Goal: Task Accomplishment & Management: Complete application form

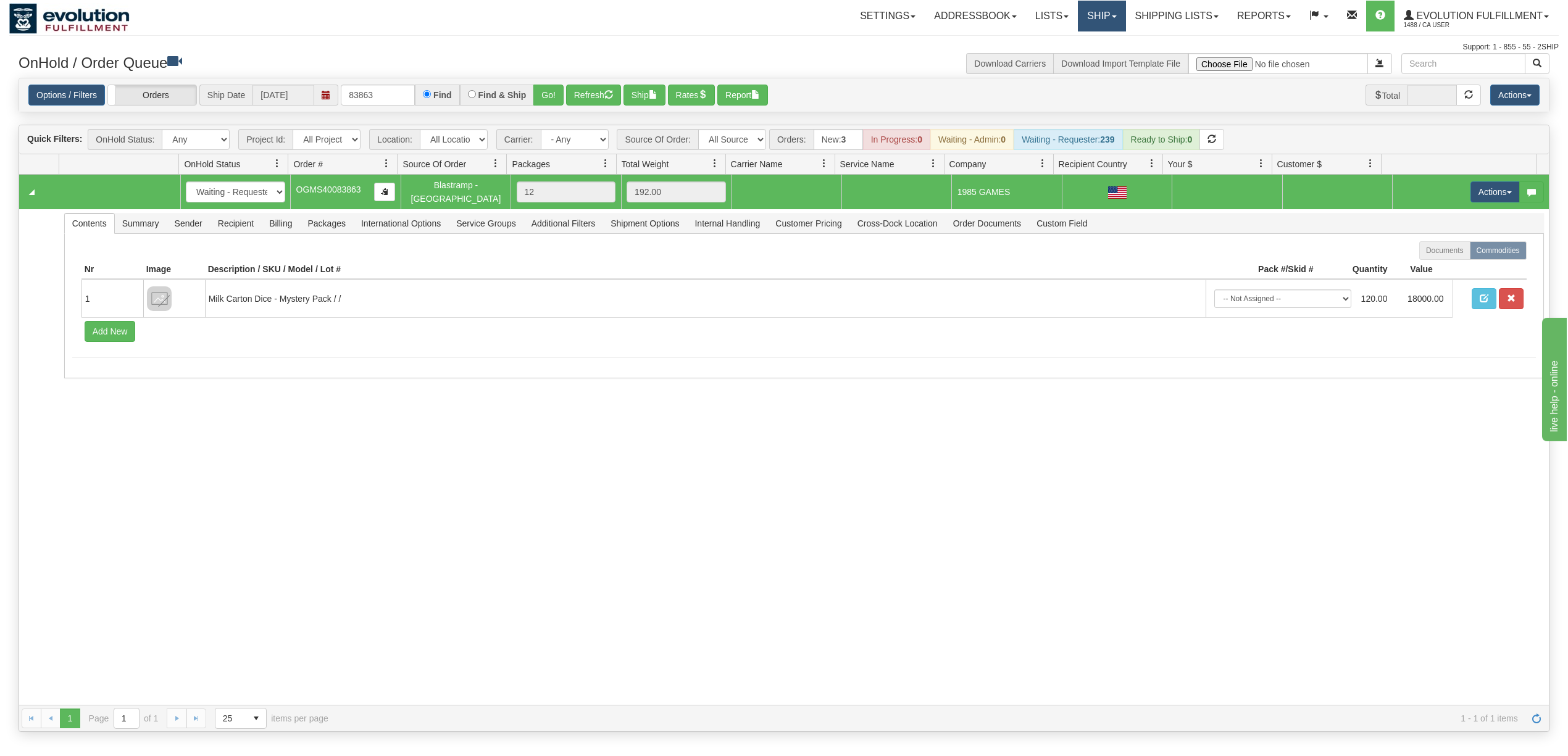
click at [1078, 13] on link "Ship" at bounding box center [1102, 16] width 48 height 31
click at [1060, 45] on span "Ship Screen" at bounding box center [1049, 43] width 47 height 10
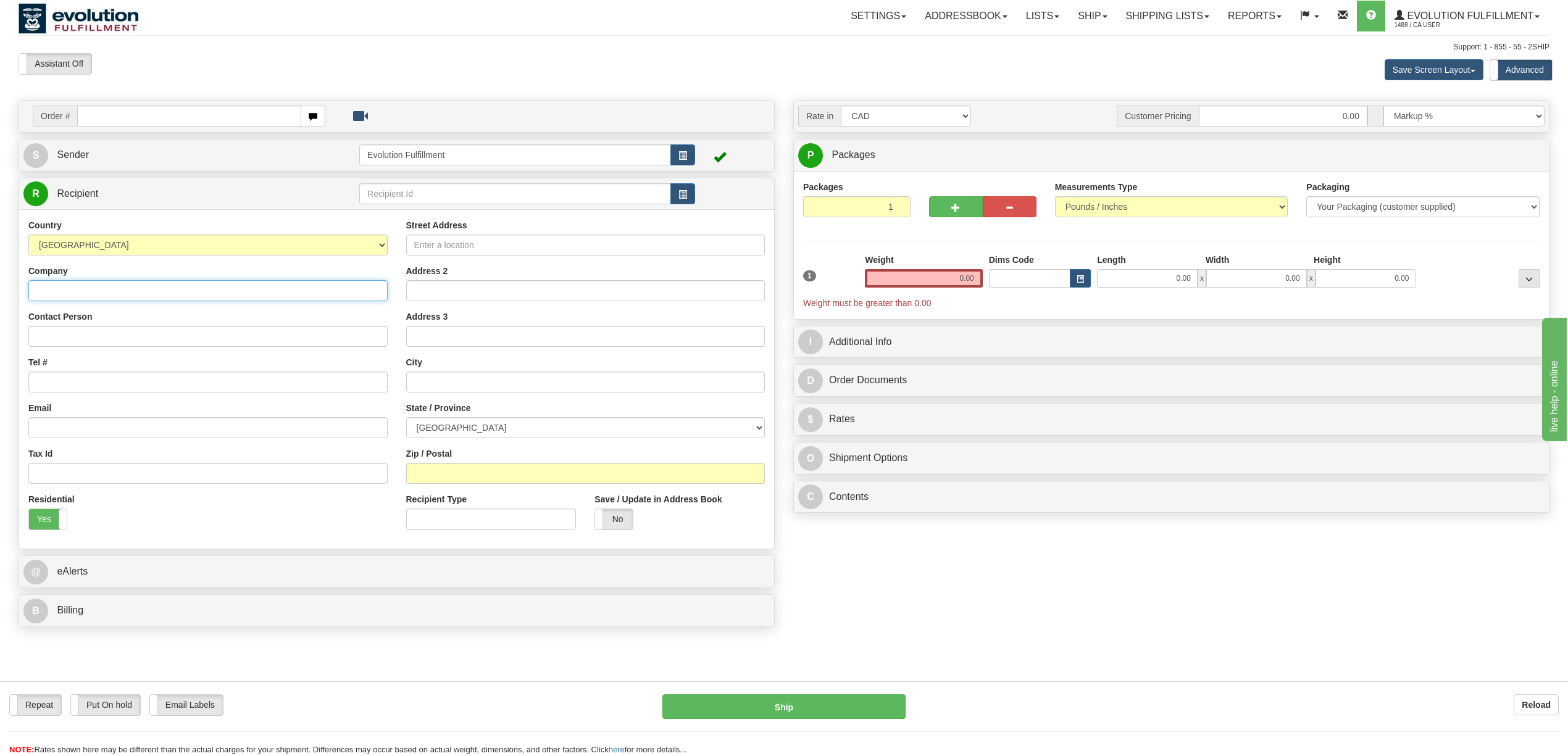
click at [120, 285] on input "Company" at bounding box center [208, 291] width 359 height 21
paste input "BRAYDEN SCHENN"
type input "BRAYDEN SCHENN"
click at [83, 323] on label "Contact Person" at bounding box center [60, 317] width 64 height 13
click at [83, 326] on input "Contact Person" at bounding box center [208, 337] width 359 height 21
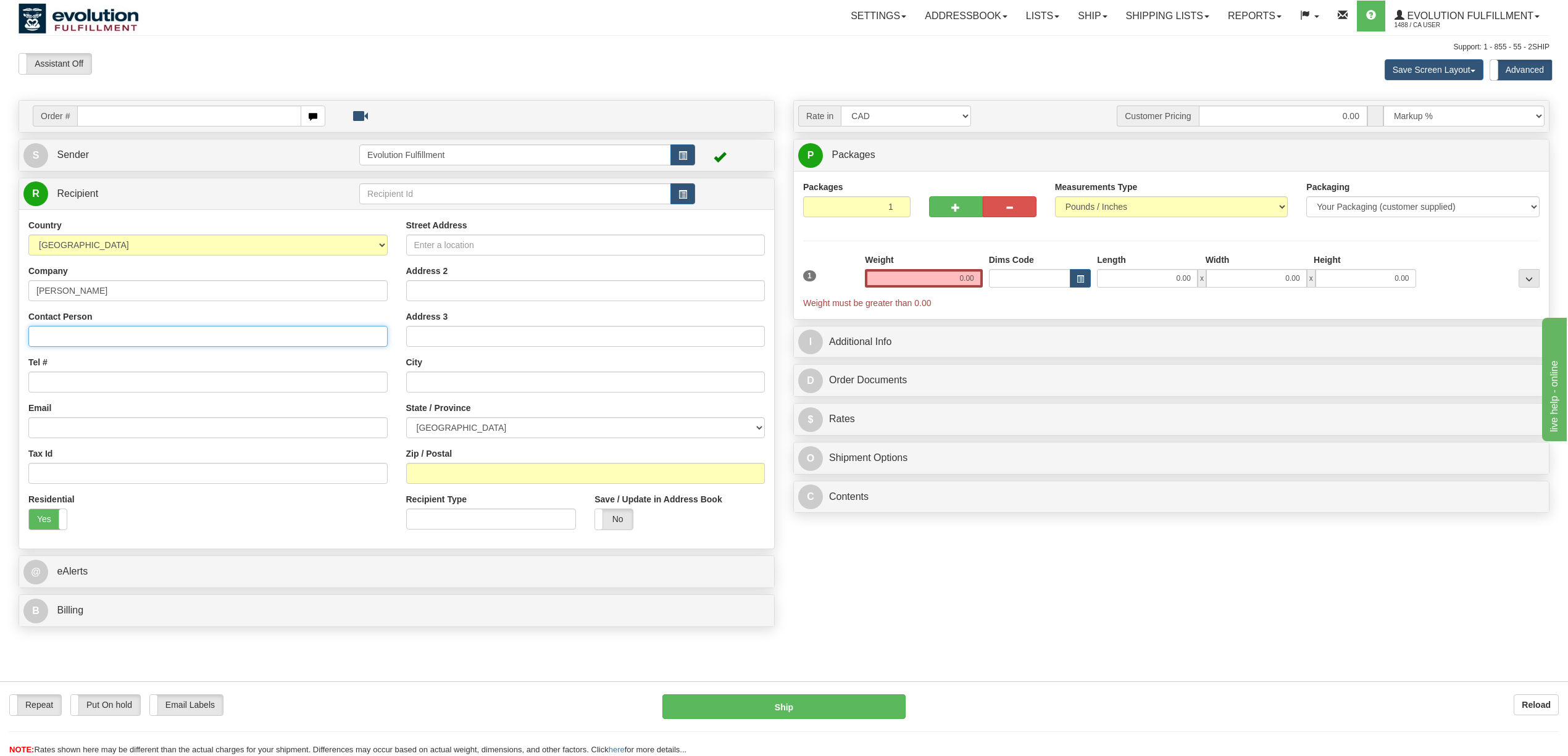
click at [75, 342] on input "Contact Person" at bounding box center [208, 337] width 359 height 21
paste input "BRAYDEN SCHENN"
type input "BRAYDEN SCHENN"
click at [514, 250] on input "Street Address" at bounding box center [586, 245] width 359 height 21
paste input "209 NORTH BEMISTON AVE"
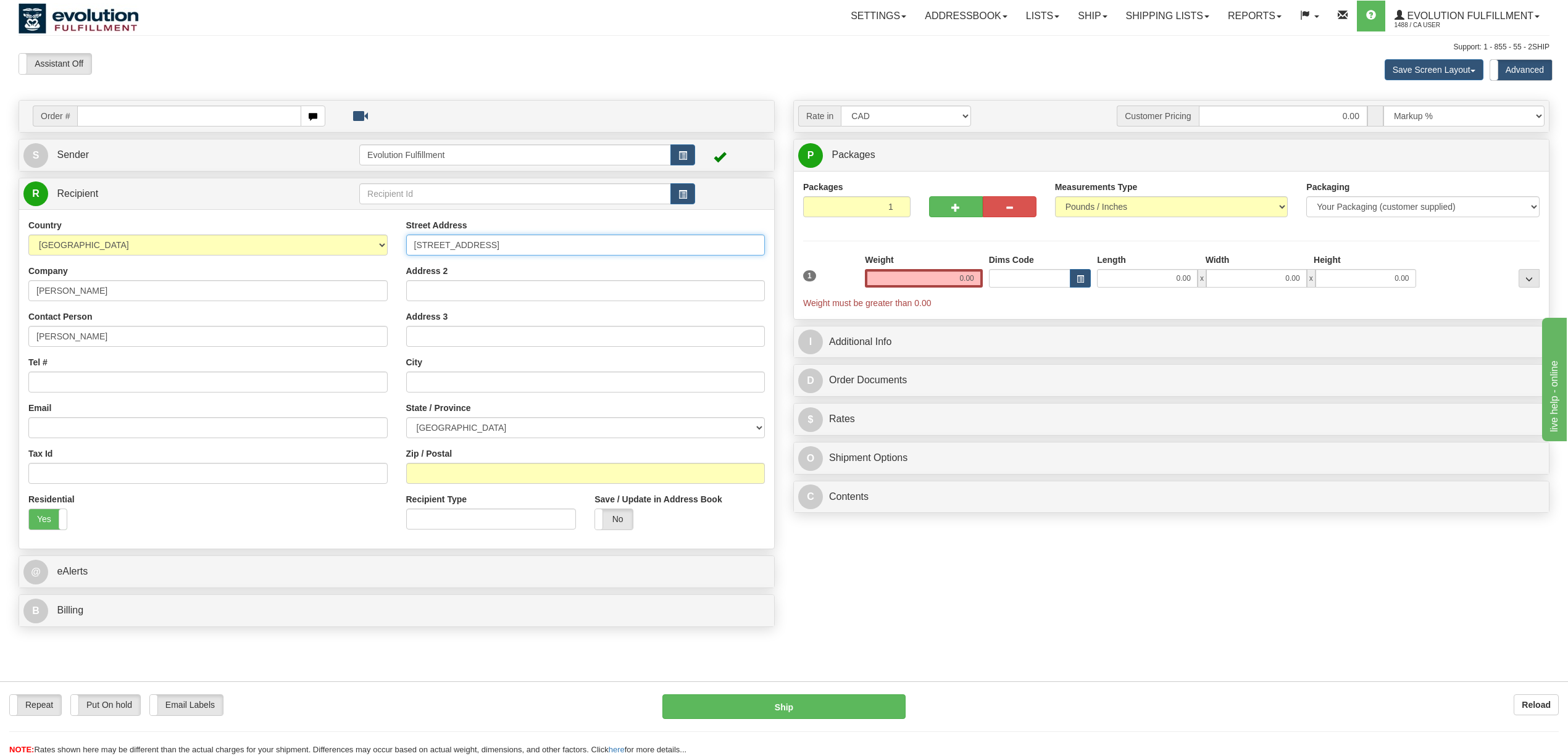
type input "209 NORTH BEMISTON AVE"
click at [462, 299] on input "Address 2" at bounding box center [586, 291] width 359 height 21
click at [453, 380] on input "text" at bounding box center [586, 382] width 359 height 21
paste input "ST. LOUIS"
type input "ST. LOUIS"
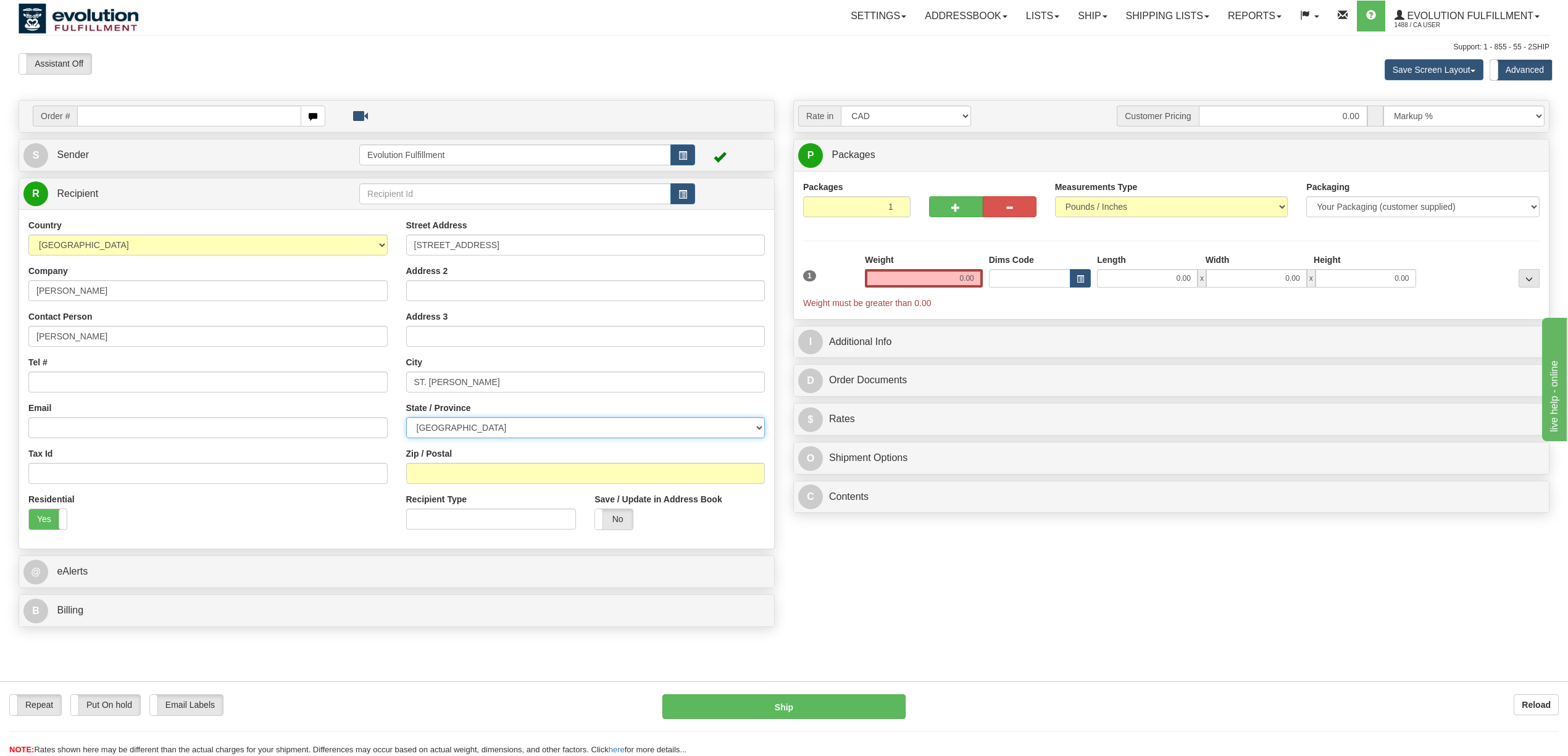
click at [493, 426] on select "ALBERTA BRITISH COLUMBIA MANITOBA NEW BRUNSWICK NEWFOUNDLAND NOVA SCOTIA NUNAVU…" at bounding box center [586, 428] width 359 height 21
click at [466, 432] on select "ALBERTA BRITISH COLUMBIA MANITOBA NEW BRUNSWICK NEWFOUNDLAND NOVA SCOTIA NUNAVU…" at bounding box center [586, 428] width 359 height 21
click at [167, 250] on select "AFGHANISTAN ALAND ISLANDS ALBANIA ALGERIA AMERICAN SAMOA ANDORRA ANGOLA ANGUILL…" at bounding box center [208, 245] width 359 height 21
select select "US"
click at [28, 236] on select "AFGHANISTAN ALAND ISLANDS ALBANIA ALGERIA AMERICAN SAMOA ANDORRA ANGOLA ANGUILL…" at bounding box center [208, 245] width 359 height 21
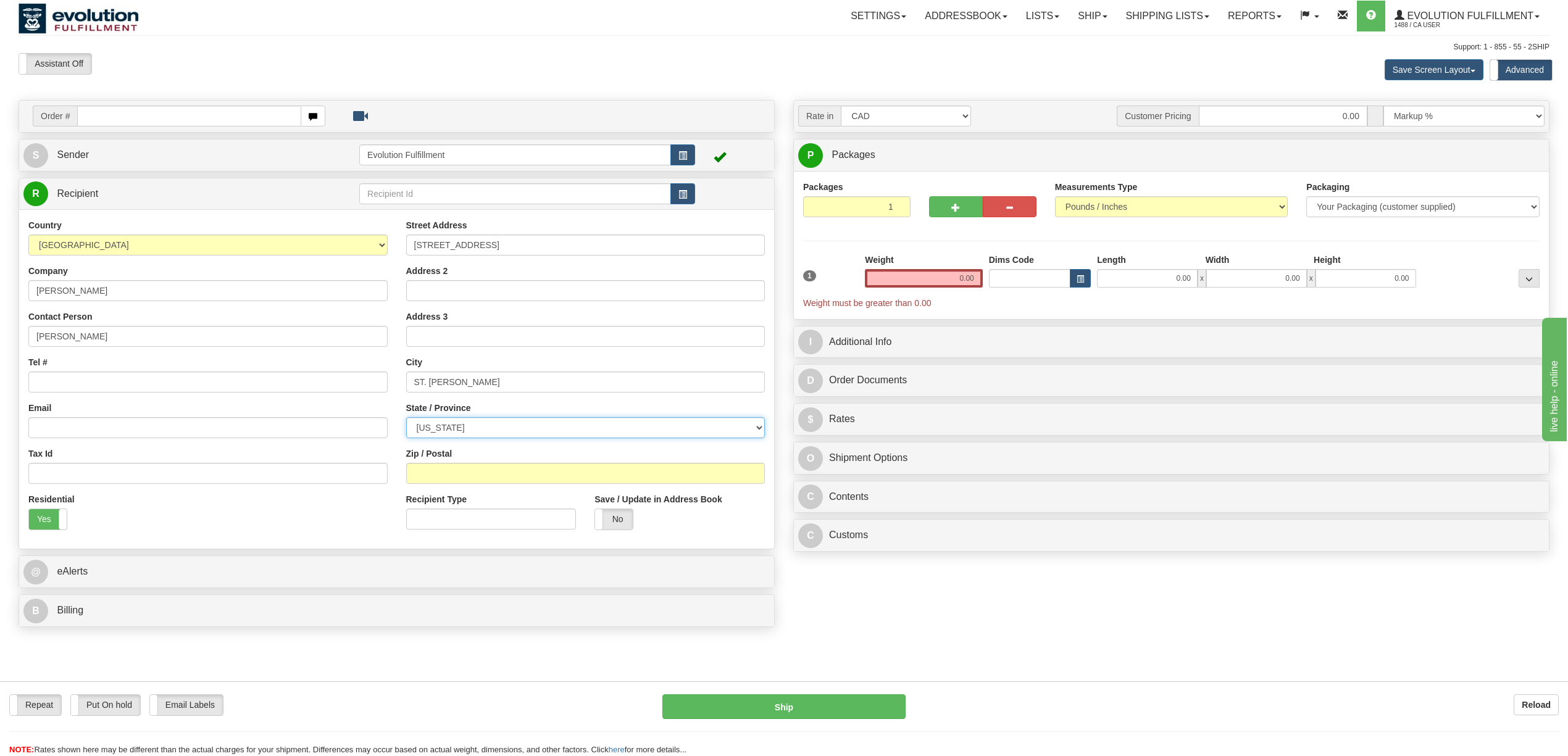
click at [467, 431] on select "ALABAMA ALASKA ARIZONA ARKANSAS Armed Forces America Armed Forces Europe Armed …" at bounding box center [586, 428] width 359 height 21
click at [406, 419] on select "ALABAMA ALASKA ARIZONA ARKANSAS Armed Forces America Armed Forces Europe Armed …" at bounding box center [586, 428] width 359 height 21
click at [289, 524] on div "Residential Yes No" at bounding box center [208, 516] width 378 height 46
click at [467, 433] on select "ALABAMA ALASKA ARIZONA ARKANSAS Armed Forces America Armed Forces Europe Armed …" at bounding box center [586, 428] width 359 height 21
click at [975, 615] on div "Order # S Sender" at bounding box center [784, 367] width 1550 height 534
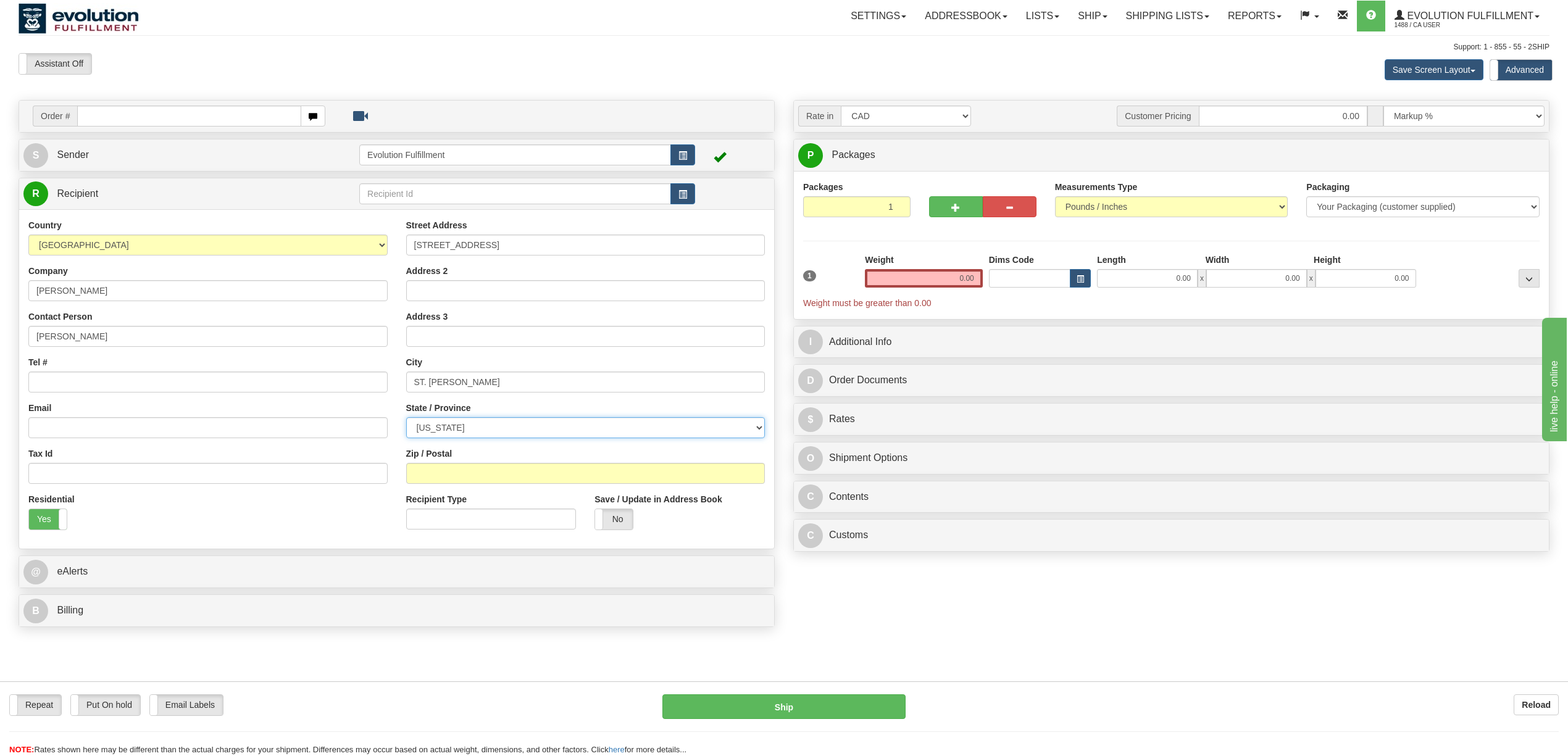
click at [519, 423] on select "ALABAMA ALASKA ARIZONA ARKANSAS Armed Forces America Armed Forces Europe Armed …" at bounding box center [586, 428] width 359 height 21
select select "MO"
click at [406, 419] on select "ALABAMA ALASKA ARIZONA ARKANSAS Armed Forces America Armed Forces Europe Armed …" at bounding box center [586, 428] width 359 height 21
click at [969, 653] on div "Repeat Repeat Put On hold Put On hold Print Order Slip Print Order Slip Email L…" at bounding box center [783, 665] width 1531 height 63
click at [699, 425] on select "ALABAMA ALASKA ARIZONA ARKANSAS Armed Forces America Armed Forces Europe Armed …" at bounding box center [586, 428] width 359 height 21
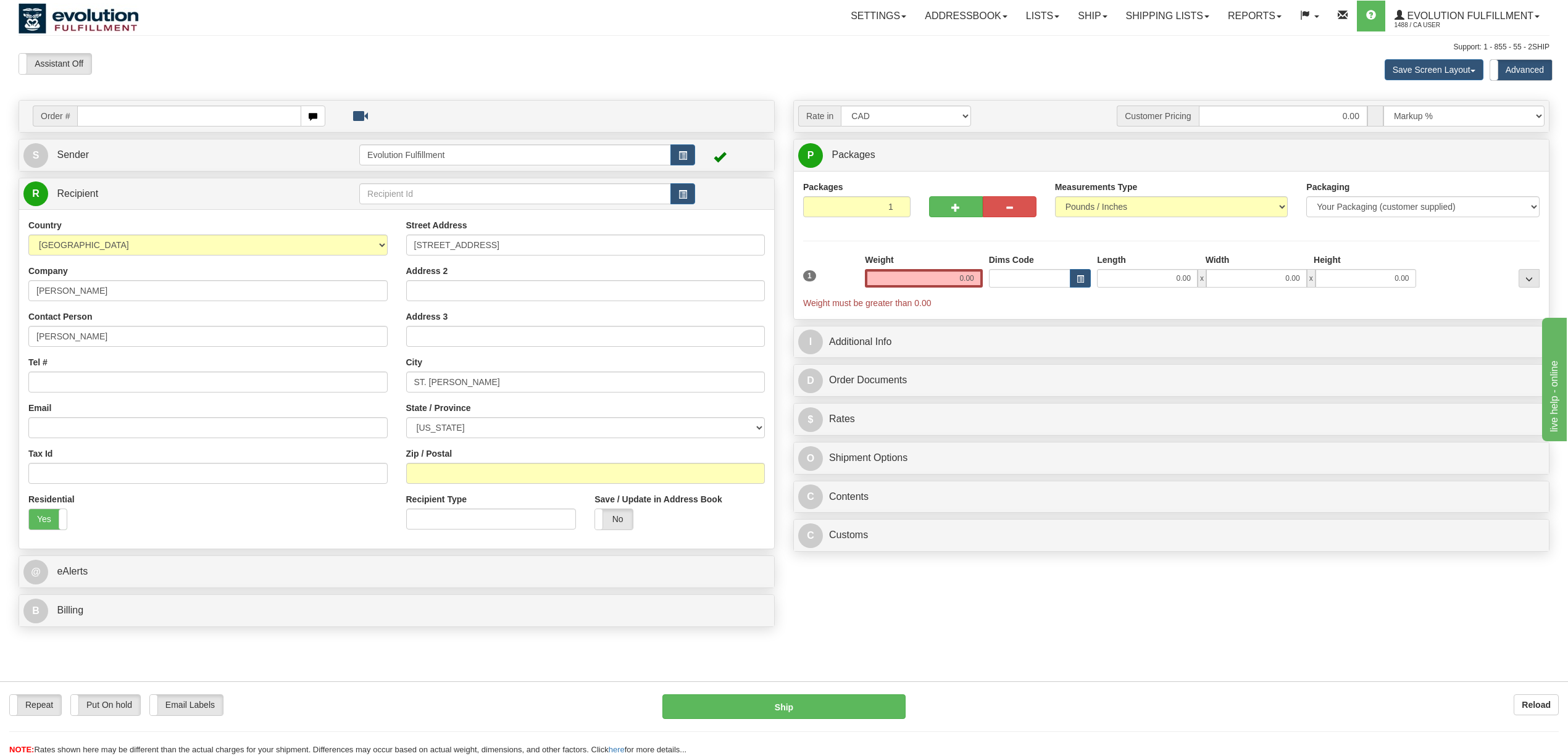
click at [978, 630] on div "Order # S Sender" at bounding box center [784, 367] width 1550 height 534
click at [464, 467] on input "Zip / Postal" at bounding box center [586, 473] width 359 height 21
paste input "63105"
type input "63105"
click at [125, 386] on input "Tel #" at bounding box center [208, 382] width 359 height 21
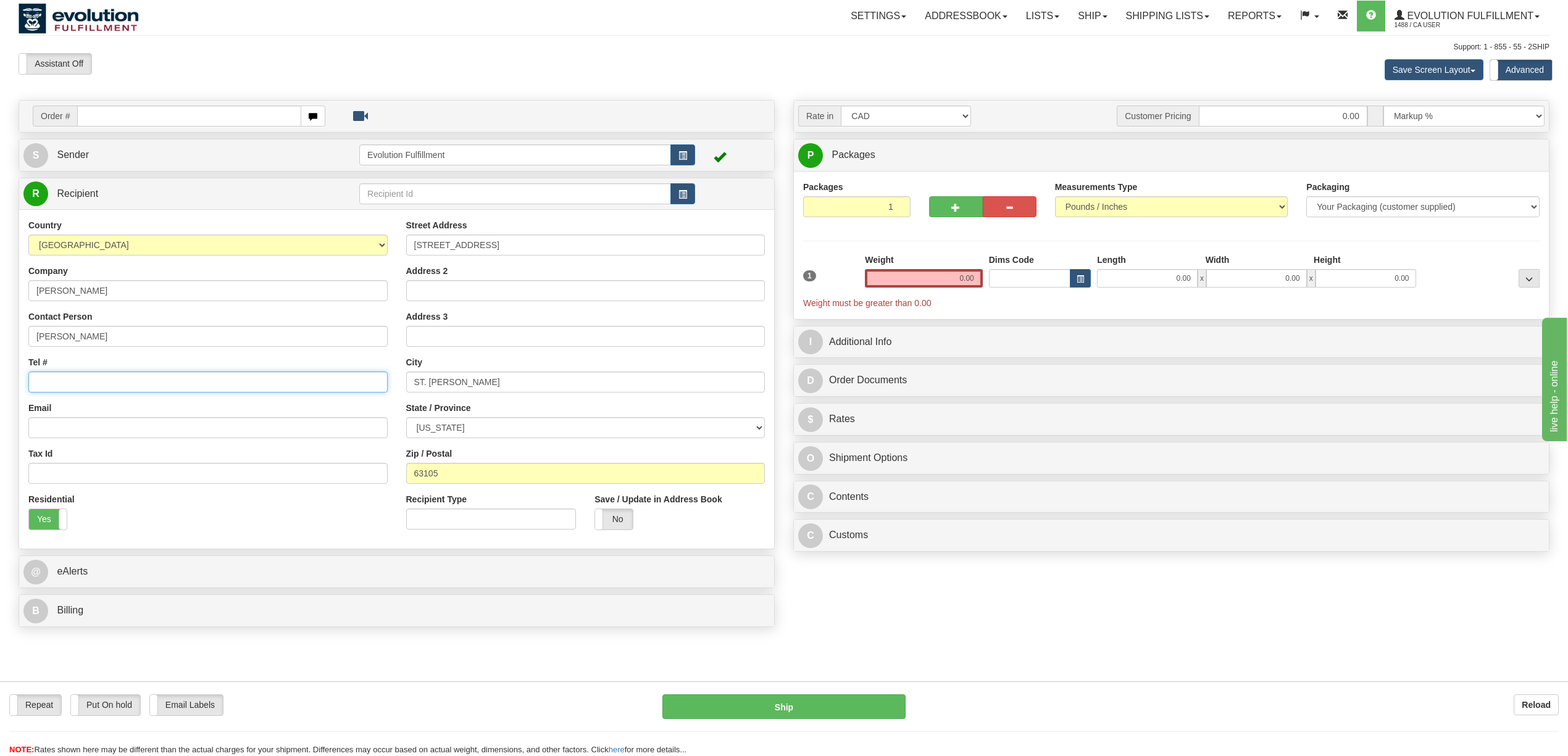
paste input "647-554-9802"
type input "647-554-9802"
click at [947, 276] on input "0.00" at bounding box center [924, 278] width 118 height 18
type input "3.00"
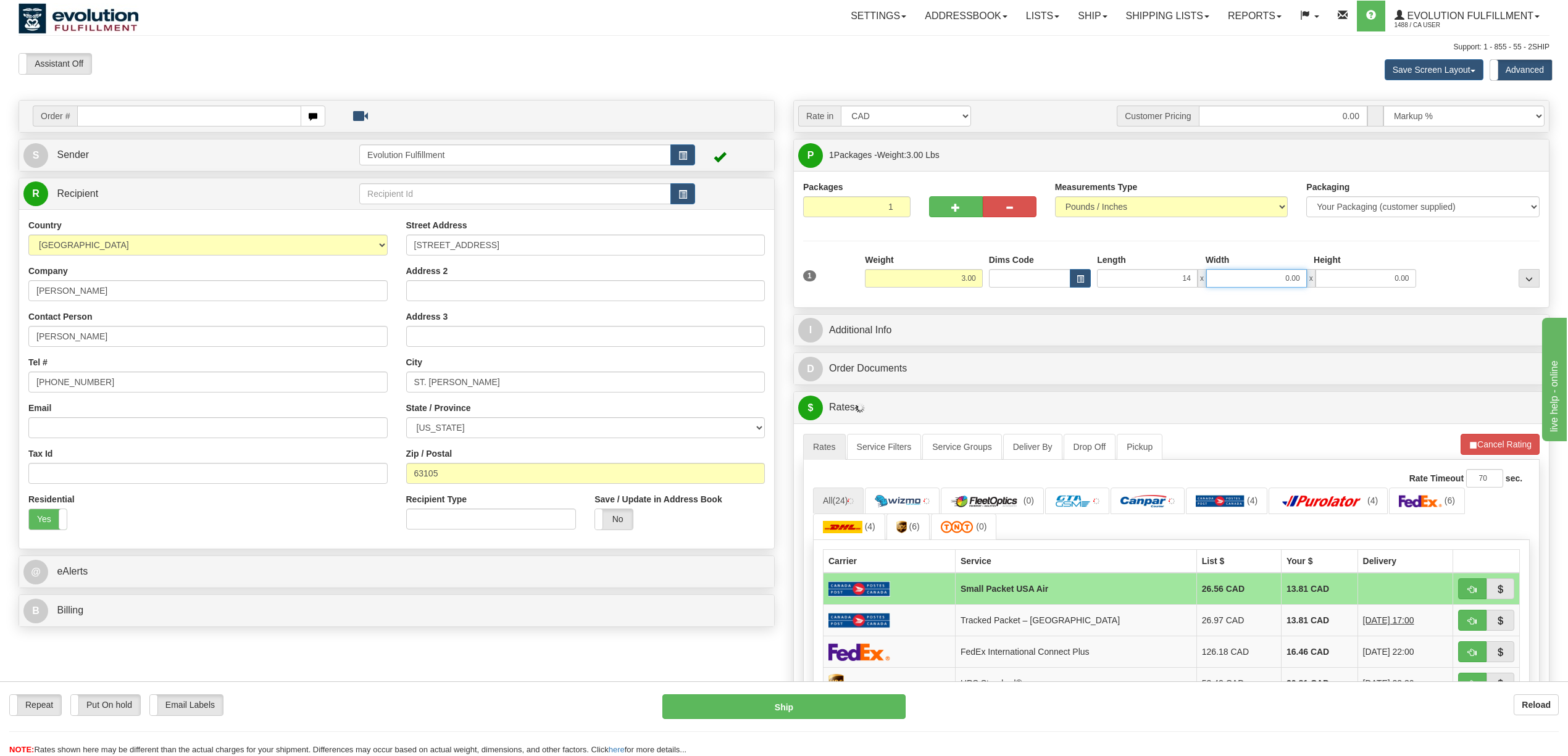
type input "14.00"
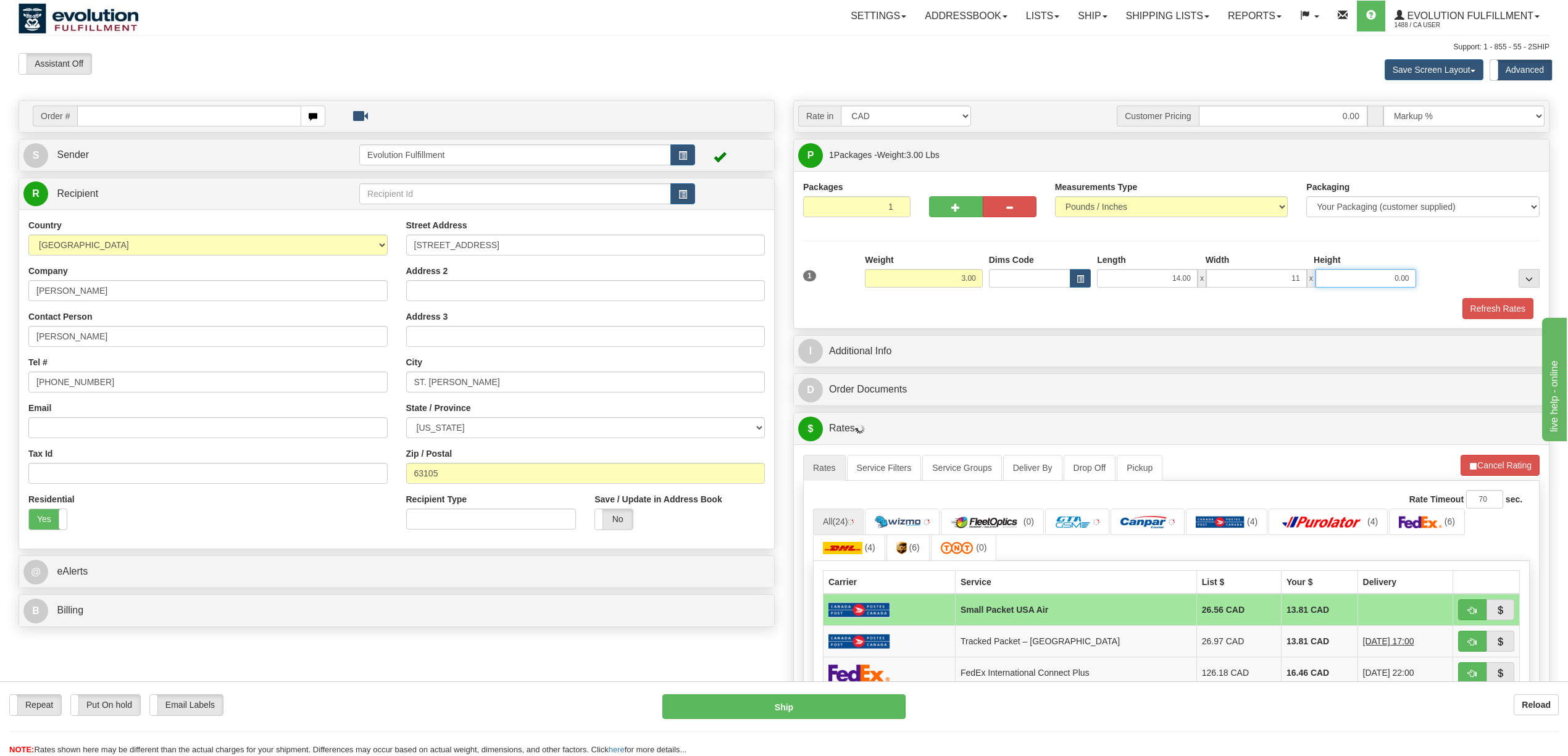
type input "11.00"
type input "6.00"
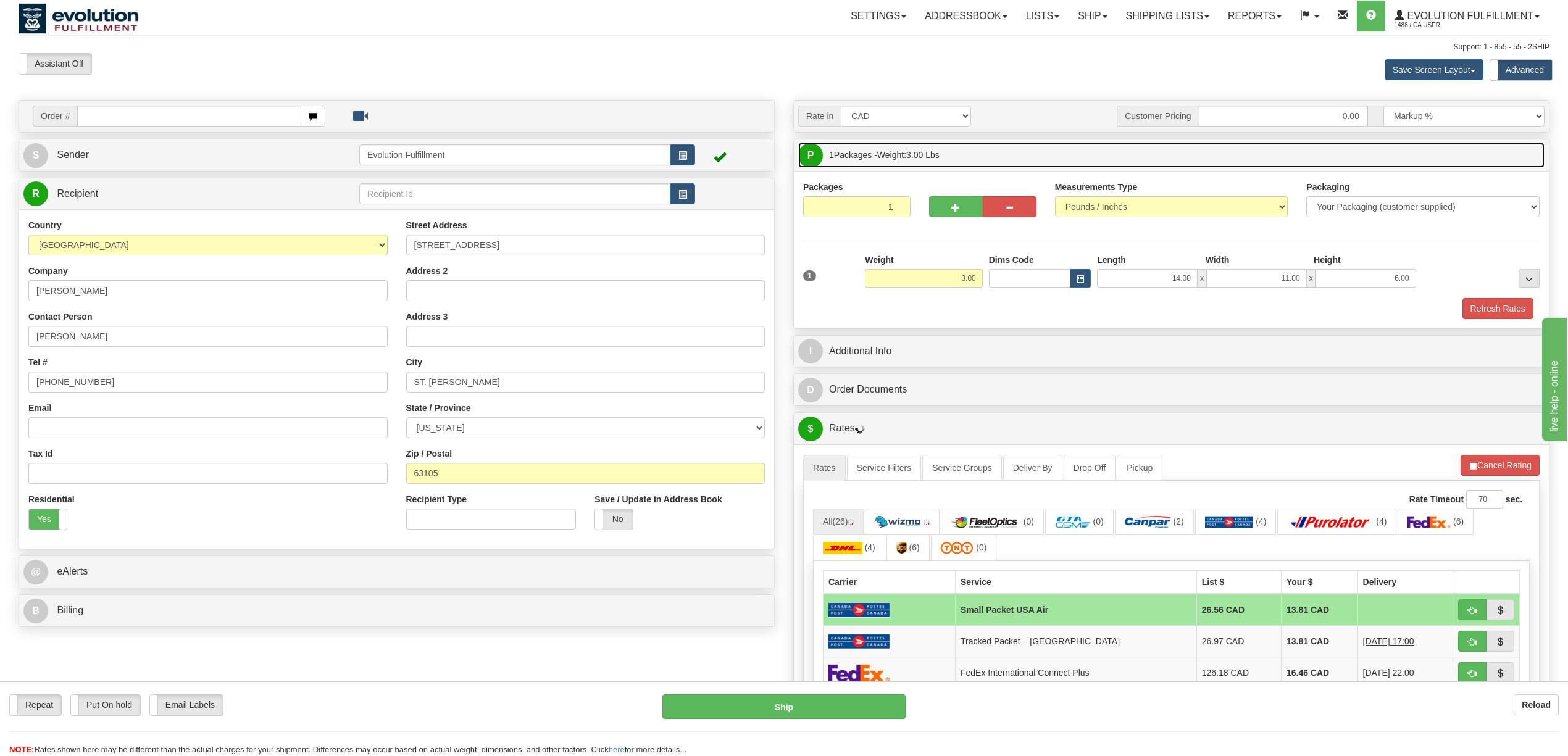
click at [940, 166] on span "1 Packages - Weight: 3.00 Lbs" at bounding box center [884, 154] width 111 height 25
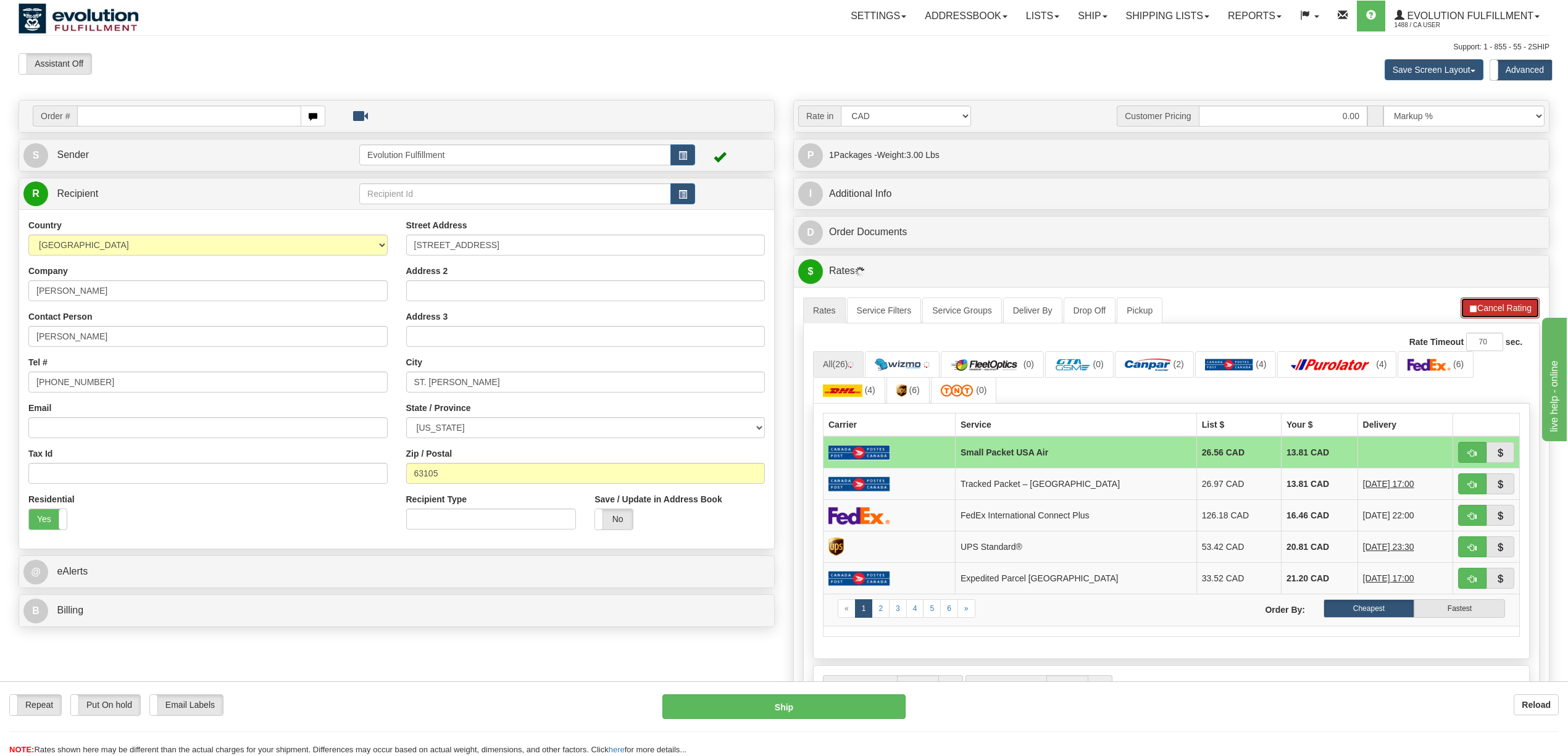
click at [1505, 311] on button "Cancel Rating" at bounding box center [1500, 308] width 79 height 21
click at [1505, 311] on button "Refresh Rates" at bounding box center [1500, 308] width 80 height 21
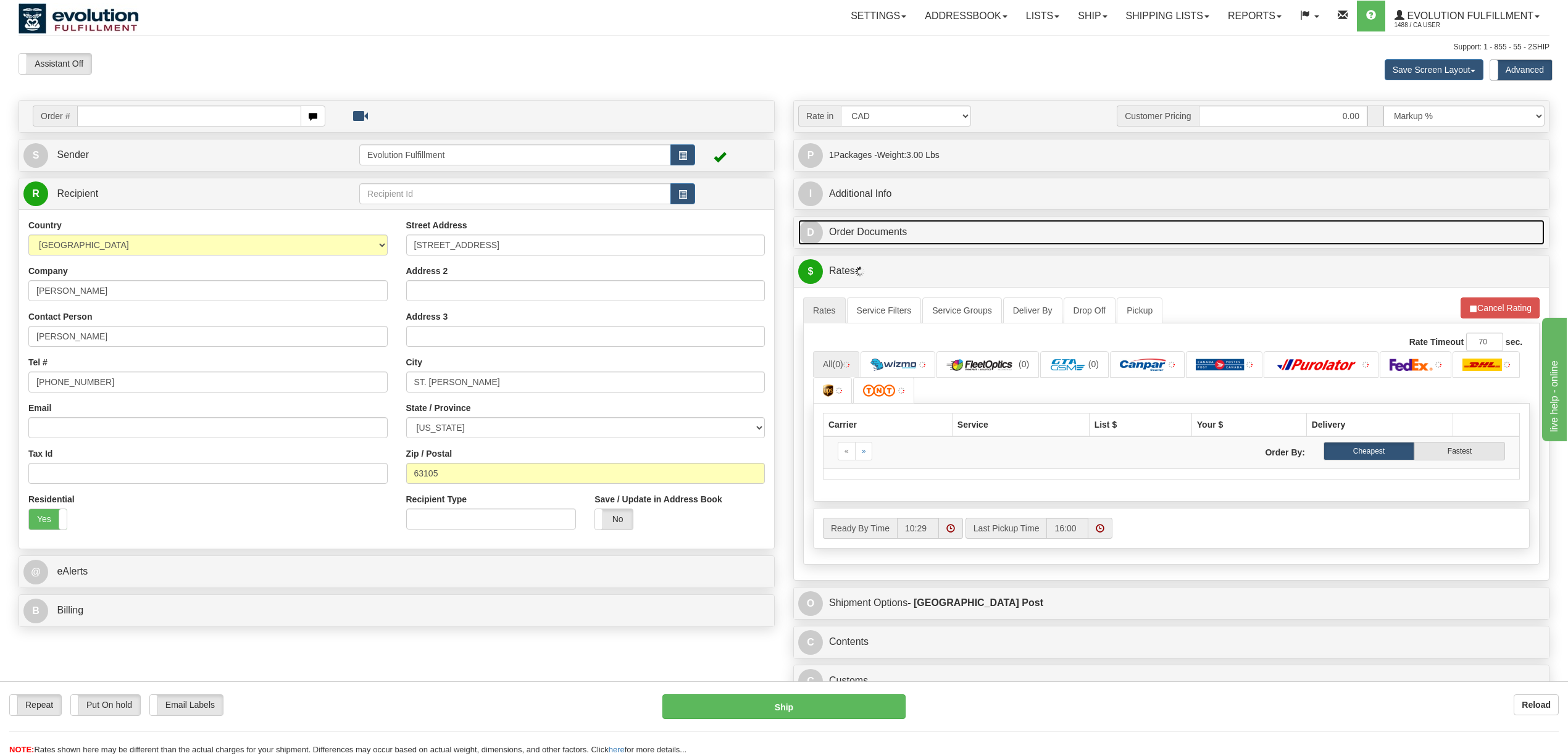
click at [885, 223] on link "D Order Documents" at bounding box center [1171, 232] width 746 height 25
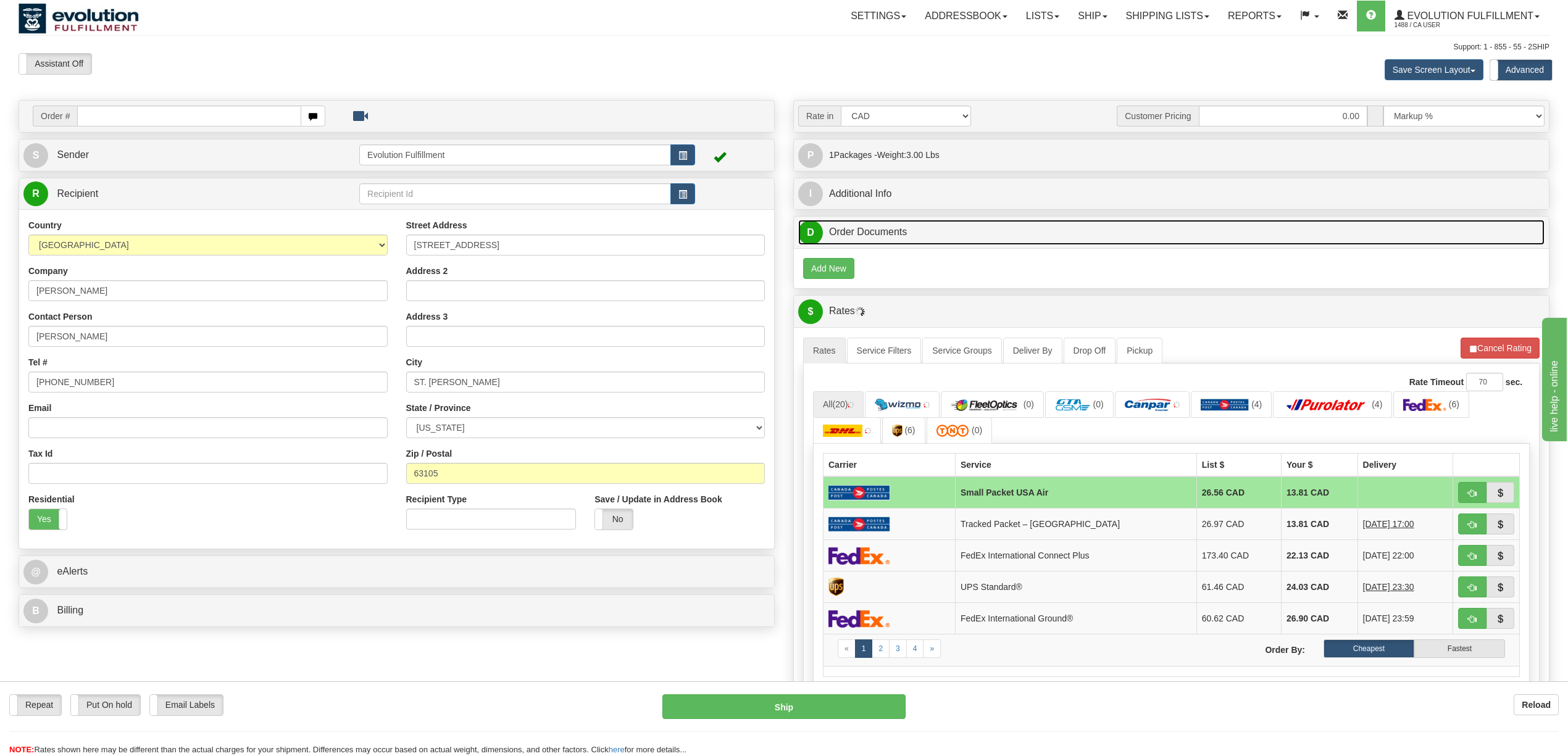
click at [900, 231] on link "D Order Documents" at bounding box center [1171, 232] width 746 height 25
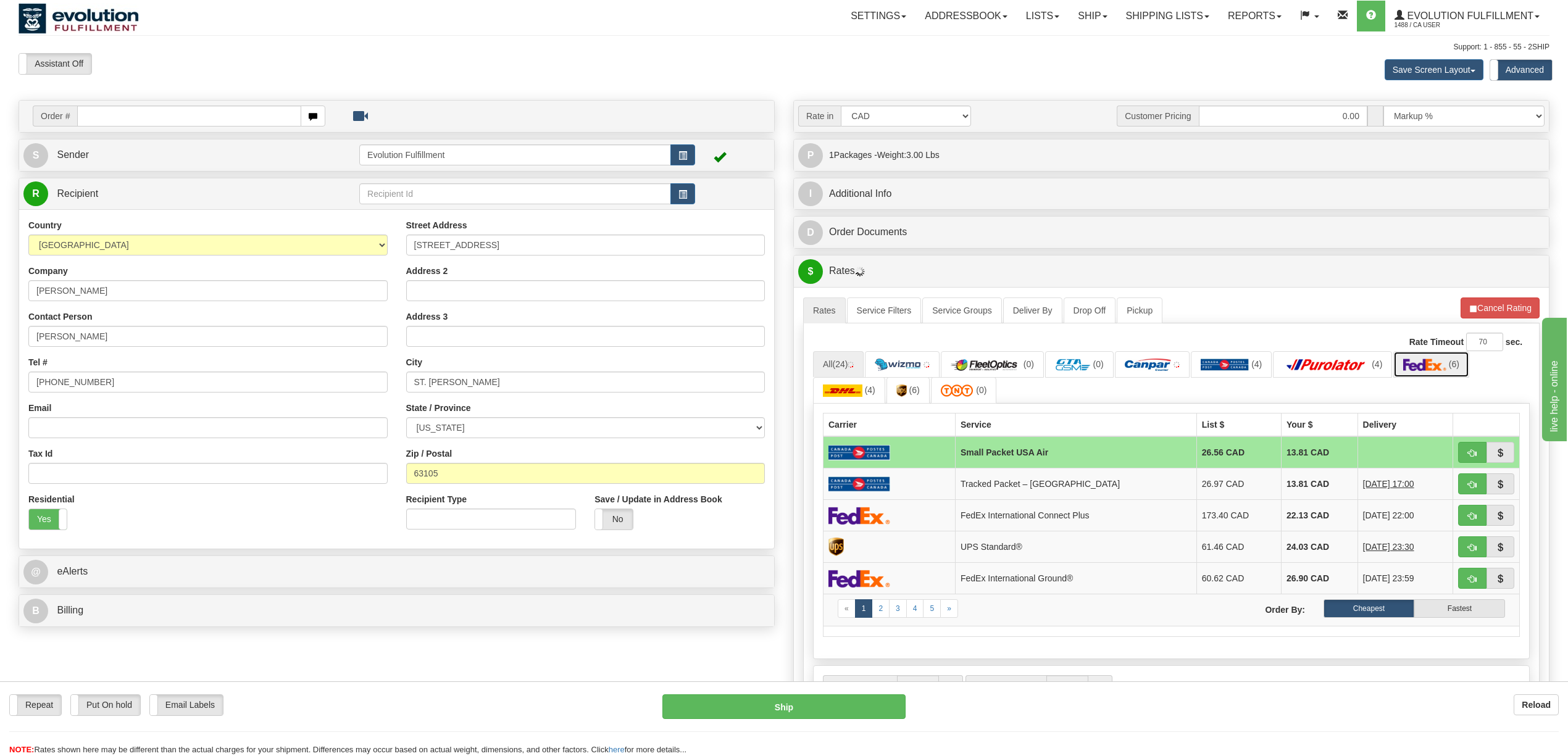
click at [1458, 368] on span "(6)" at bounding box center [1454, 364] width 11 height 10
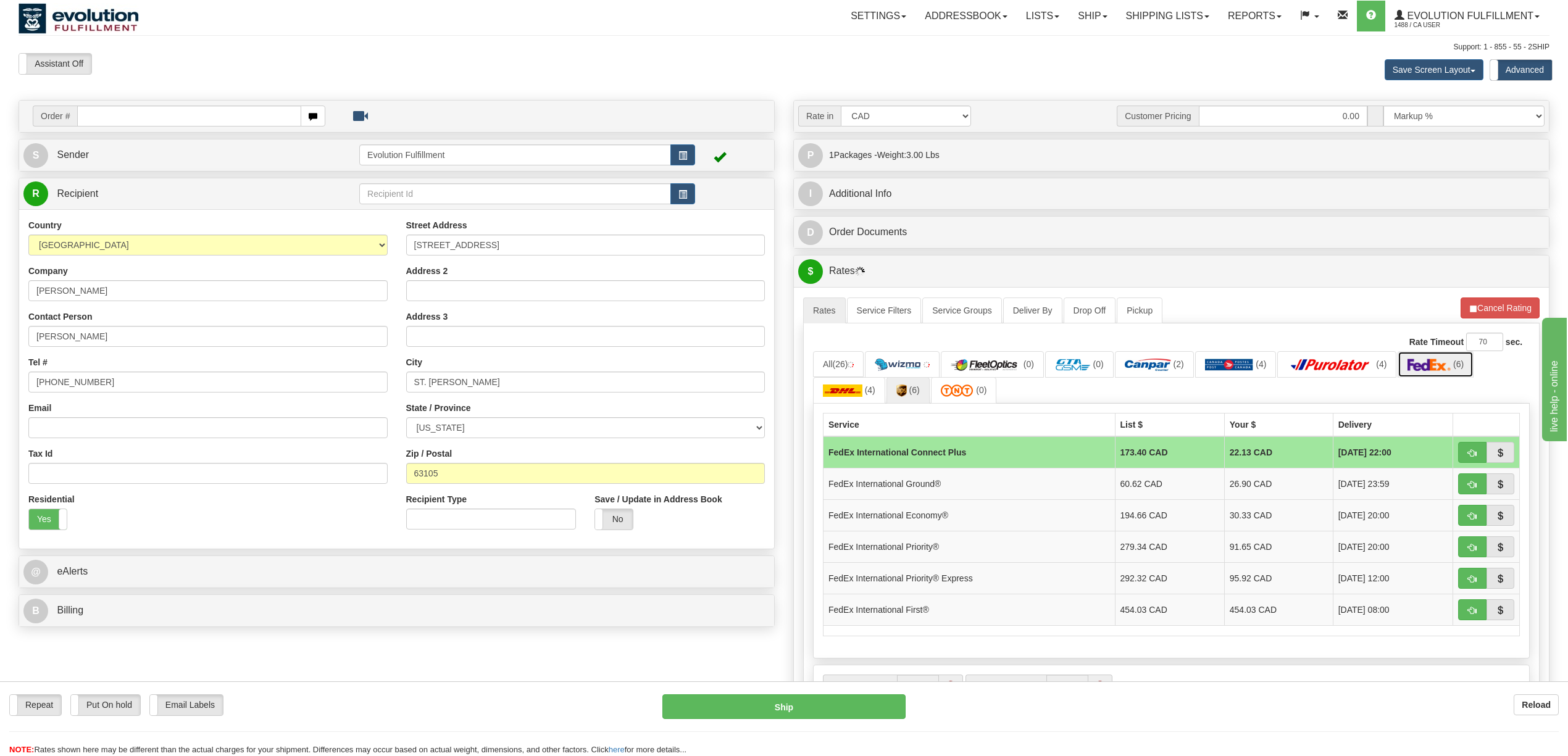
scroll to position [82, 0]
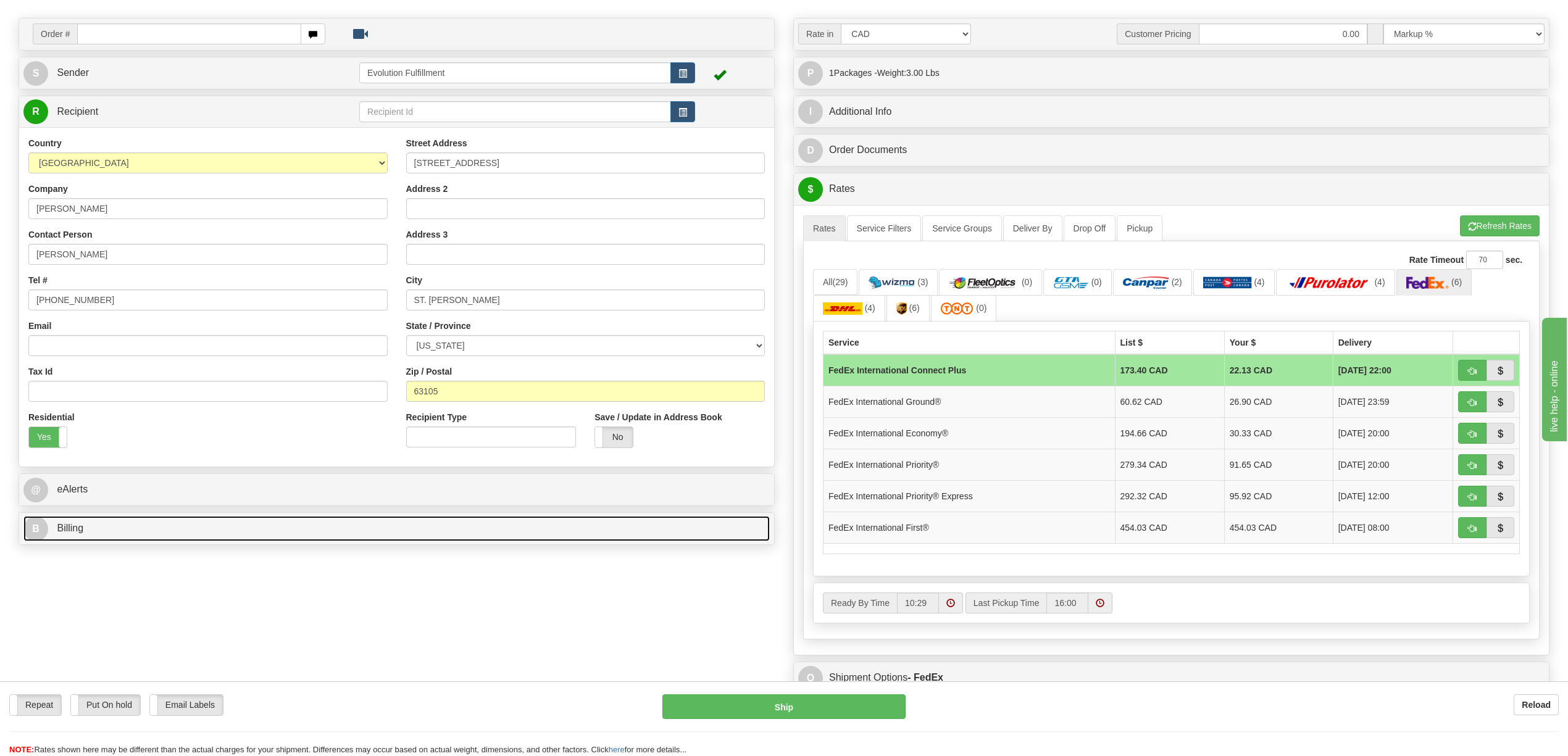
click at [100, 534] on link "B Billing" at bounding box center [396, 529] width 746 height 25
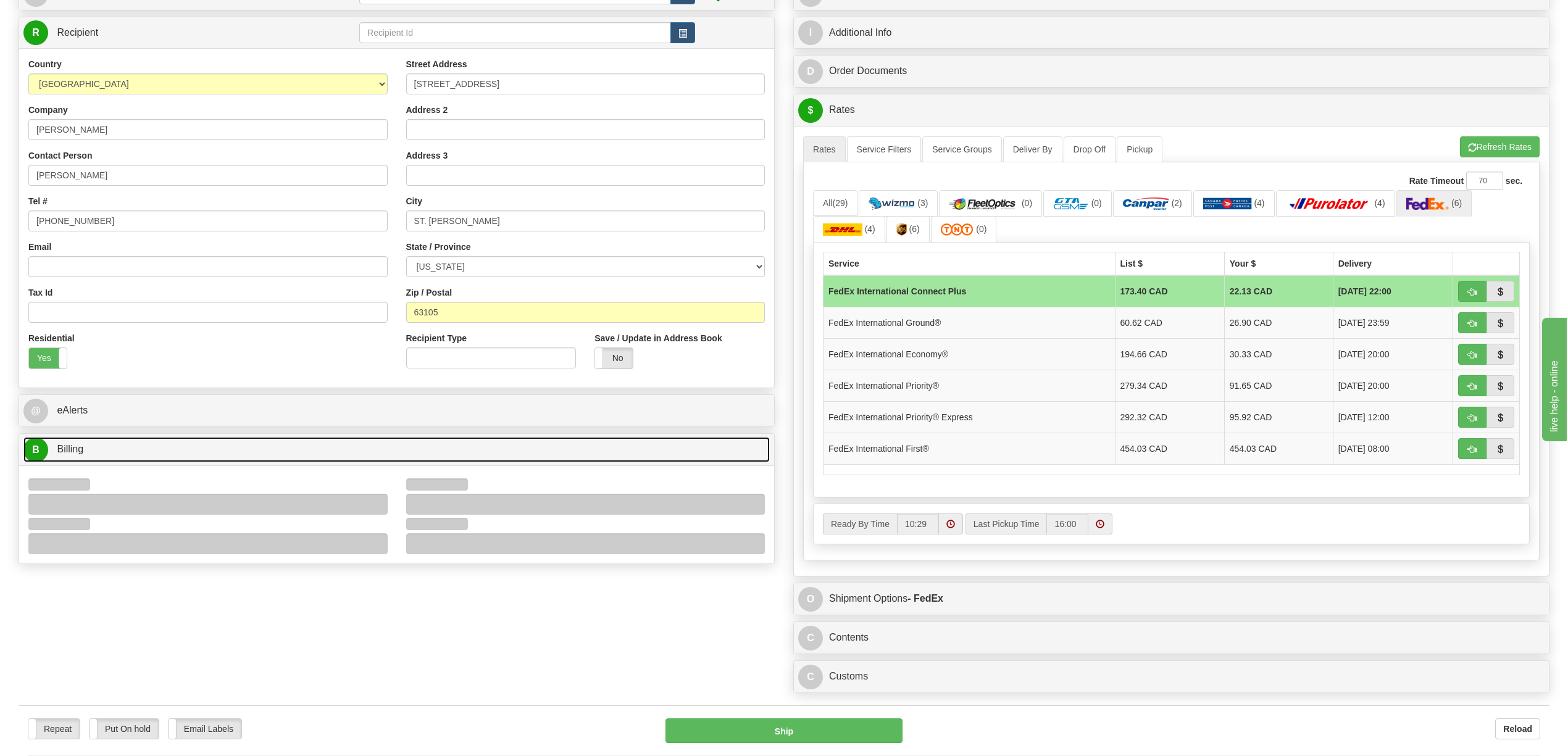
scroll to position [329, 0]
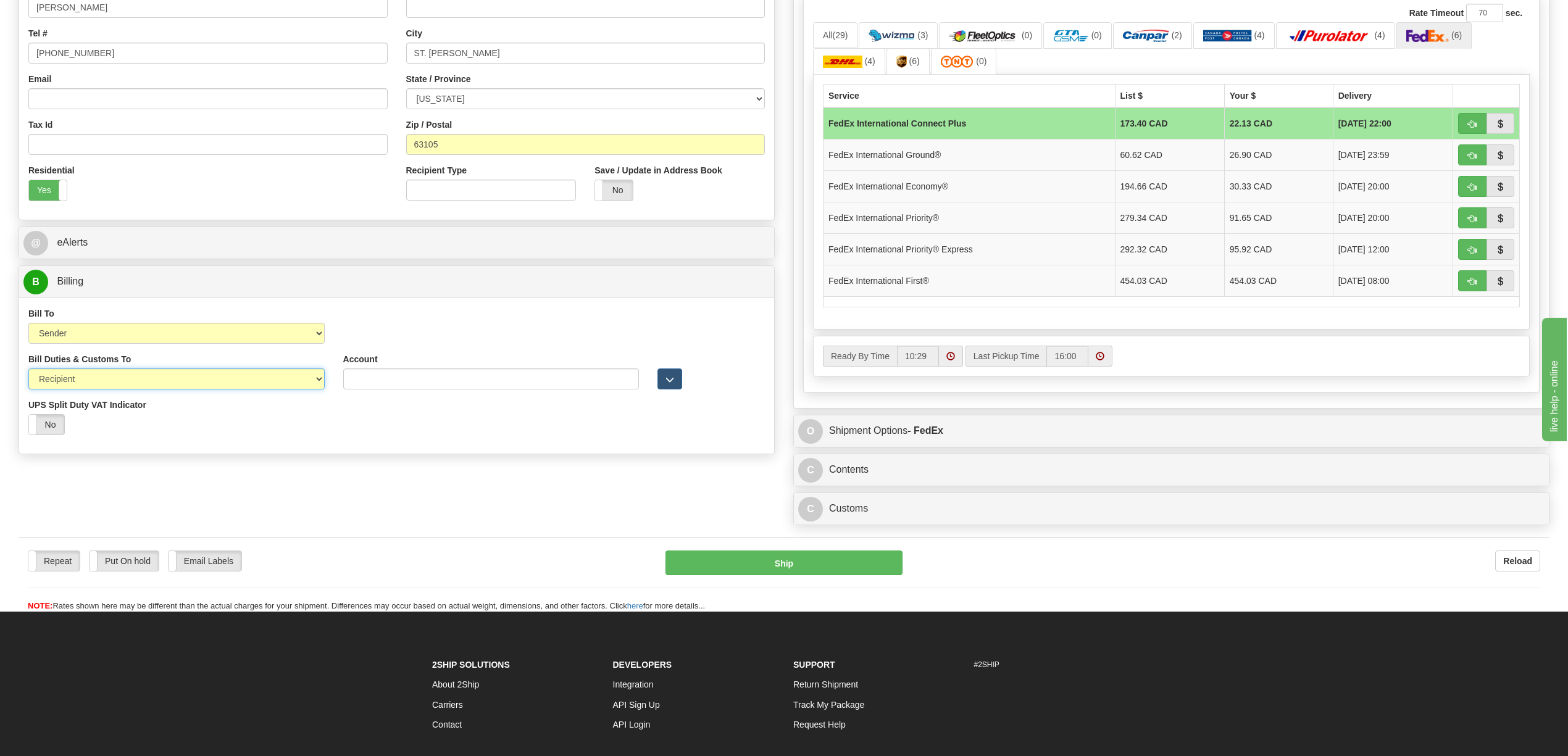
click at [85, 382] on select "Sender Recipient Third Party" at bounding box center [176, 379] width 297 height 21
select select "1"
click at [28, 371] on select "Sender Recipient Third Party" at bounding box center [176, 379] width 297 height 21
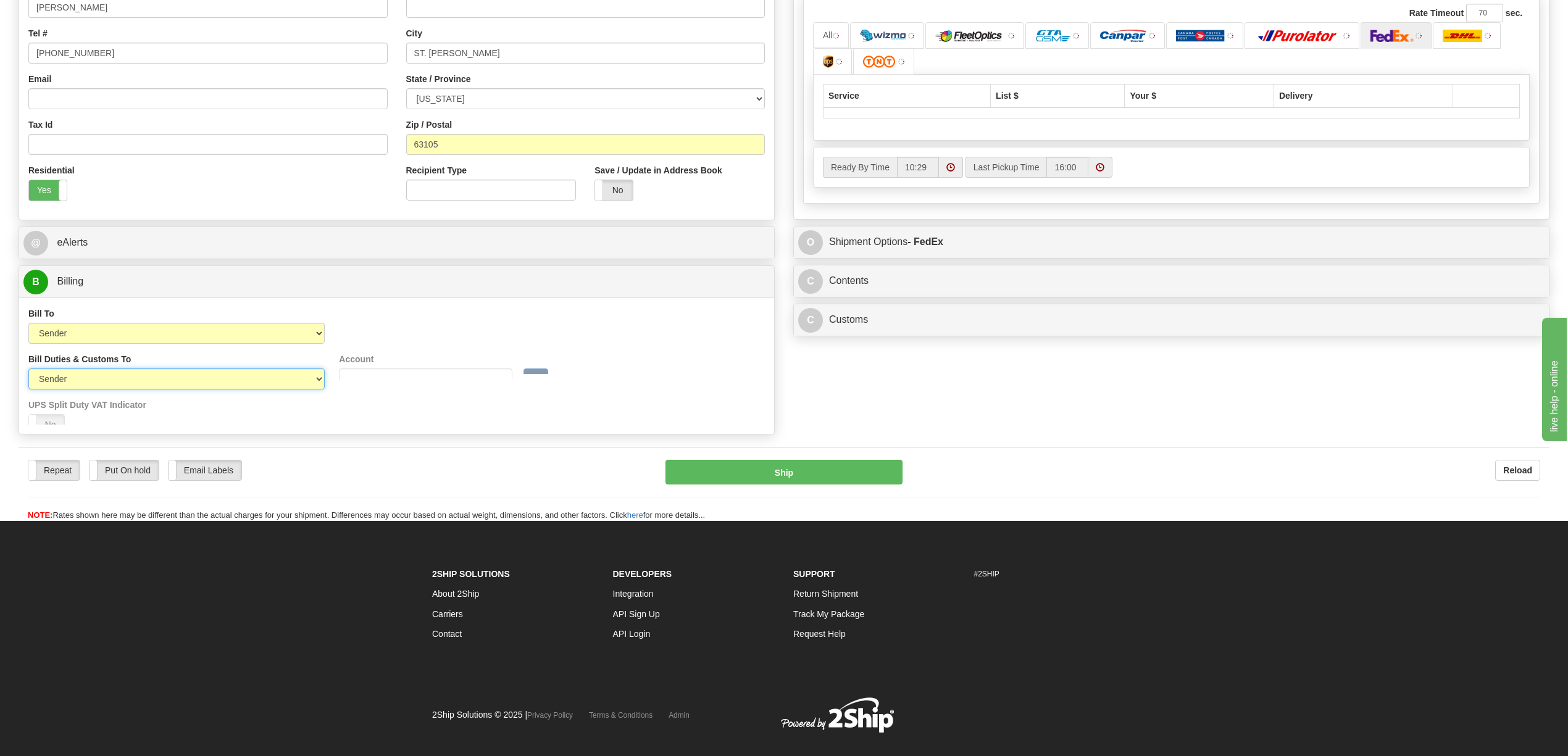
scroll to position [328, 0]
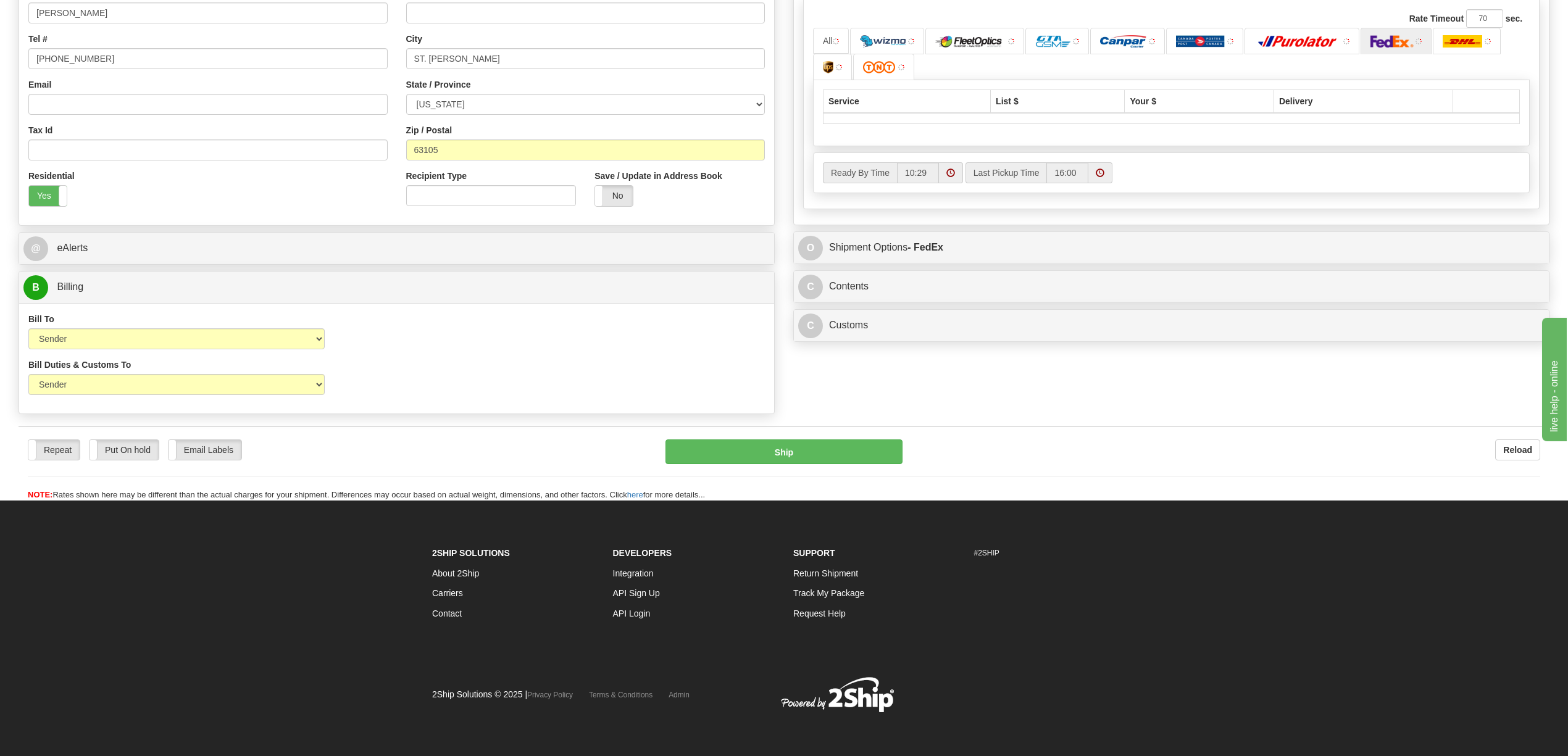
click at [524, 356] on div "Bill To Sender Recipient Third Party Collect Account 3rd Party Account List Ple…" at bounding box center [396, 335] width 755 height 46
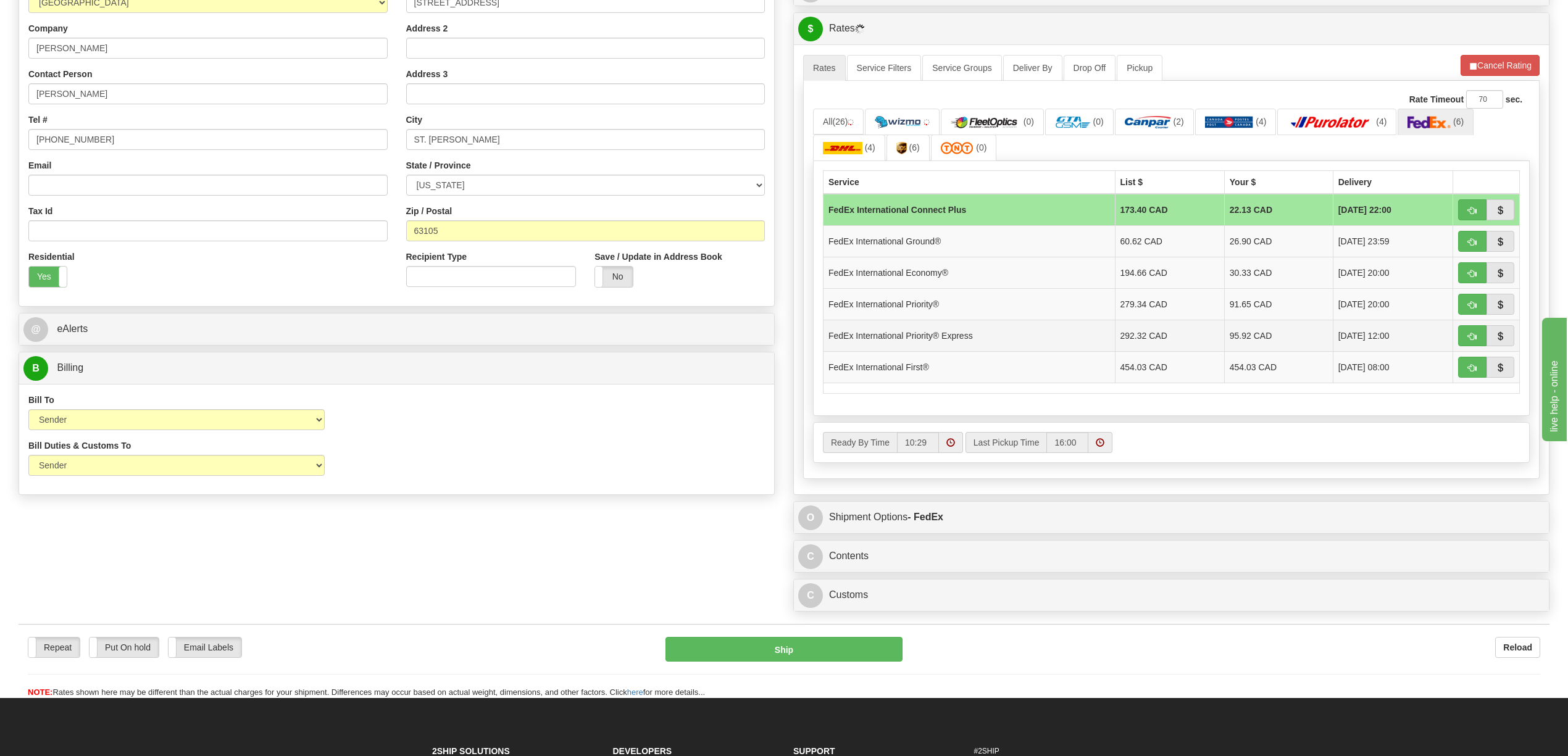
scroll to position [163, 0]
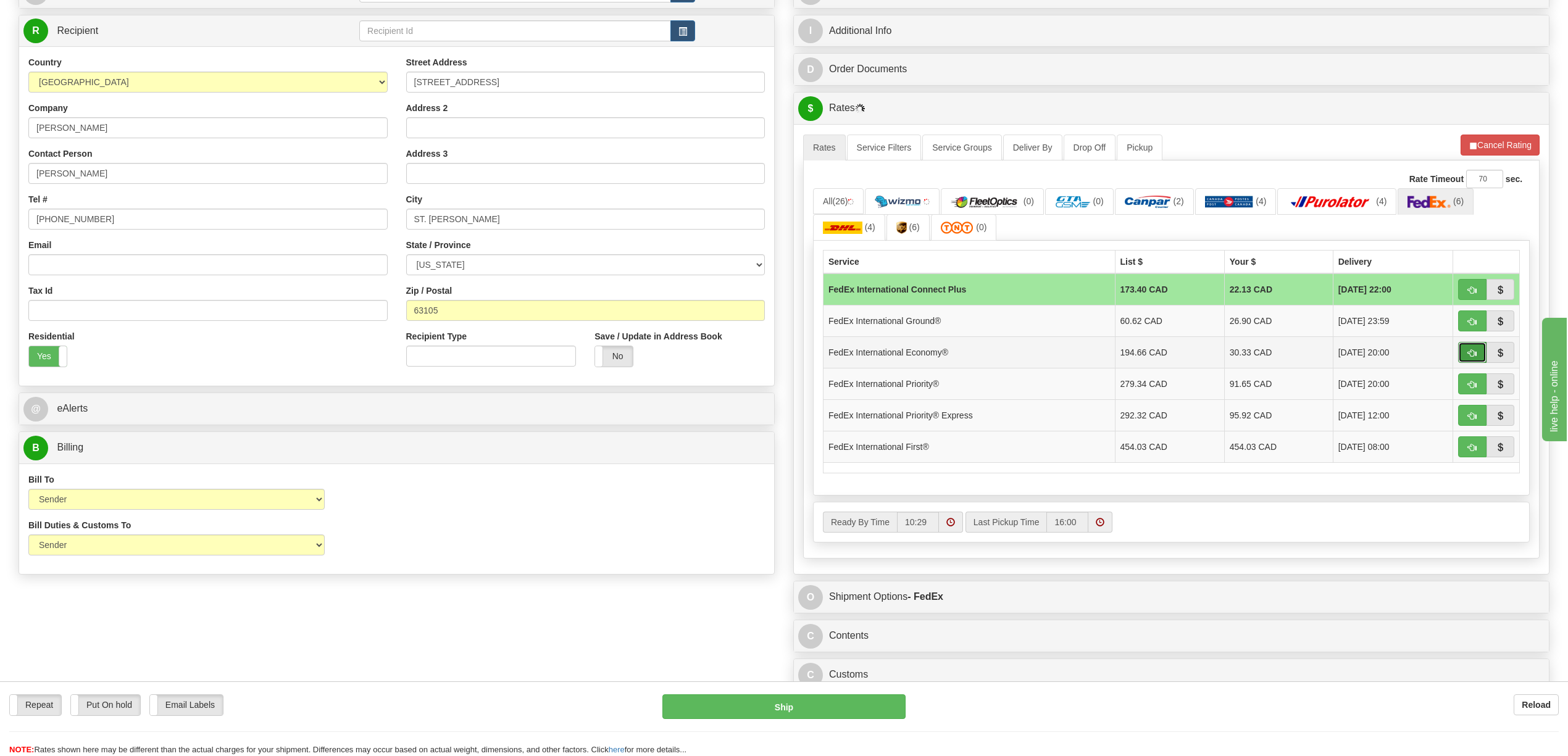
click at [1468, 358] on span "button" at bounding box center [1473, 353] width 8 height 8
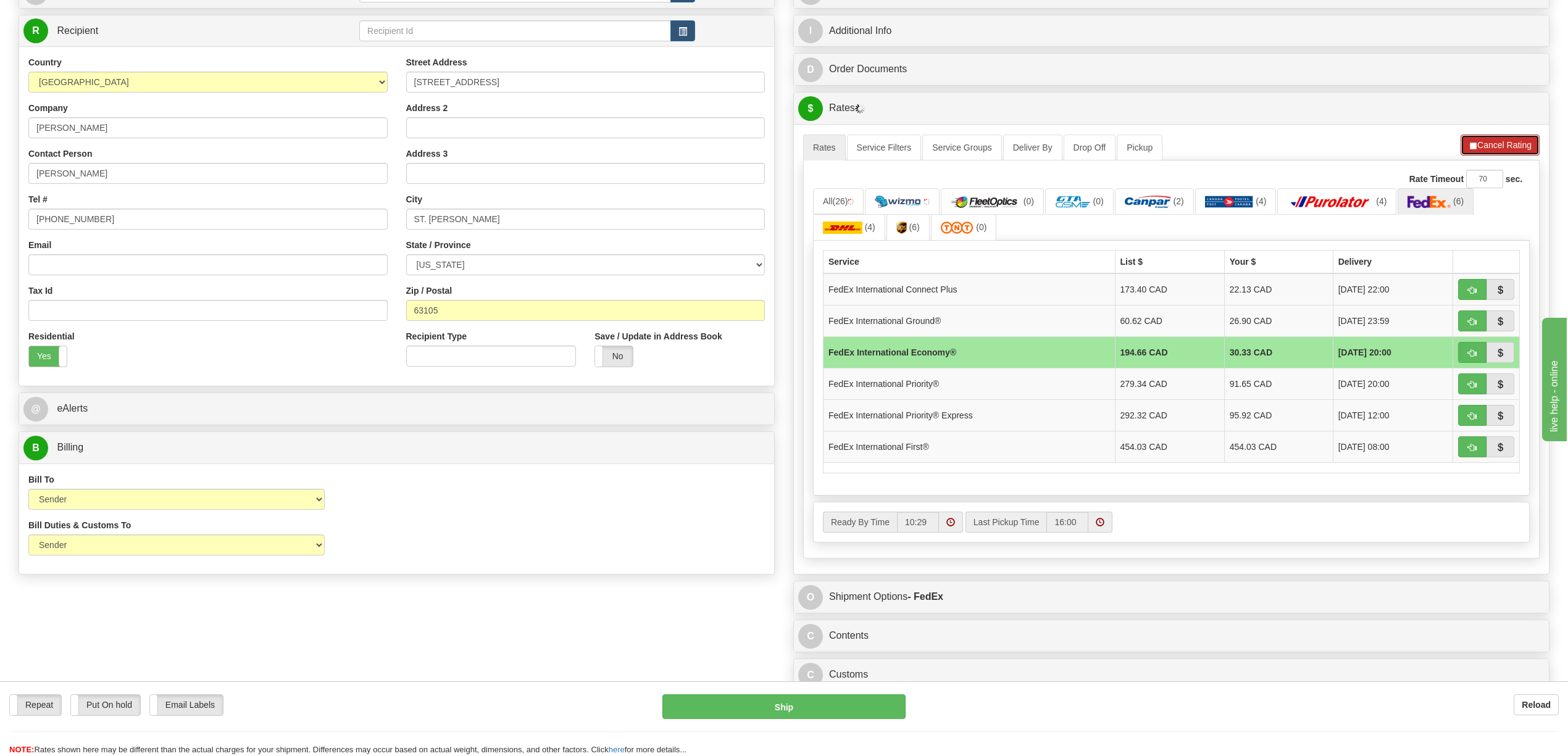
click at [1502, 154] on button "Cancel Rating" at bounding box center [1500, 145] width 79 height 21
click at [1465, 358] on button "button" at bounding box center [1472, 353] width 28 height 21
type input "03"
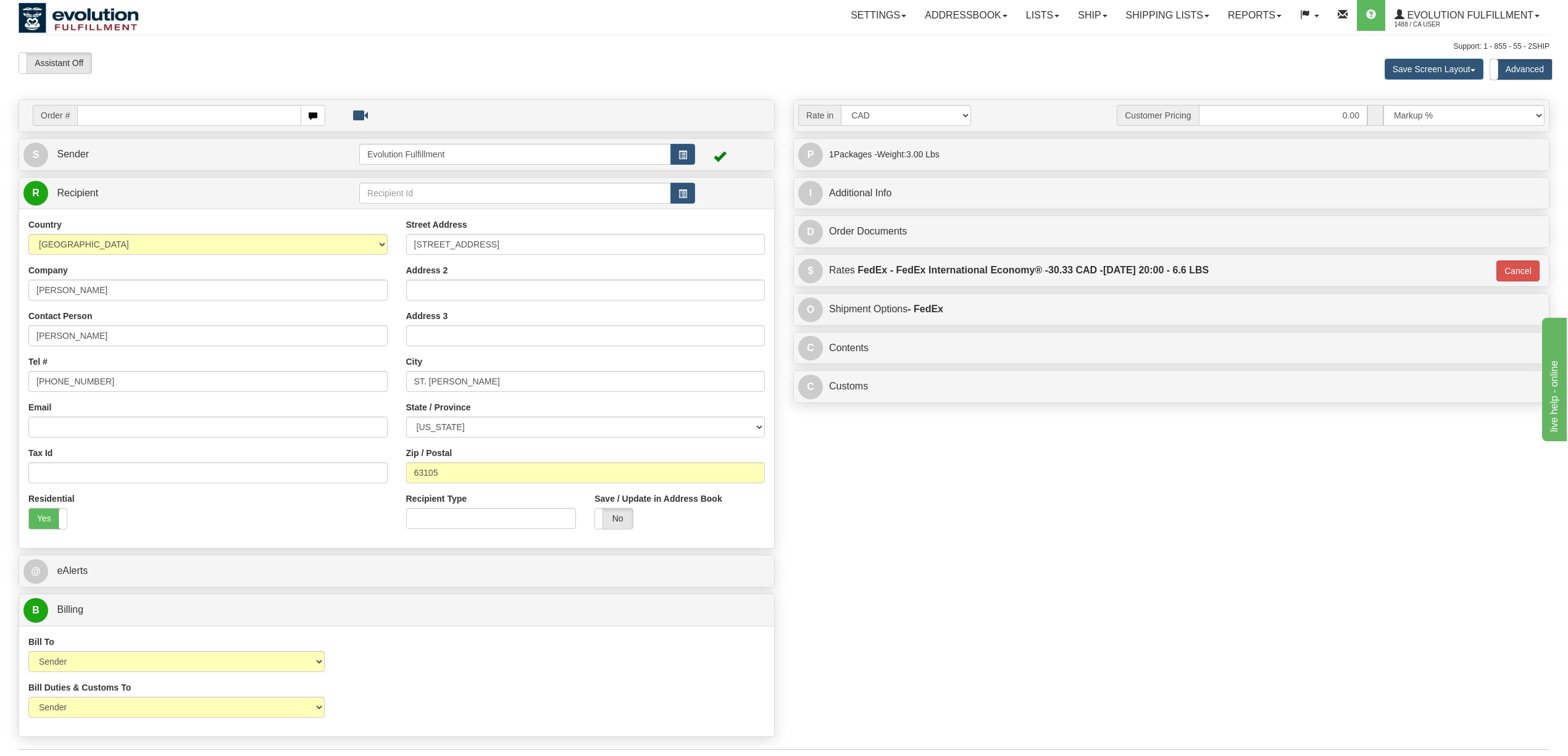
scroll to position [0, 0]
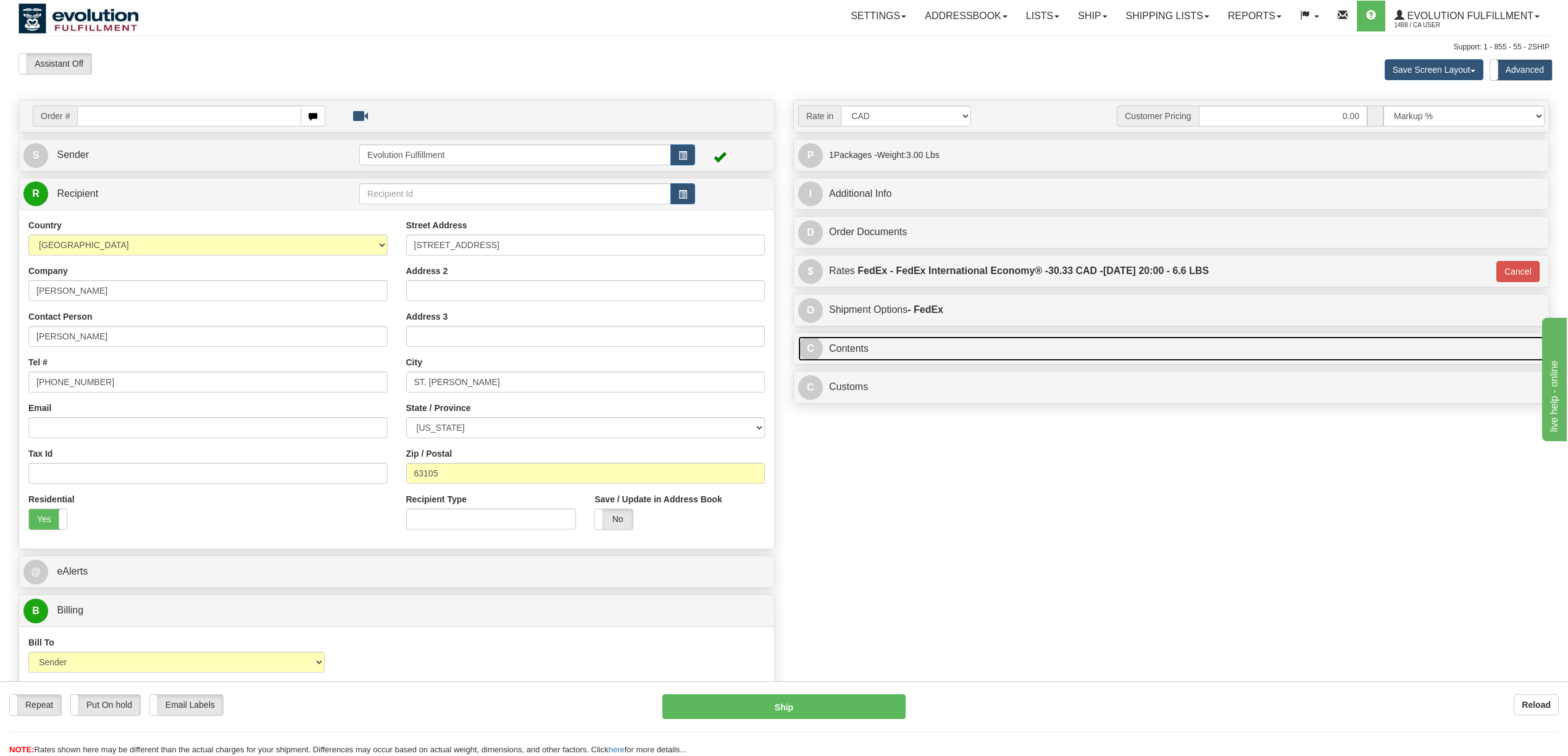
click at [884, 346] on link "C Contents" at bounding box center [1171, 349] width 746 height 25
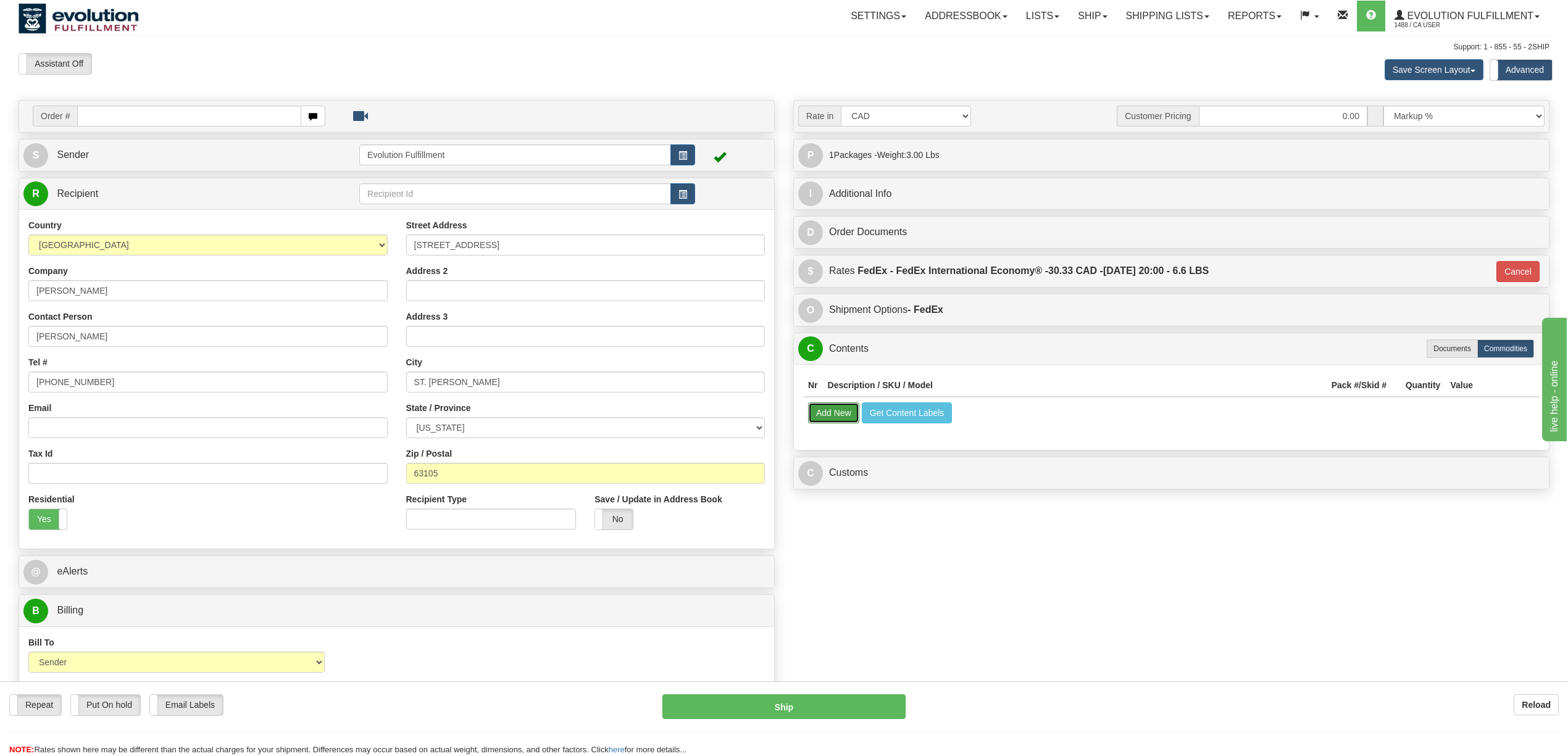
click at [831, 406] on button "Add New" at bounding box center [833, 413] width 51 height 21
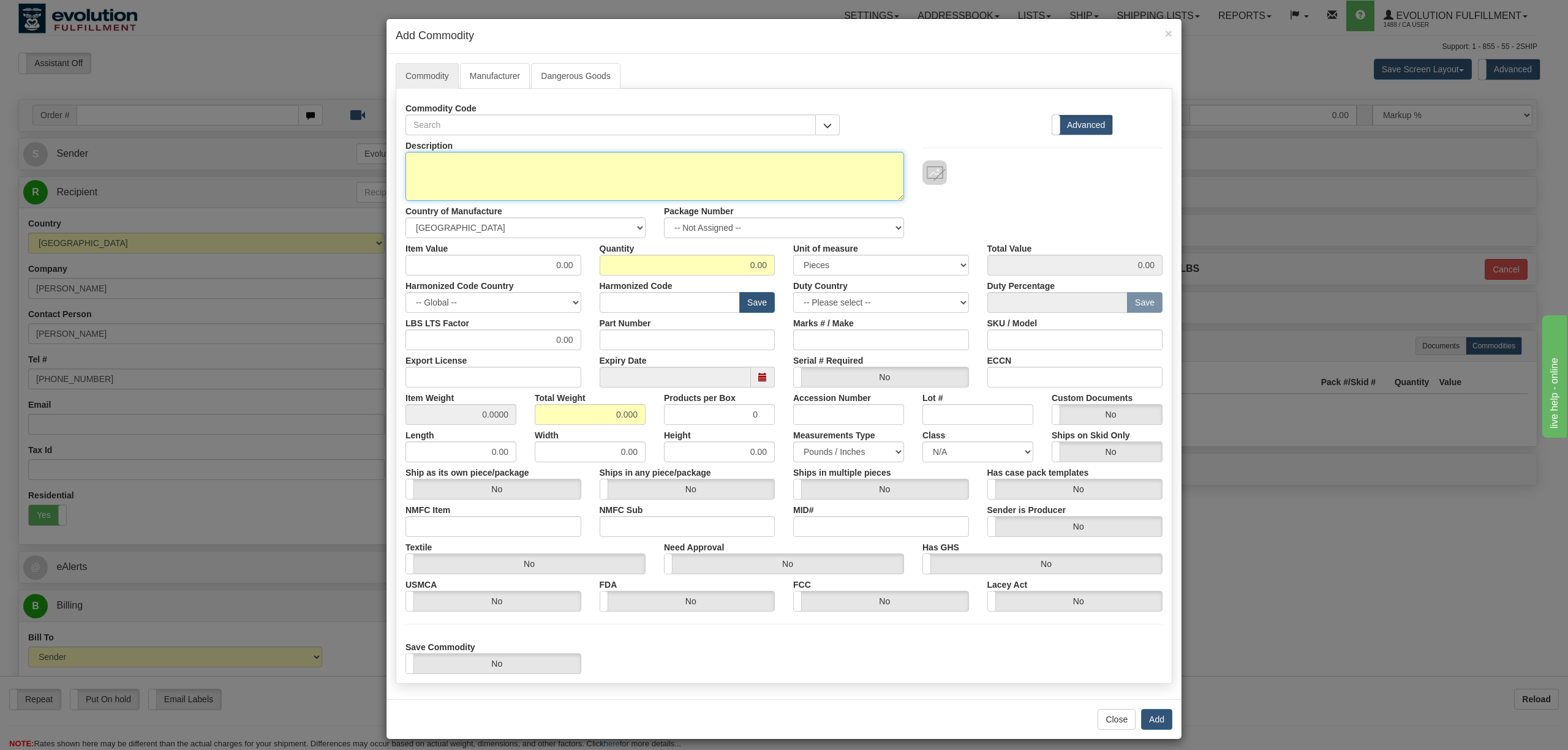
click at [552, 180] on textarea "Description" at bounding box center [655, 176] width 499 height 49
paste textarea "CoreVYO Complete set - Belt, 2 x Bands, 2x Carabiners, Booklet, Bag - LARGE"
click at [811, 166] on textarea "CoreVYO Complete set - Belt, 2 x Bands, 2x Carabiners, Booklet, Bag - LARGE" at bounding box center [655, 176] width 499 height 49
paste textarea "Neoprene belt, aluminum alloy, Silicone Rubber"
type textarea "CoreVYO Complete set - Belt, 2 x Bands, 2x Carabiners, Booklet, Bag - LARGE Neo…"
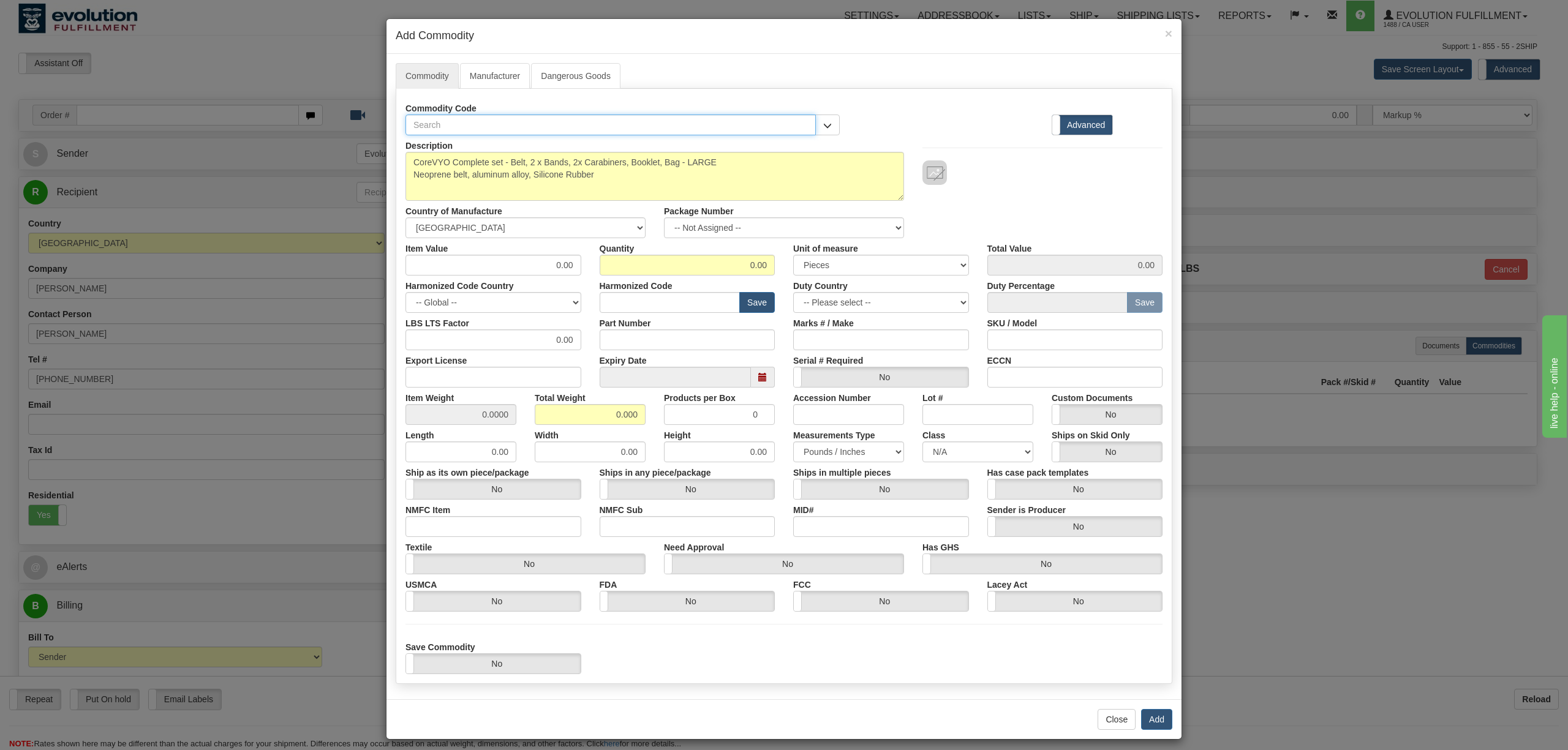
click at [480, 130] on input "text" at bounding box center [611, 125] width 410 height 21
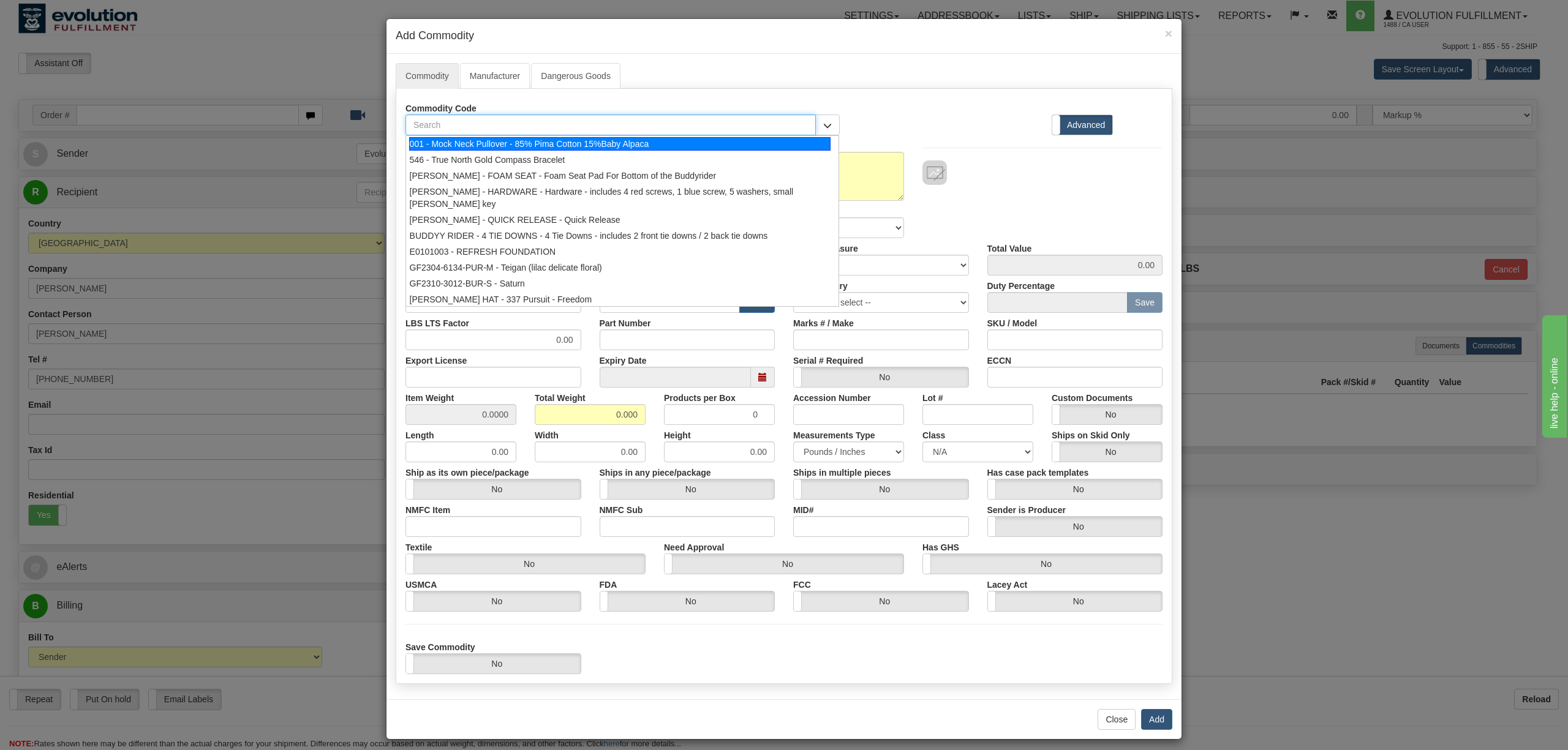
paste input "COREVYO-SET-LG"
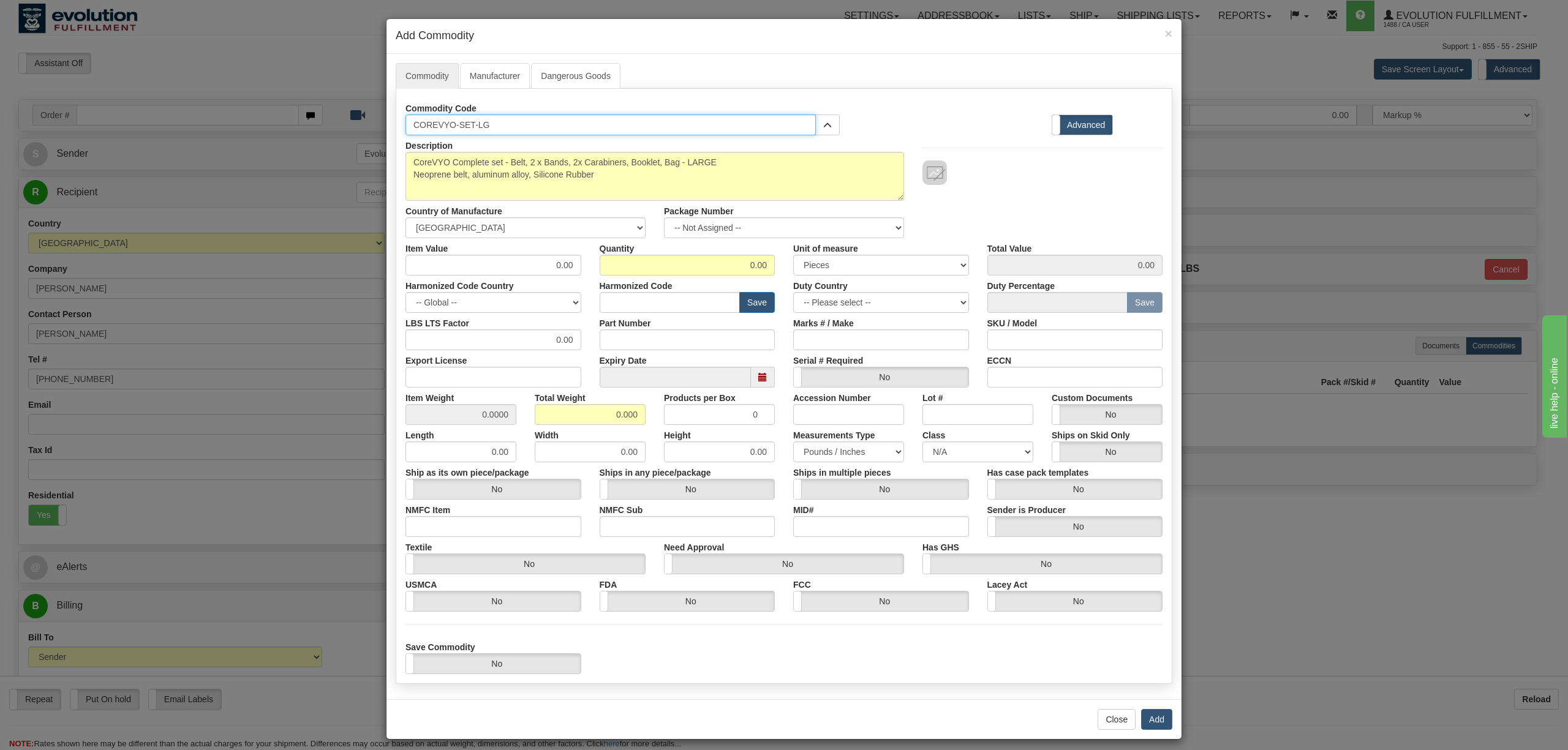
type input "COREVYO-SET-LG"
click at [908, 94] on div "Commodity Code COREVYO-SET-LG 001 - Mock Neck Pullover - 85% Pima Cotton 15%Bab…" at bounding box center [784, 387] width 776 height 596
click at [559, 226] on select "-- Unknown -- AFGHANISTAN ALAND ISLANDS ALBANIA ALGERIA AMERICAN SAMOA ANDORRA …" at bounding box center [525, 228] width 240 height 21
select select "CN"
click at [406, 218] on select "-- Unknown -- AFGHANISTAN ALAND ISLANDS ALBANIA ALGERIA AMERICAN SAMOA ANDORRA …" at bounding box center [525, 228] width 240 height 21
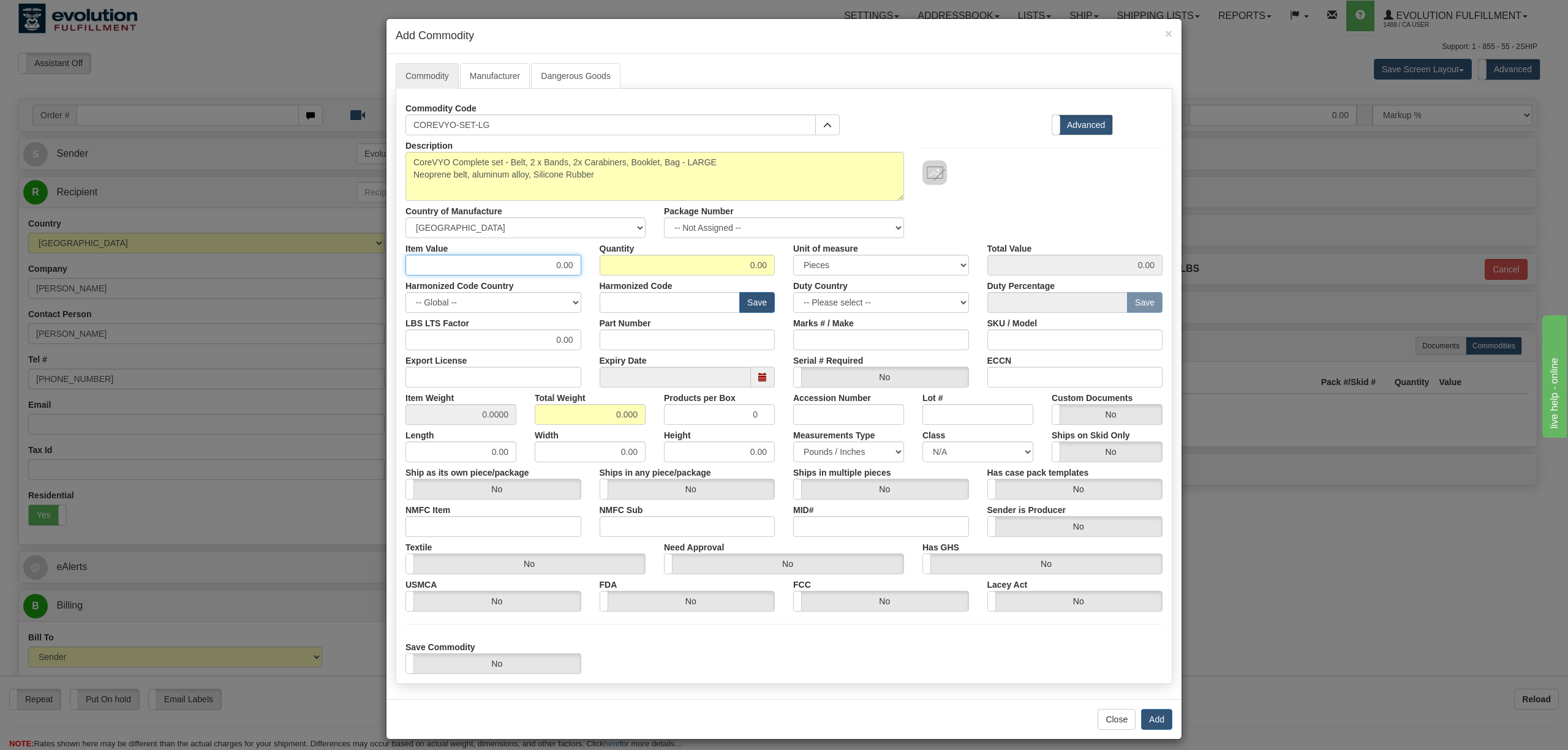
drag, startPoint x: 527, startPoint y: 257, endPoint x: 653, endPoint y: 259, distance: 126.0
click at [653, 259] on div "Item Value 0.00 Quantity 0.00 Unit of measure 3 Thousand Square Inches Adjustme…" at bounding box center [784, 257] width 776 height 38
type input "200"
drag, startPoint x: 653, startPoint y: 259, endPoint x: 938, endPoint y: 207, distance: 289.7
click at [938, 207] on div "Description CoreVYO Complete set - Belt, 2 x Bands, 2x Carabiners, Booklet, Bag…" at bounding box center [784, 405] width 757 height 539
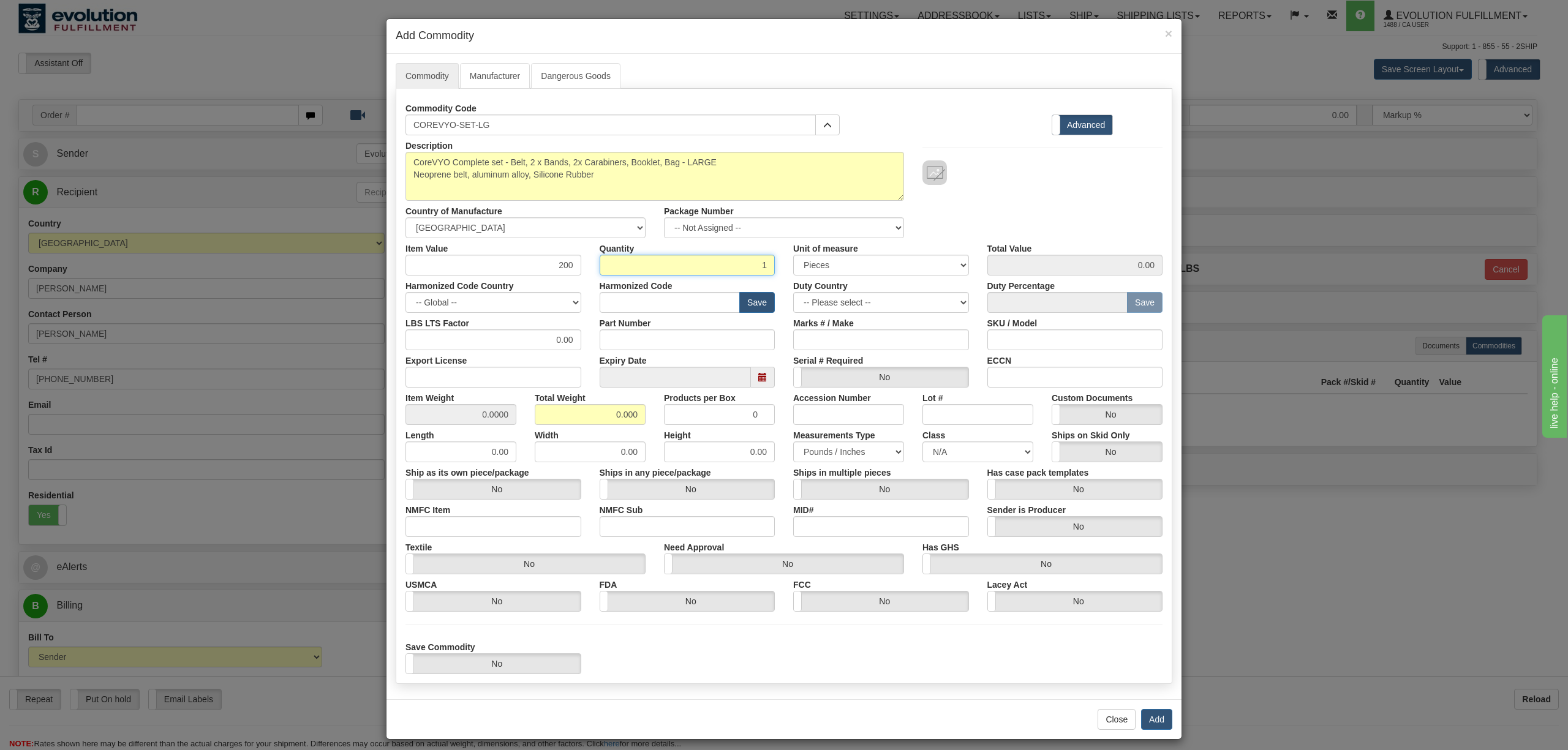
type input "1"
type input "200.00"
click at [973, 192] on div "Description CoreVYO Complete set - Belt, 2 x Bands, 2x Carabiners, Booklet, Bag…" at bounding box center [784, 187] width 776 height 103
click at [641, 300] on input "text" at bounding box center [670, 303] width 141 height 21
paste input "9506.91.00"
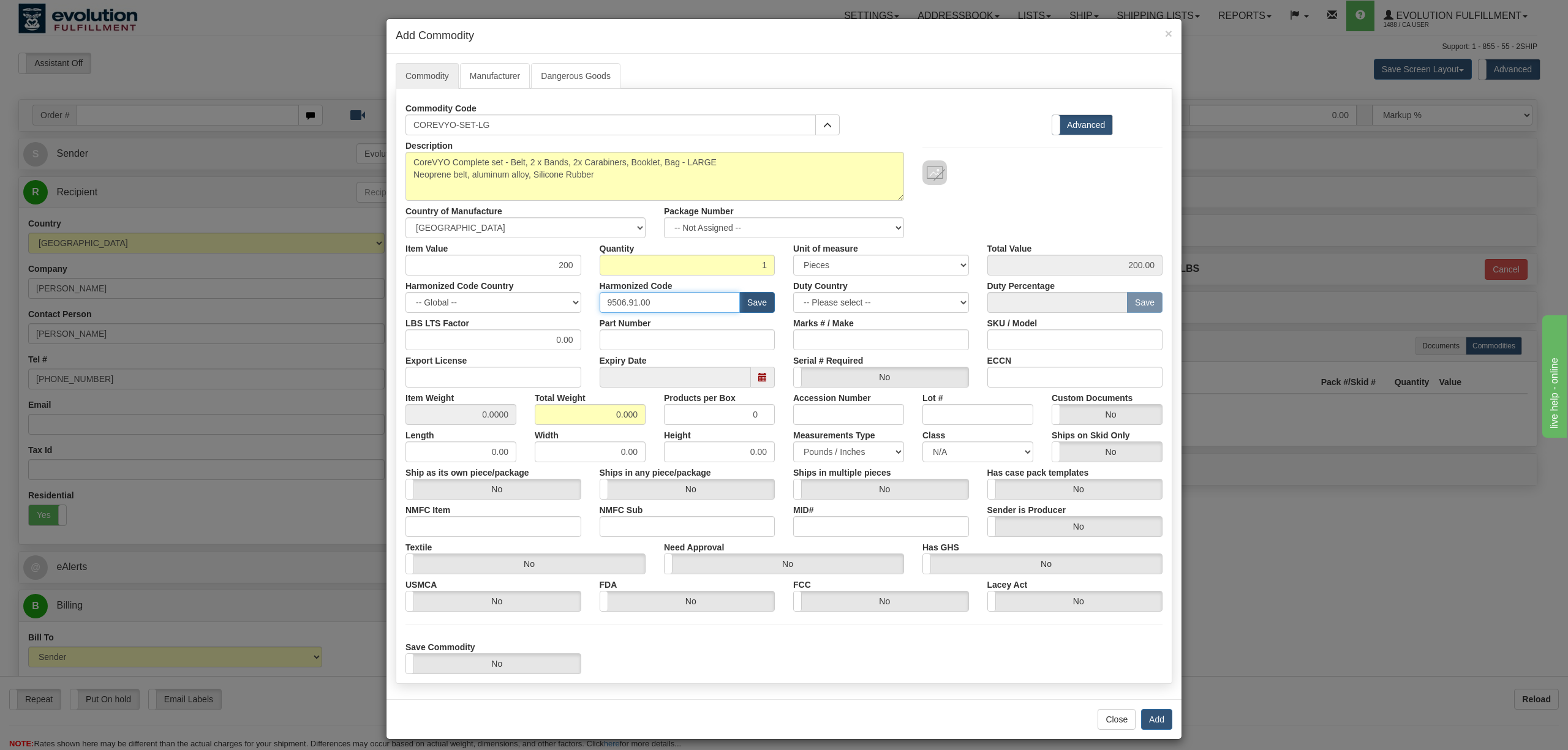
type input "9506.91.00"
click at [1032, 206] on div "Description CoreVYO Complete set - Belt, 2 x Bands, 2x Carabiners, Booklet, Bag…" at bounding box center [784, 187] width 776 height 103
click at [1011, 198] on div "Description CoreVYO Complete set - Belt, 2 x Bands, 2x Carabiners, Booklet, Bag…" at bounding box center [784, 187] width 776 height 103
click at [1146, 721] on button "Add" at bounding box center [1156, 719] width 31 height 21
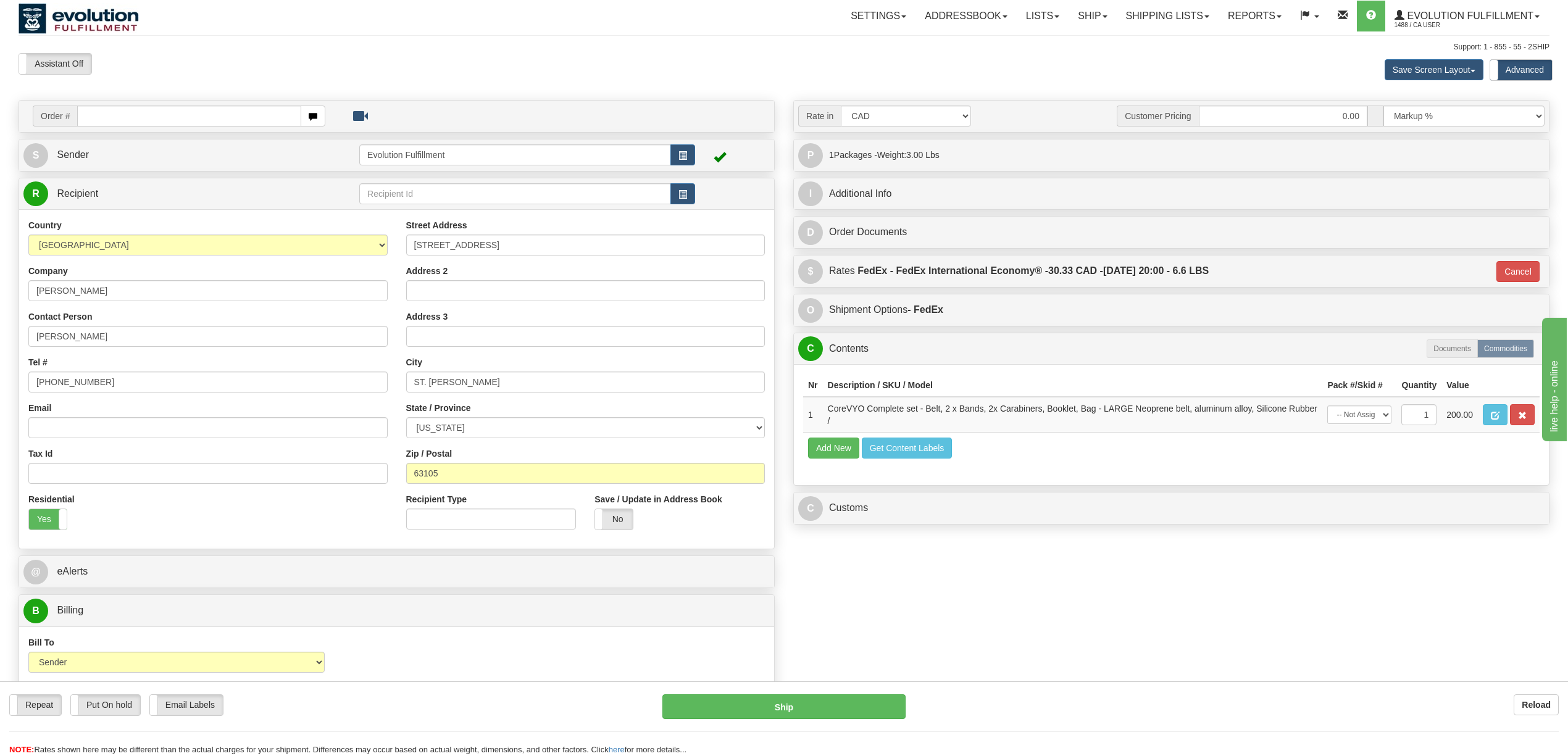
click at [1139, 588] on div "Order # S Sender" at bounding box center [784, 422] width 1550 height 644
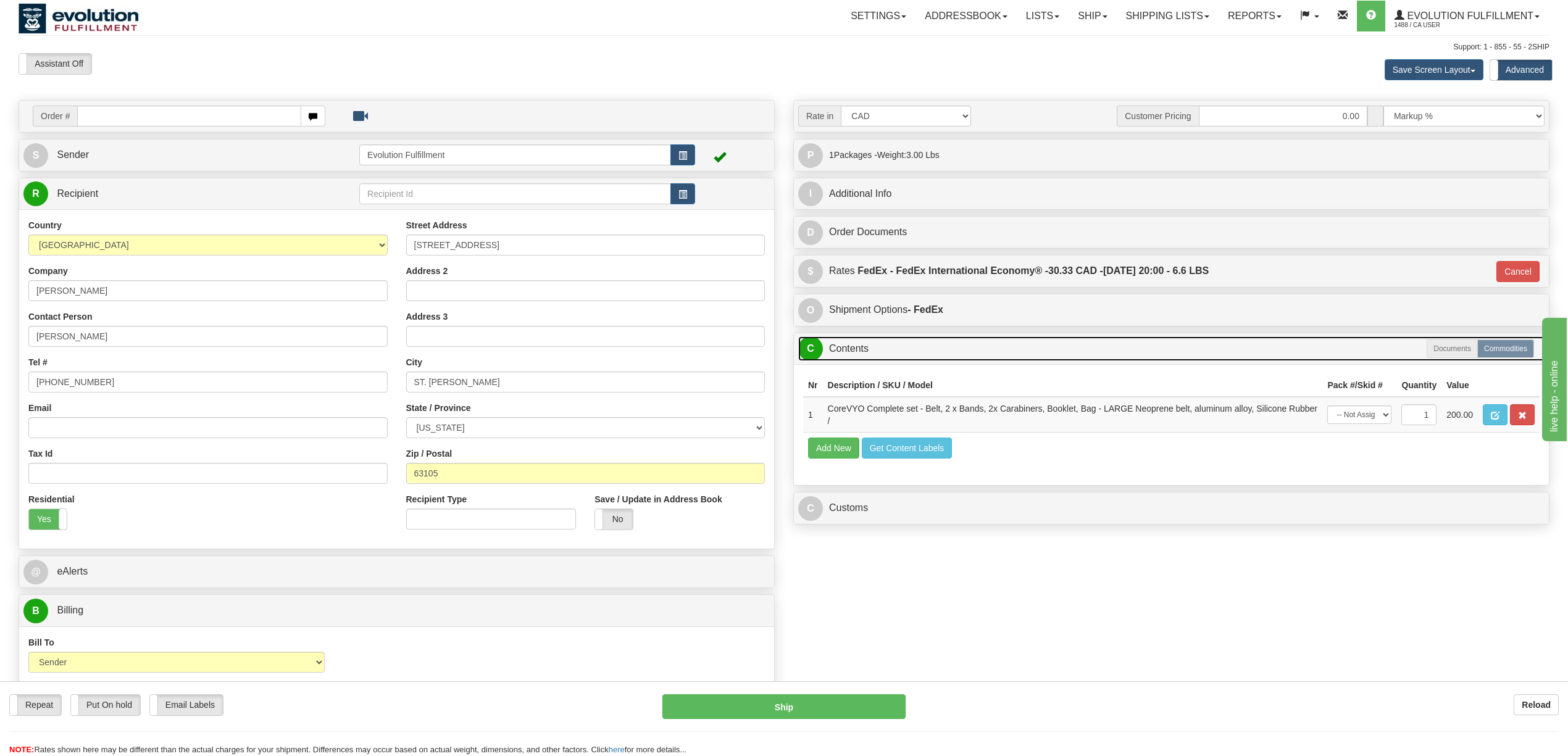
click at [896, 354] on link "C Contents" at bounding box center [1171, 349] width 746 height 25
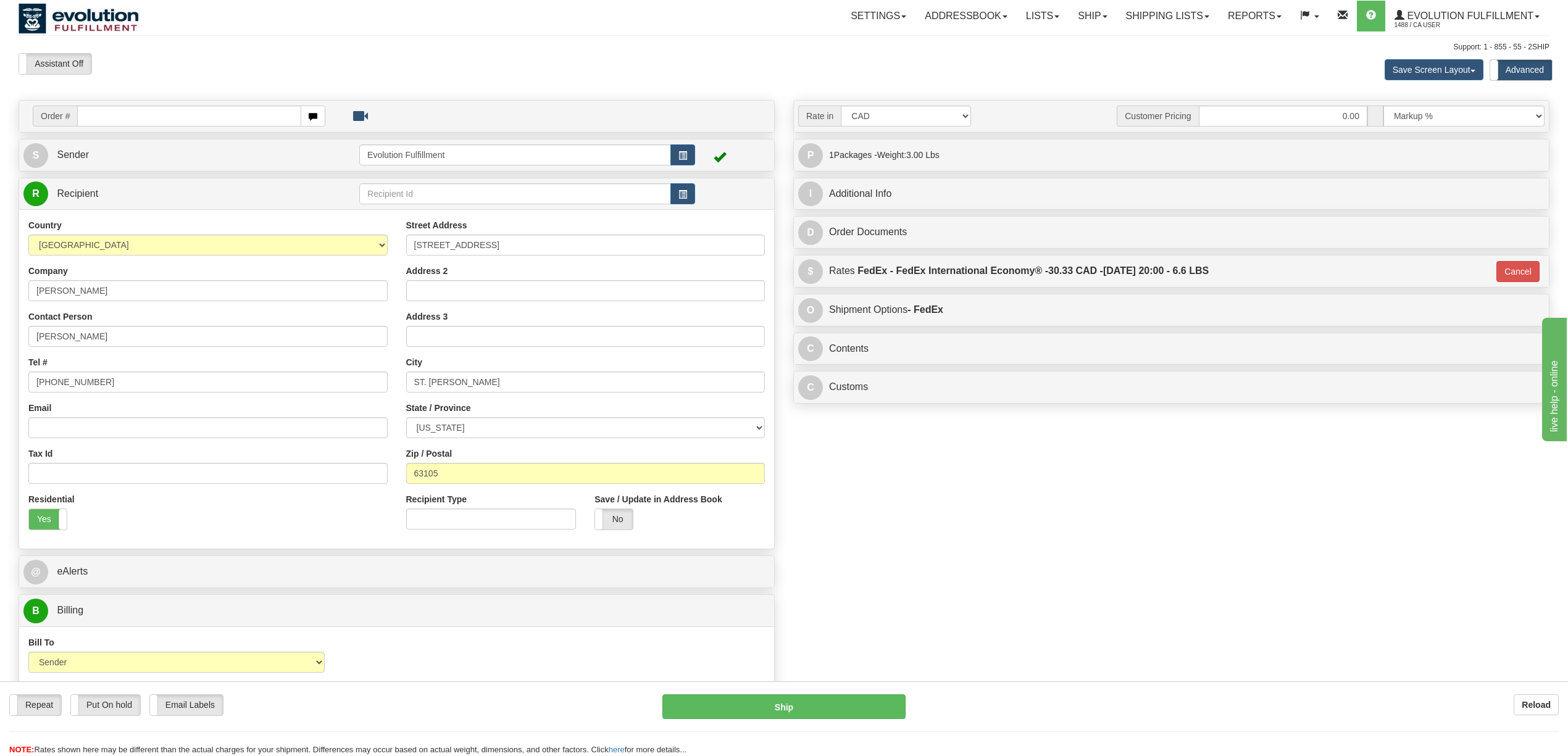
click at [932, 220] on div "D Order Documents" at bounding box center [1171, 232] width 755 height 32
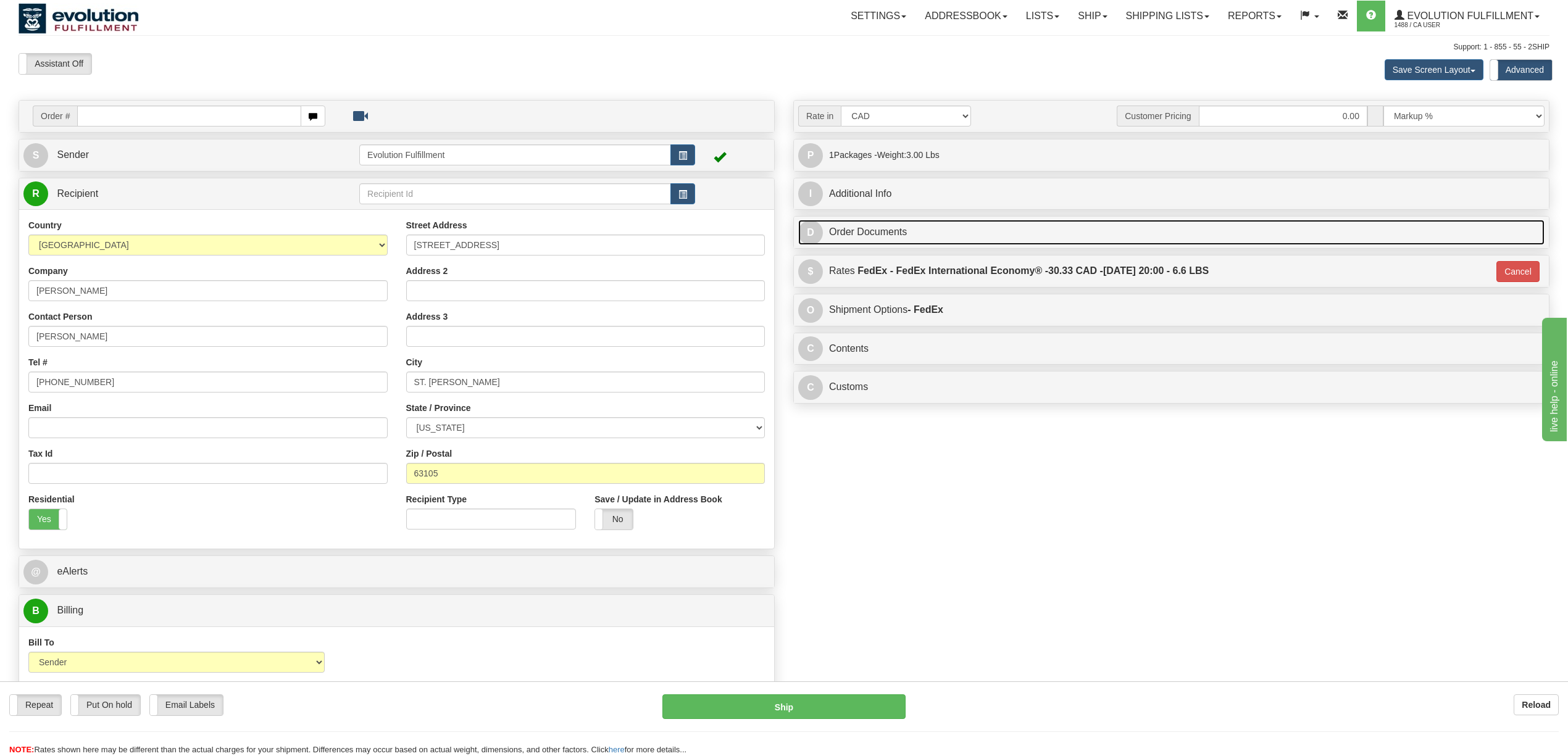
click at [934, 223] on link "D Order Documents" at bounding box center [1171, 232] width 746 height 25
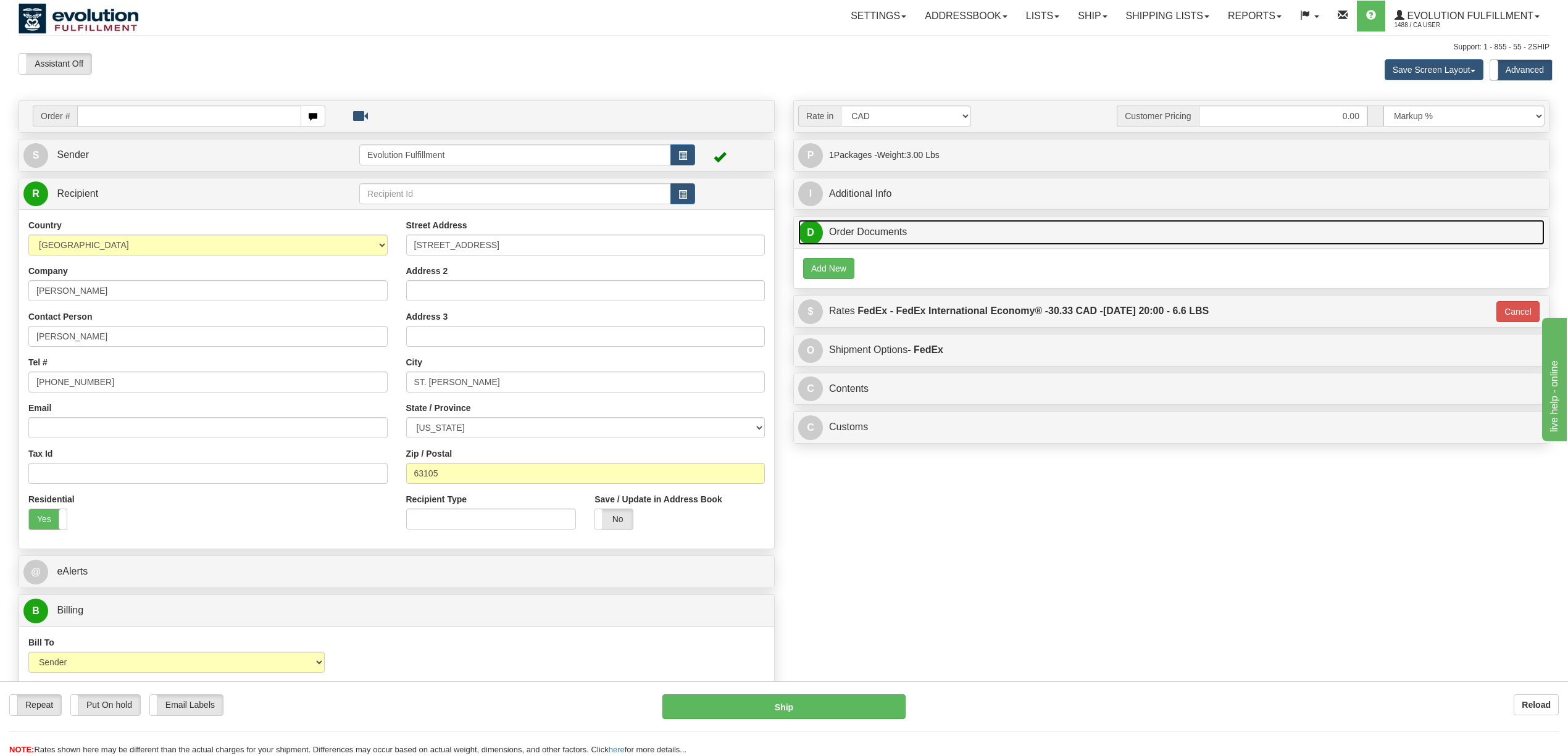
click at [954, 232] on link "D Order Documents" at bounding box center [1171, 232] width 746 height 25
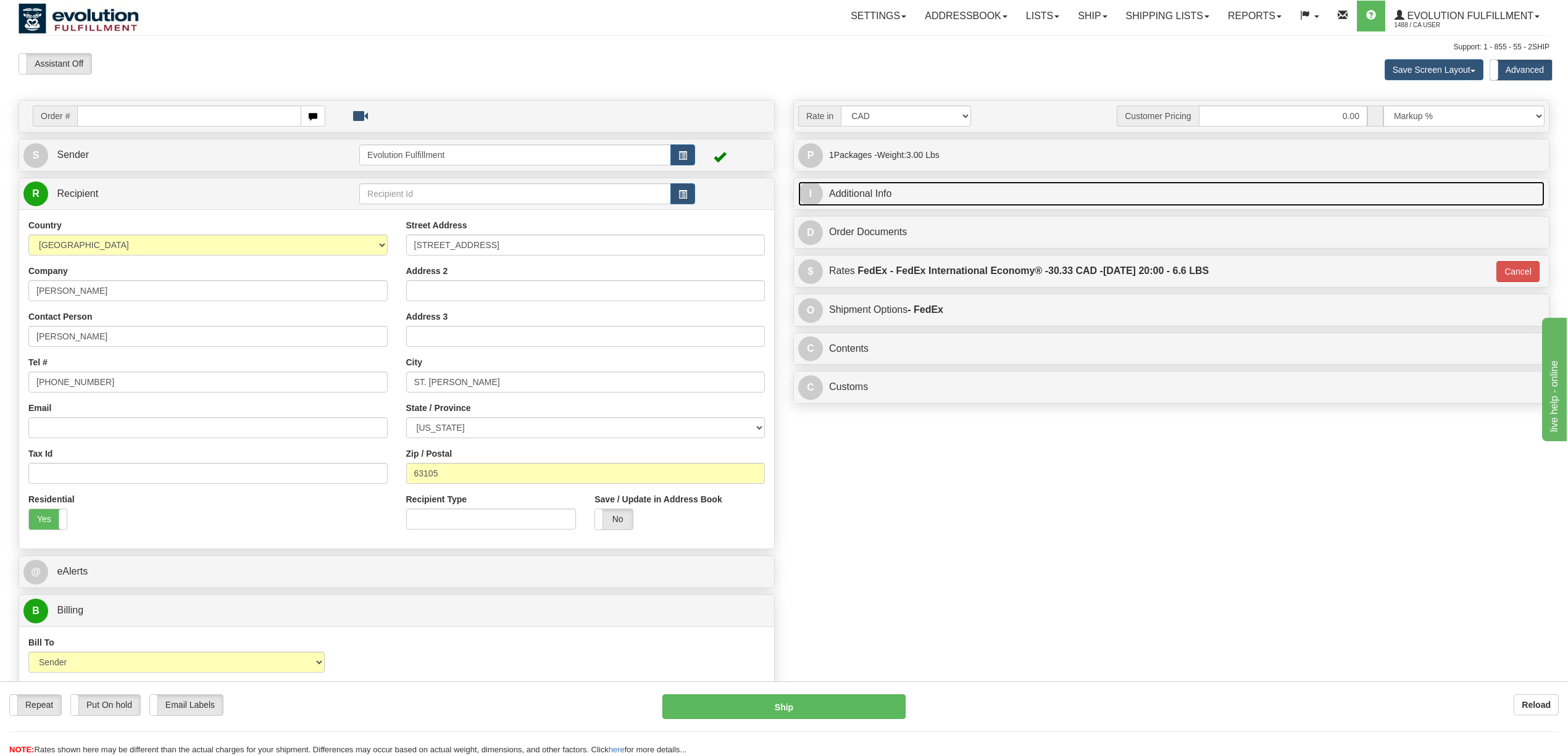
click at [931, 198] on link "I Additional Info" at bounding box center [1171, 194] width 746 height 25
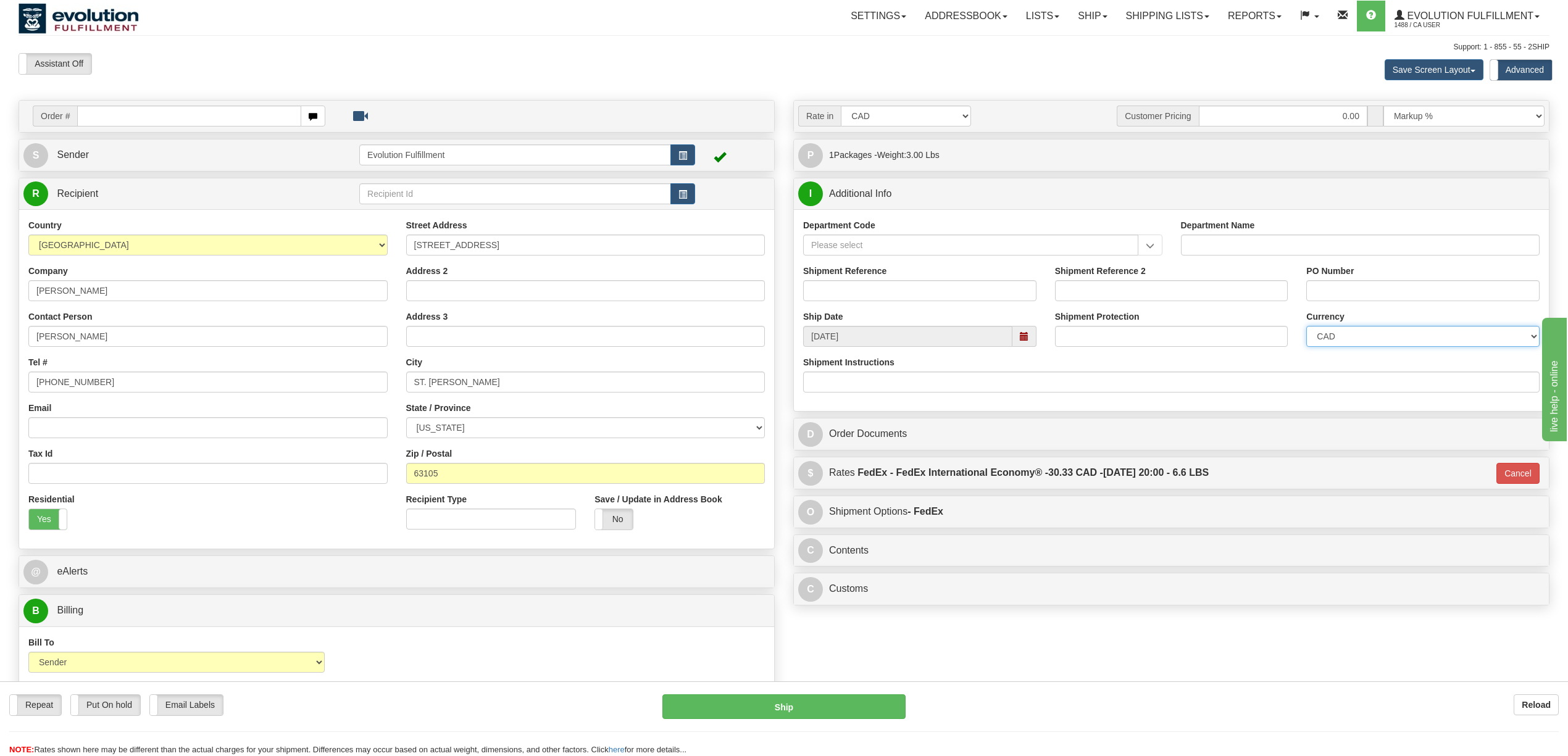
click at [1341, 344] on select "CAD USD EUR ZAR RON ANG ARN AUD AUS AWG BBD BFR BGN BHD BMD BND BRC BRL CHP CKZ…" at bounding box center [1423, 337] width 234 height 21
select select "1"
click at [1306, 328] on select "CAD USD EUR ZAR RON ANG ARN AUD AUS AWG BBD BFR BGN BHD BMD BND BRC BRL CHP CKZ…" at bounding box center [1423, 337] width 234 height 21
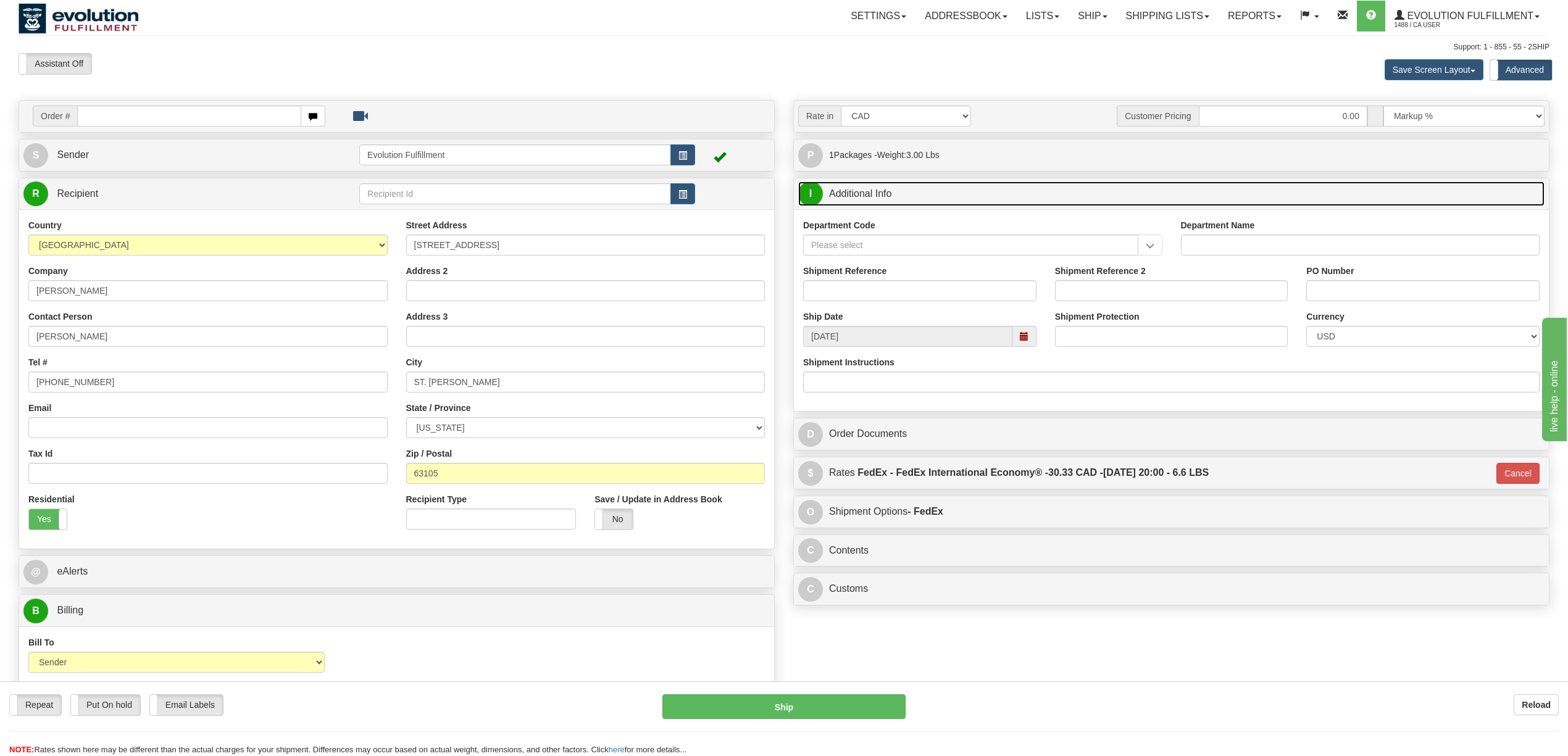
click at [893, 188] on link "I Additional Info" at bounding box center [1171, 194] width 746 height 25
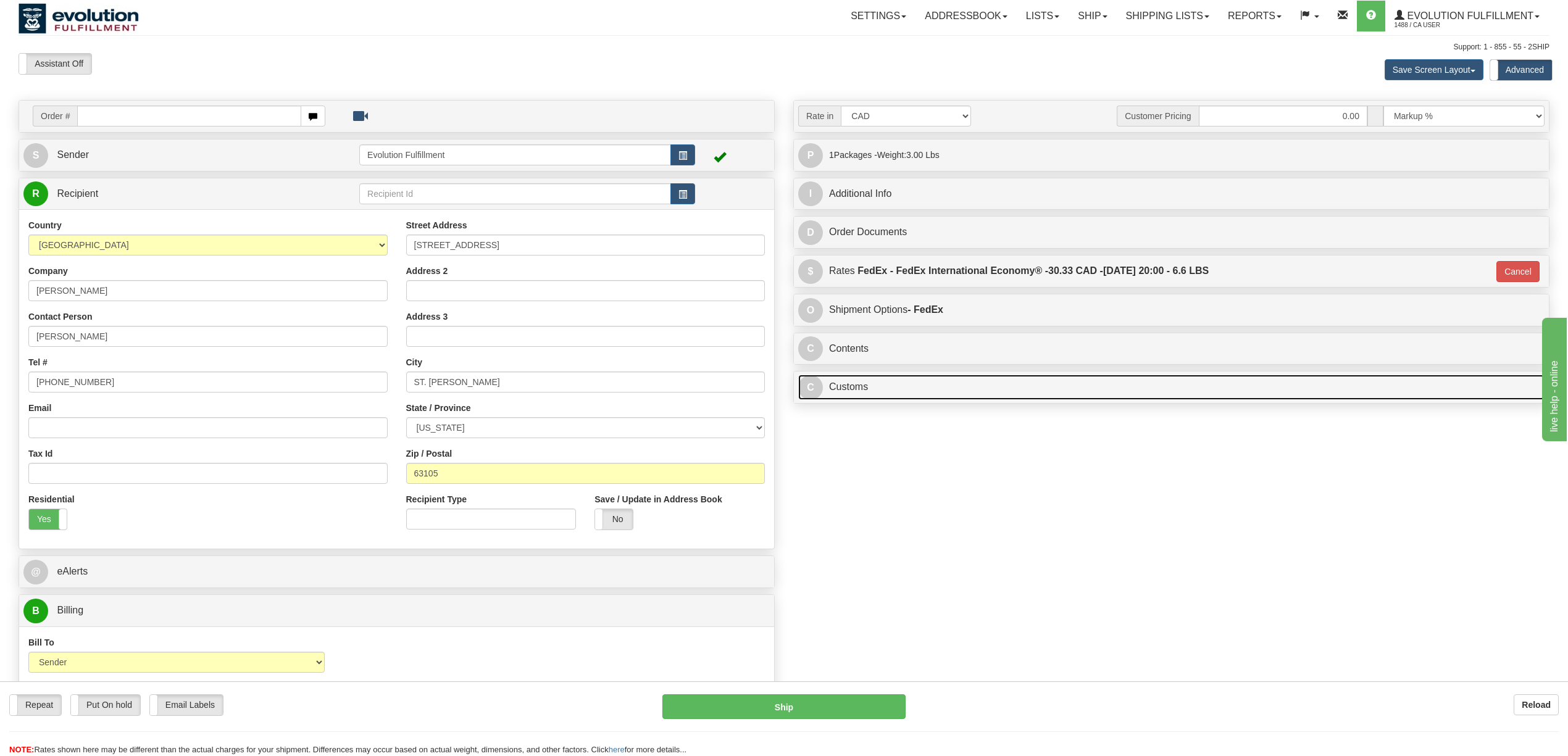
click at [859, 389] on link "C Customs" at bounding box center [1171, 387] width 746 height 25
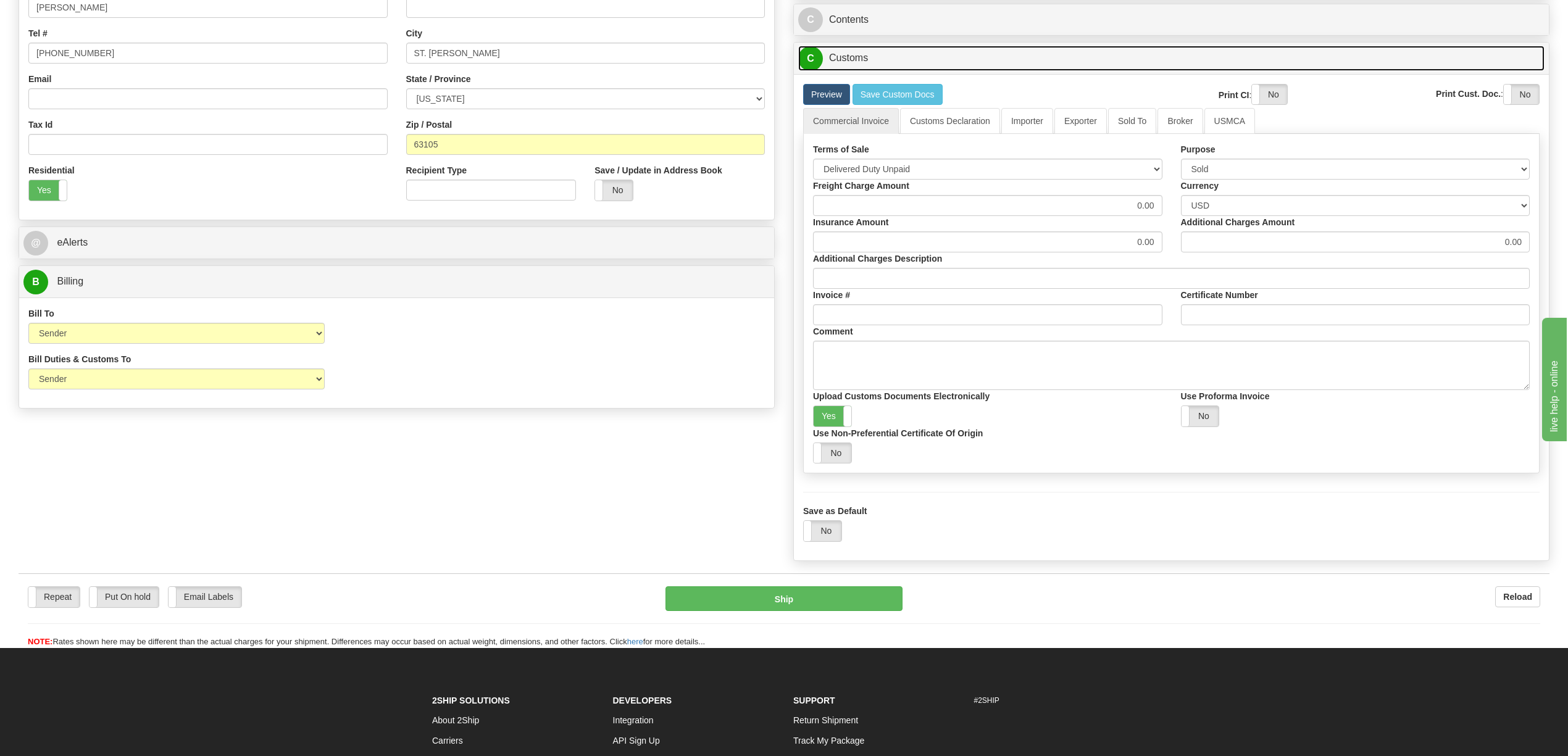
scroll to position [82, 0]
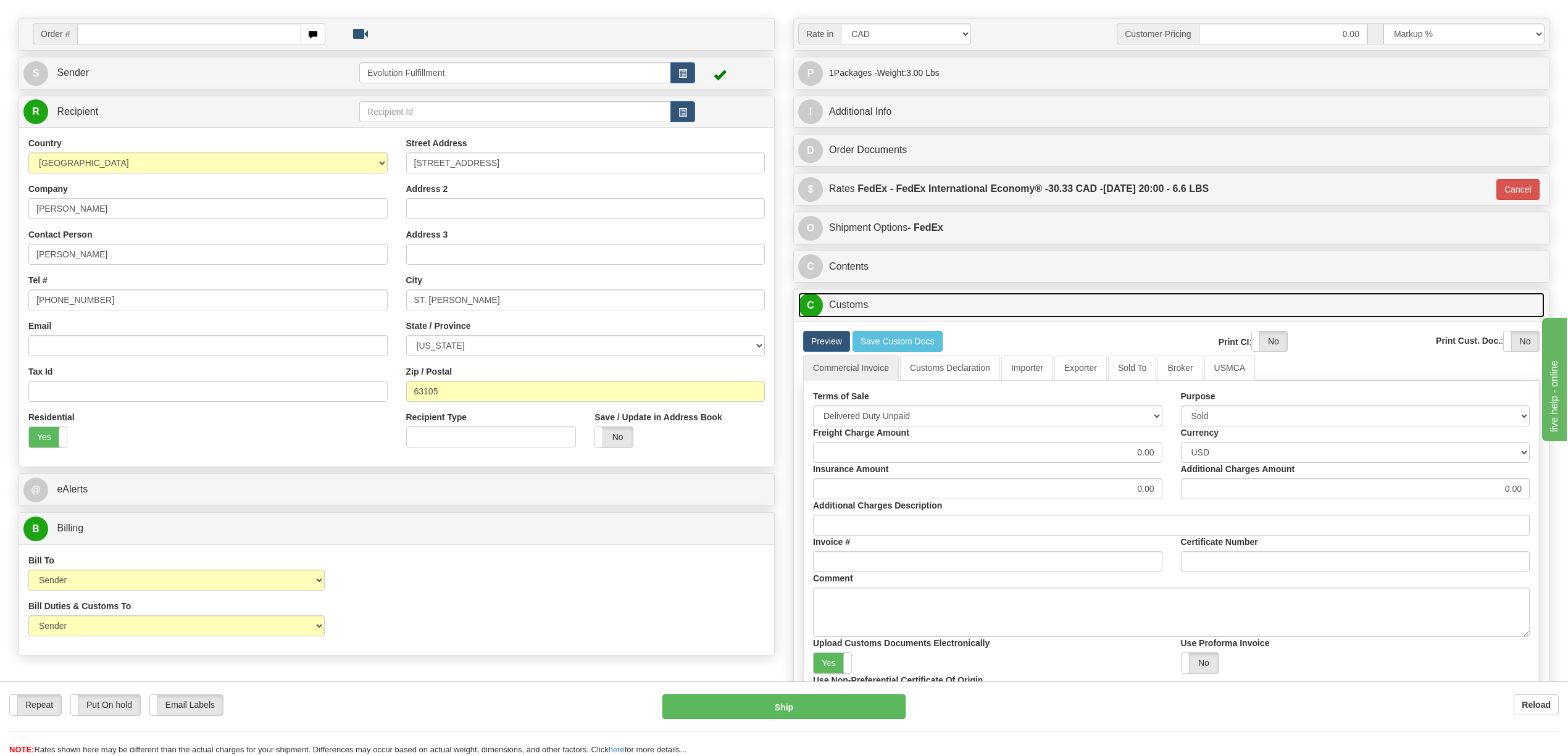
click at [937, 312] on link "C Customs" at bounding box center [1171, 305] width 746 height 25
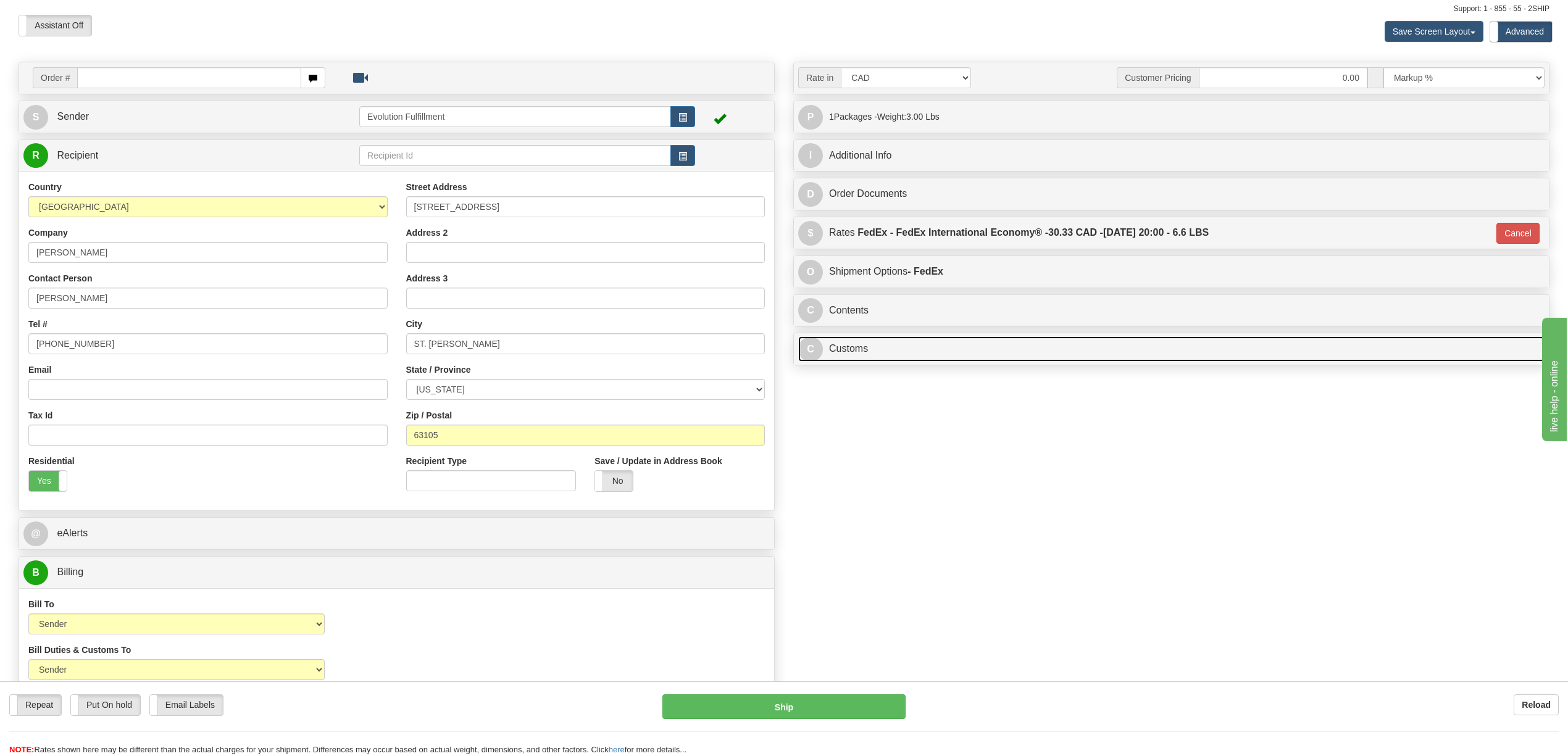
scroll to position [0, 0]
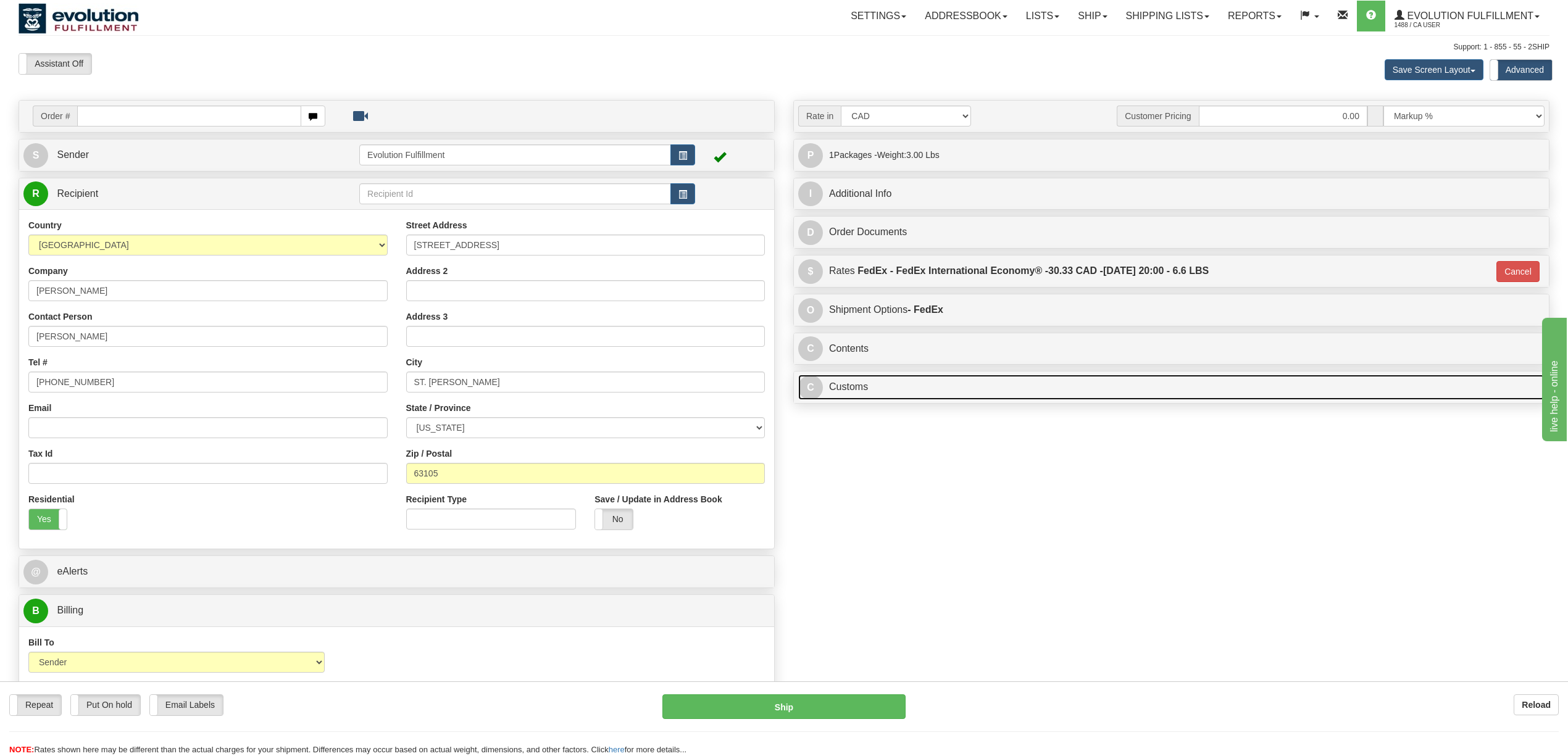
click at [914, 391] on link "C Customs" at bounding box center [1171, 387] width 746 height 25
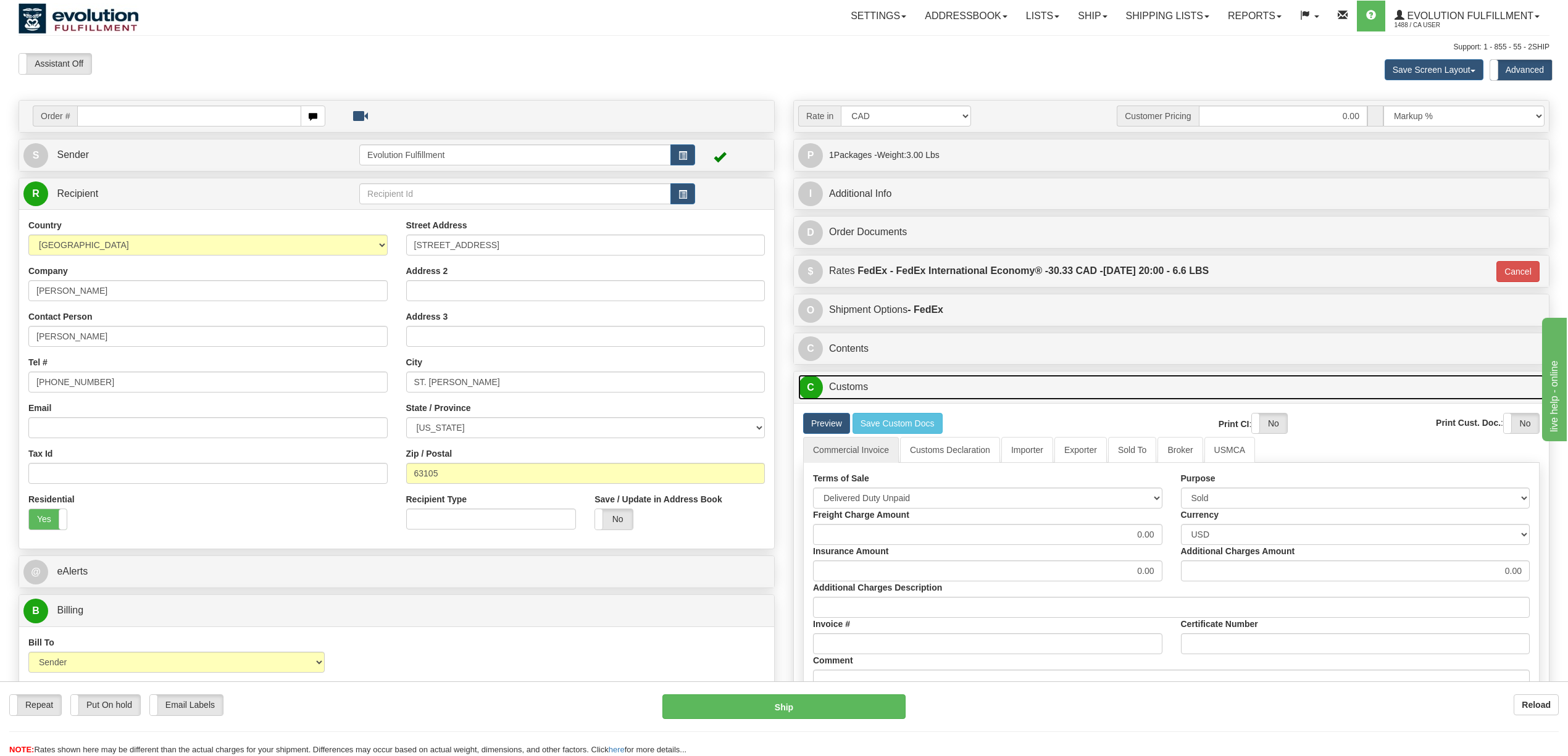
click at [914, 391] on link "C Customs" at bounding box center [1171, 387] width 746 height 25
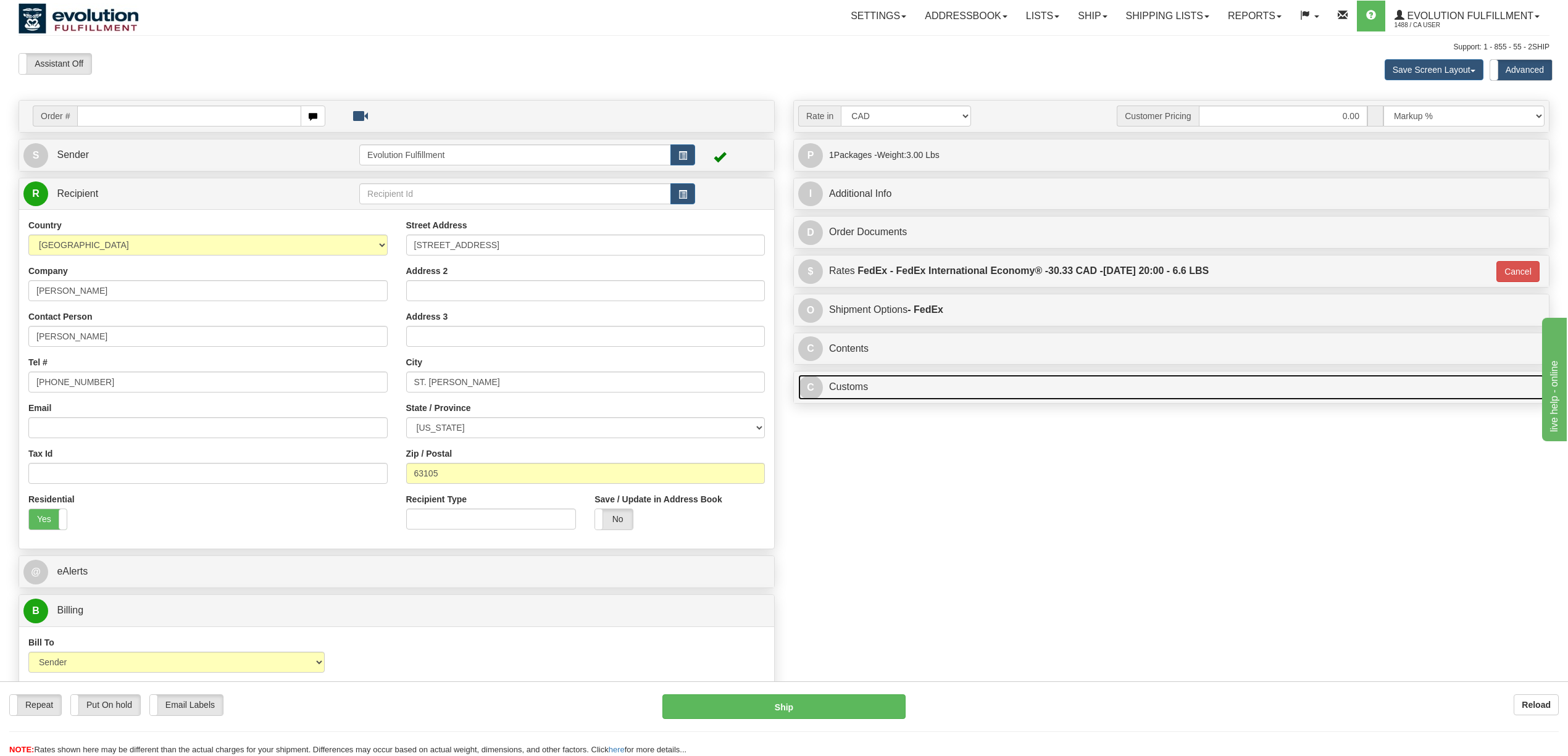
click at [914, 391] on link "C Customs" at bounding box center [1171, 387] width 746 height 25
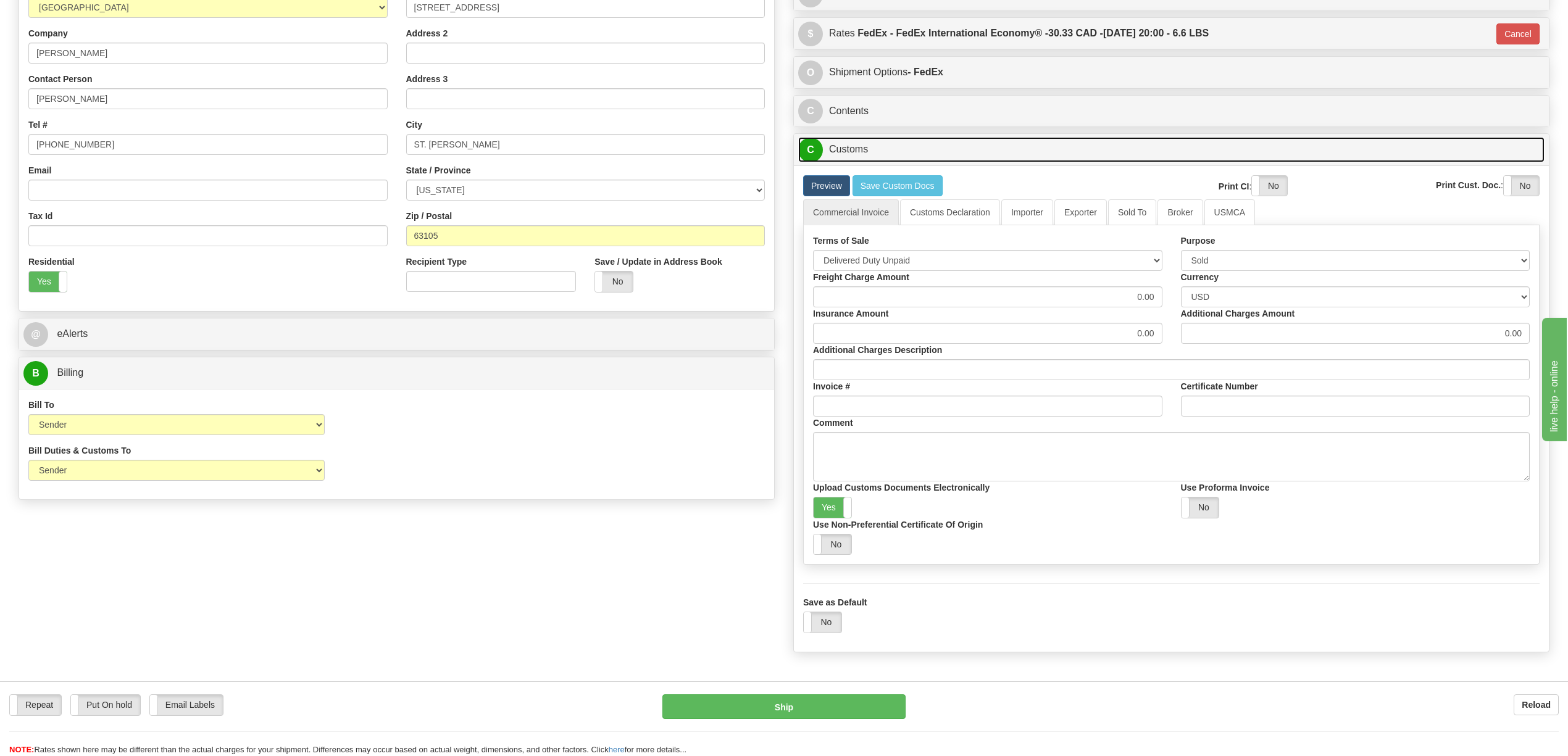
scroll to position [82, 0]
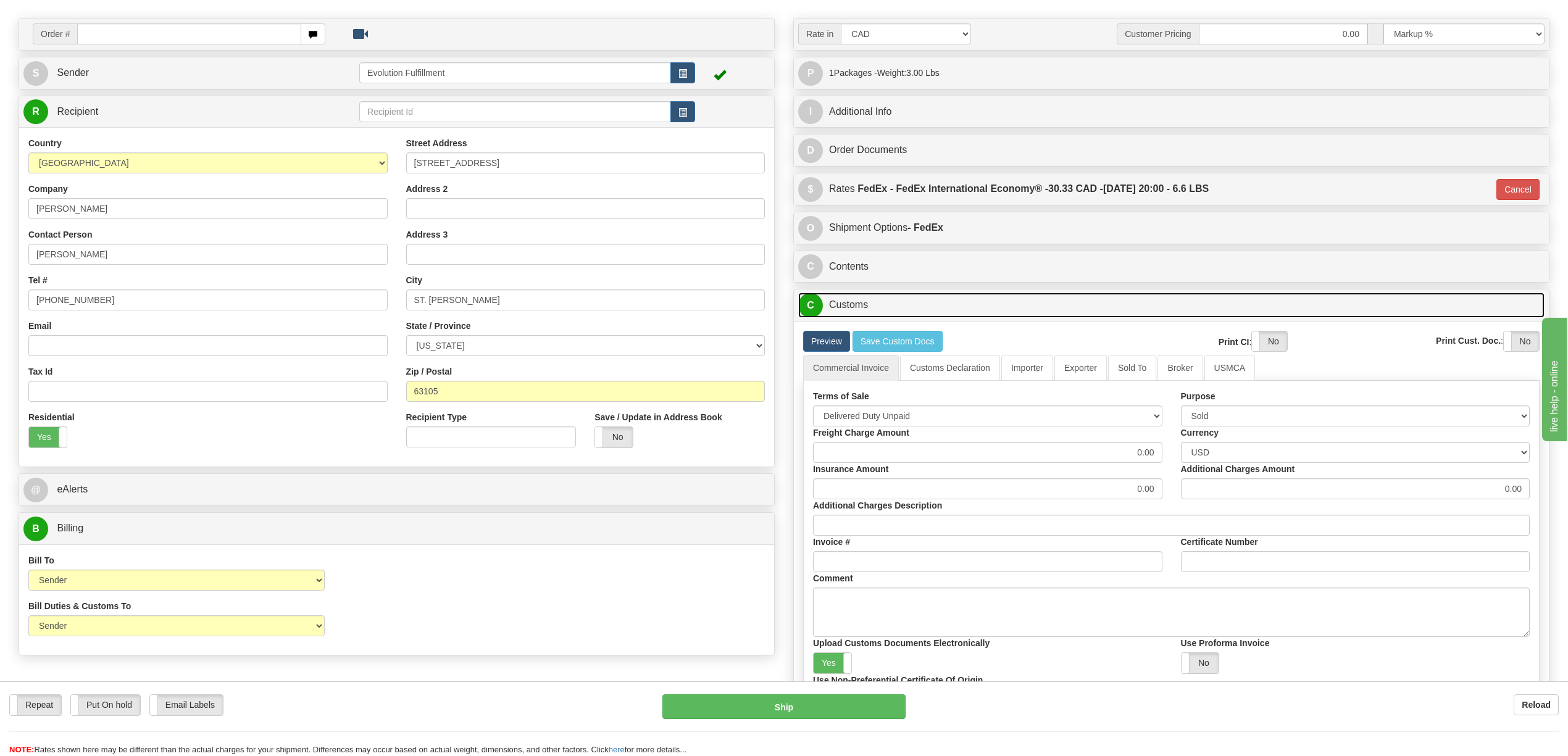
click at [883, 305] on link "C Customs" at bounding box center [1171, 305] width 746 height 25
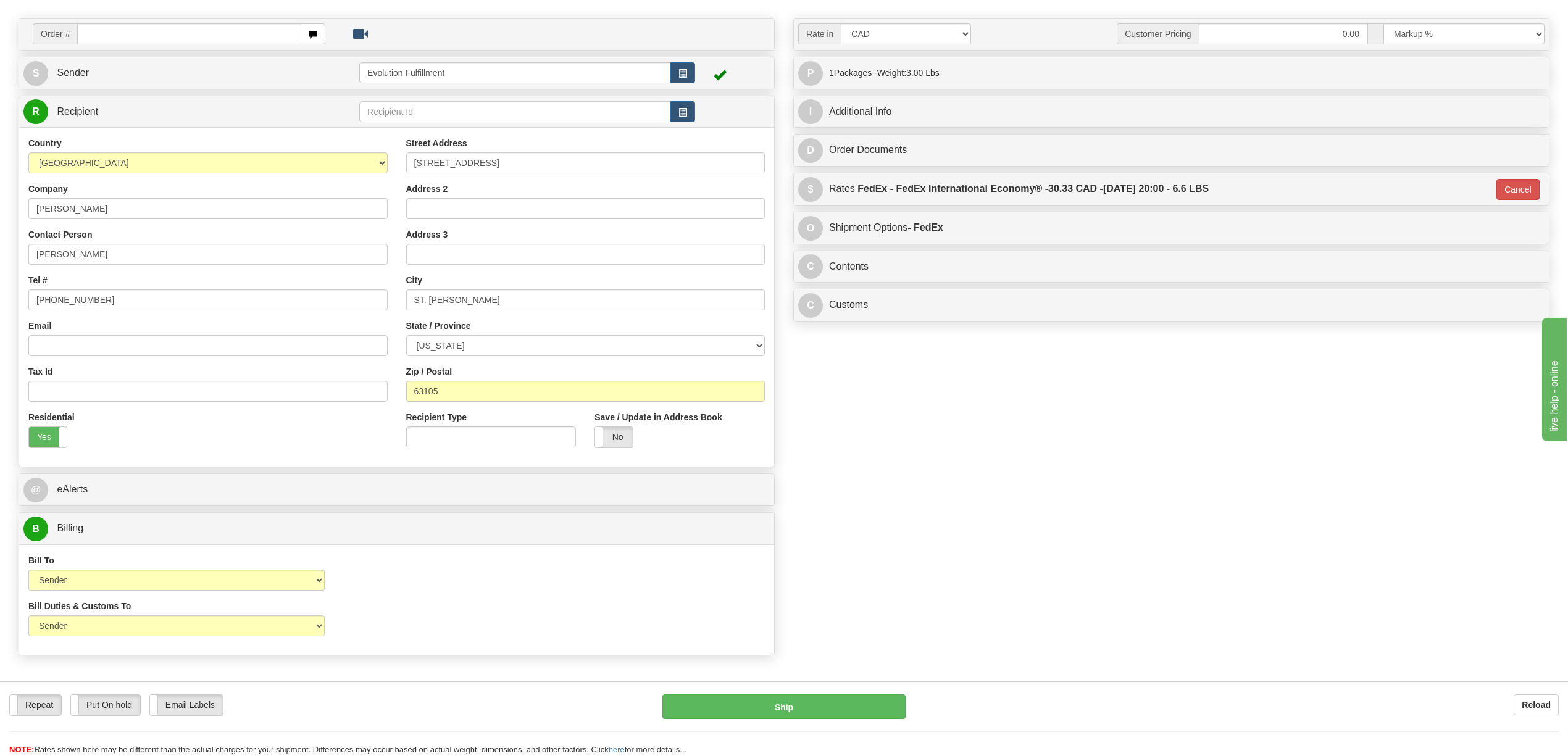
click at [887, 248] on div "Rate in Account Currency ARN AWG AUD AUS BHD BBD BFR BMD BRC BRL GBP UKL BND BG…" at bounding box center [1171, 173] width 775 height 310
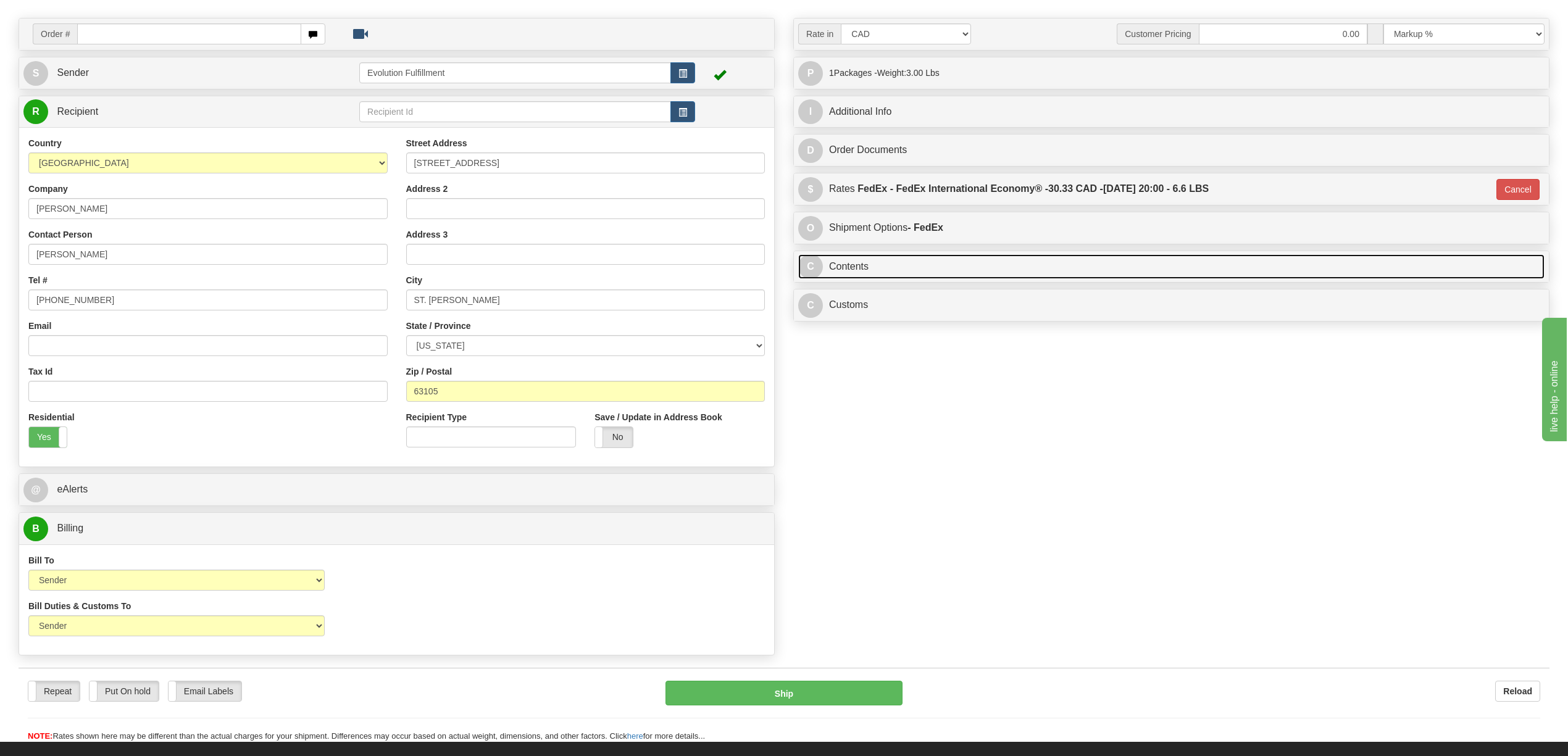
click at [880, 276] on link "C Contents" at bounding box center [1171, 267] width 746 height 25
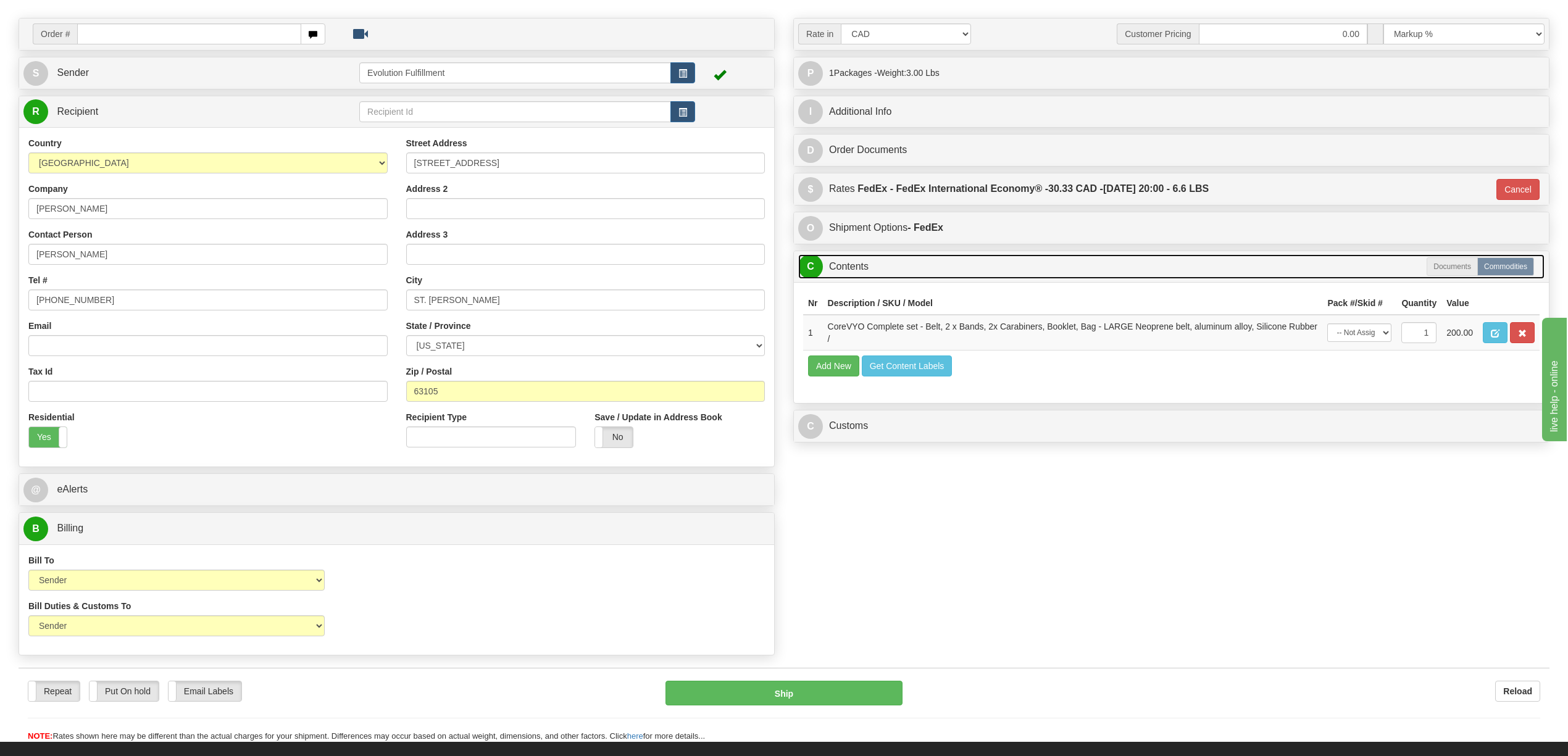
click at [880, 276] on link "C Contents" at bounding box center [1171, 267] width 746 height 25
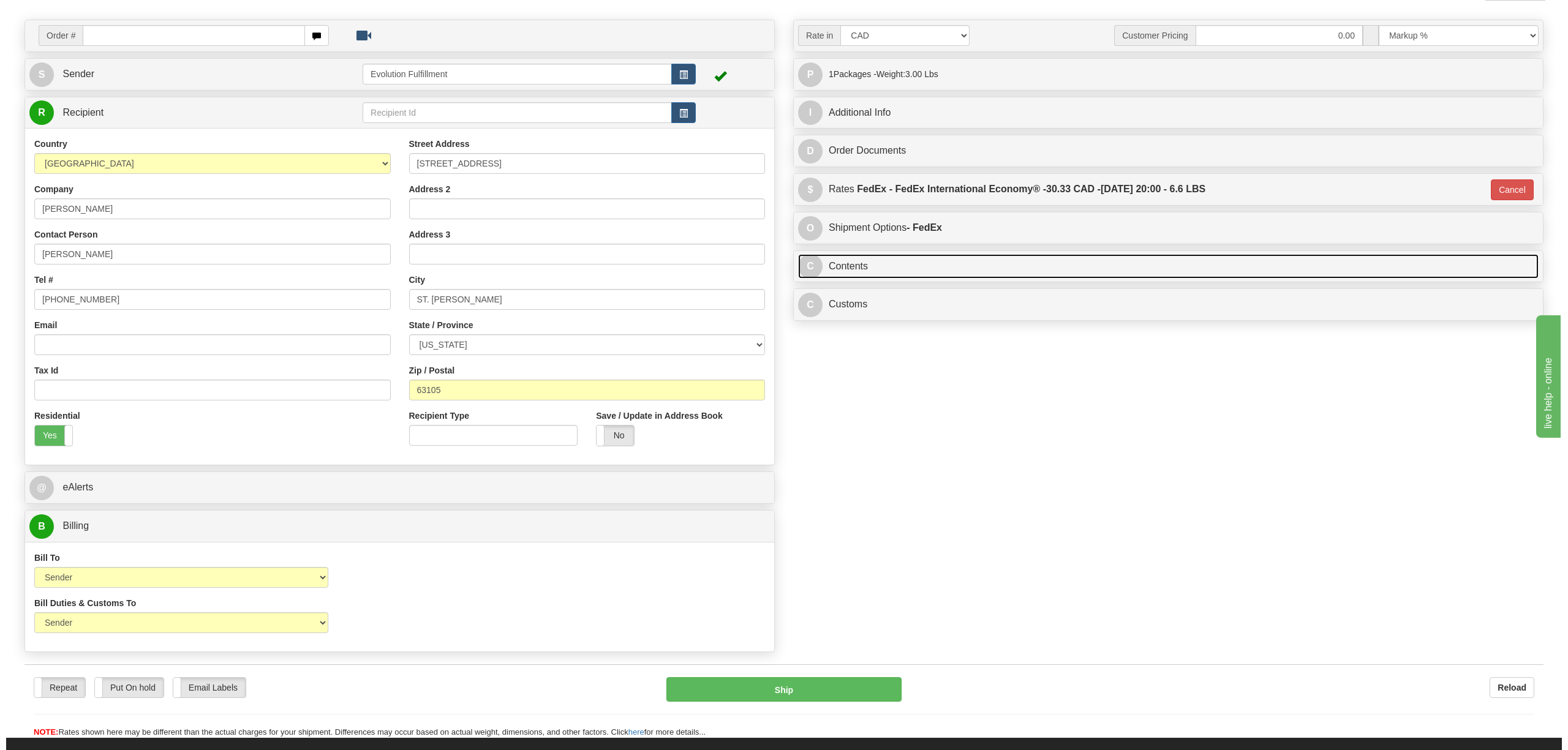
scroll to position [0, 0]
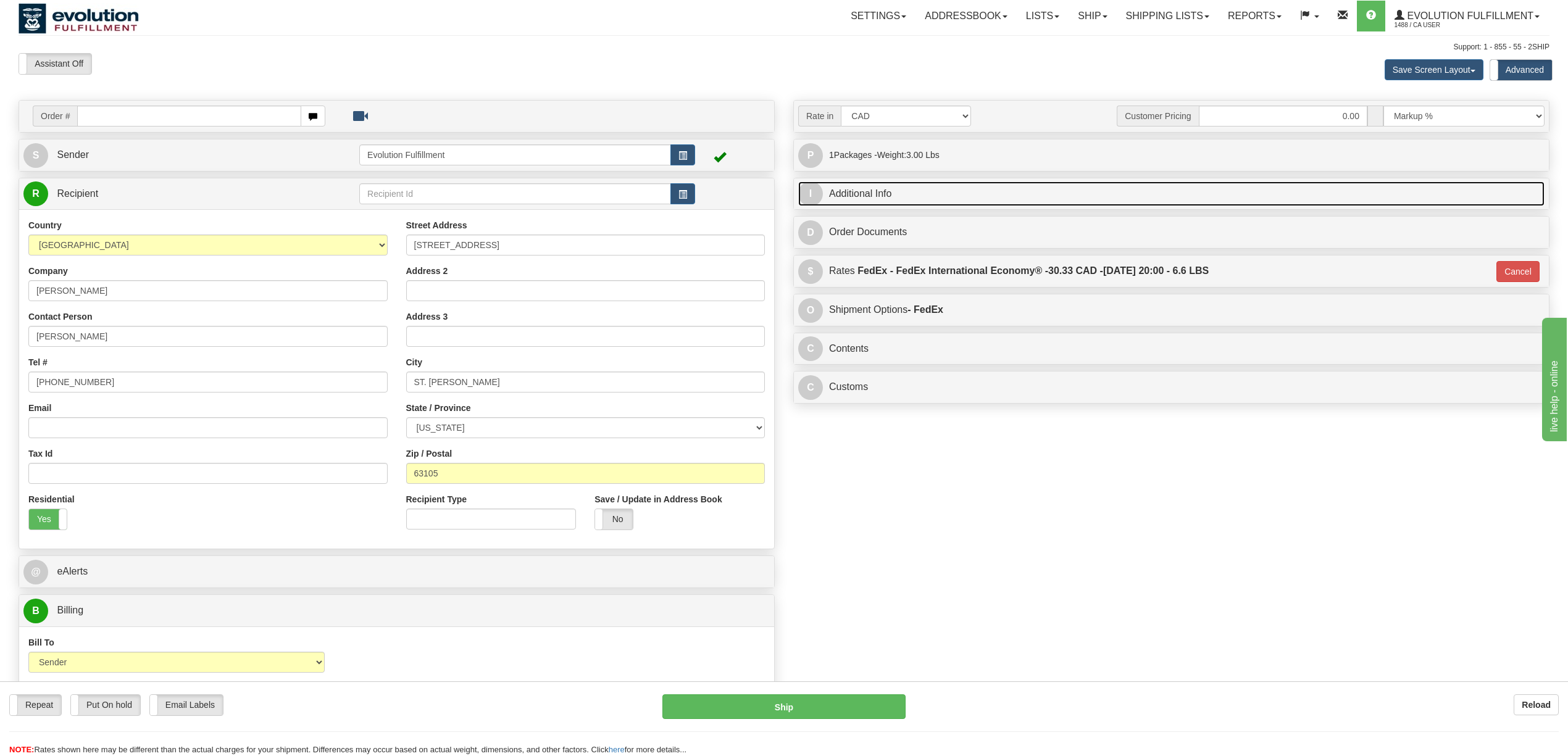
click at [900, 193] on link "I Additional Info" at bounding box center [1171, 194] width 746 height 25
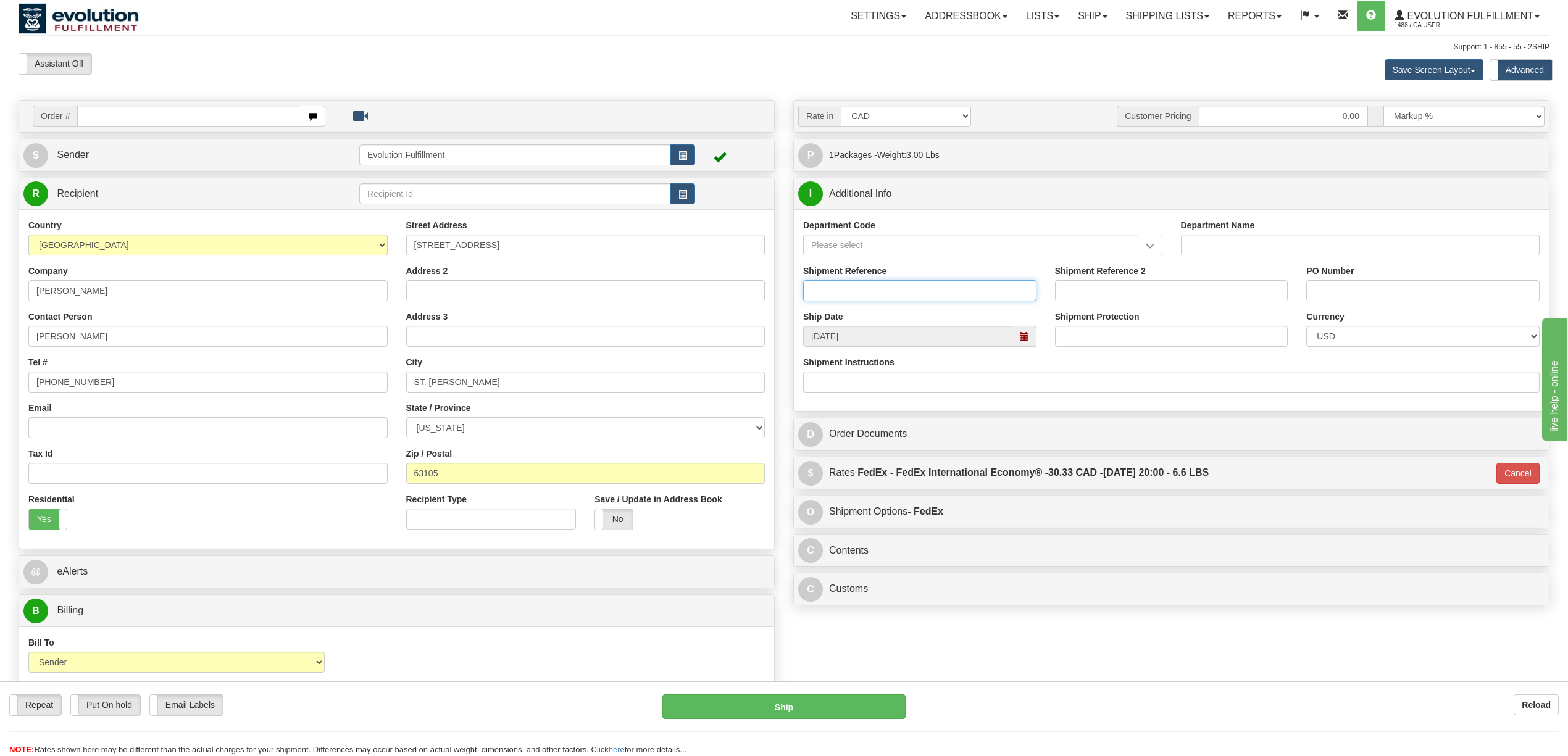
click at [985, 297] on input "Shipment Reference" at bounding box center [919, 291] width 234 height 21
type input "---"
click at [1248, 361] on div "Shipment Instructions" at bounding box center [1171, 374] width 736 height 36
click at [1334, 295] on input "PO Number" at bounding box center [1423, 291] width 234 height 21
type input "---"
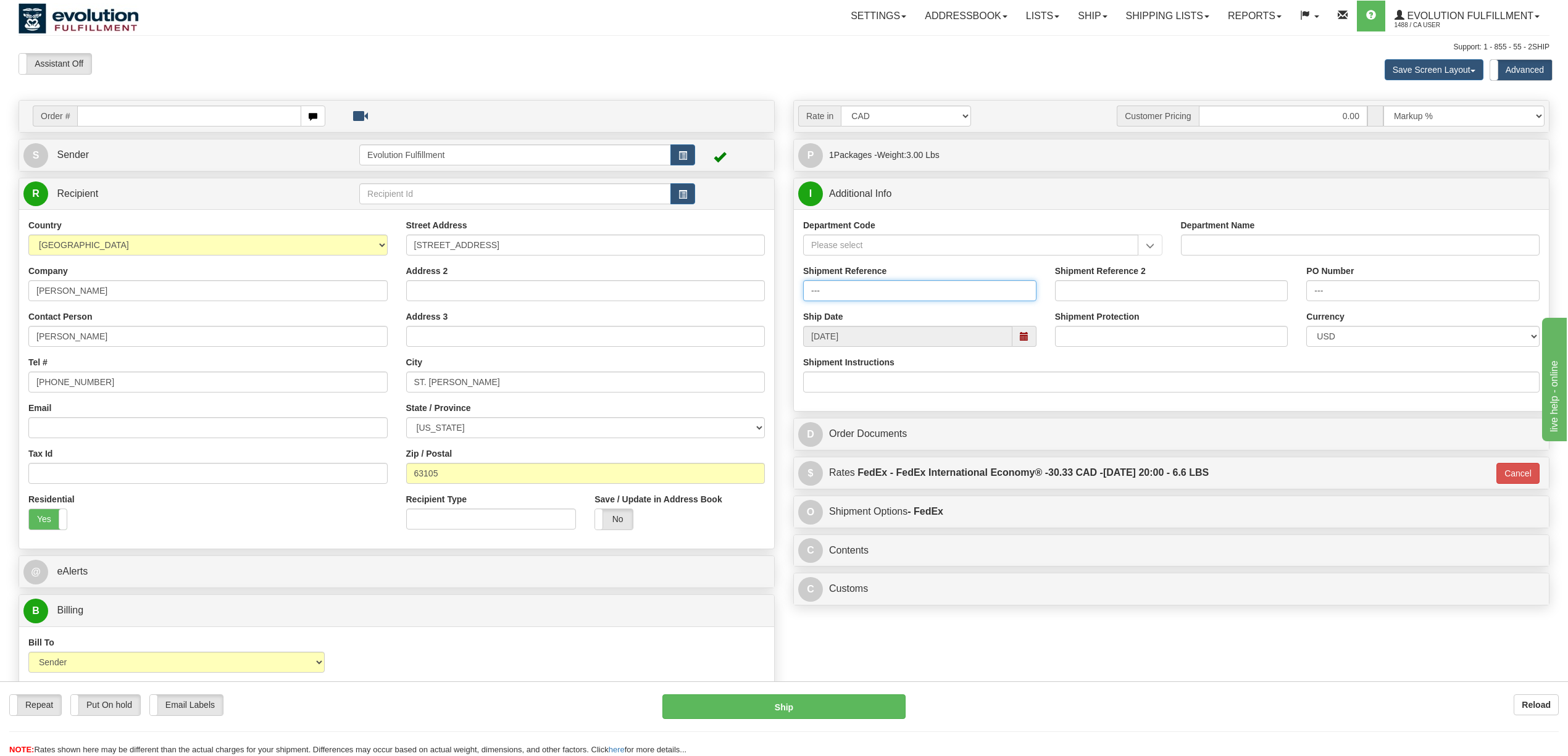
drag, startPoint x: 855, startPoint y: 295, endPoint x: 107, endPoint y: 356, distance: 750.5
click at [114, 100] on div "Order # S" at bounding box center [784, 100] width 1550 height 0
type input "O CVO 10002"
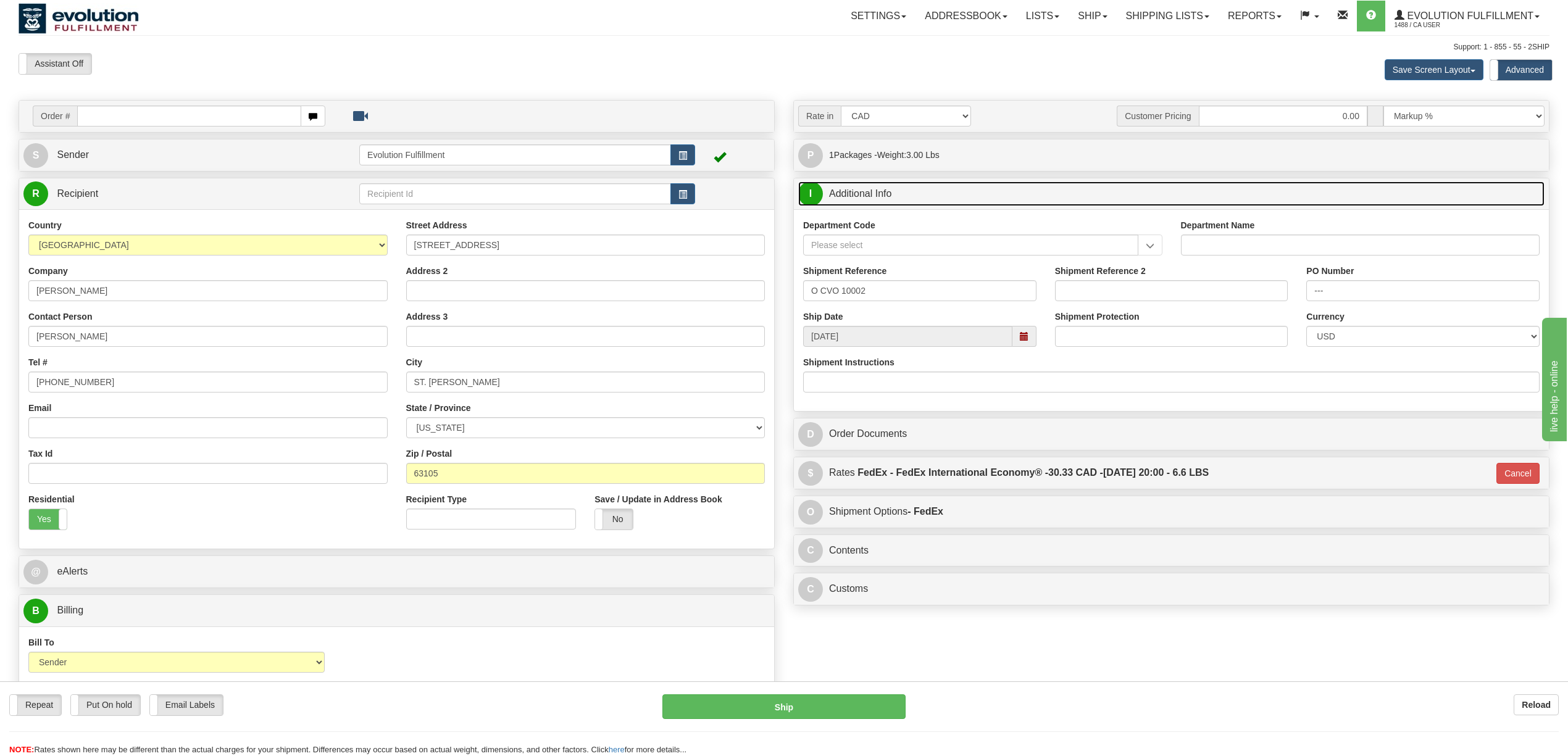
click at [1174, 193] on link "I Additional Info" at bounding box center [1171, 194] width 746 height 25
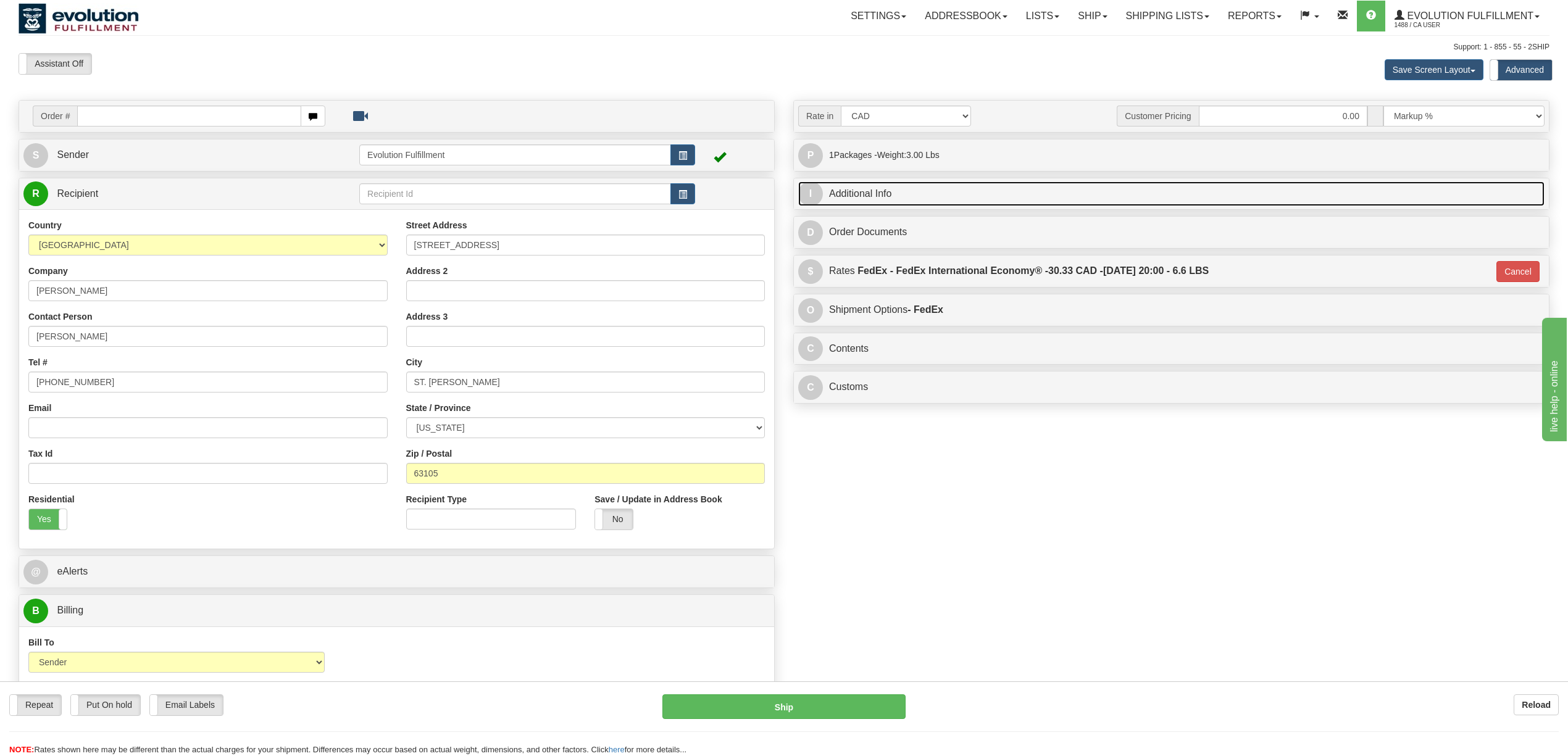
click at [1174, 193] on link "I Additional Info" at bounding box center [1171, 194] width 746 height 25
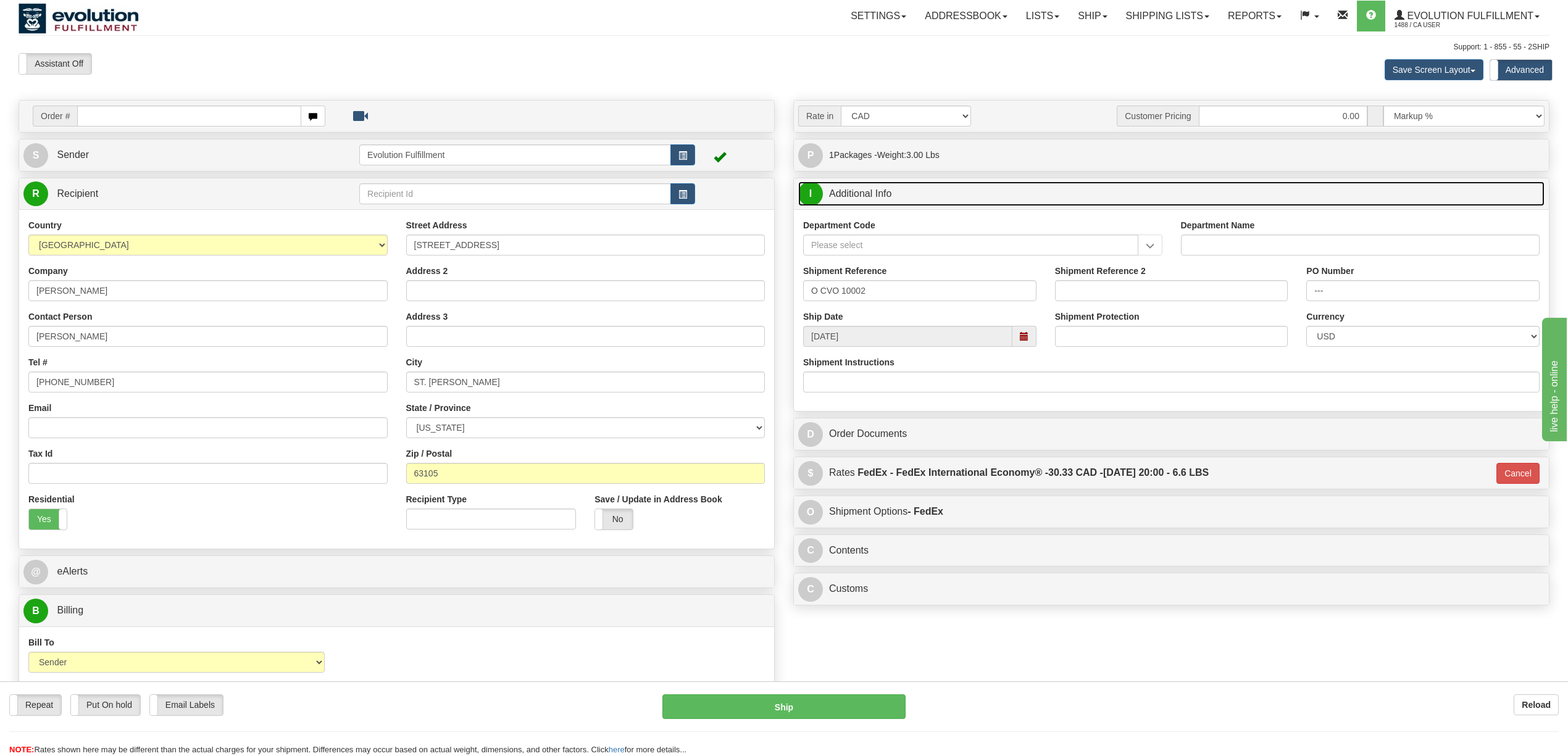
click at [1174, 193] on link "I Additional Info" at bounding box center [1171, 194] width 746 height 25
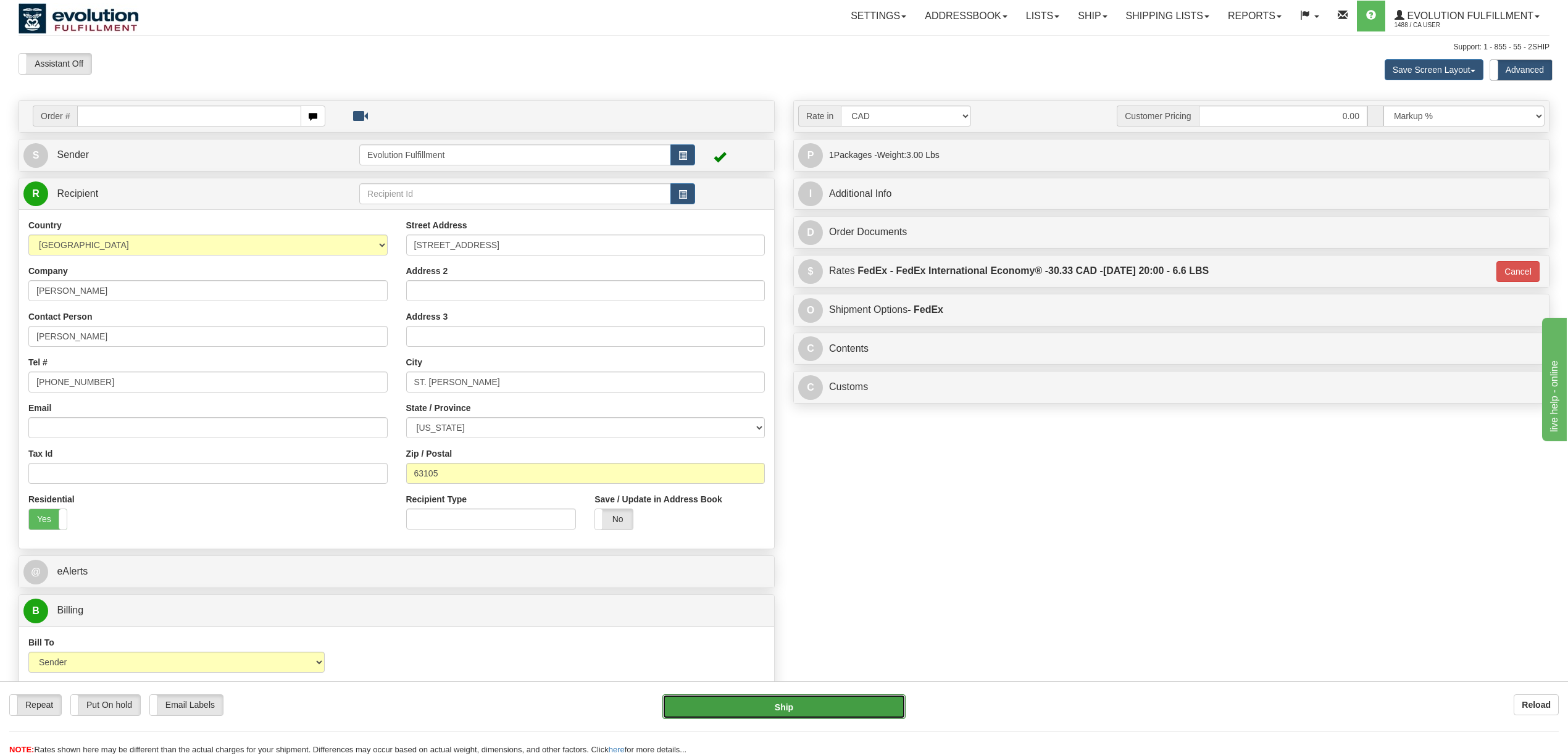
click at [818, 705] on button "Ship" at bounding box center [784, 706] width 243 height 25
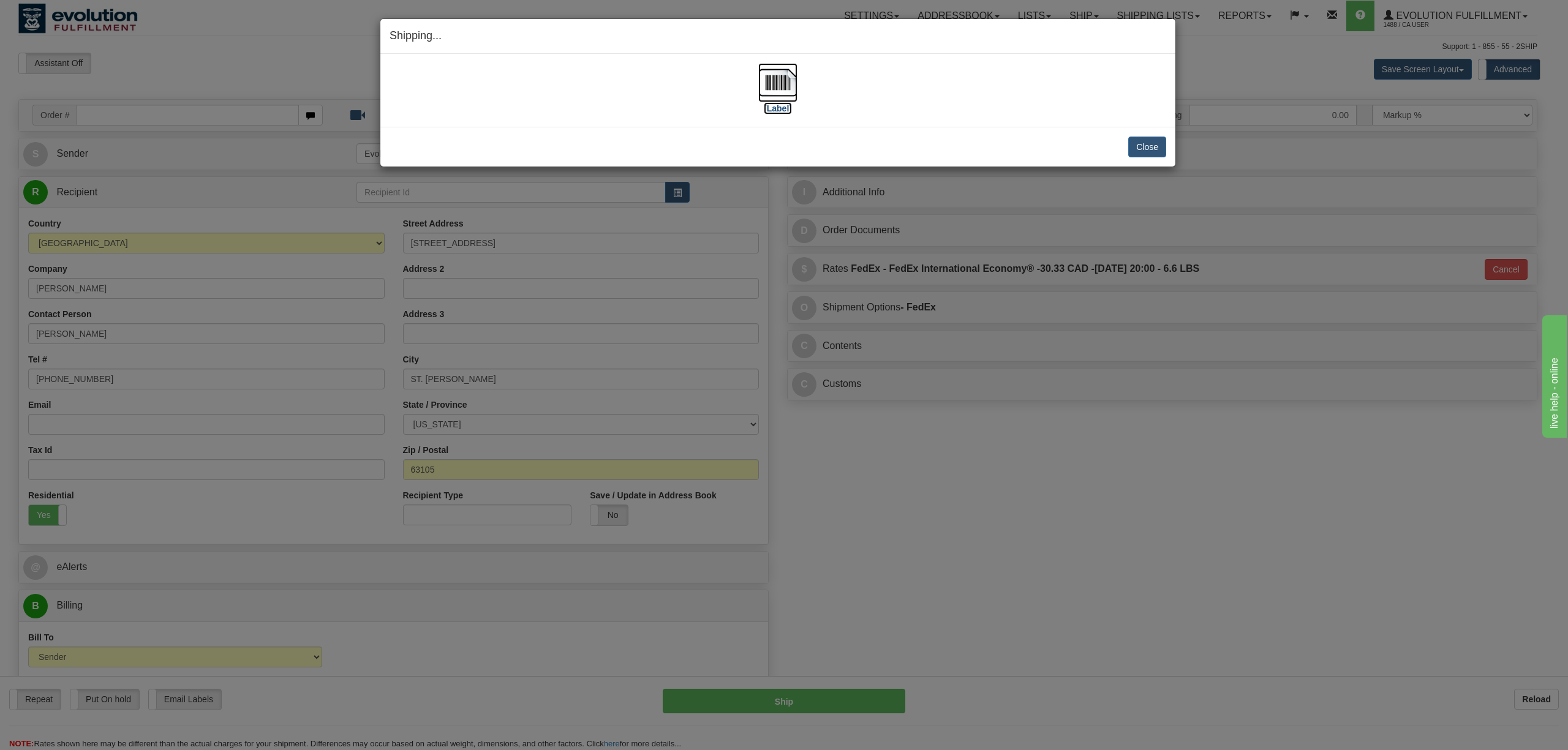
click at [782, 81] on img at bounding box center [778, 83] width 39 height 39
click at [1145, 146] on button "Close" at bounding box center [1147, 147] width 38 height 21
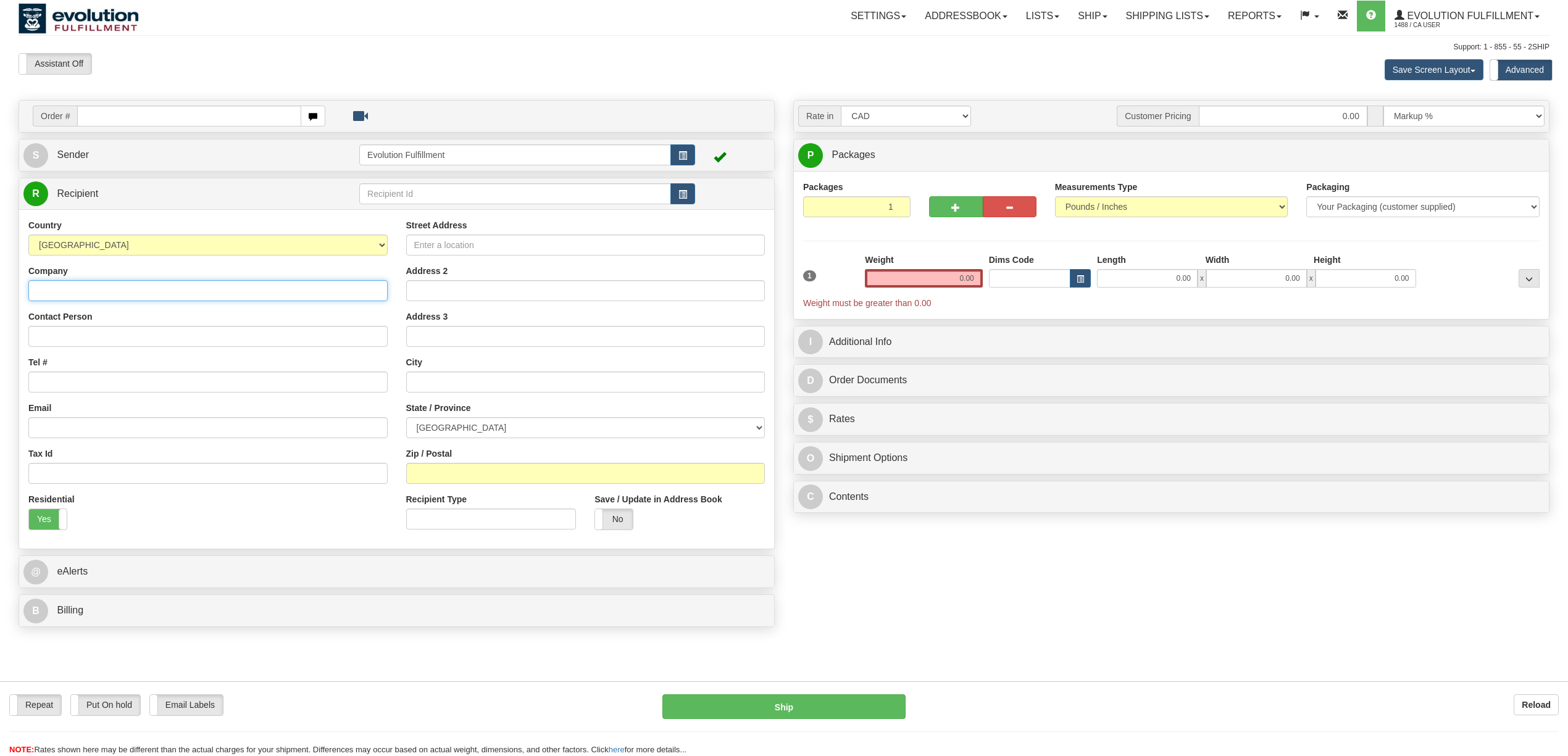
click at [156, 292] on input "Company" at bounding box center [208, 291] width 359 height 21
paste input "NATHAN MCKINNON"
type input "NATHAN MCKINNON"
click at [120, 331] on input "Contact Person" at bounding box center [208, 337] width 359 height 21
paste input "NATHAN MCKINNON"
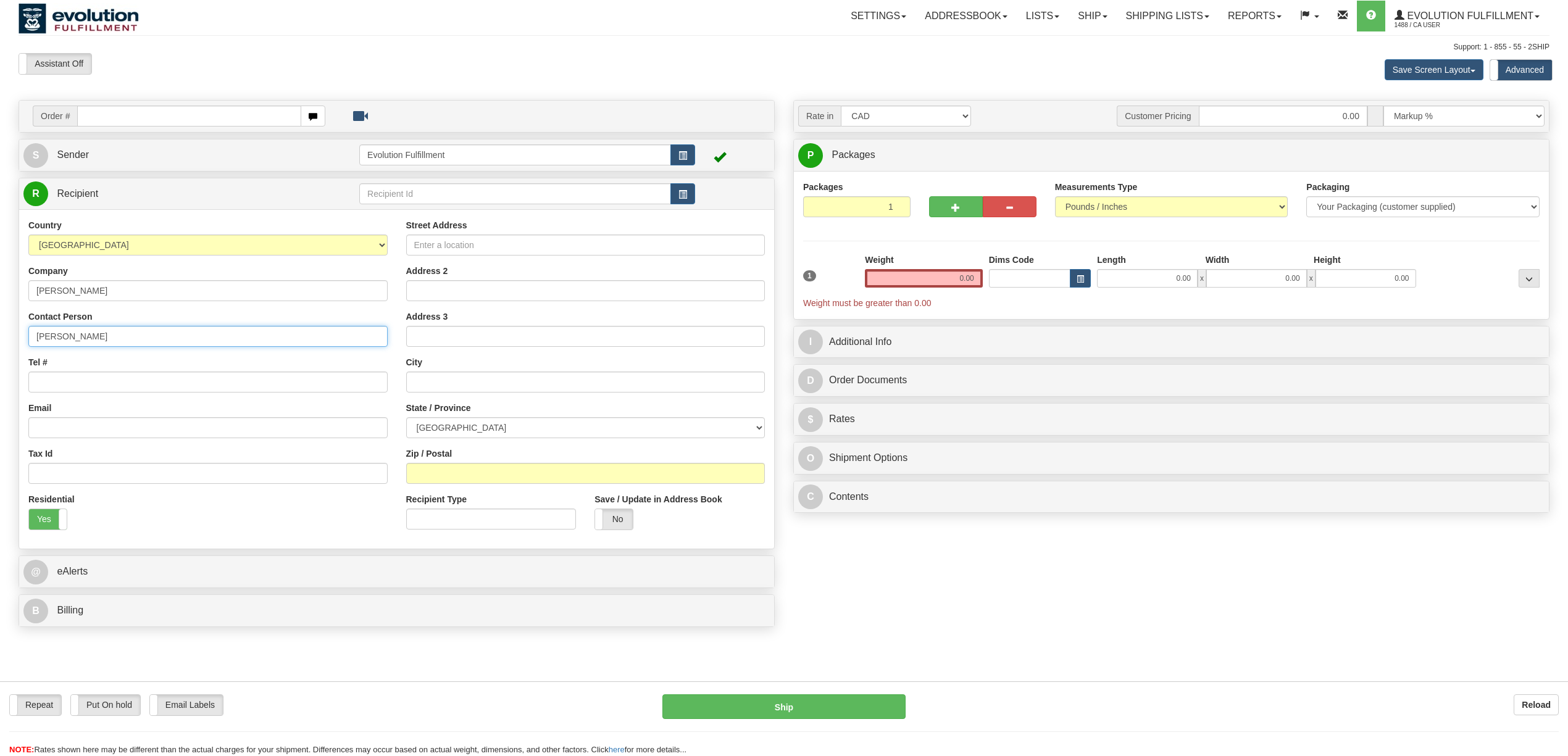
type input "NATHAN MCKINNON"
click at [467, 250] on input "Street Address" at bounding box center [586, 245] width 359 height 21
paste input "136 ASH STREET"
type input "136 ASH STREET"
click at [99, 245] on select "AFGHANISTAN ALAND ISLANDS ALBANIA ALGERIA AMERICAN SAMOA ANDORRA ANGOLA ANGUILL…" at bounding box center [208, 245] width 359 height 21
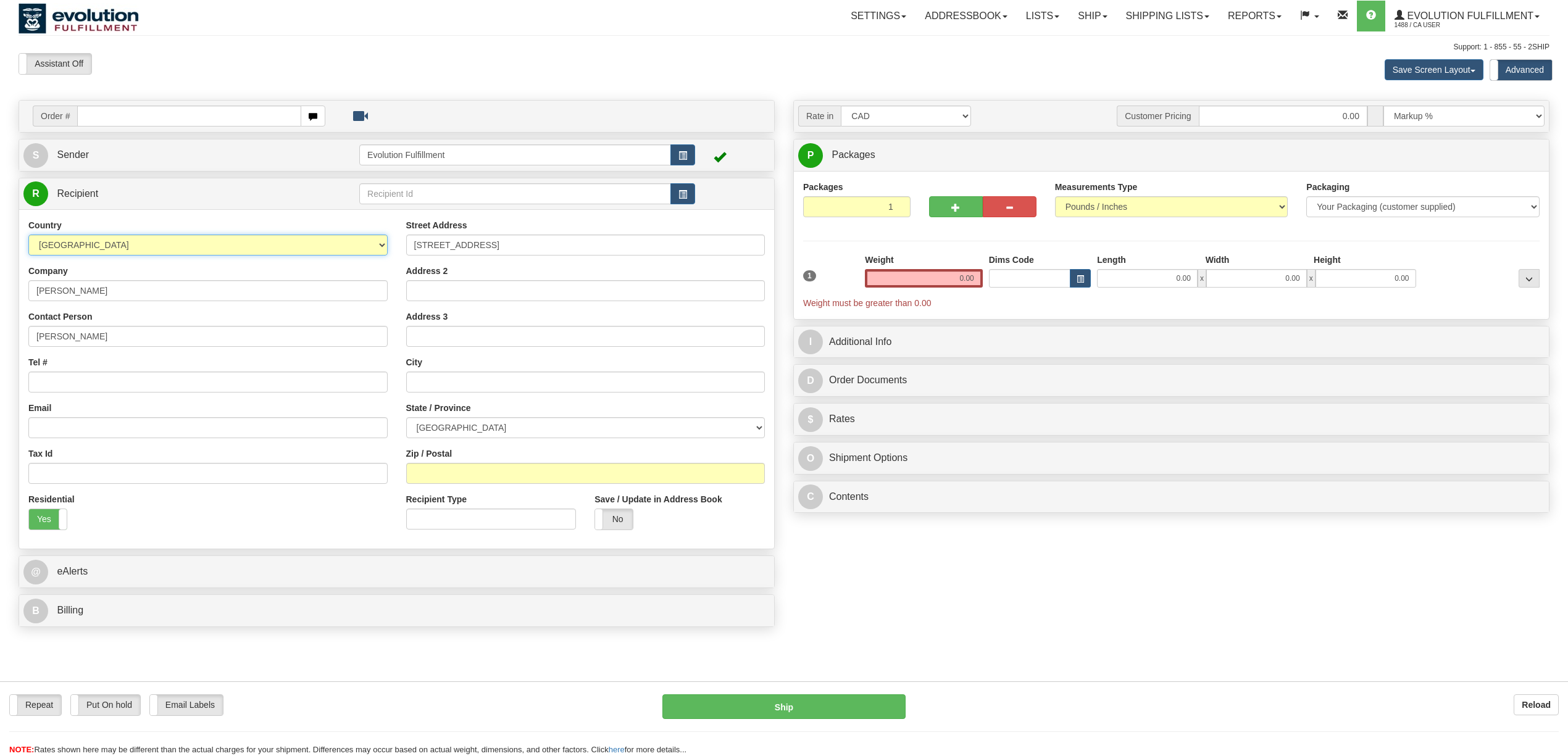
select select "US"
click at [28, 236] on select "AFGHANISTAN ALAND ISLANDS ALBANIA ALGERIA AMERICAN SAMOA ANDORRA ANGOLA ANGUILL…" at bounding box center [208, 245] width 359 height 21
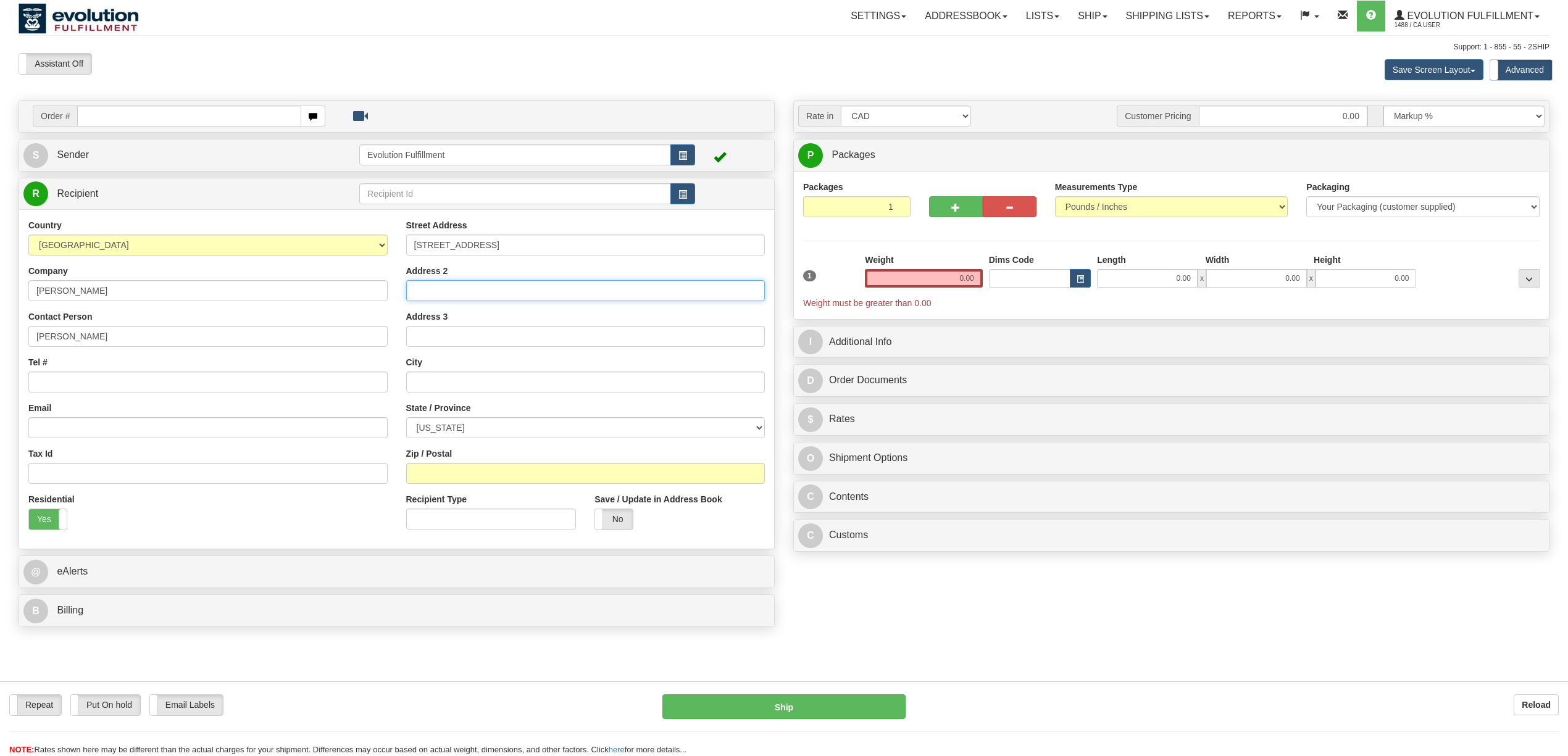
click at [477, 292] on input "Address 2" at bounding box center [586, 291] width 359 height 21
click at [441, 376] on input "text" at bounding box center [586, 382] width 359 height 21
paste input "DENVER"
type input "DENVER"
click at [447, 431] on select "ALABAMA ALASKA ARIZONA ARKANSAS Armed Forces America Armed Forces Europe Armed …" at bounding box center [586, 428] width 359 height 21
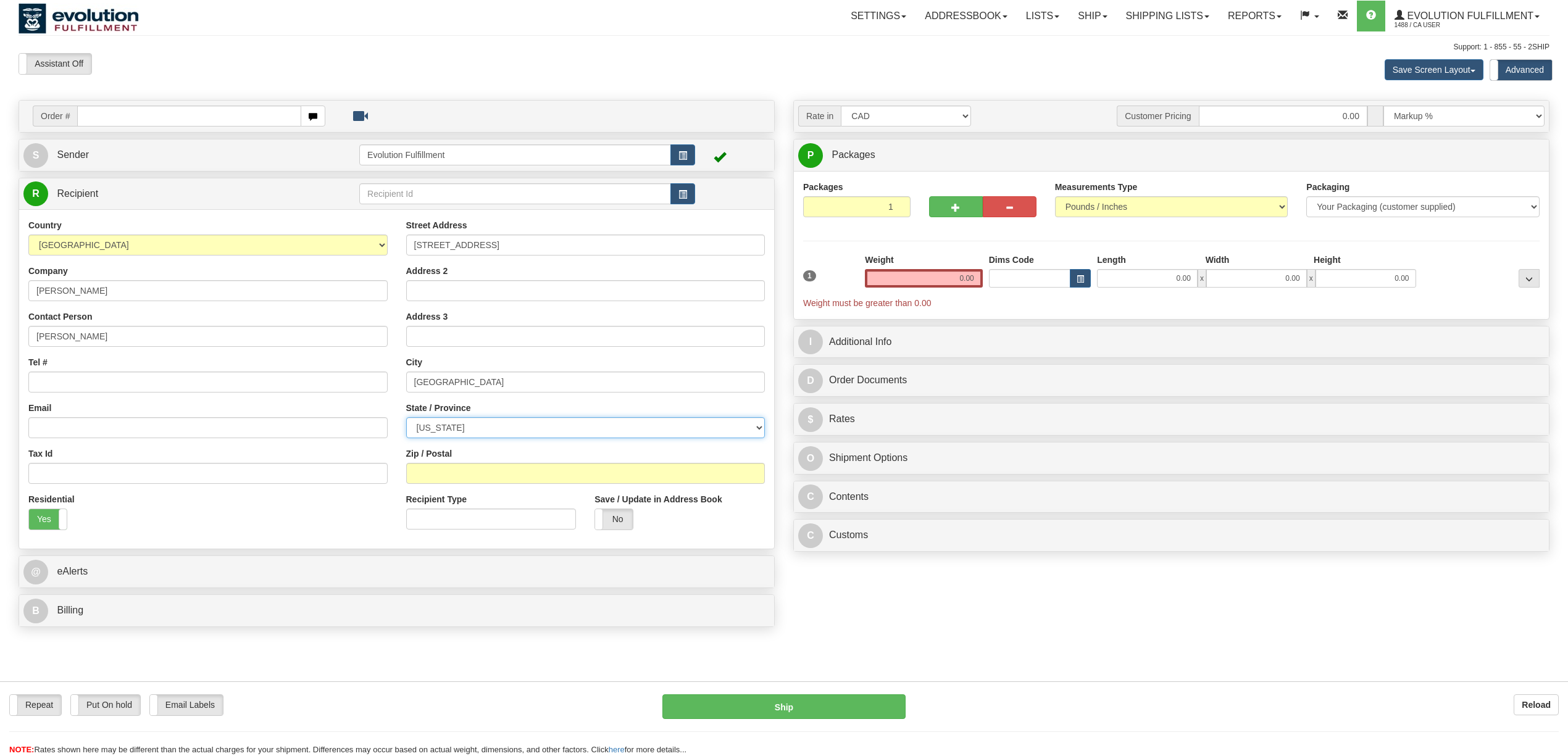
click at [433, 433] on select "ALABAMA ALASKA ARIZONA ARKANSAS Armed Forces America Armed Forces Europe Armed …" at bounding box center [586, 428] width 359 height 21
select select "CO"
click at [406, 419] on select "ALABAMA ALASKA ARIZONA ARKANSAS Armed Forces America Armed Forces Europe Armed …" at bounding box center [586, 428] width 359 height 21
click at [487, 477] on input "Zip / Postal" at bounding box center [586, 473] width 359 height 21
paste input "80220"
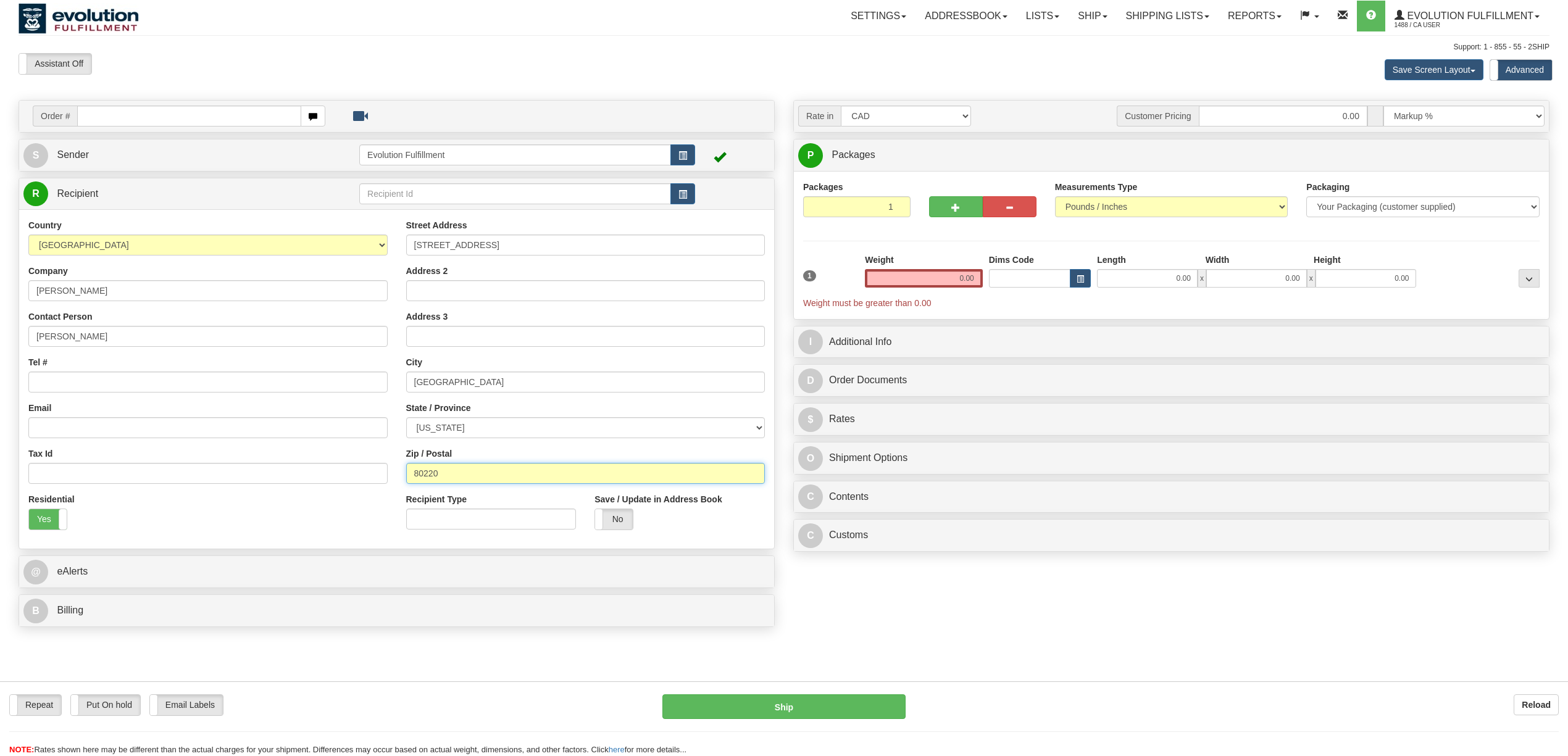
type input "80220"
click at [87, 386] on input "Tel #" at bounding box center [208, 382] width 359 height 21
paste input "647-554-9802"
type input "647-554-9802"
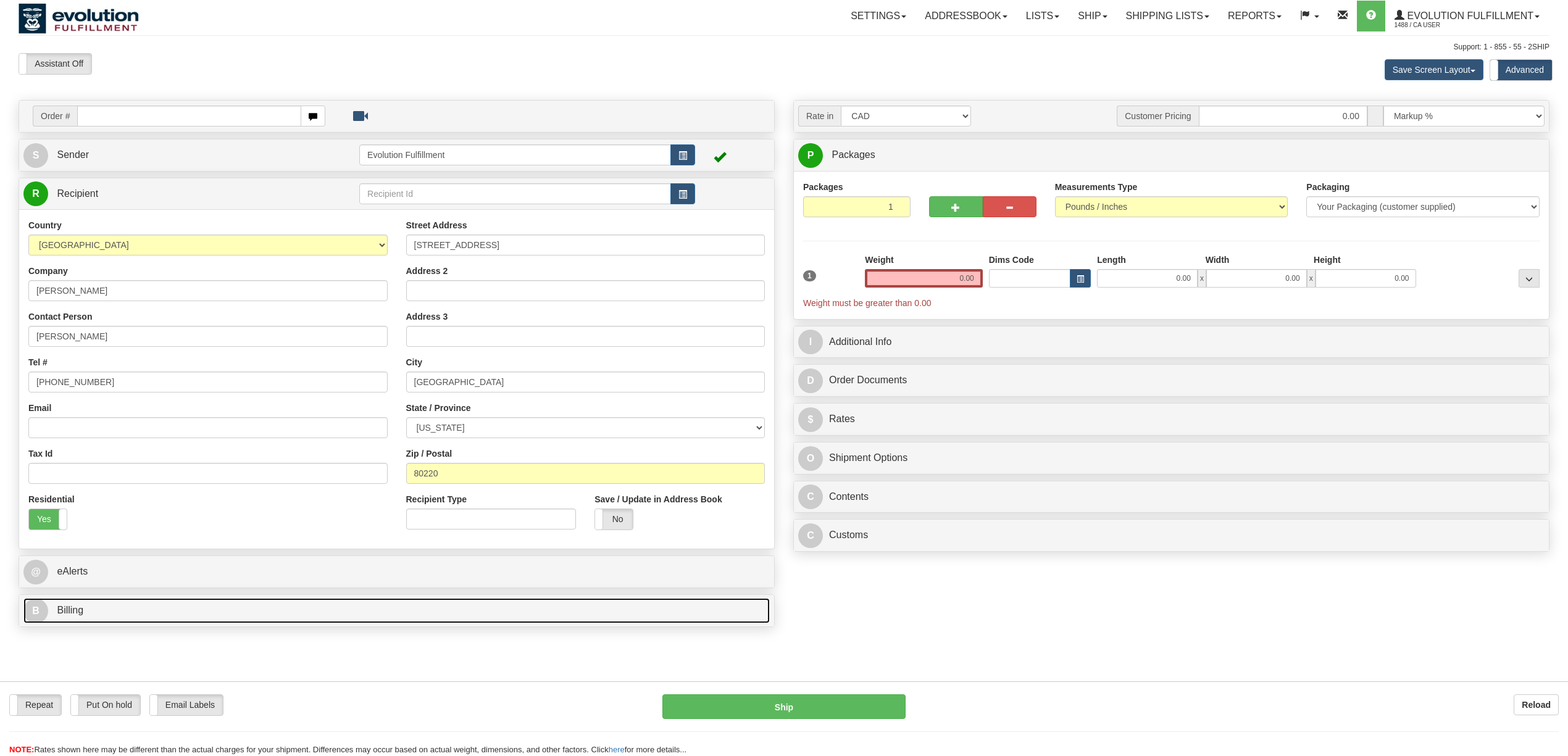
click at [91, 616] on link "B Billing" at bounding box center [396, 611] width 746 height 25
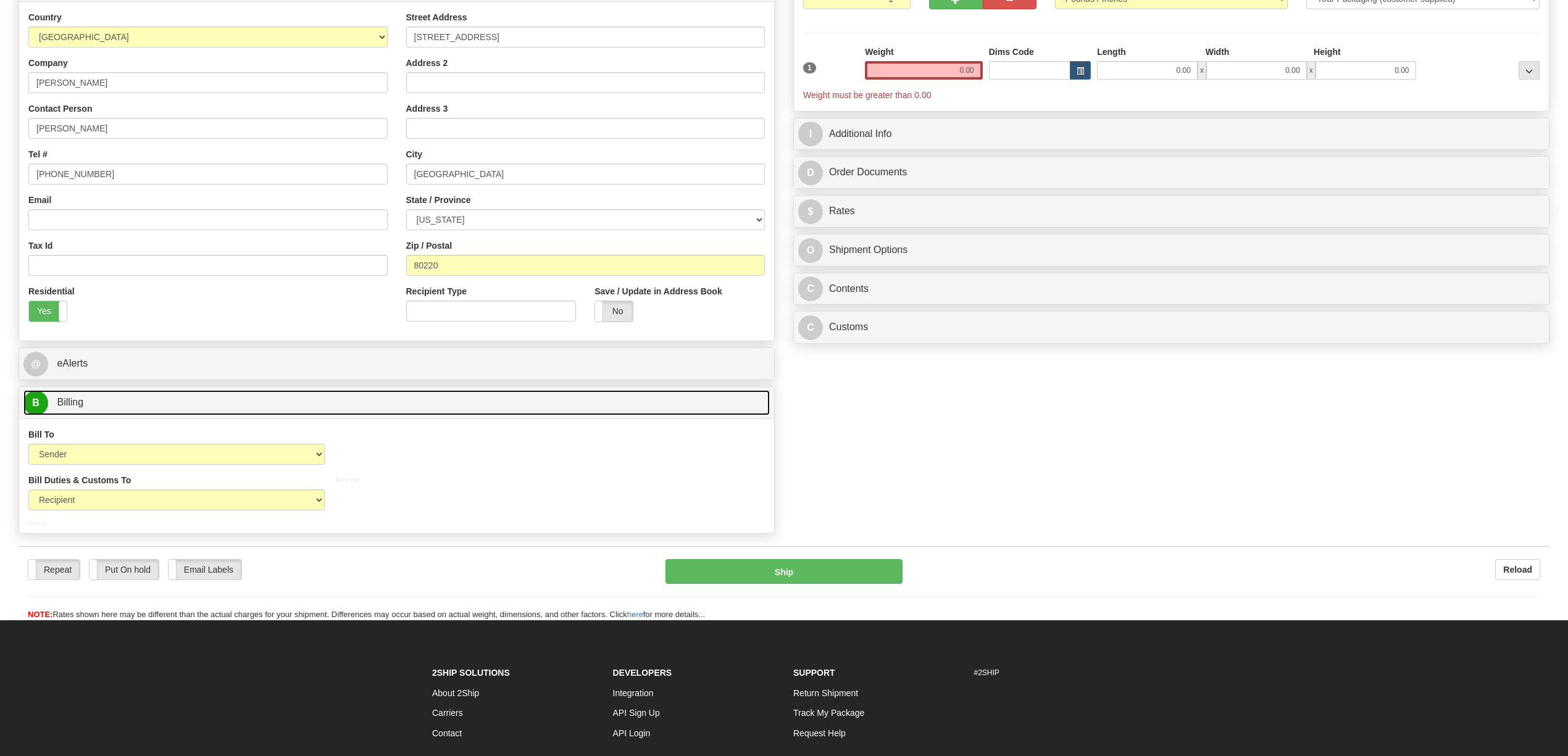
scroll to position [247, 0]
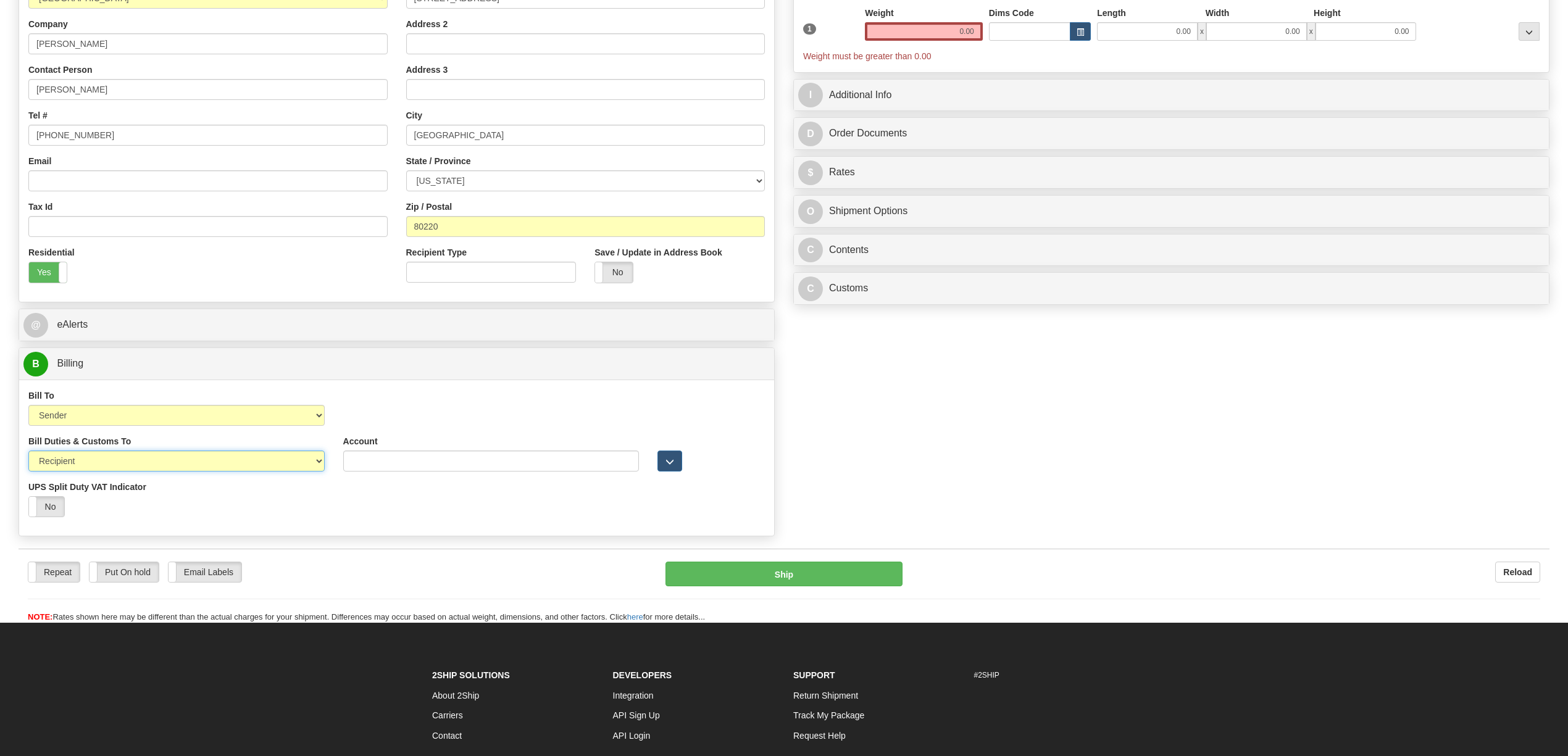
click at [92, 472] on select "Sender Recipient Third Party" at bounding box center [176, 461] width 297 height 21
select select "1"
click at [28, 454] on select "Sender Recipient Third Party" at bounding box center [176, 461] width 297 height 21
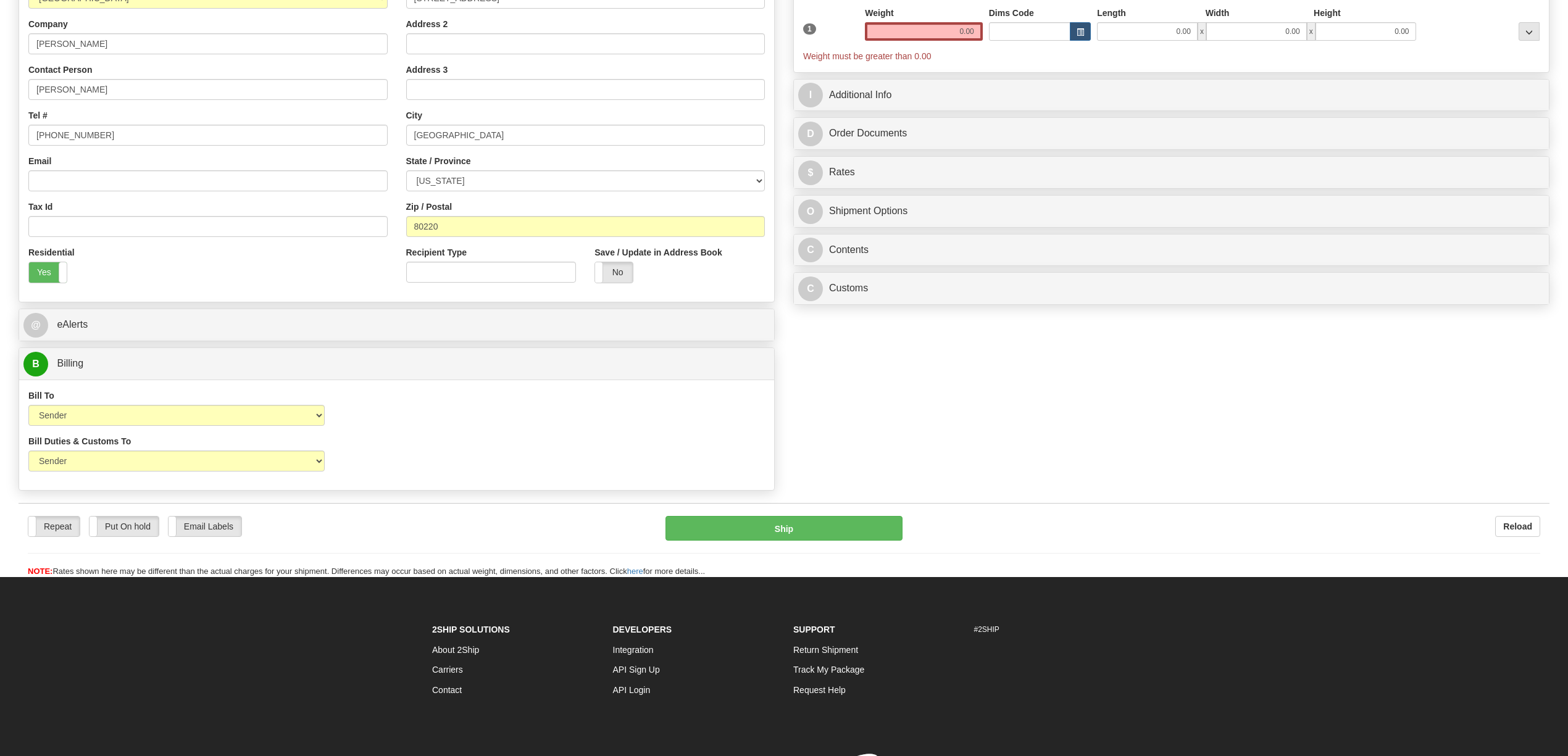
click at [384, 412] on div "Bill To Sender Recipient Third Party Collect Account 3rd Party Account List Ple…" at bounding box center [396, 412] width 755 height 46
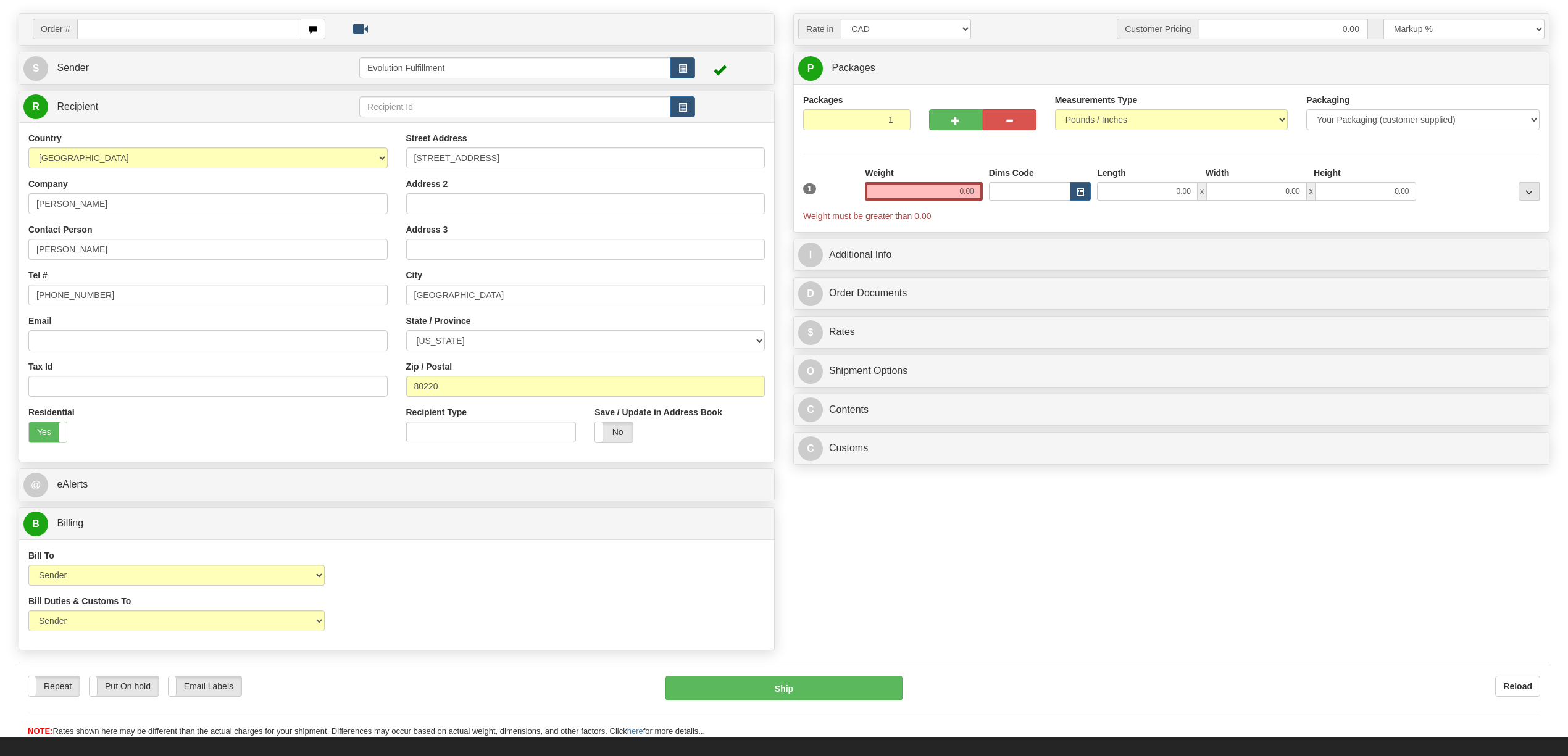
scroll to position [82, 0]
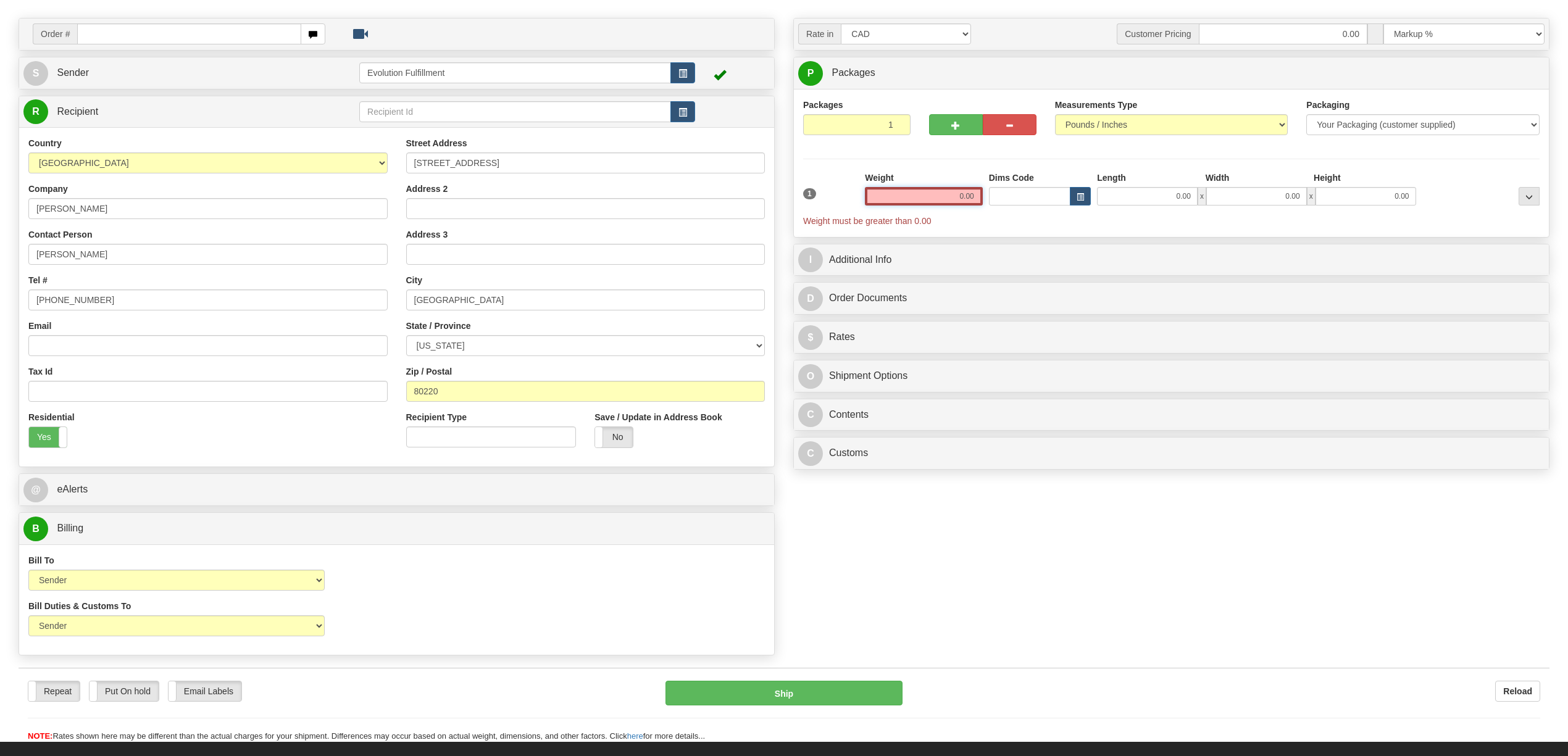
click at [952, 194] on input "0.00" at bounding box center [924, 196] width 118 height 18
click at [952, 194] on input "text" at bounding box center [924, 196] width 118 height 18
type input "3.00"
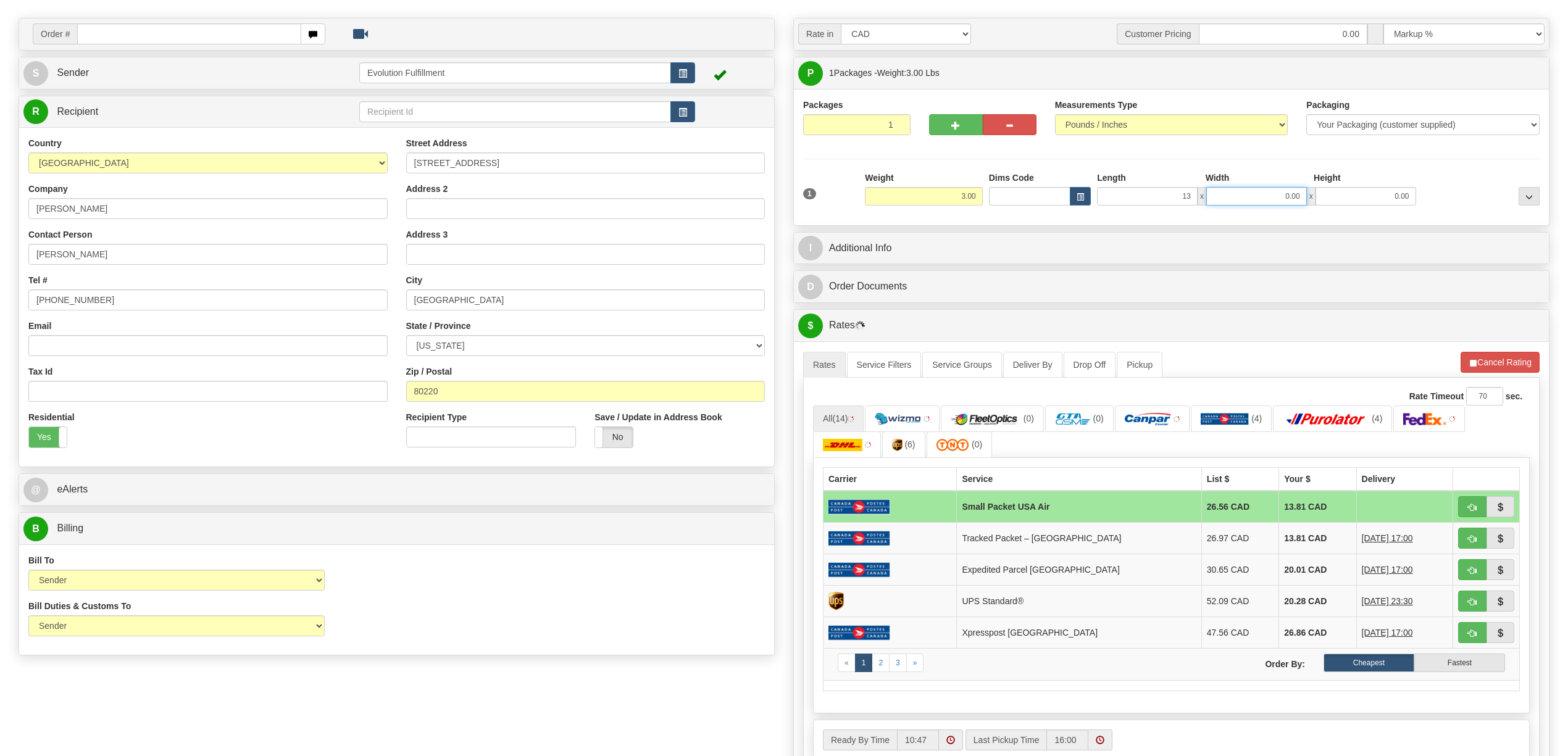
type input "13.00"
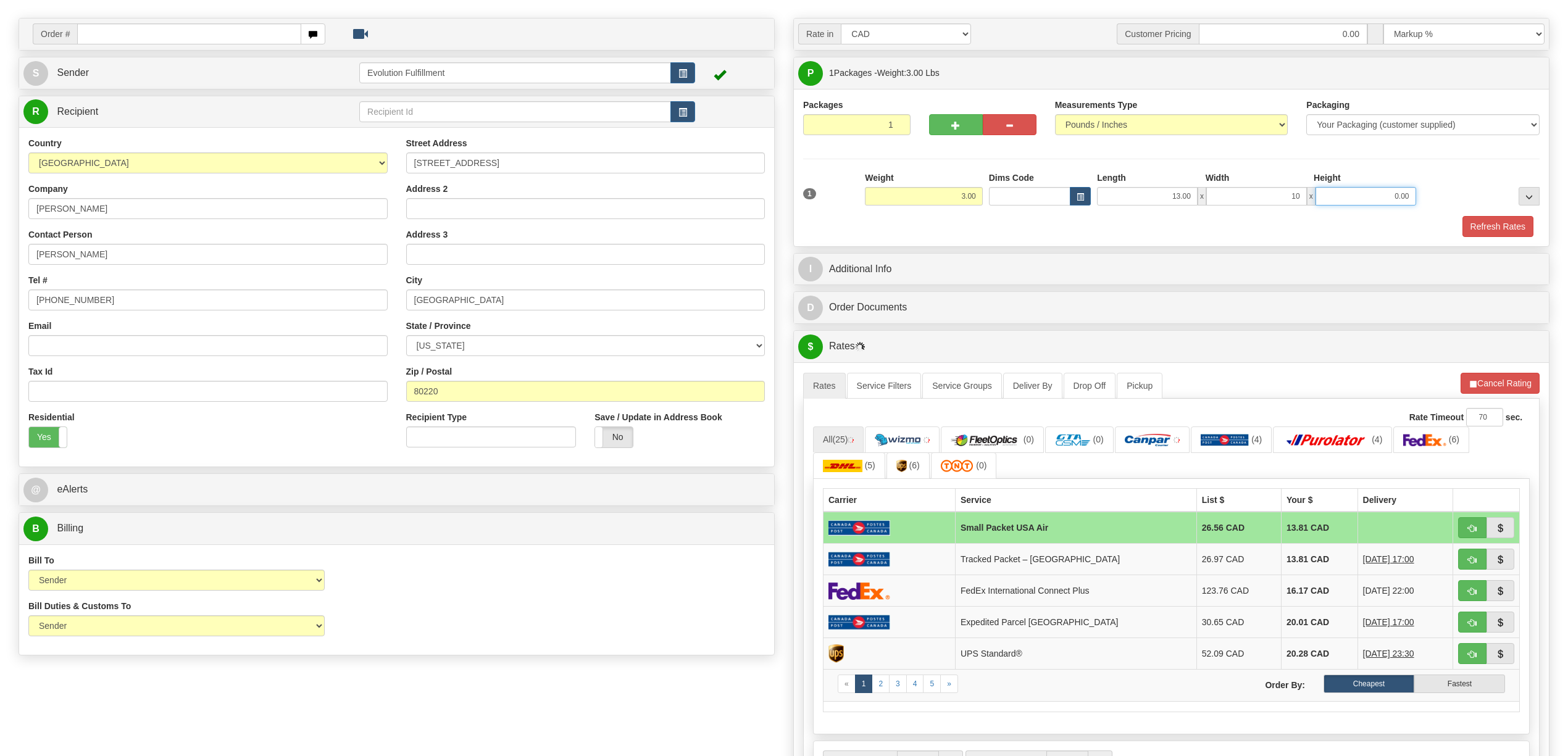
type input "10.00"
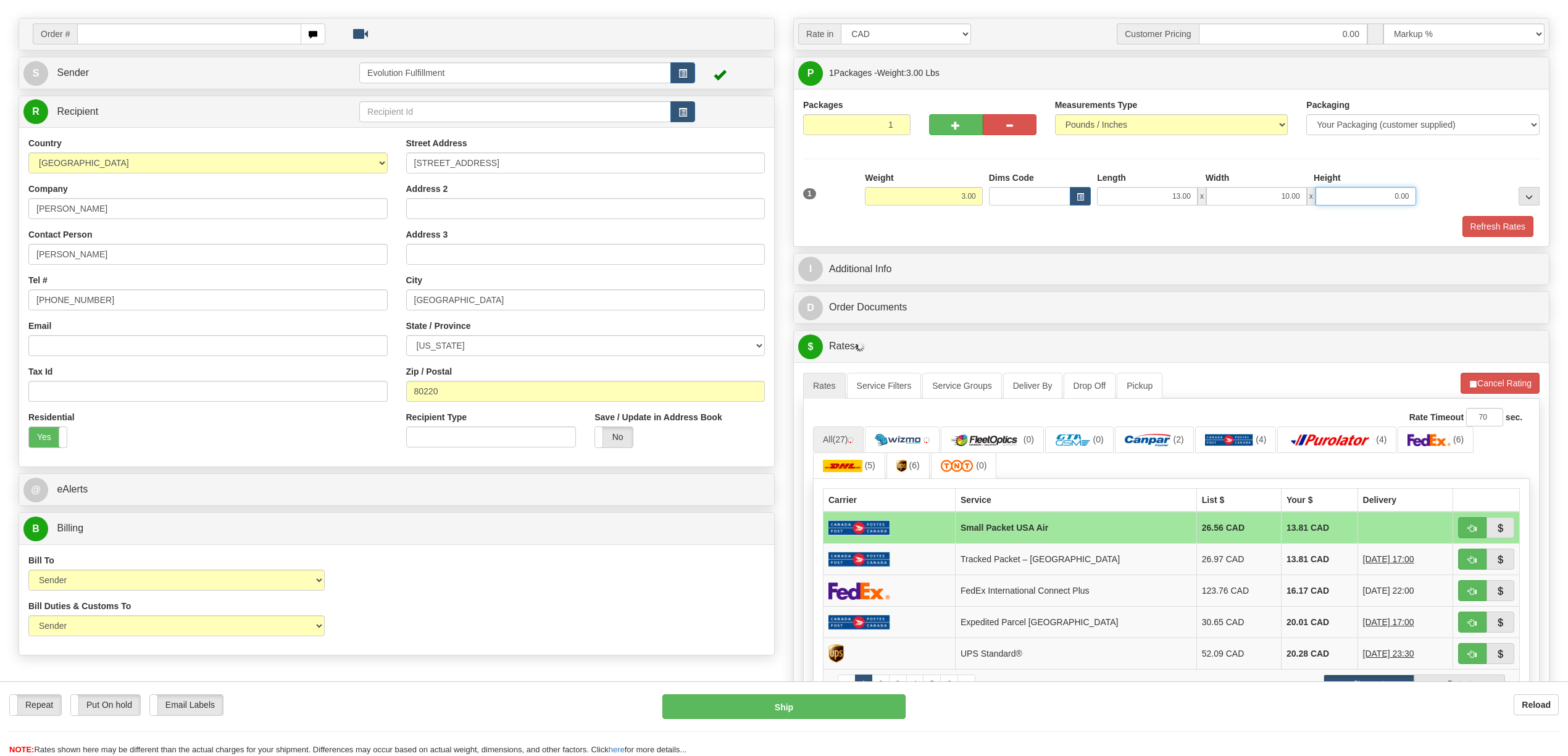
scroll to position [0, 0]
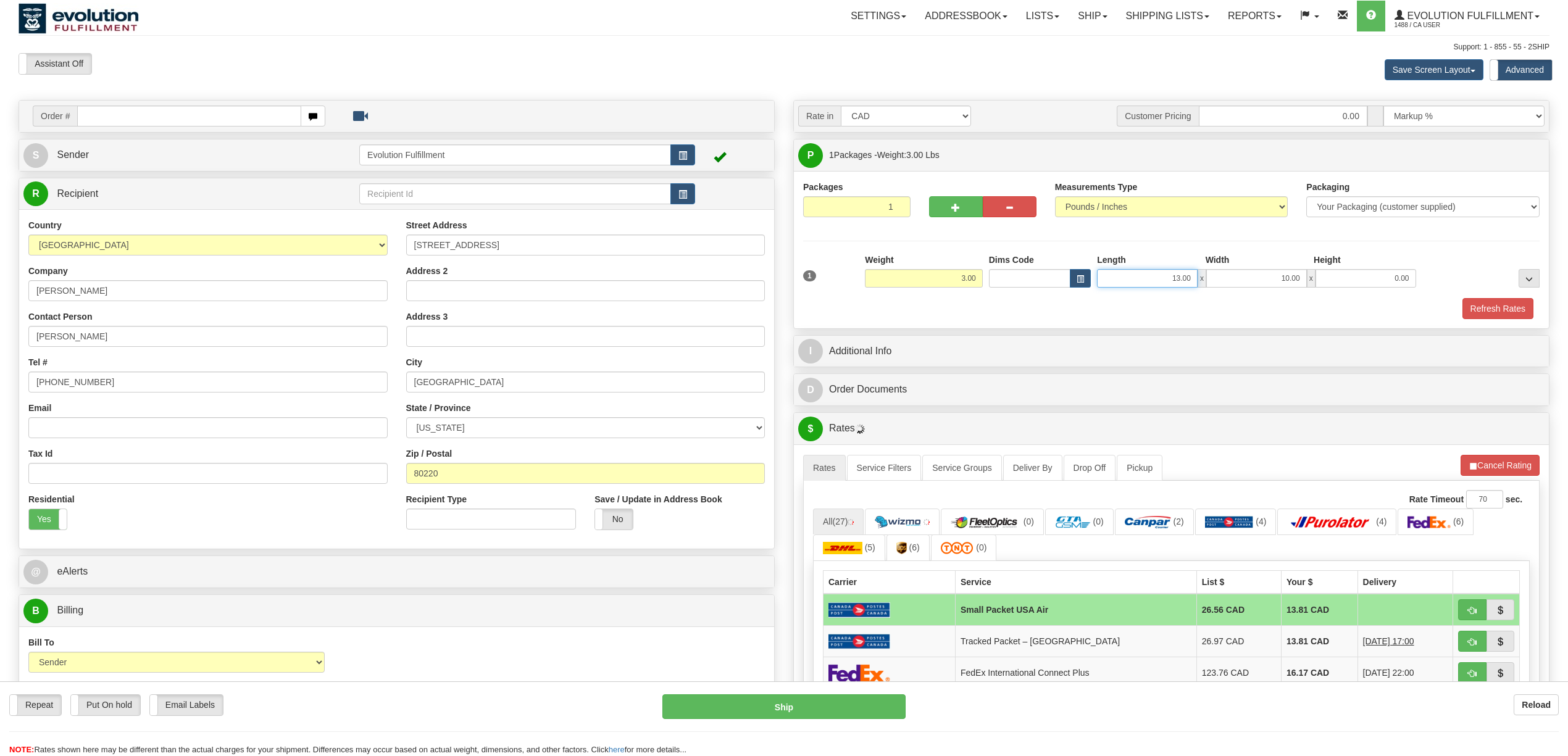
click at [1180, 278] on input "13.00" at bounding box center [1147, 278] width 101 height 18
type input "14.00"
type input "11.00"
type input "6.00"
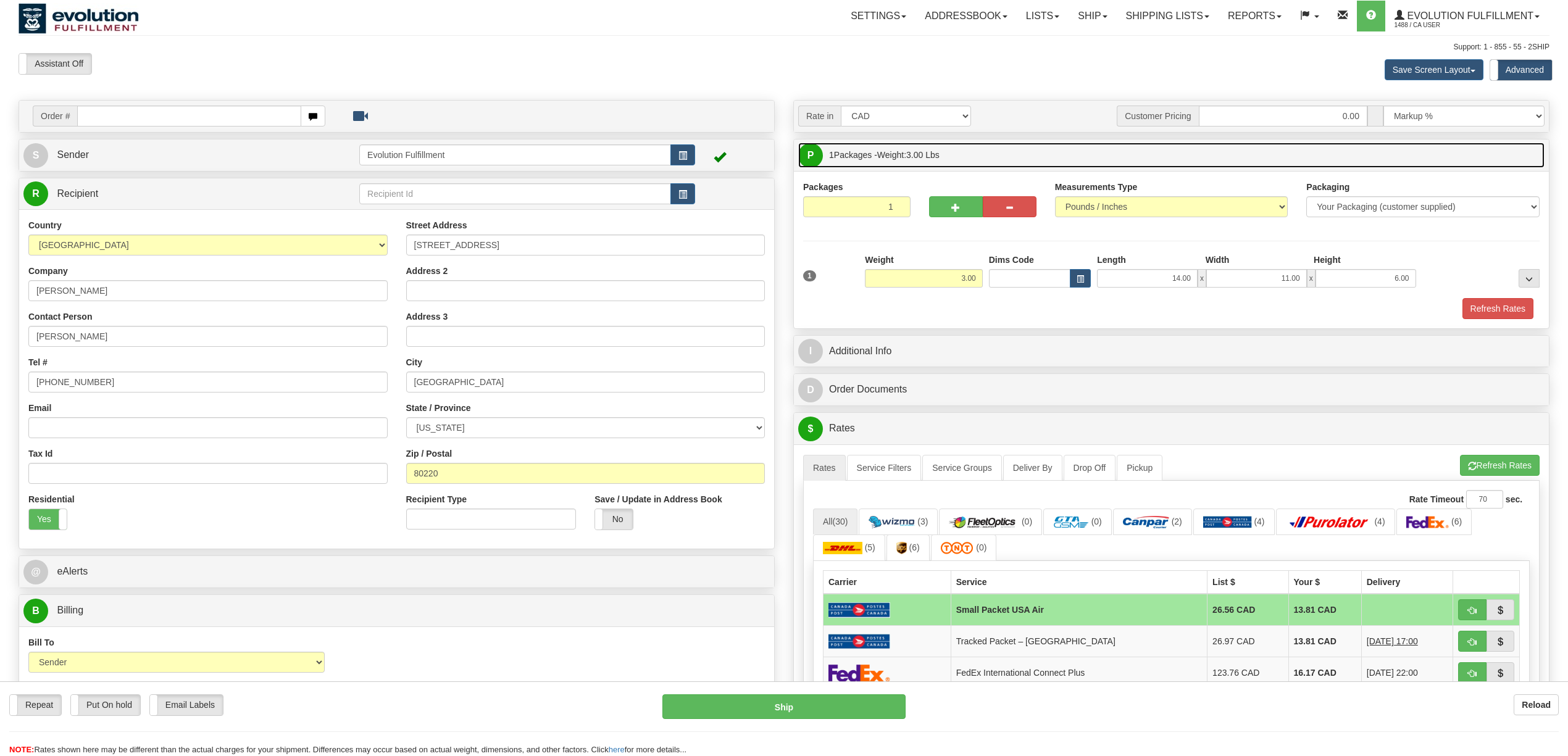
click at [940, 151] on span "Lbs" at bounding box center [933, 155] width 14 height 10
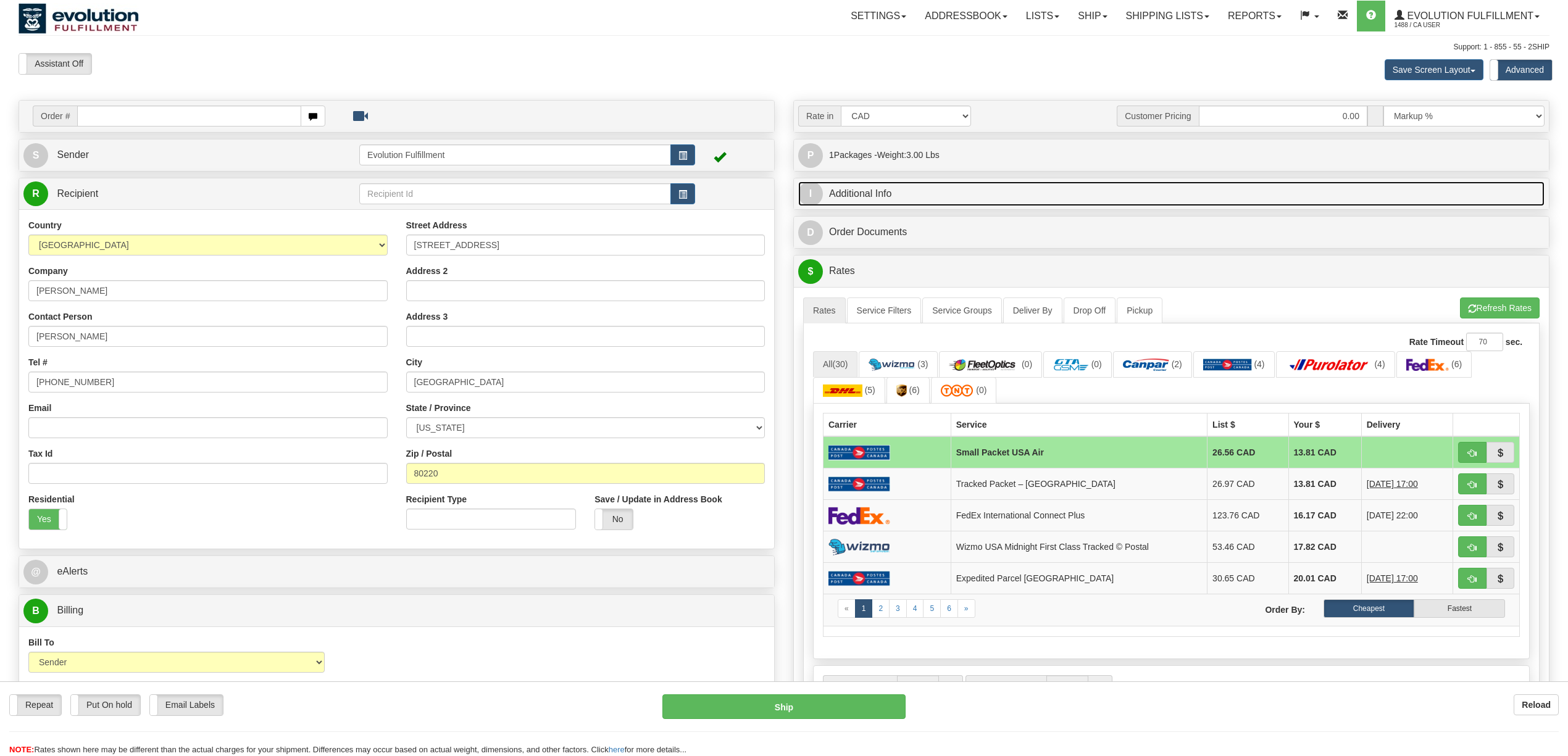
click at [922, 184] on link "I Additional Info" at bounding box center [1171, 194] width 746 height 25
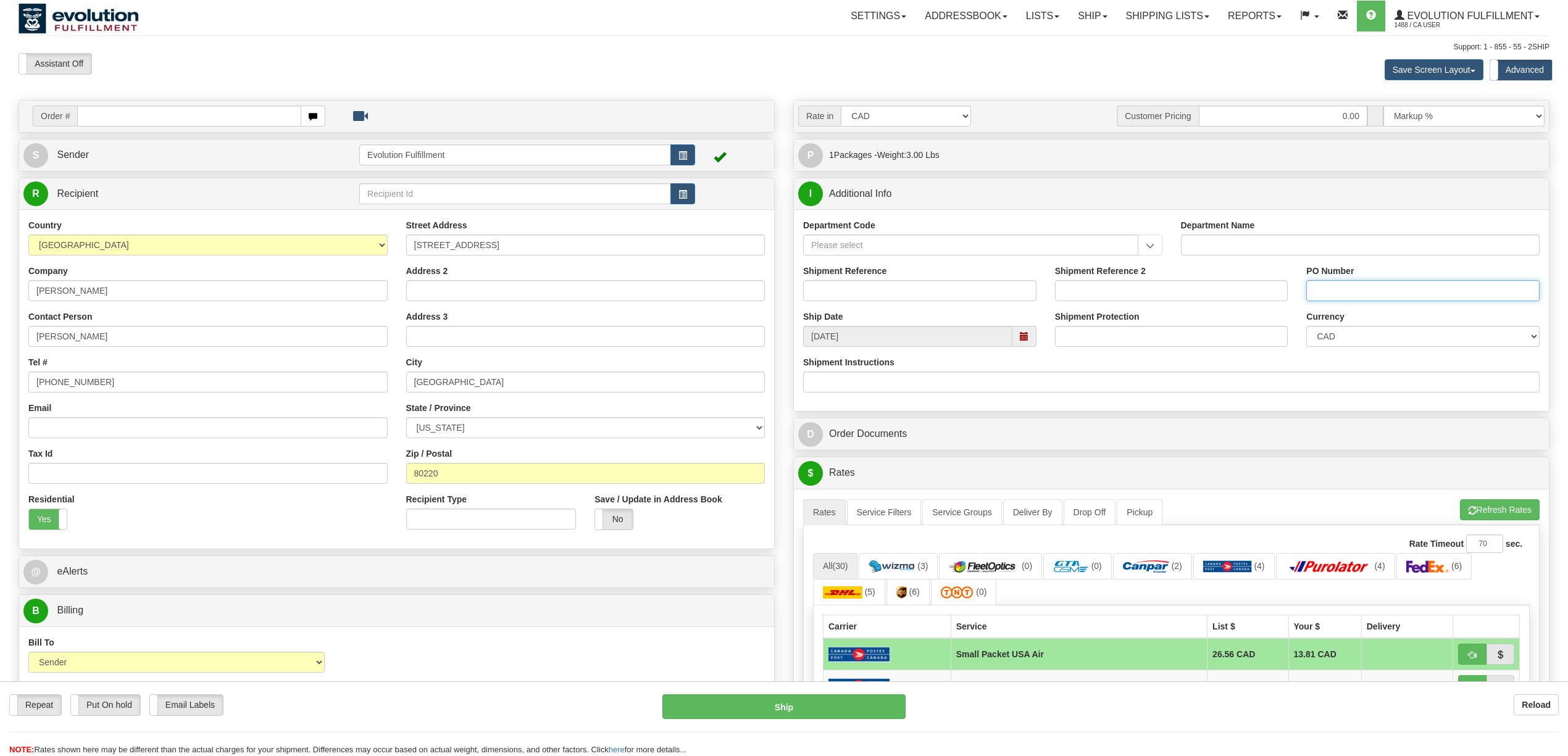
click at [1322, 285] on input "PO Number" at bounding box center [1423, 291] width 234 height 21
type input "---"
click at [867, 287] on input "Shipment Reference" at bounding box center [919, 291] width 234 height 21
type input "O CVO 10003"
click at [1320, 327] on div "Currency CAD USD EUR ZAR RON ANG ARN AUD AUS AWG BBD BFR BGN BHD BMD BND BRC BR…" at bounding box center [1423, 329] width 234 height 36
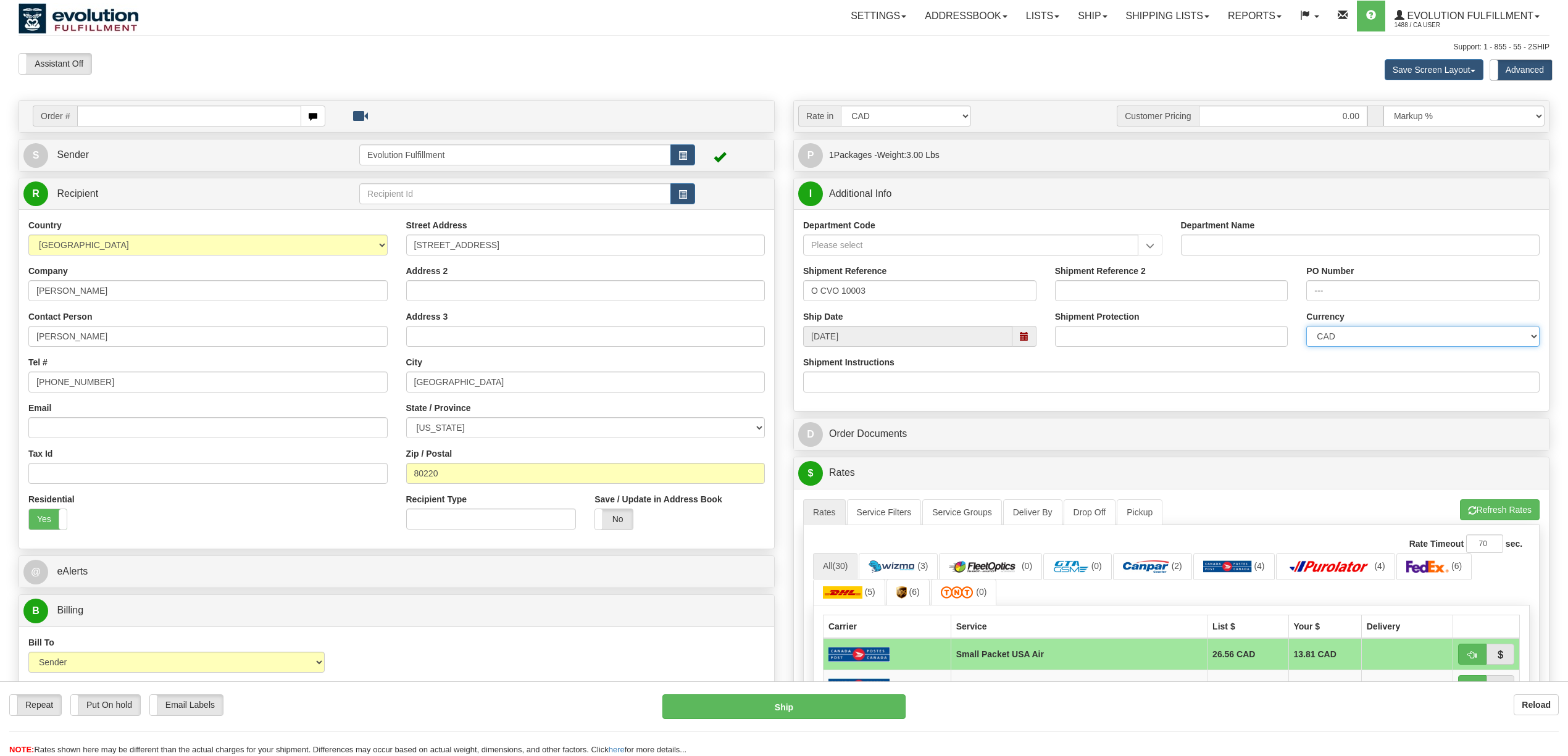
click at [1326, 332] on select "CAD USD EUR ZAR RON ANG ARN AUD AUS AWG BBD BFR BGN BHD BMD BND BRC BRL CHP CKZ…" at bounding box center [1423, 337] width 234 height 21
select select "1"
click at [1306, 328] on select "CAD USD EUR ZAR RON ANG ARN AUD AUS AWG BBD BFR BGN BHD BMD BND BRC BRL CHP CKZ…" at bounding box center [1423, 337] width 234 height 21
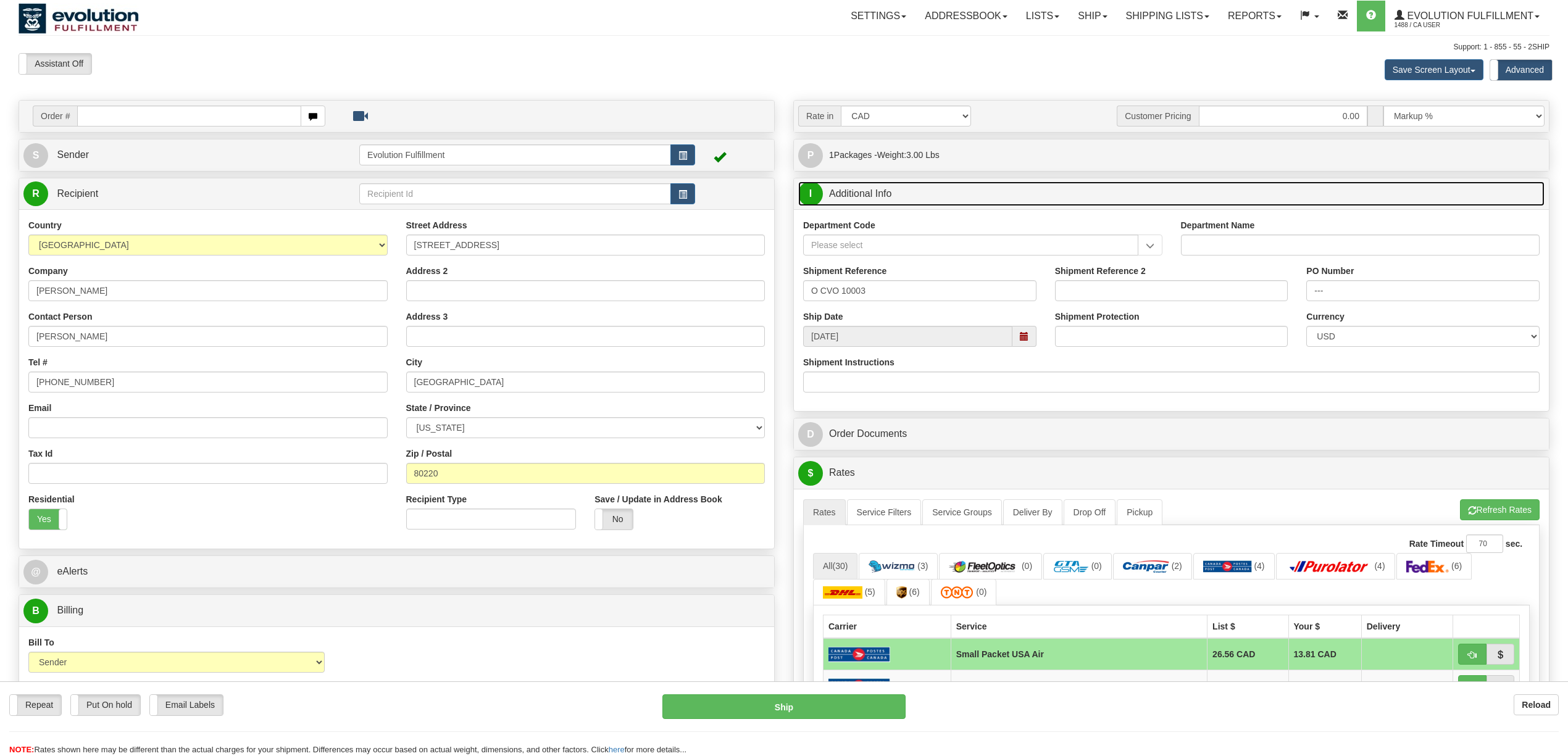
click at [996, 201] on link "I Additional Info" at bounding box center [1171, 194] width 746 height 25
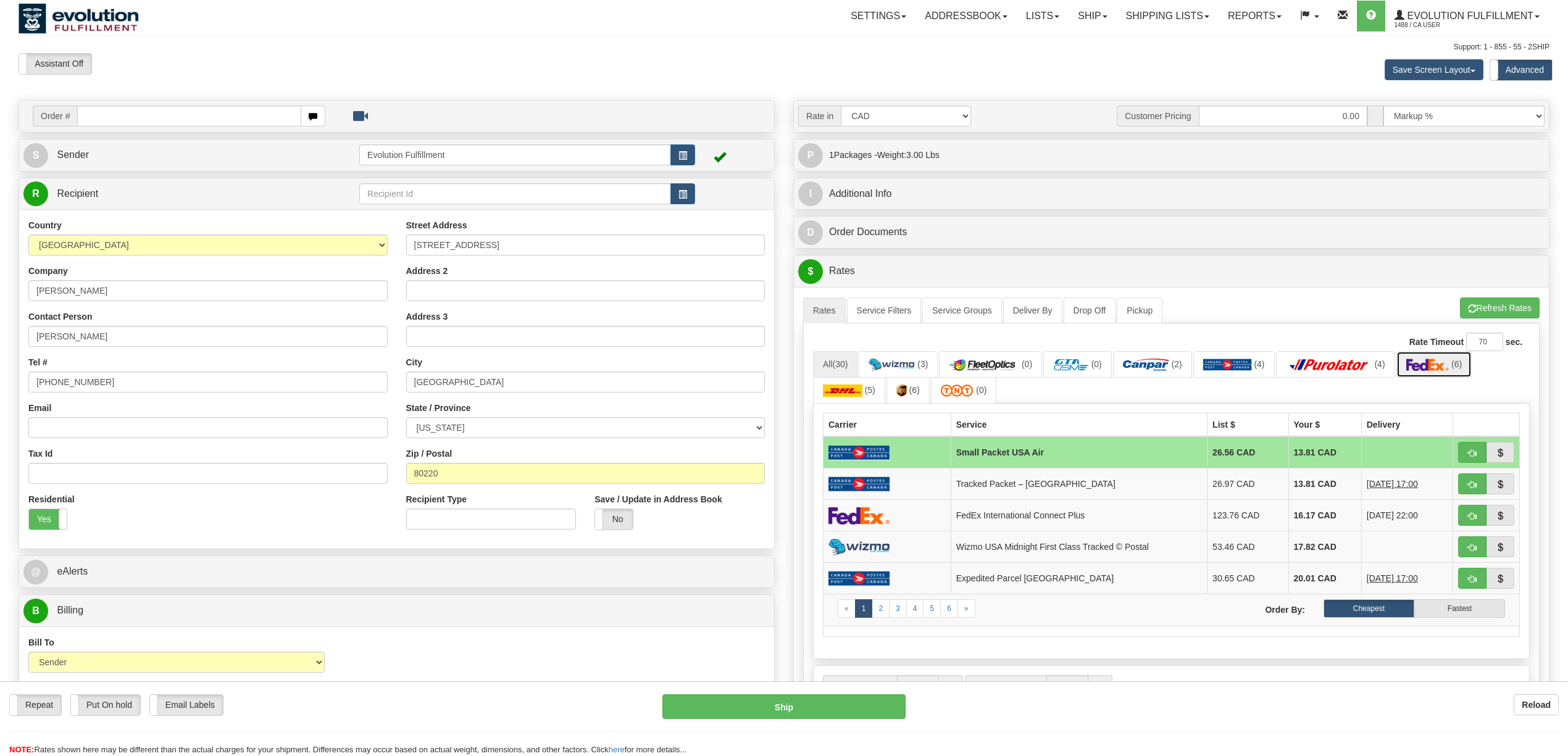
click at [1432, 360] on link "(6)" at bounding box center [1434, 365] width 76 height 27
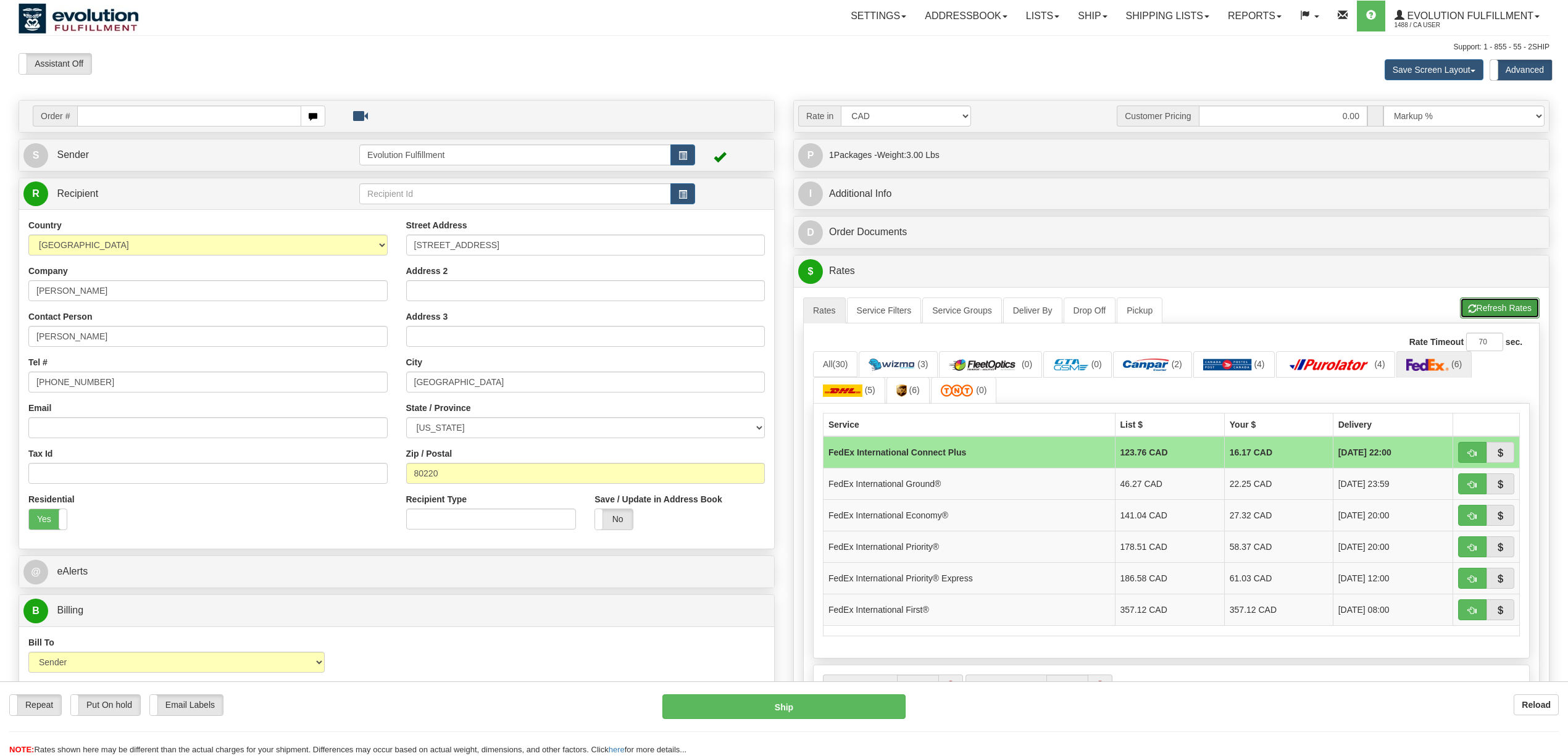
click at [1499, 309] on button "Refresh Rates" at bounding box center [1500, 308] width 80 height 21
click at [1487, 312] on button "Cancel Rating" at bounding box center [1500, 308] width 79 height 21
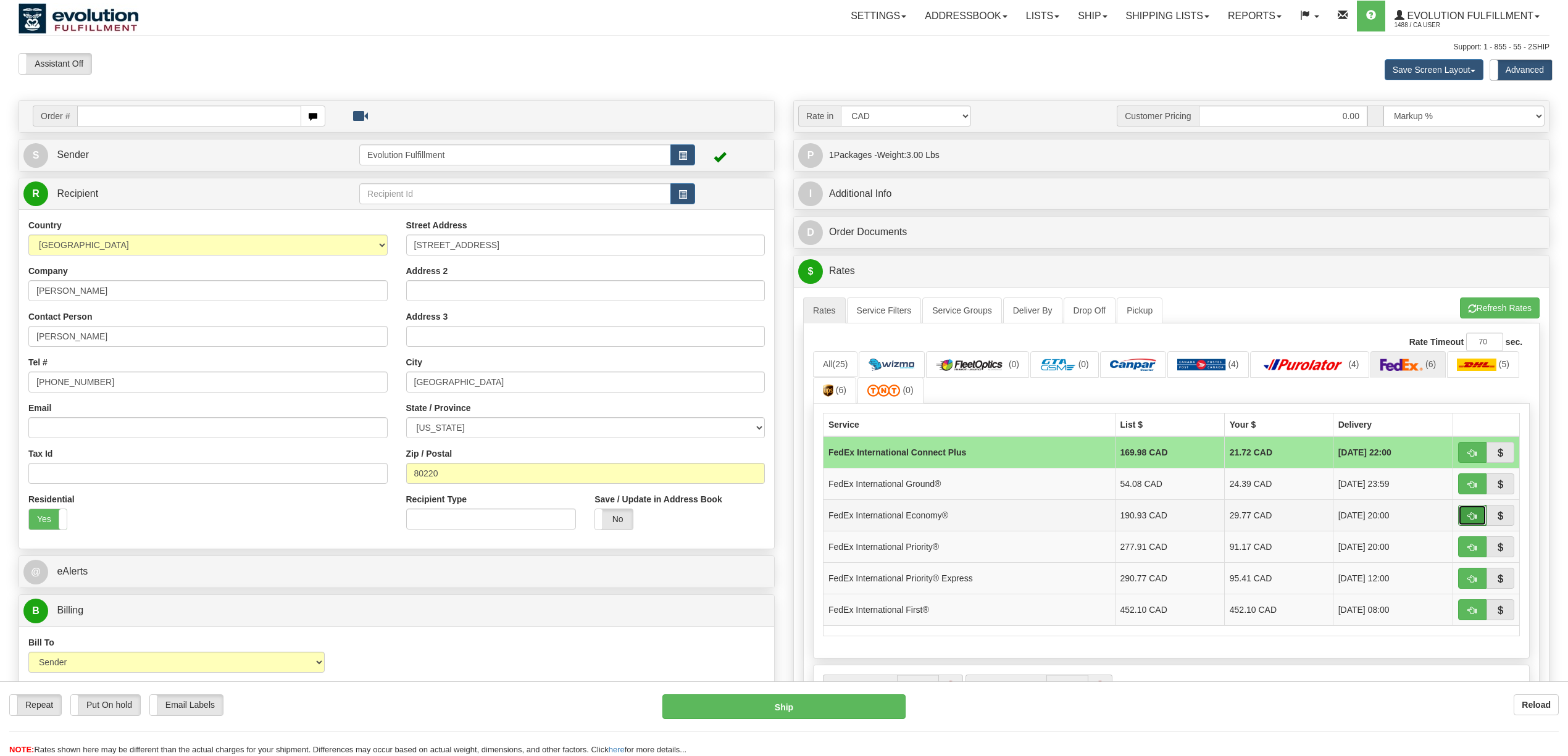
click at [1463, 520] on button "button" at bounding box center [1472, 515] width 28 height 21
type input "03"
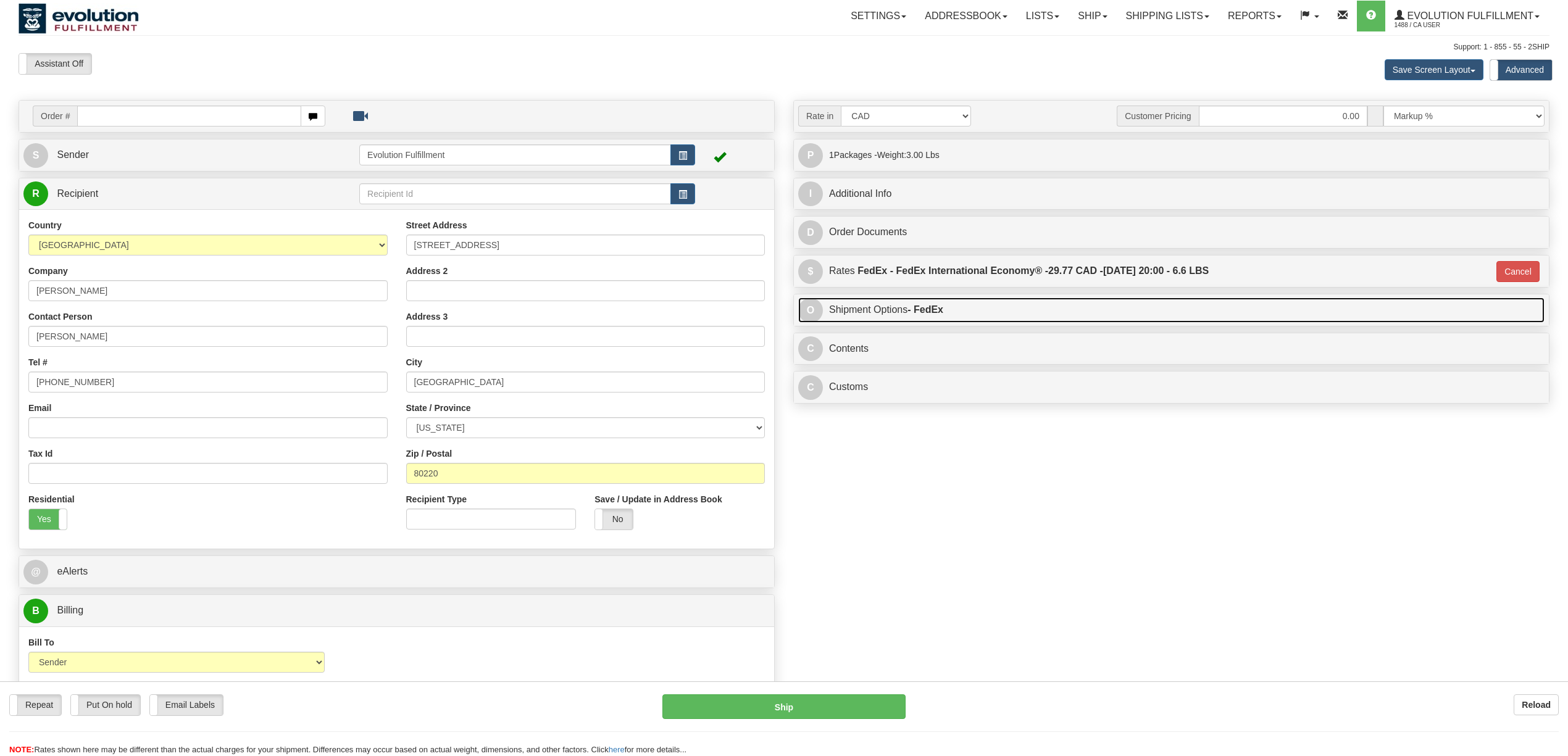
click at [907, 311] on link "O Shipment Options - FedEx" at bounding box center [1171, 310] width 746 height 25
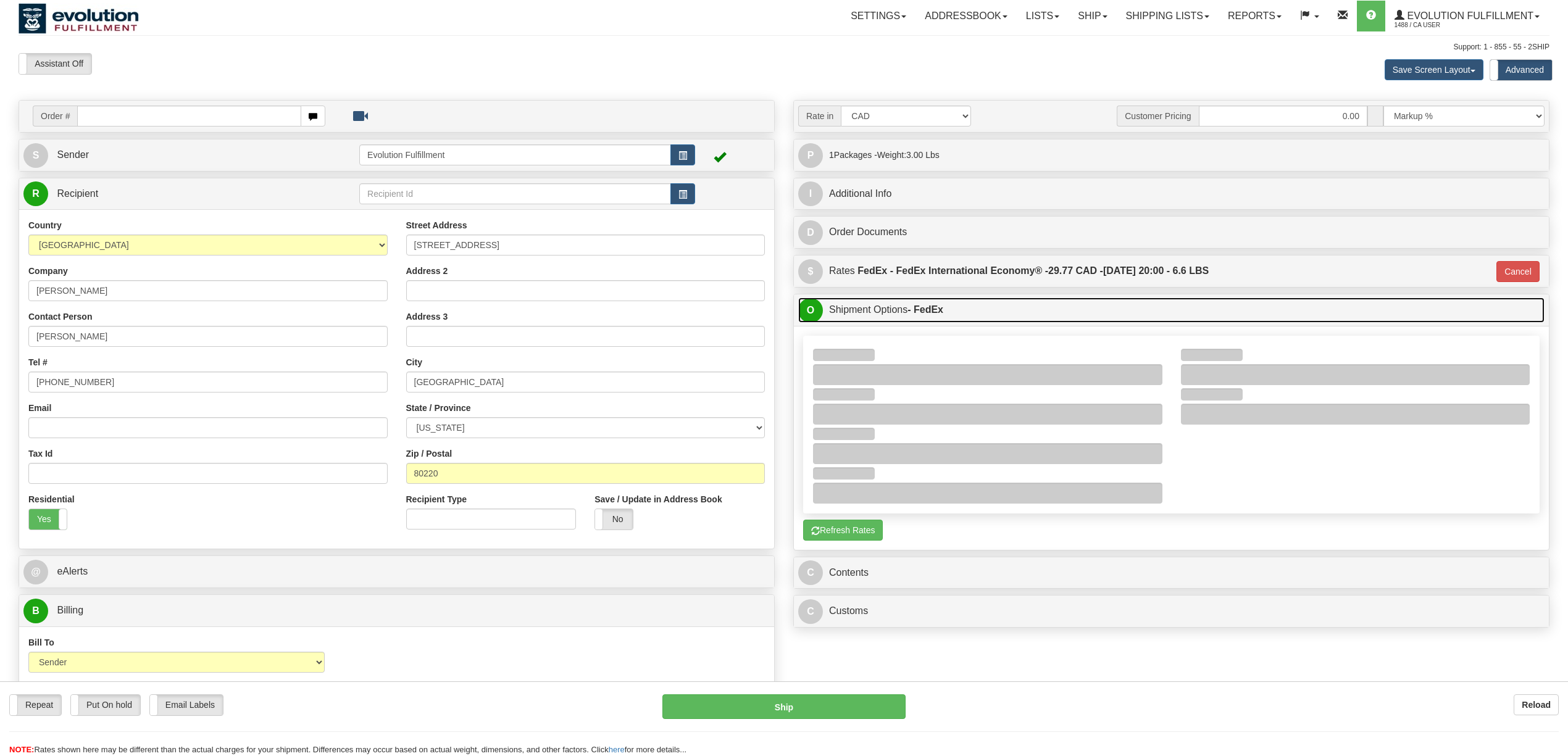
click at [907, 311] on link "O Shipment Options - FedEx" at bounding box center [1171, 310] width 746 height 25
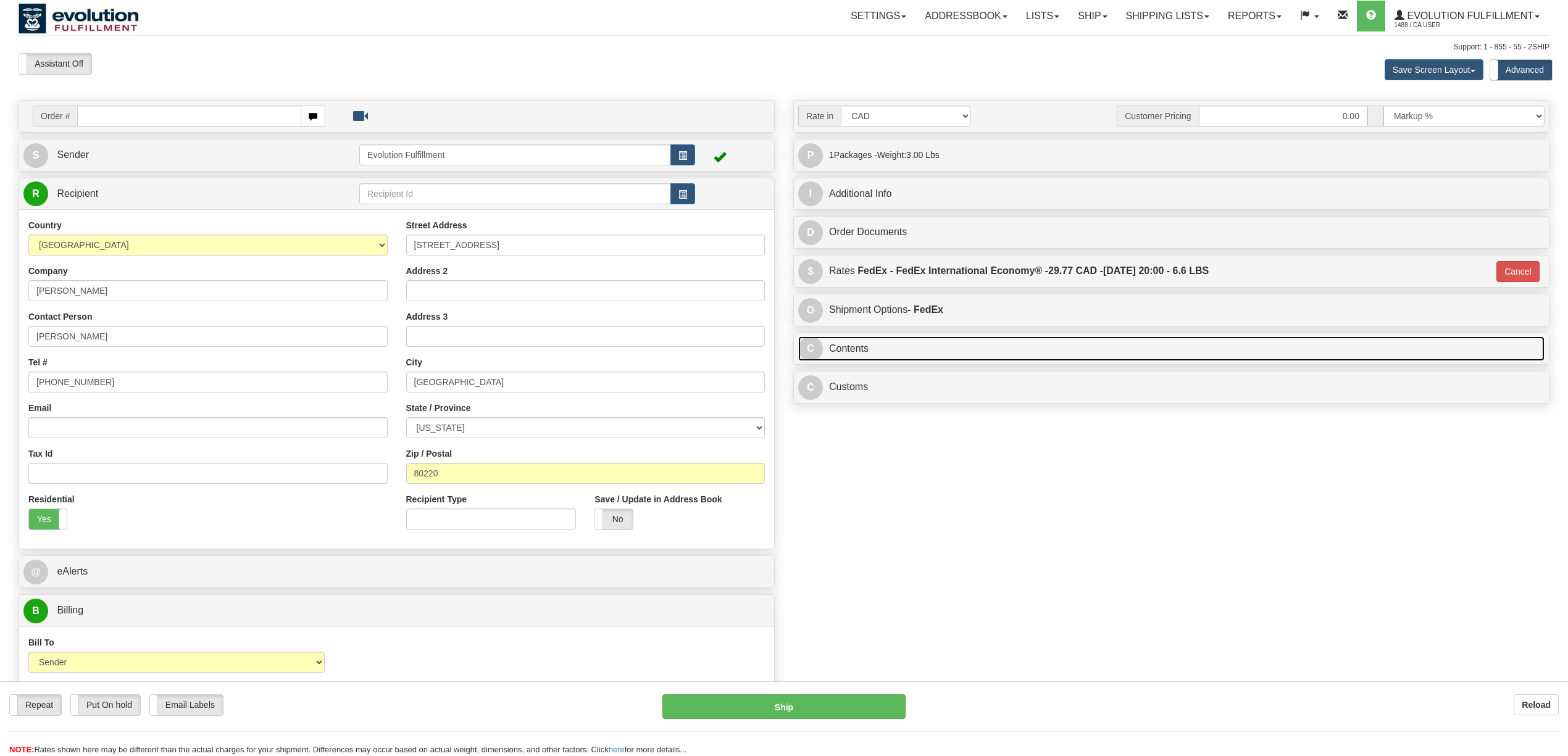
click at [881, 361] on link "C Contents" at bounding box center [1171, 349] width 746 height 25
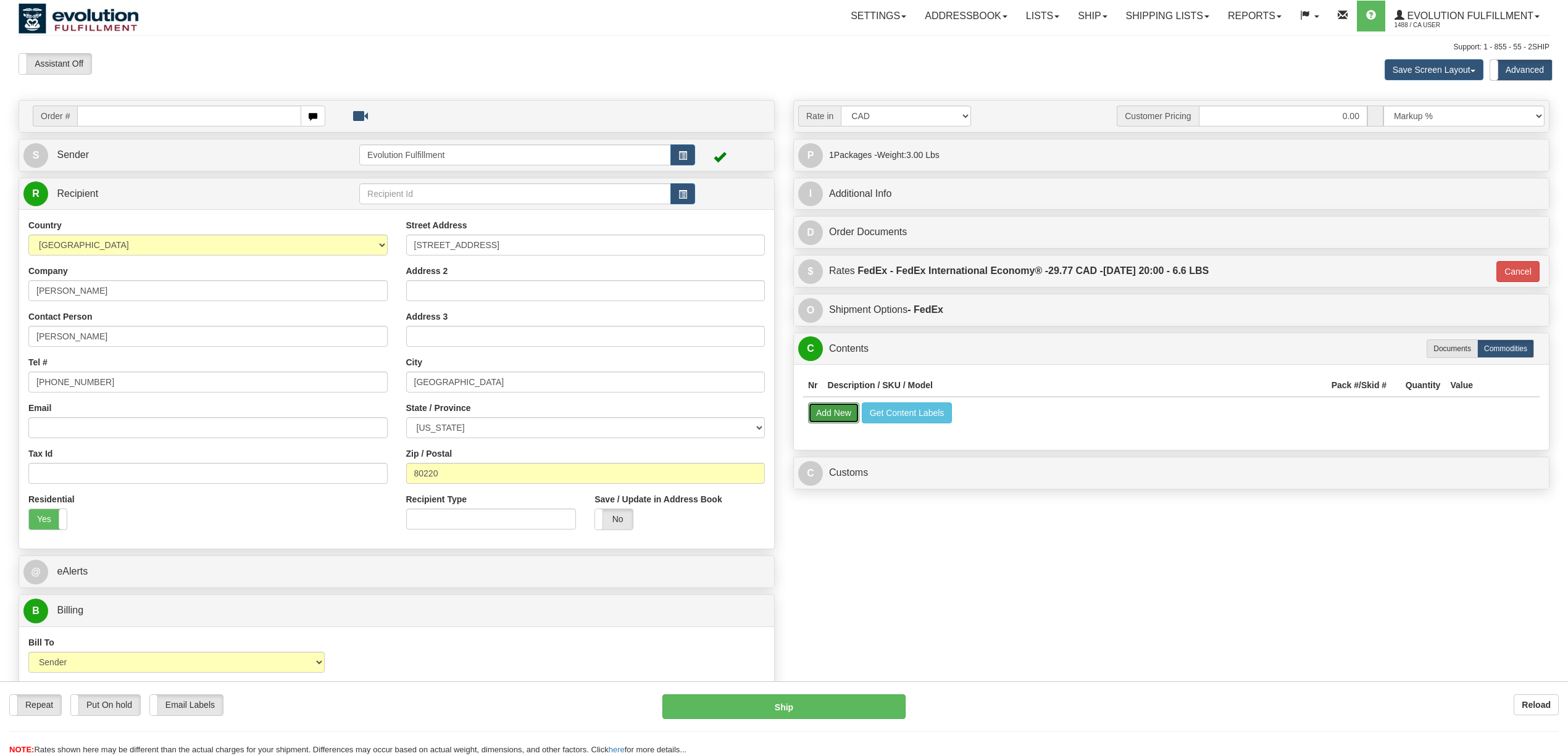
click at [849, 424] on button "Add New" at bounding box center [833, 413] width 51 height 21
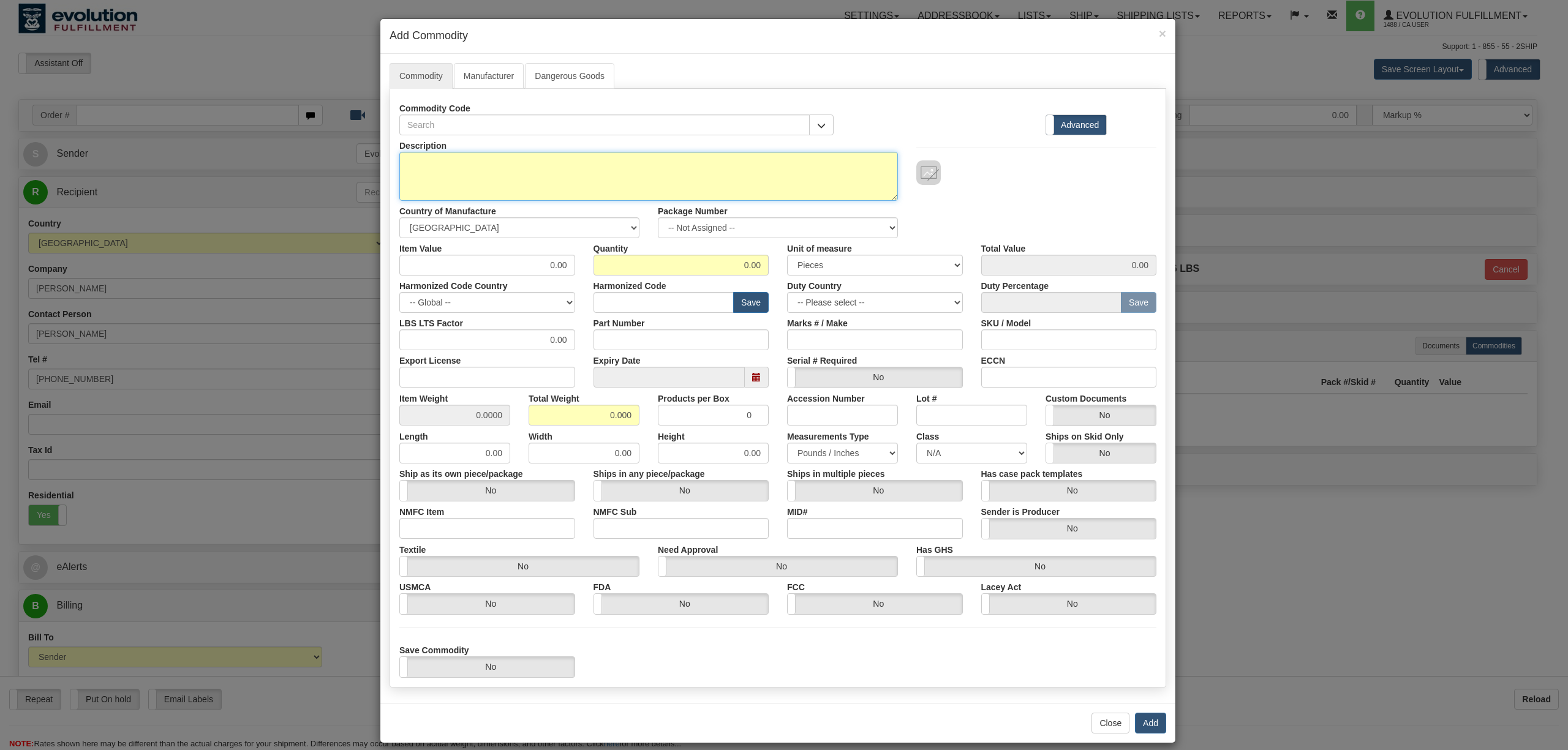
click at [527, 163] on textarea "Description" at bounding box center [648, 176] width 499 height 49
click at [493, 121] on input "text" at bounding box center [605, 125] width 410 height 21
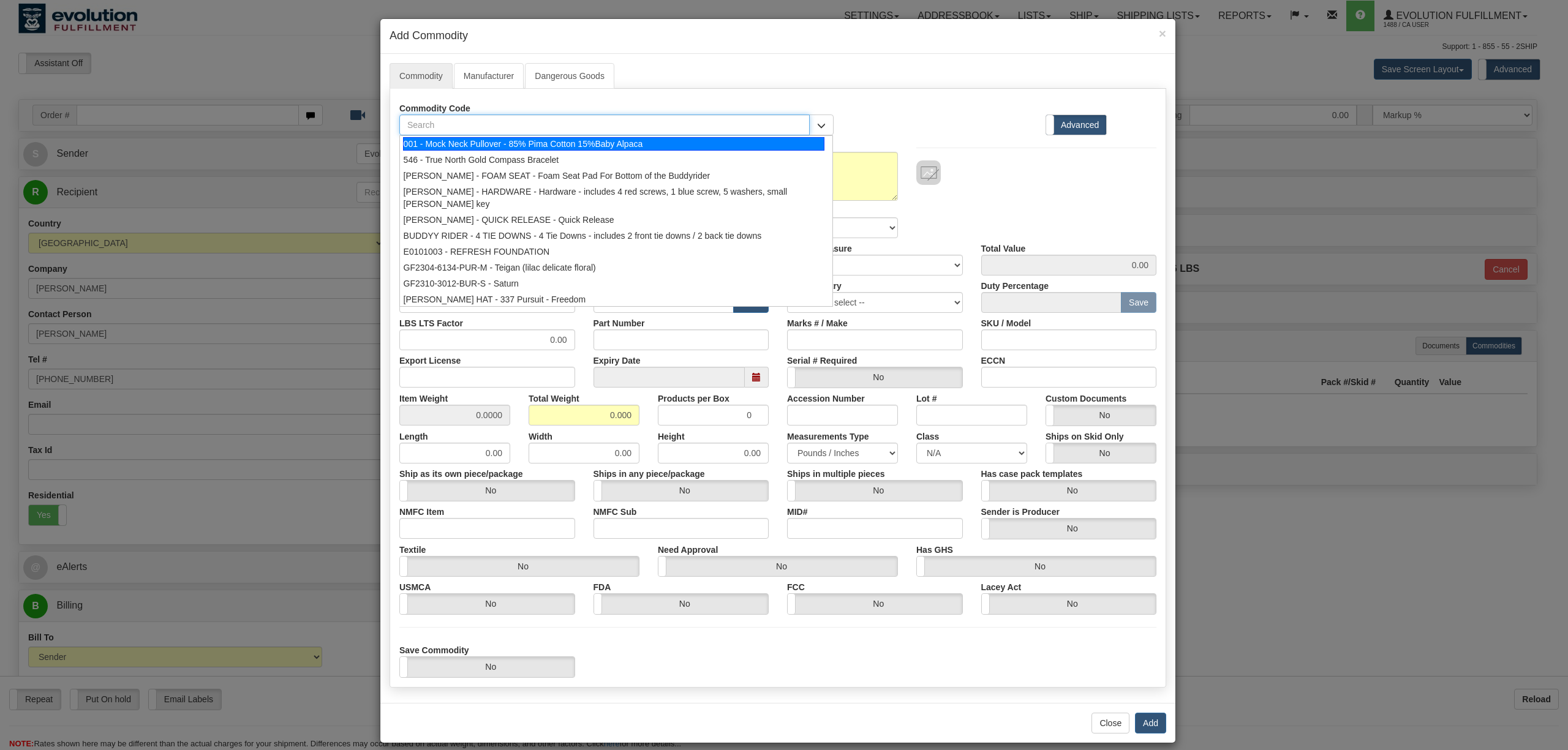
paste input "COREVYO-SET-LG"
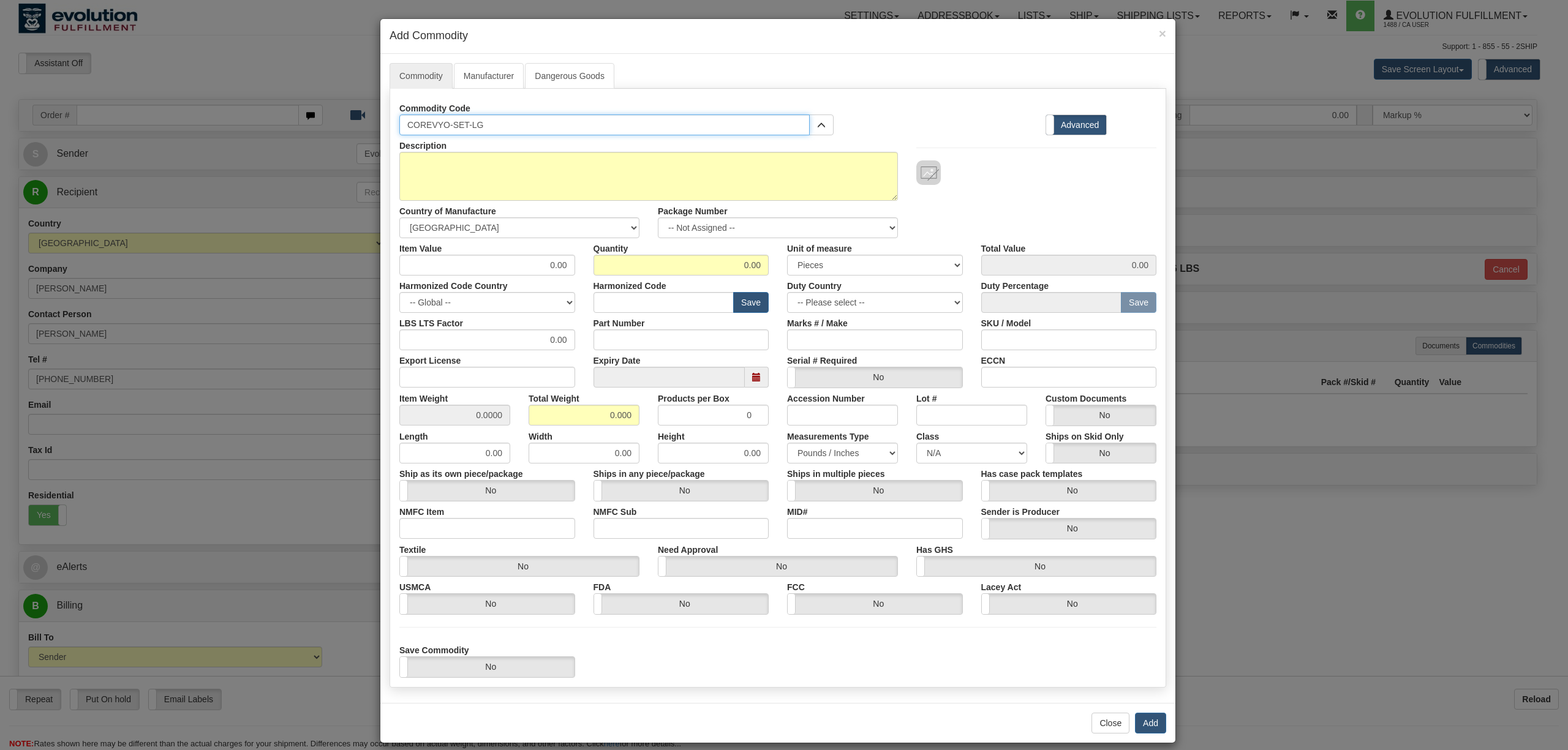
type input "COREVYO-SET-LG"
click at [447, 179] on textarea "Description" at bounding box center [648, 176] width 499 height 49
paste textarea "CoreVYO Complete set - Belt, 2 x Bands, 2x Carabiners, Booklet, Bag - LARGE"
drag, startPoint x: 771, startPoint y: 170, endPoint x: 768, endPoint y: 151, distance: 19.2
click at [771, 170] on textarea "CoreVYO Complete set - Belt, 2 x Bands, 2x Carabiners, Booklet, Bag - LARGE" at bounding box center [648, 176] width 499 height 49
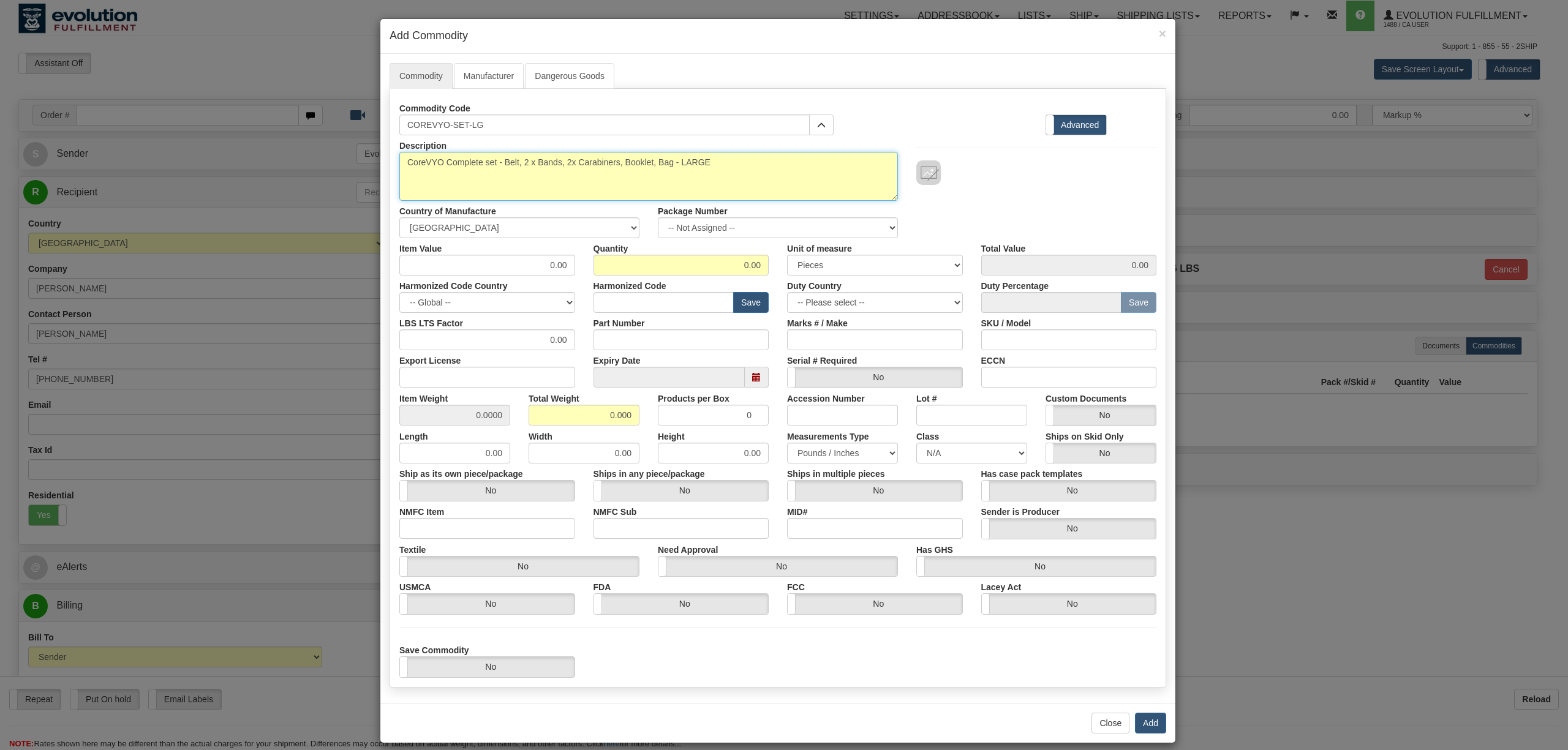
paste textarea "Neoprene belt, aluminum alloy, Silicone Rubber"
type textarea "CoreVYO Complete set - Belt, 2 x Bands, 2x Carabiners, Booklet, Bag - LARGE Neo…"
click at [574, 229] on select "-- Unknown -- AFGHANISTAN ALAND ISLANDS ALBANIA ALGERIA AMERICAN SAMOA ANDORRA …" at bounding box center [519, 228] width 240 height 21
select select "CN"
click at [399, 218] on select "-- Unknown -- AFGHANISTAN ALAND ISLANDS ALBANIA ALGERIA AMERICAN SAMOA ANDORRA …" at bounding box center [519, 228] width 240 height 21
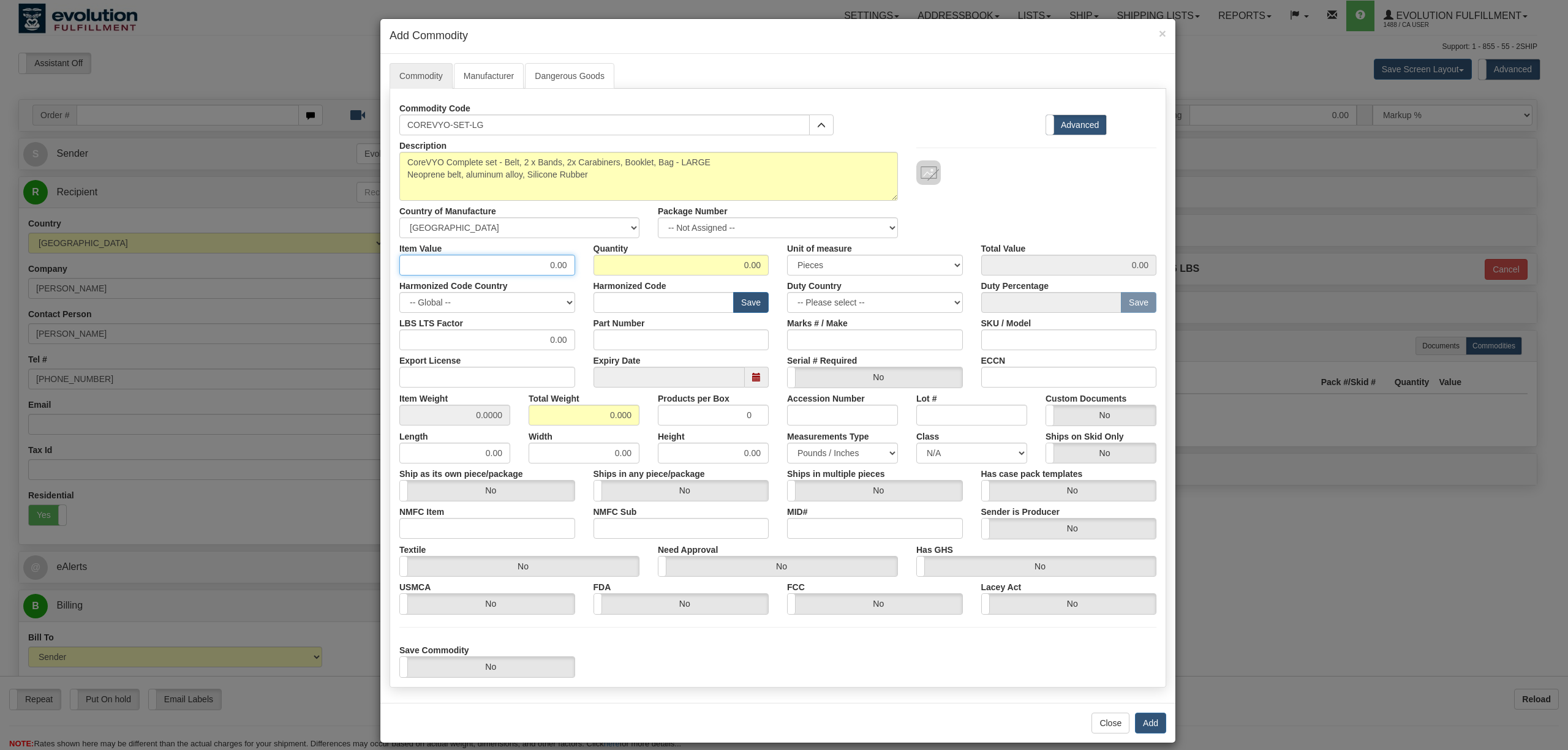
drag, startPoint x: 513, startPoint y: 269, endPoint x: 623, endPoint y: 266, distance: 110.0
click at [623, 267] on div "Item Value 0.00 Quantity 0.00 Unit of measure 3 Thousand Square Inches Adjustme…" at bounding box center [778, 257] width 776 height 38
type input "200"
type input "1"
type input "200.00"
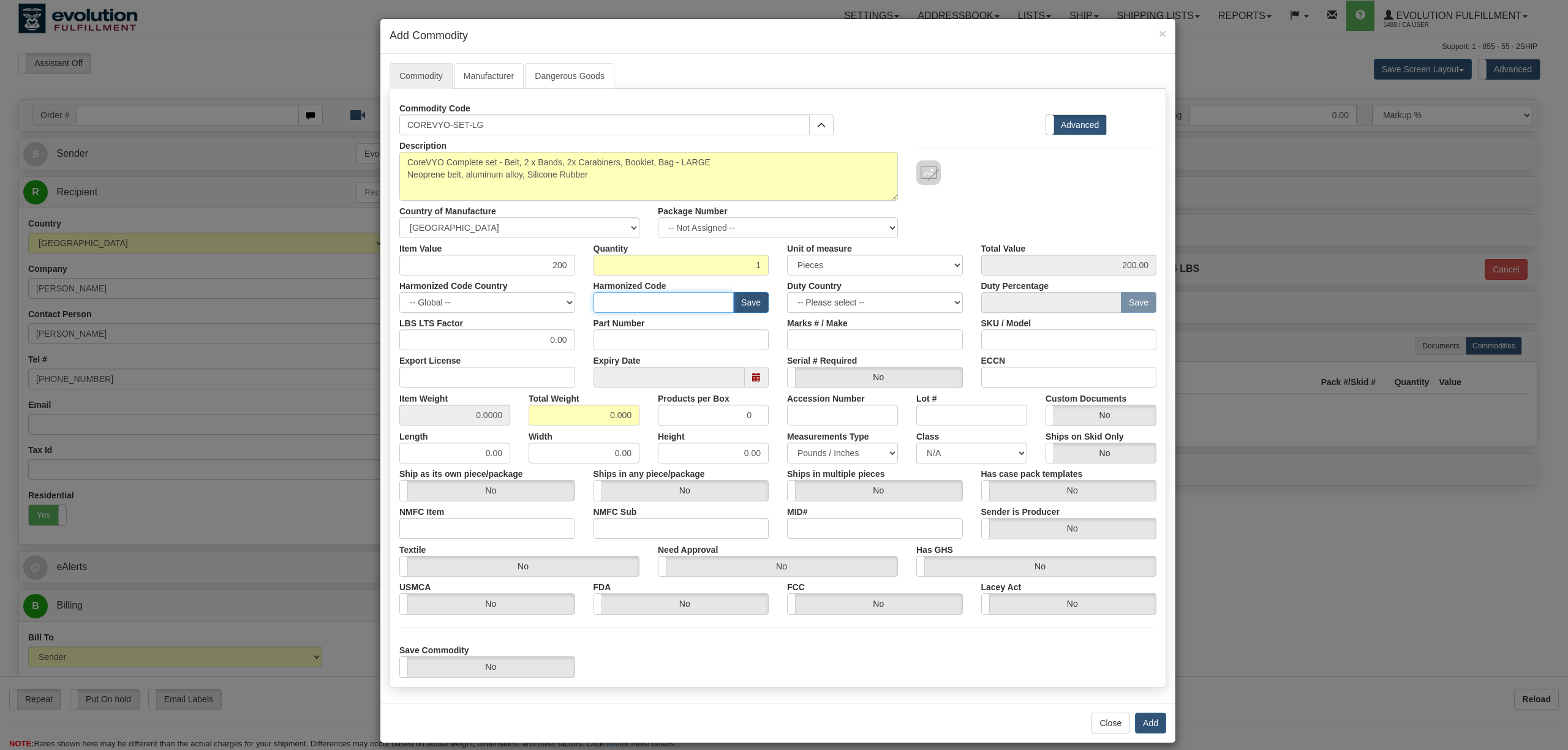
click at [673, 306] on input "text" at bounding box center [664, 303] width 141 height 21
paste input "9506.91.00"
type input "9506.91.00"
click at [747, 306] on button "Save" at bounding box center [751, 303] width 35 height 21
click at [1066, 196] on div "Description CoreVYO Complete set - Belt, 2 x Bands, 2x Carabiners, Booklet, Bag…" at bounding box center [778, 187] width 776 height 103
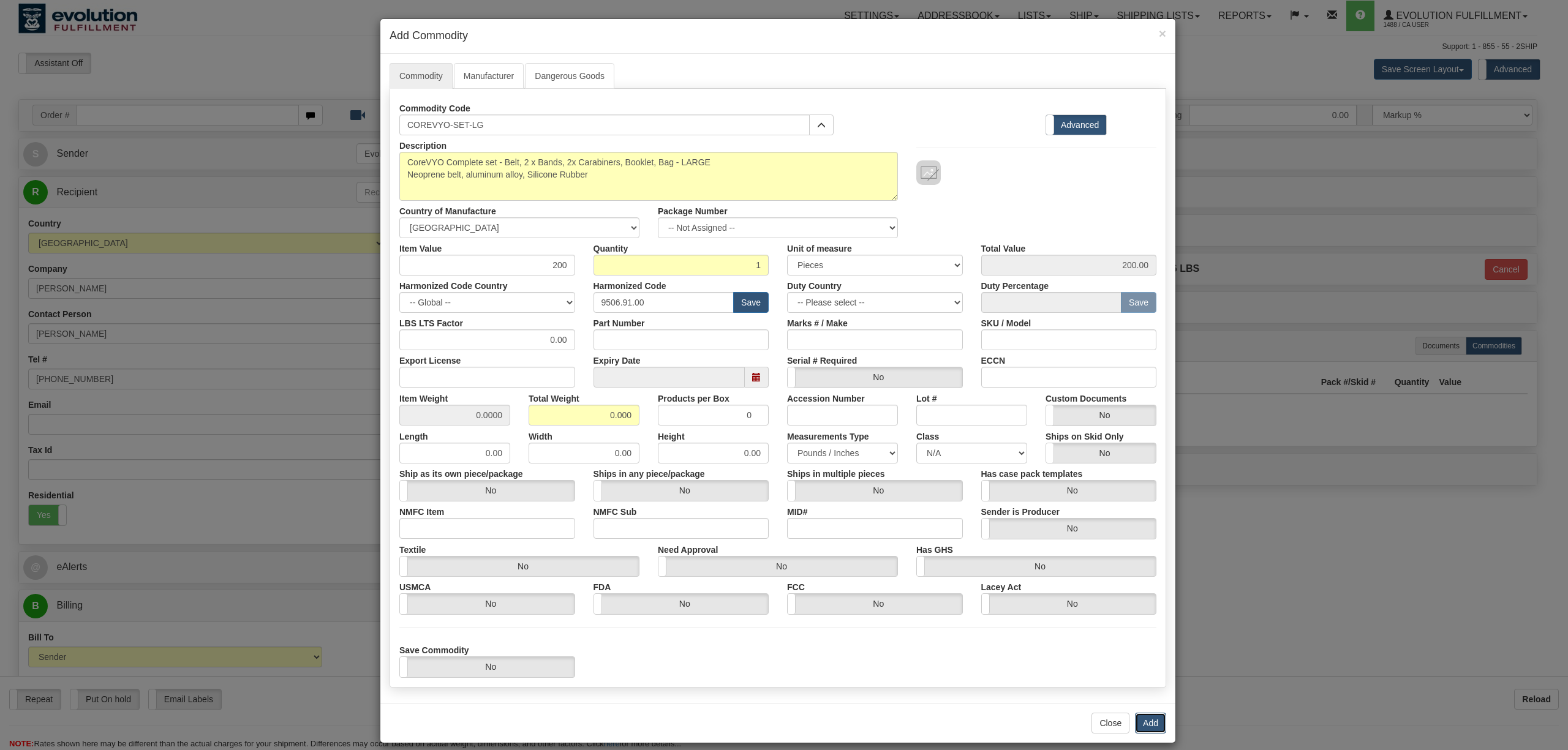
click at [1155, 729] on button "Add" at bounding box center [1150, 724] width 31 height 21
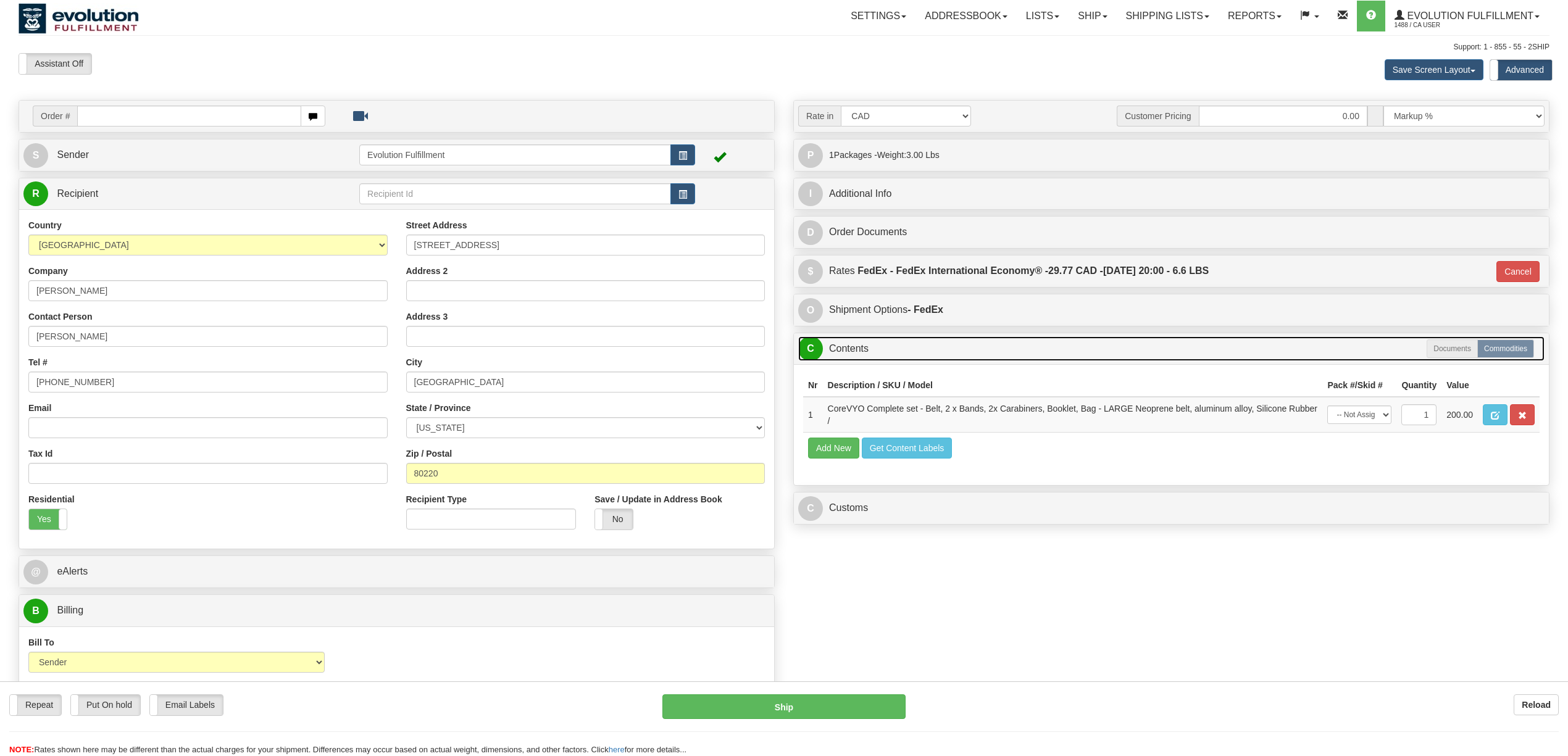
click at [914, 342] on link "C Contents" at bounding box center [1171, 349] width 746 height 25
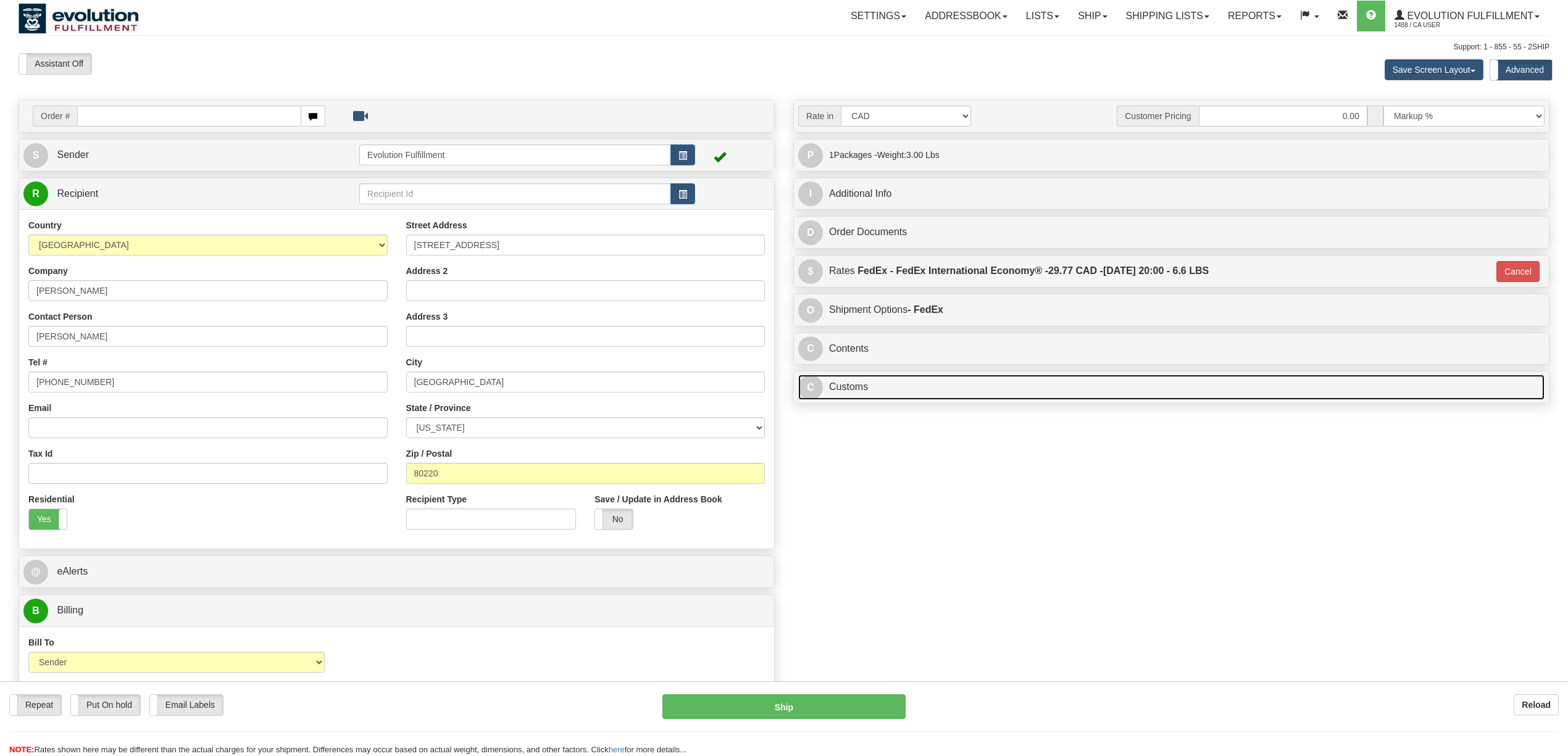
click at [898, 393] on link "C Customs" at bounding box center [1171, 387] width 746 height 25
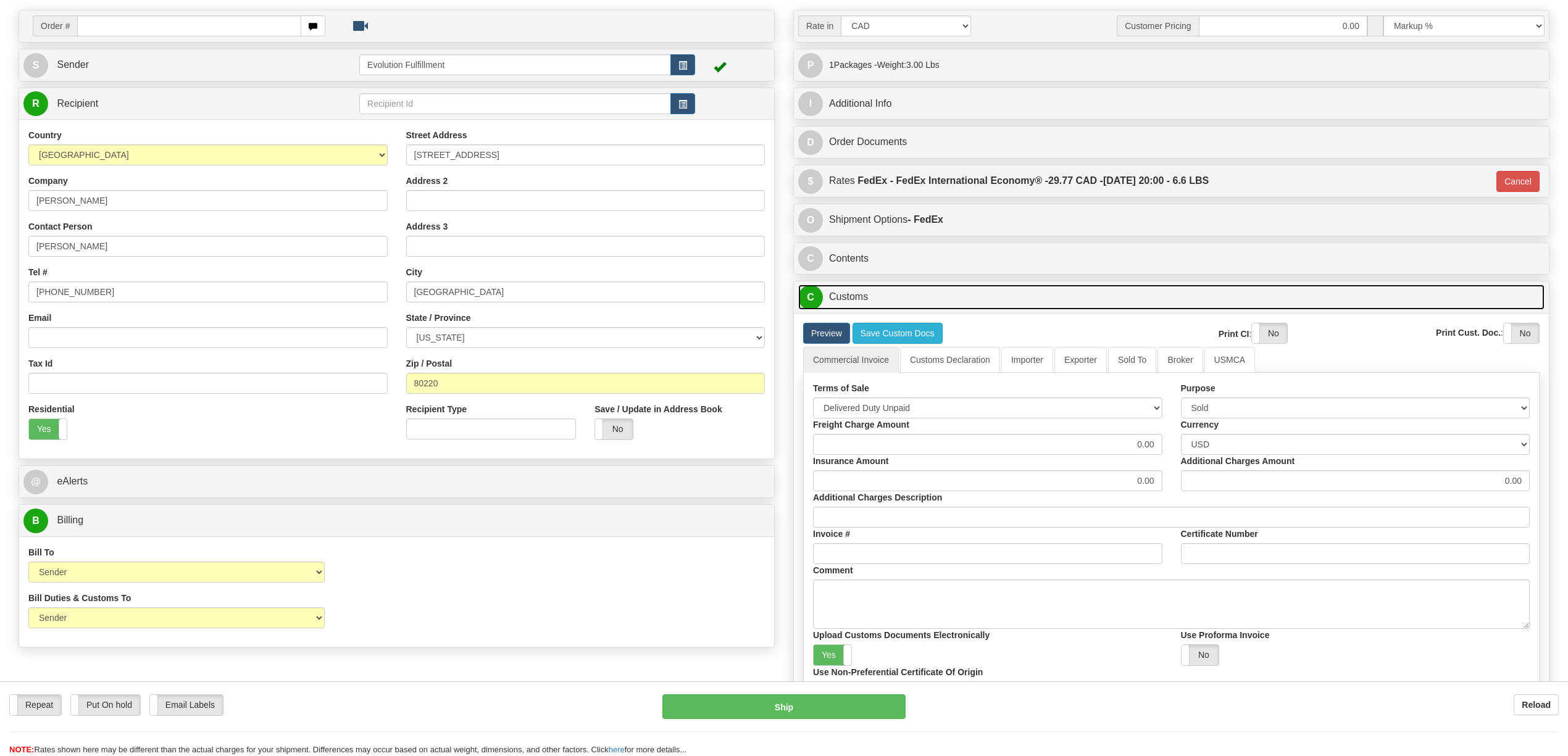
scroll to position [82, 0]
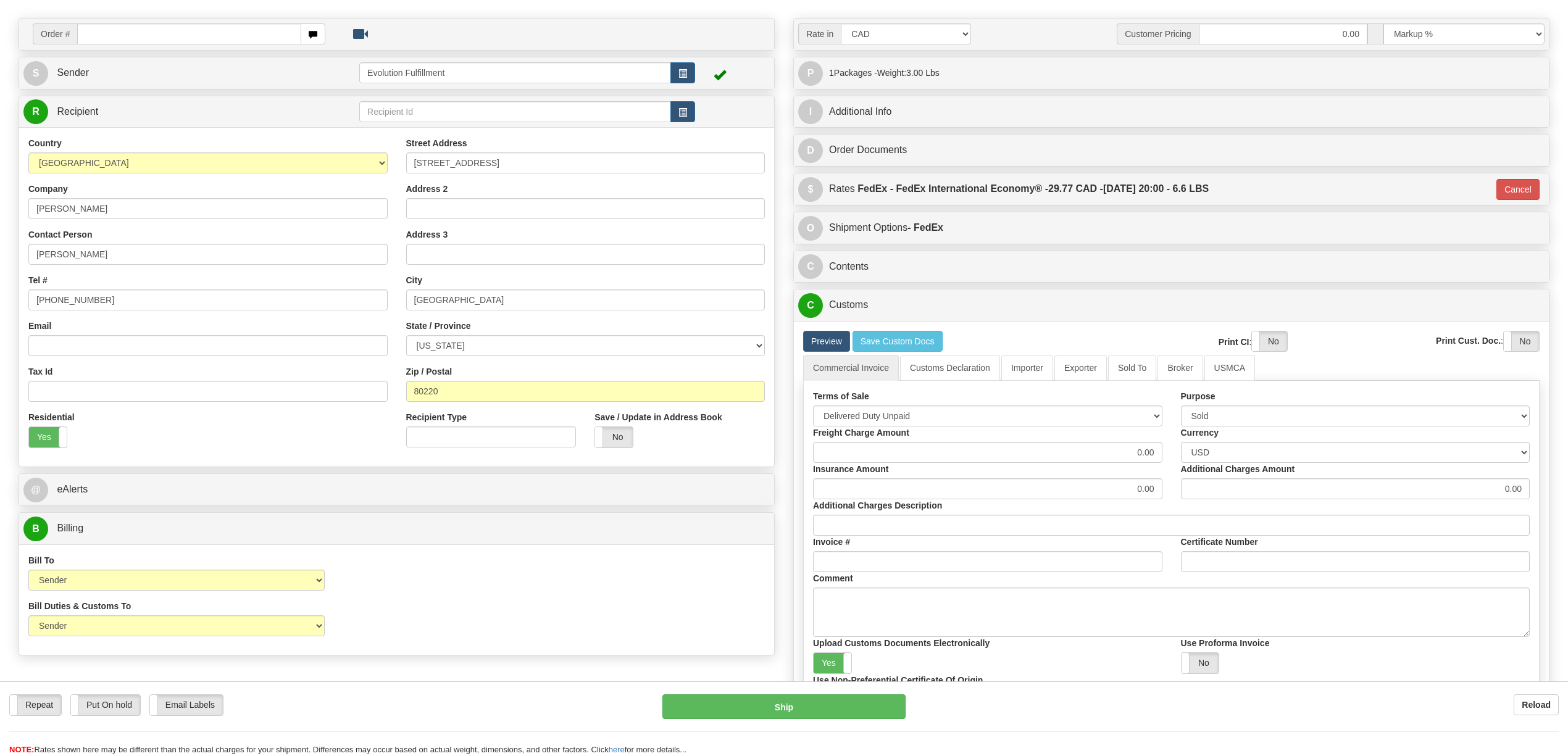
click at [926, 292] on div "Rate in Account Currency ARN AWG AUD AUS BHD BBD BFR BMD BRC BRL GBP UKL BND BG…" at bounding box center [1171, 417] width 775 height 797
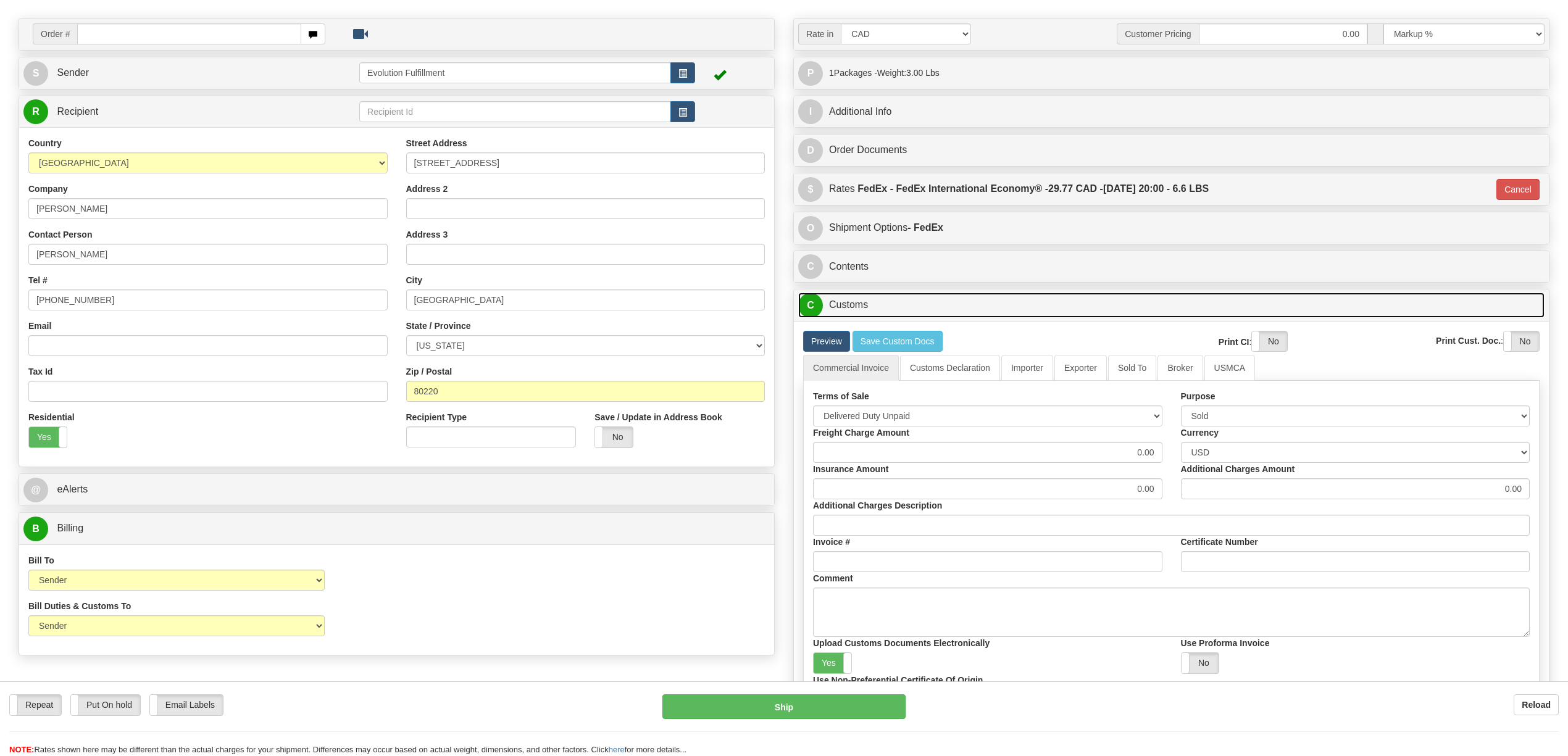
click at [931, 299] on link "C Customs" at bounding box center [1171, 305] width 746 height 25
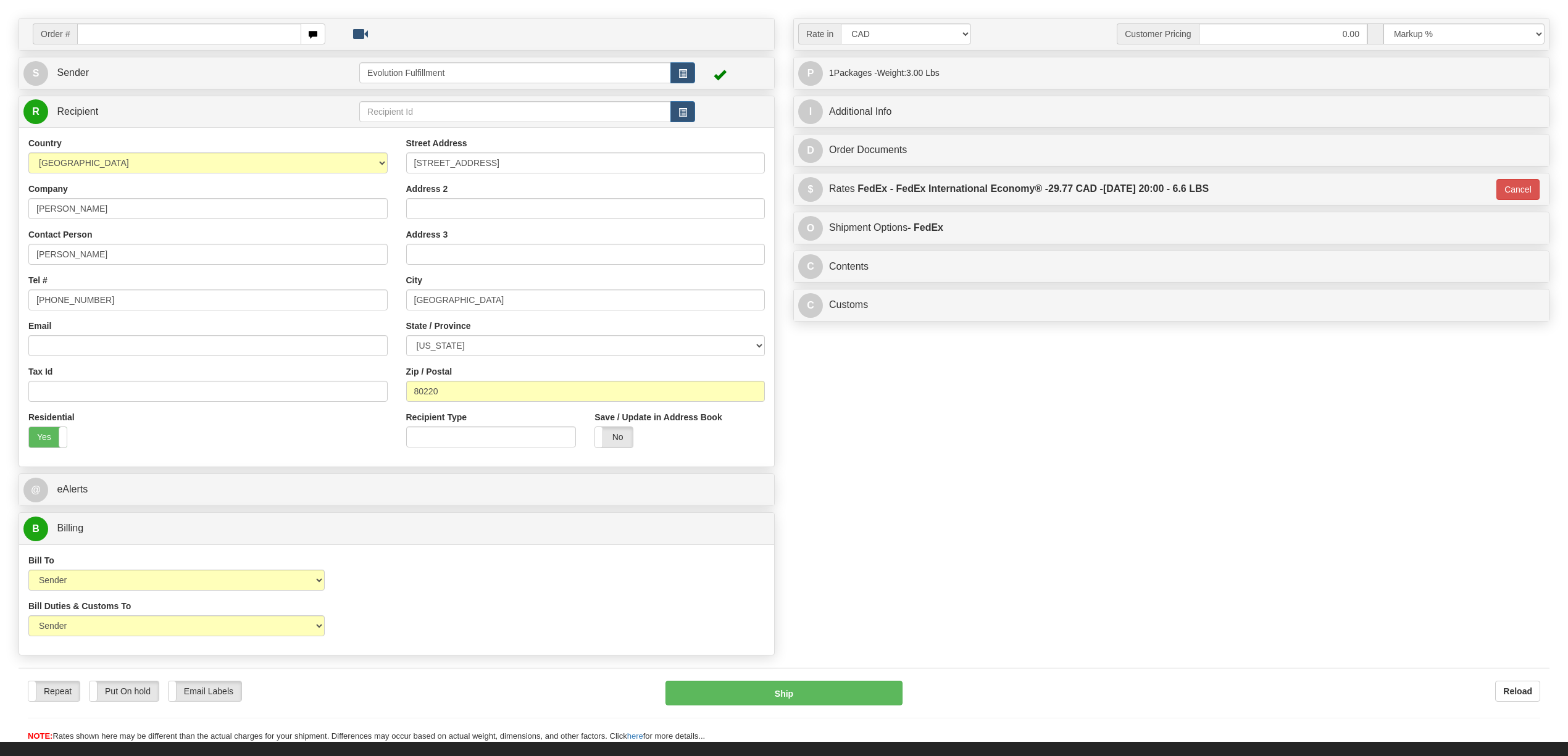
click at [1076, 423] on div "Order # S Sender" at bounding box center [784, 340] width 1550 height 644
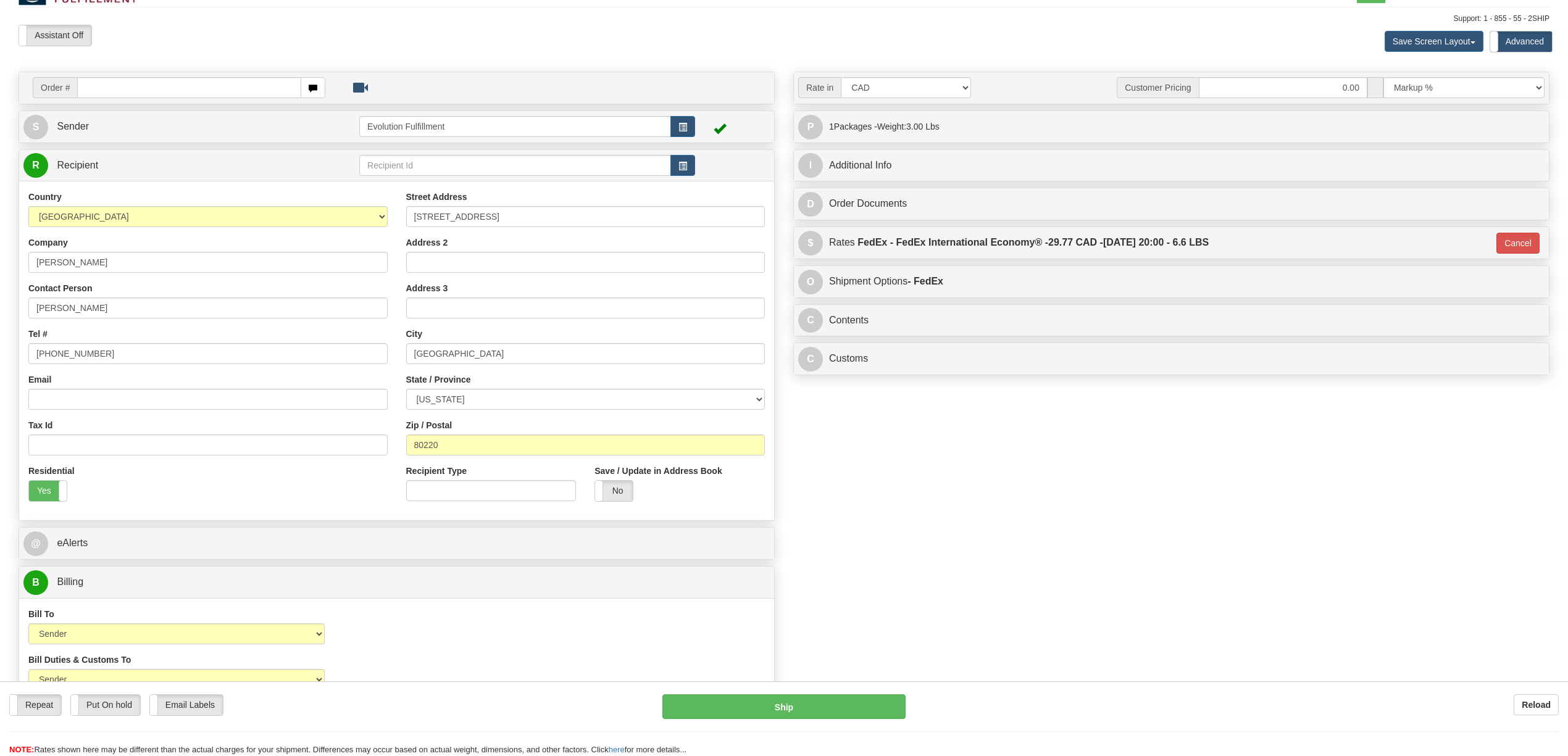
scroll to position [0, 0]
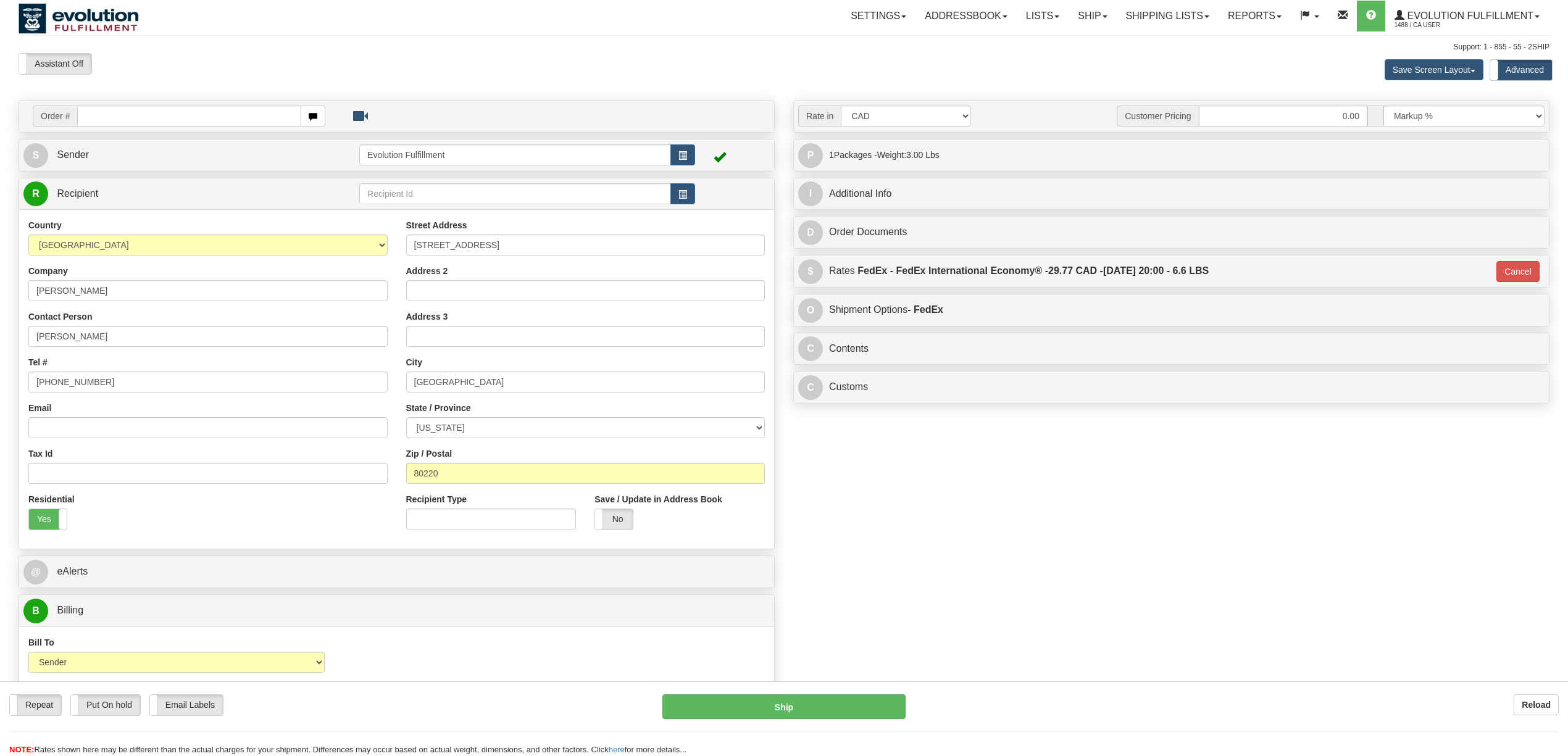
click at [1154, 565] on div "Order # S Sender" at bounding box center [784, 422] width 1550 height 644
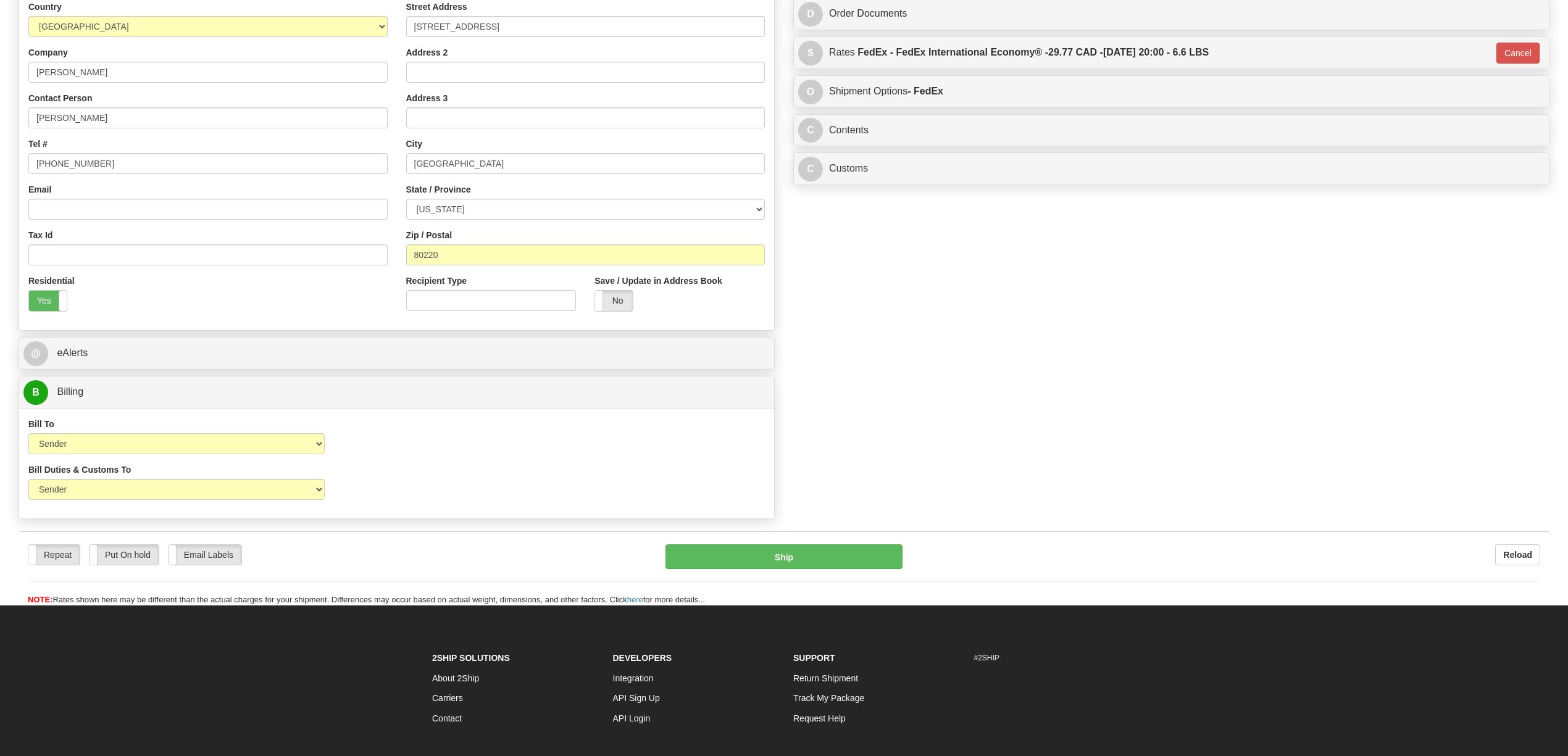
scroll to position [247, 0]
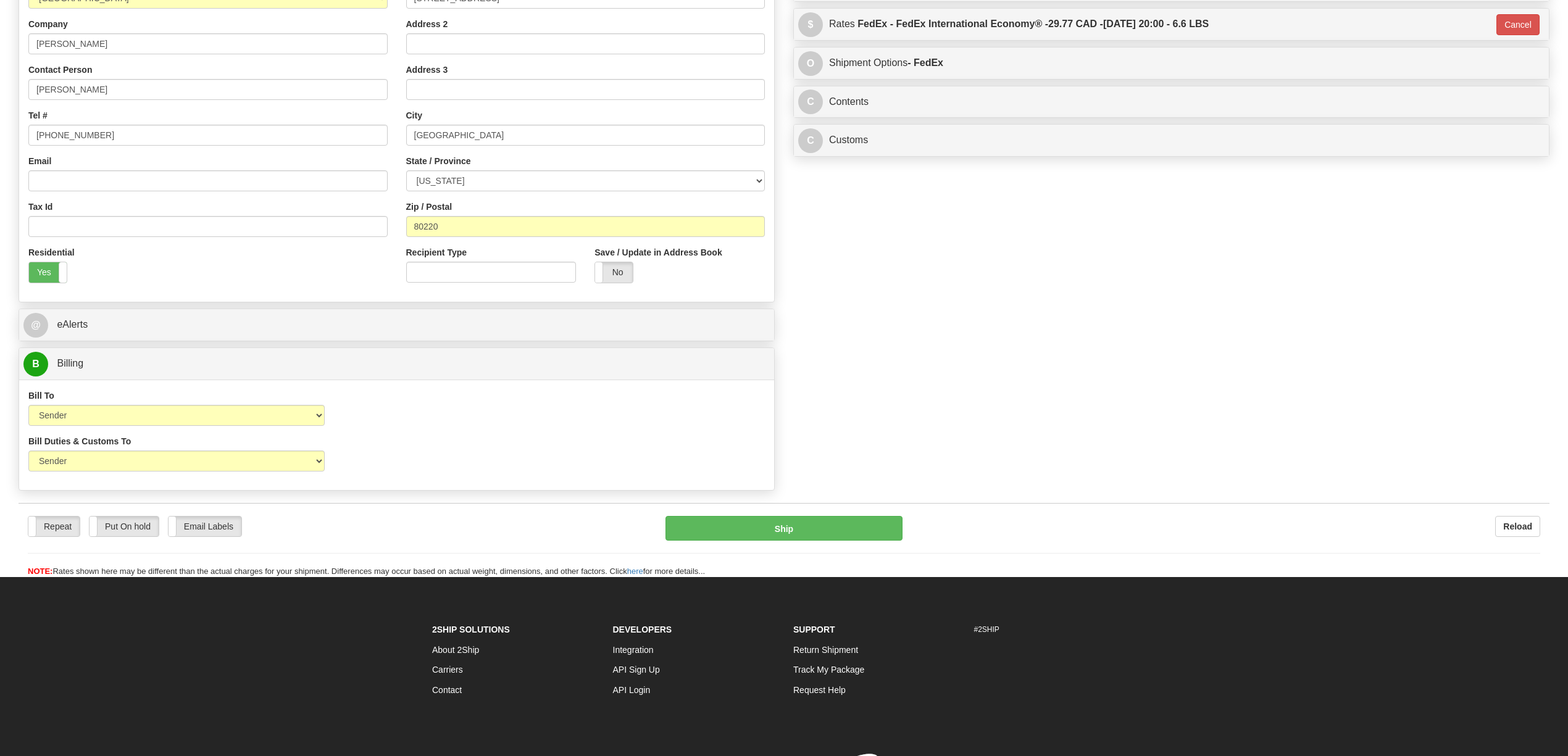
click at [1213, 323] on div "Order # S Sender" at bounding box center [784, 175] width 1550 height 644
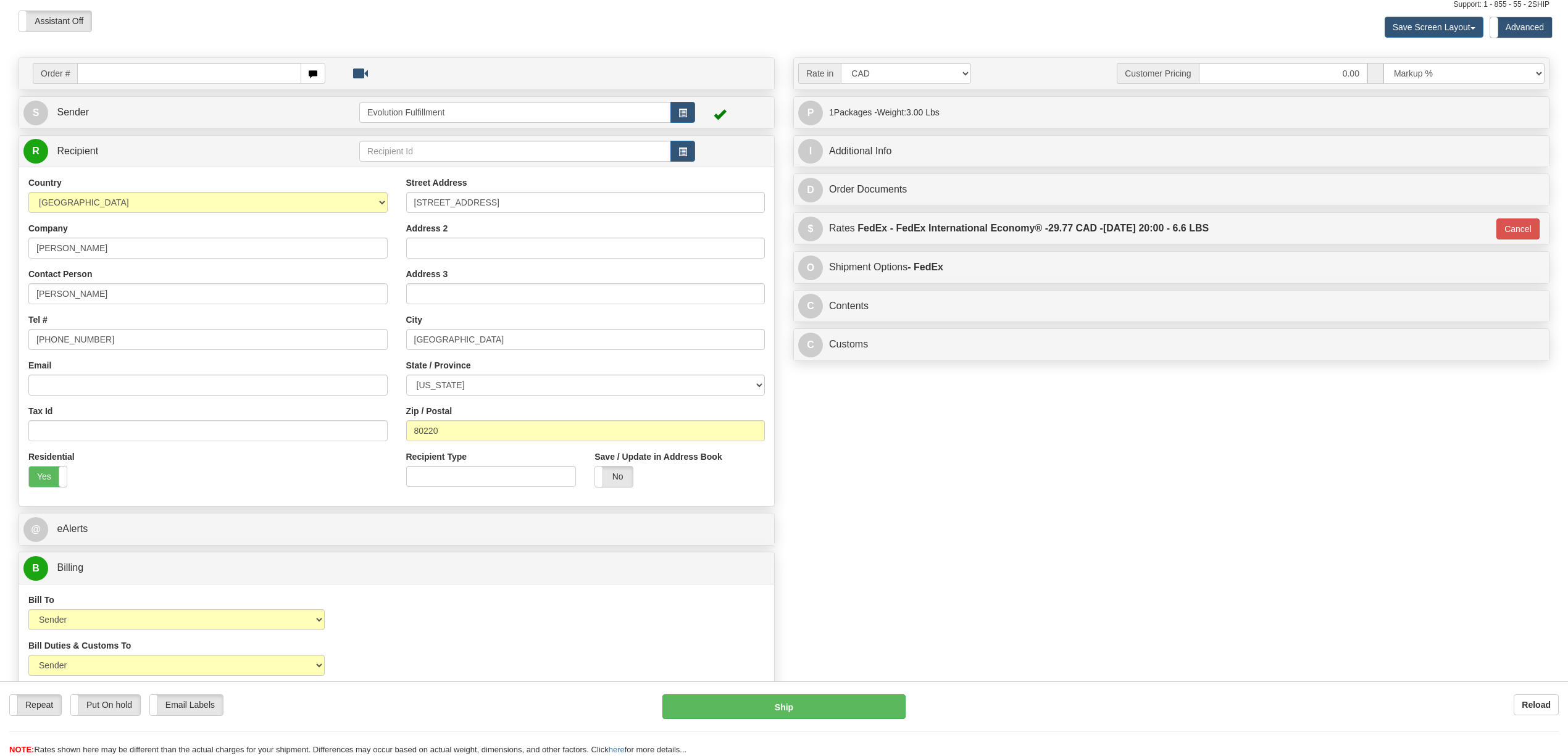
scroll to position [0, 0]
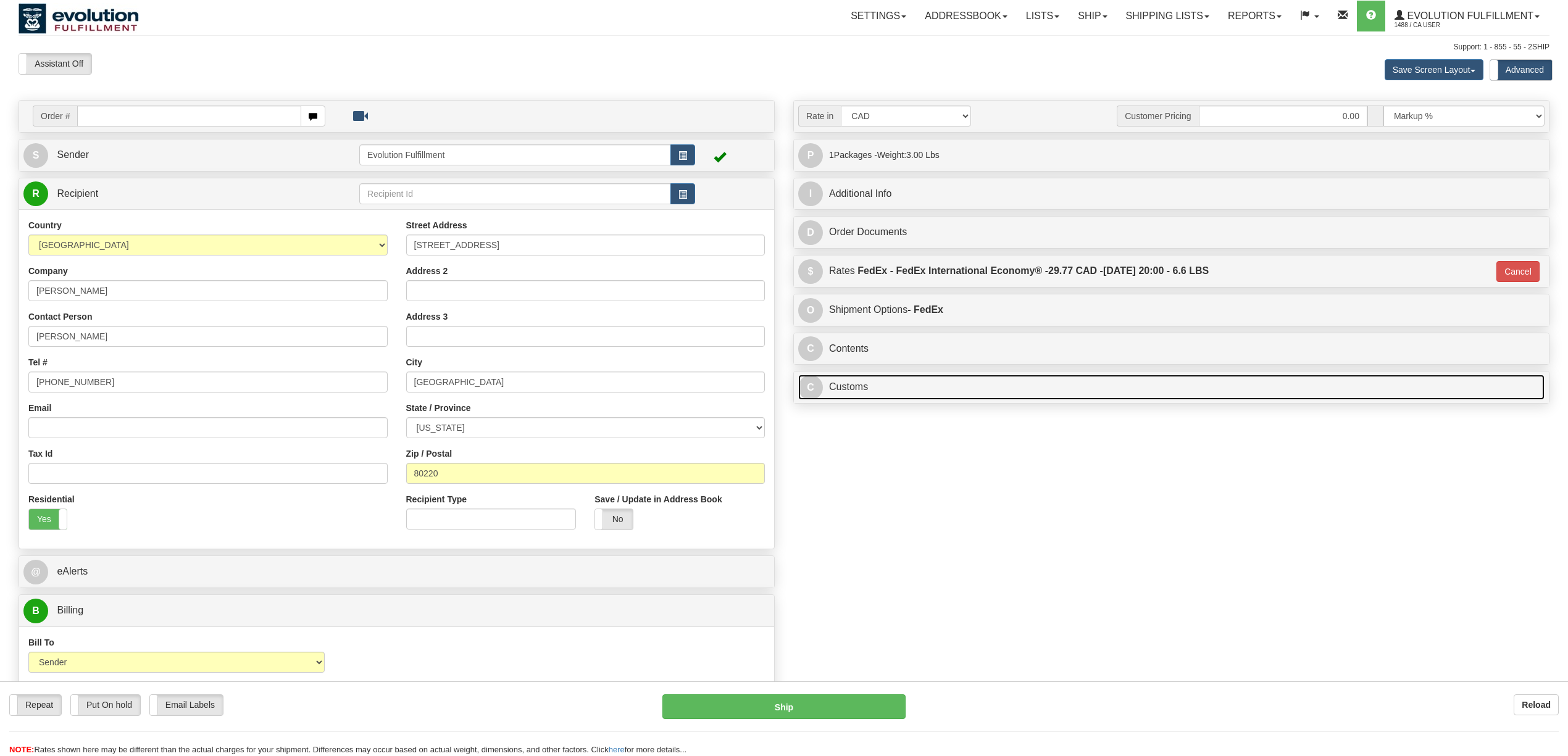
click at [919, 393] on link "C Customs" at bounding box center [1171, 387] width 746 height 25
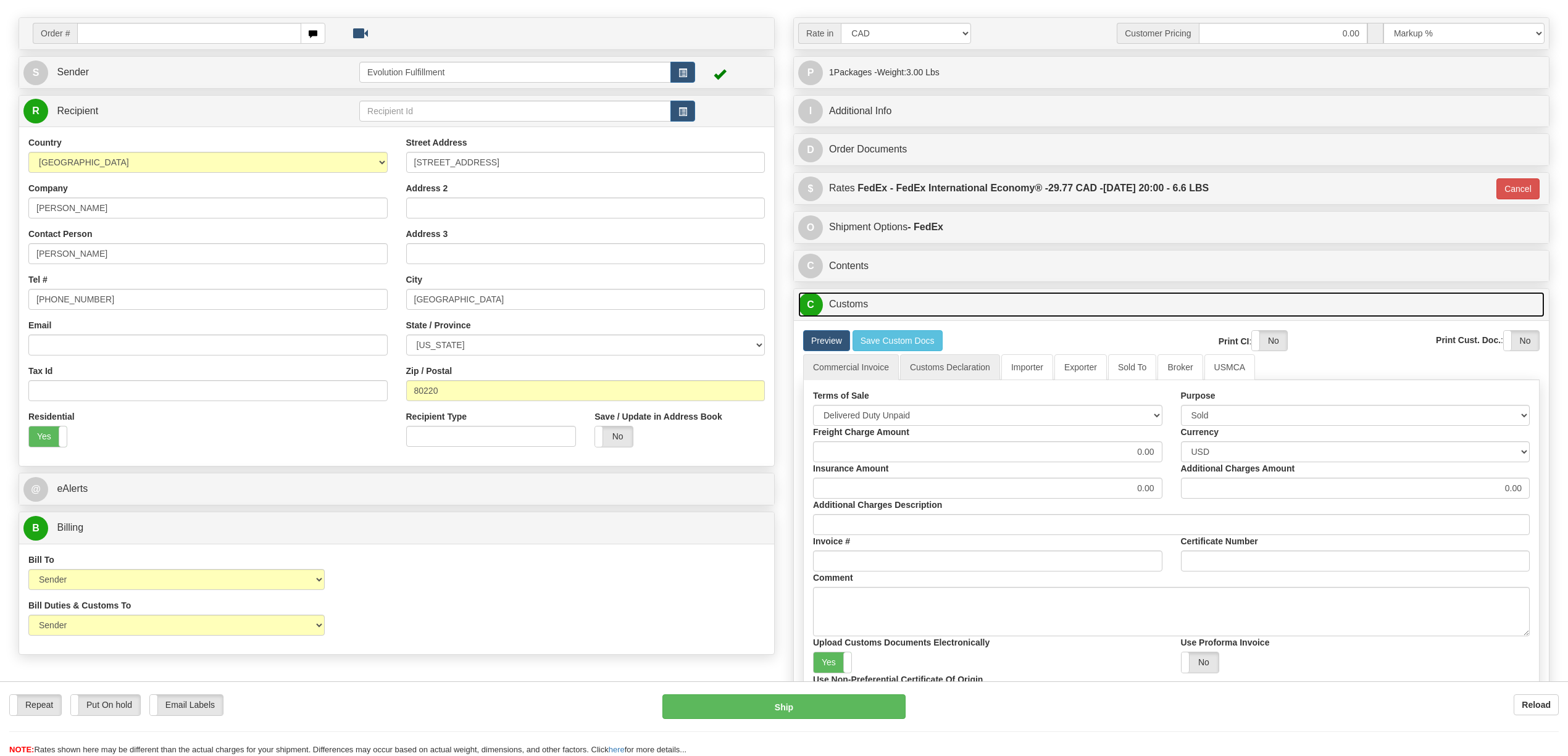
scroll to position [82, 0]
click at [964, 317] on link "C Customs" at bounding box center [1171, 305] width 746 height 25
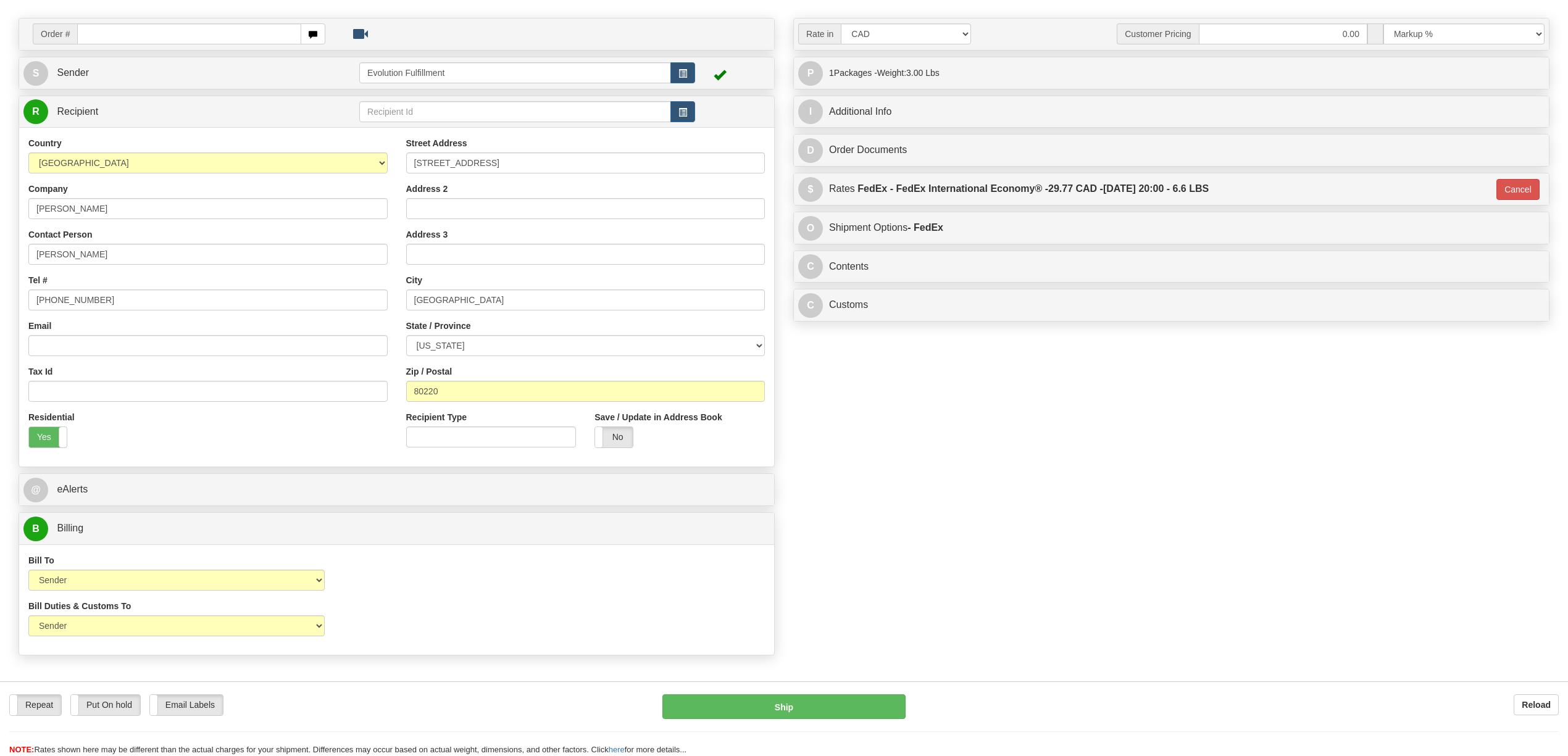
drag, startPoint x: 933, startPoint y: 255, endPoint x: 927, endPoint y: 257, distance: 6.3
click at [927, 257] on div "C Contents Documents Commodities" at bounding box center [1171, 266] width 755 height 32
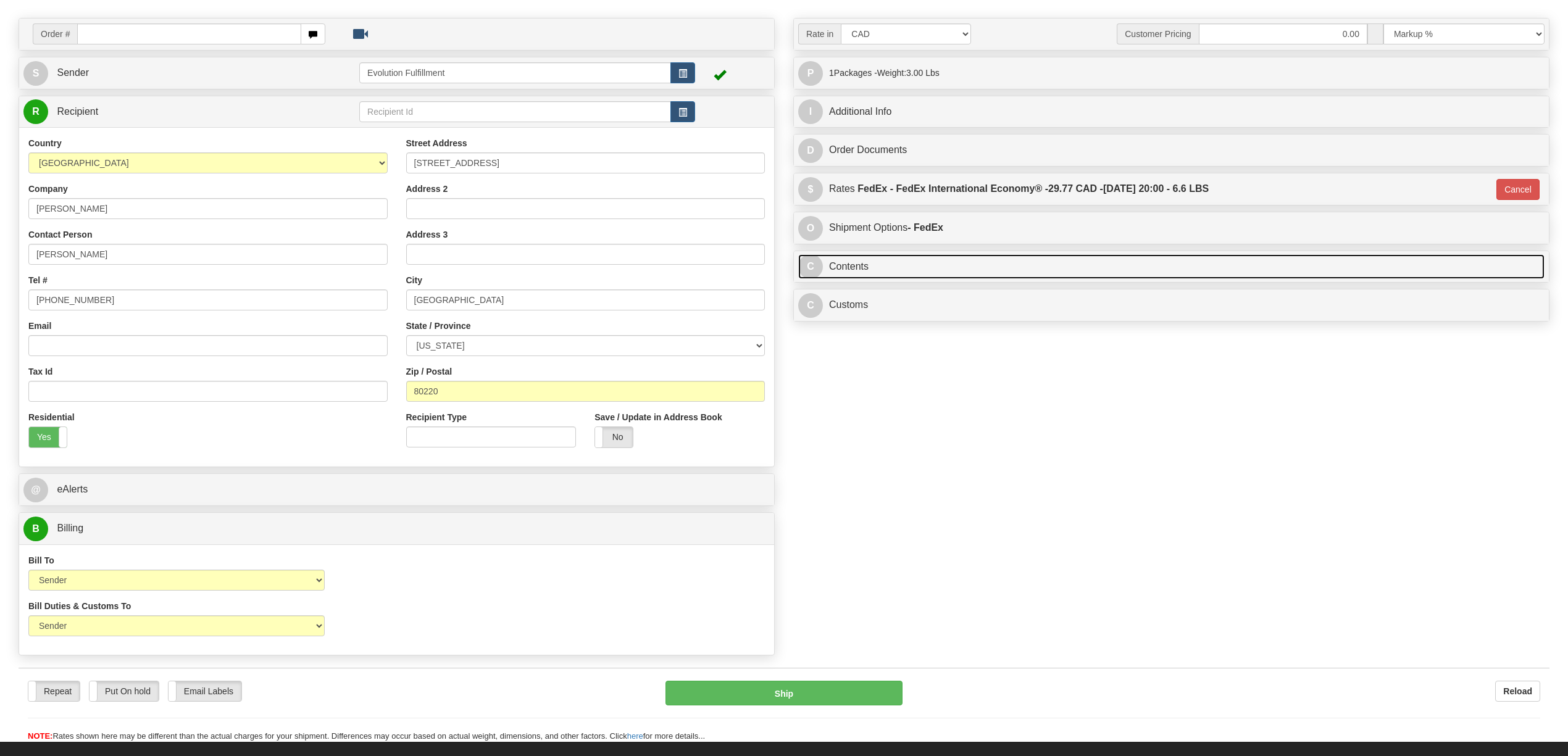
click at [922, 272] on link "C Contents" at bounding box center [1171, 267] width 746 height 25
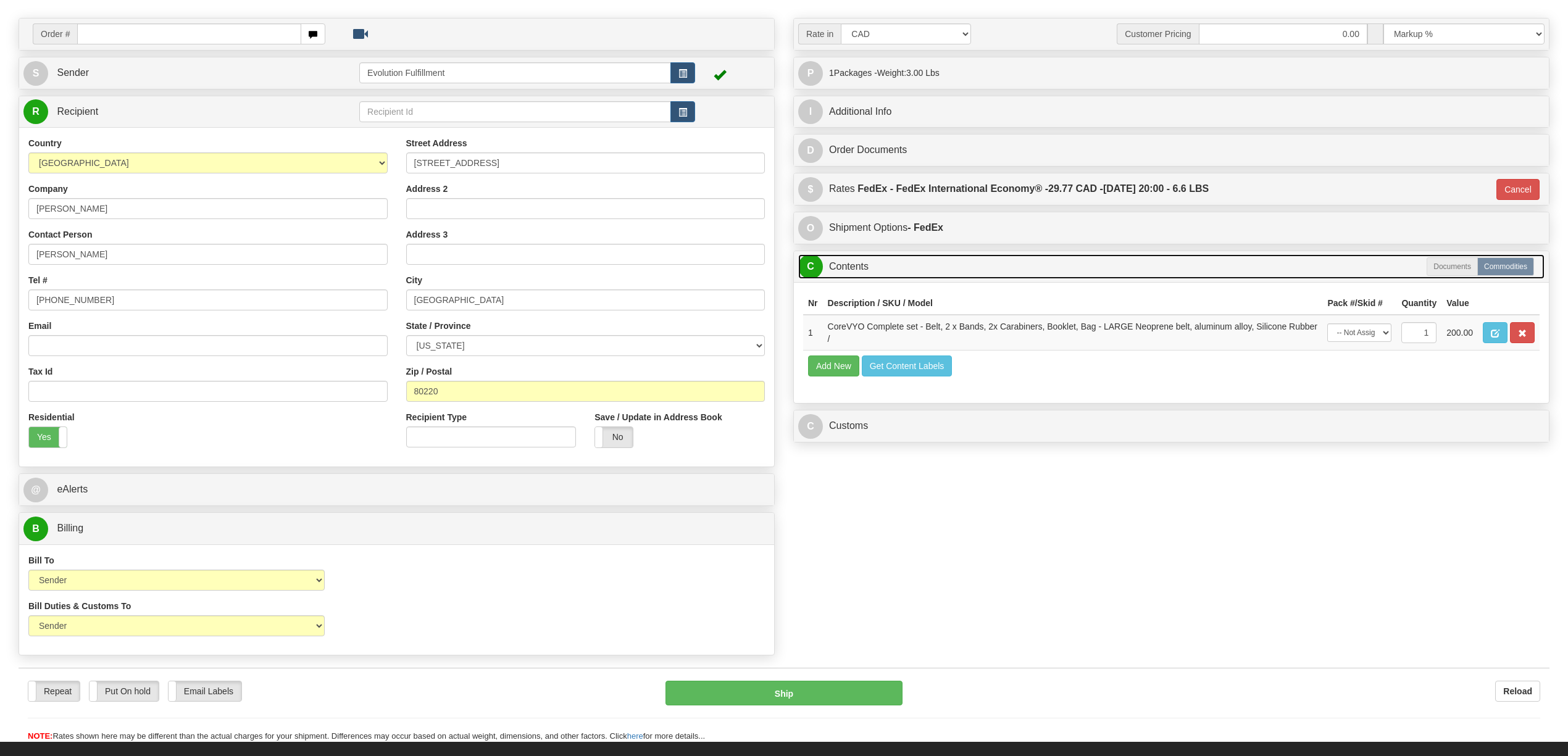
click at [922, 272] on link "C Contents" at bounding box center [1171, 267] width 746 height 25
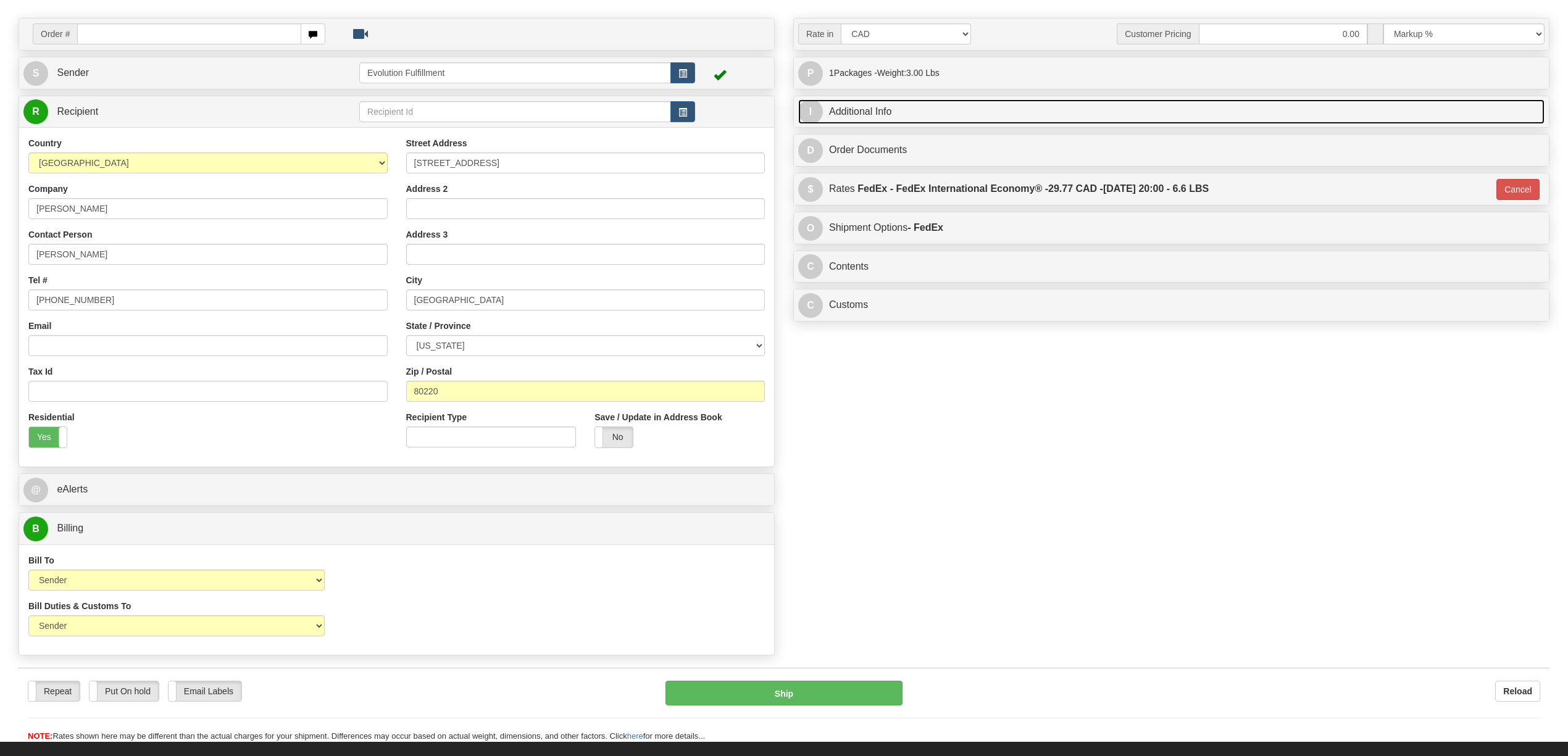
click at [912, 110] on link "I Additional Info" at bounding box center [1171, 112] width 746 height 25
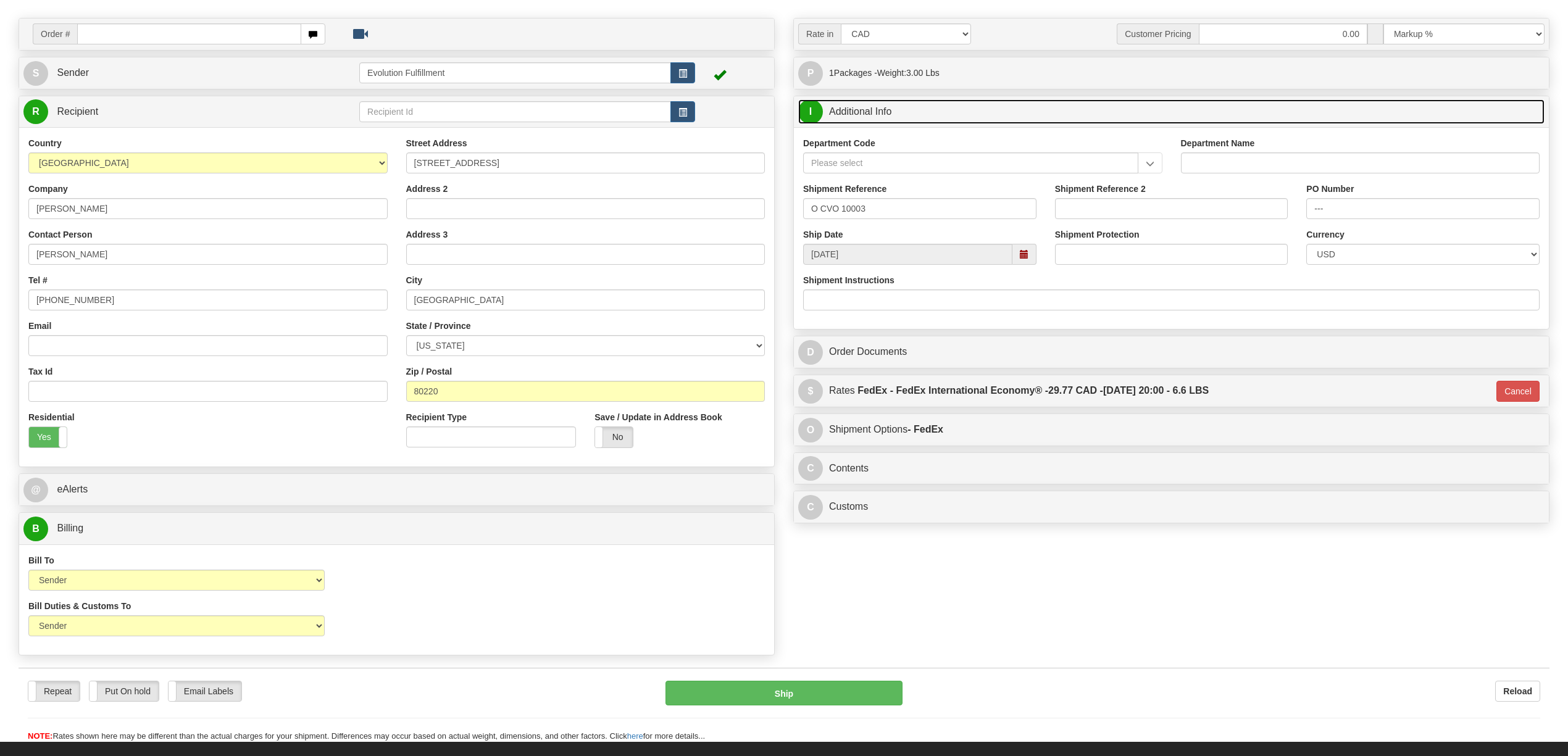
click at [912, 110] on link "I Additional Info" at bounding box center [1171, 112] width 746 height 25
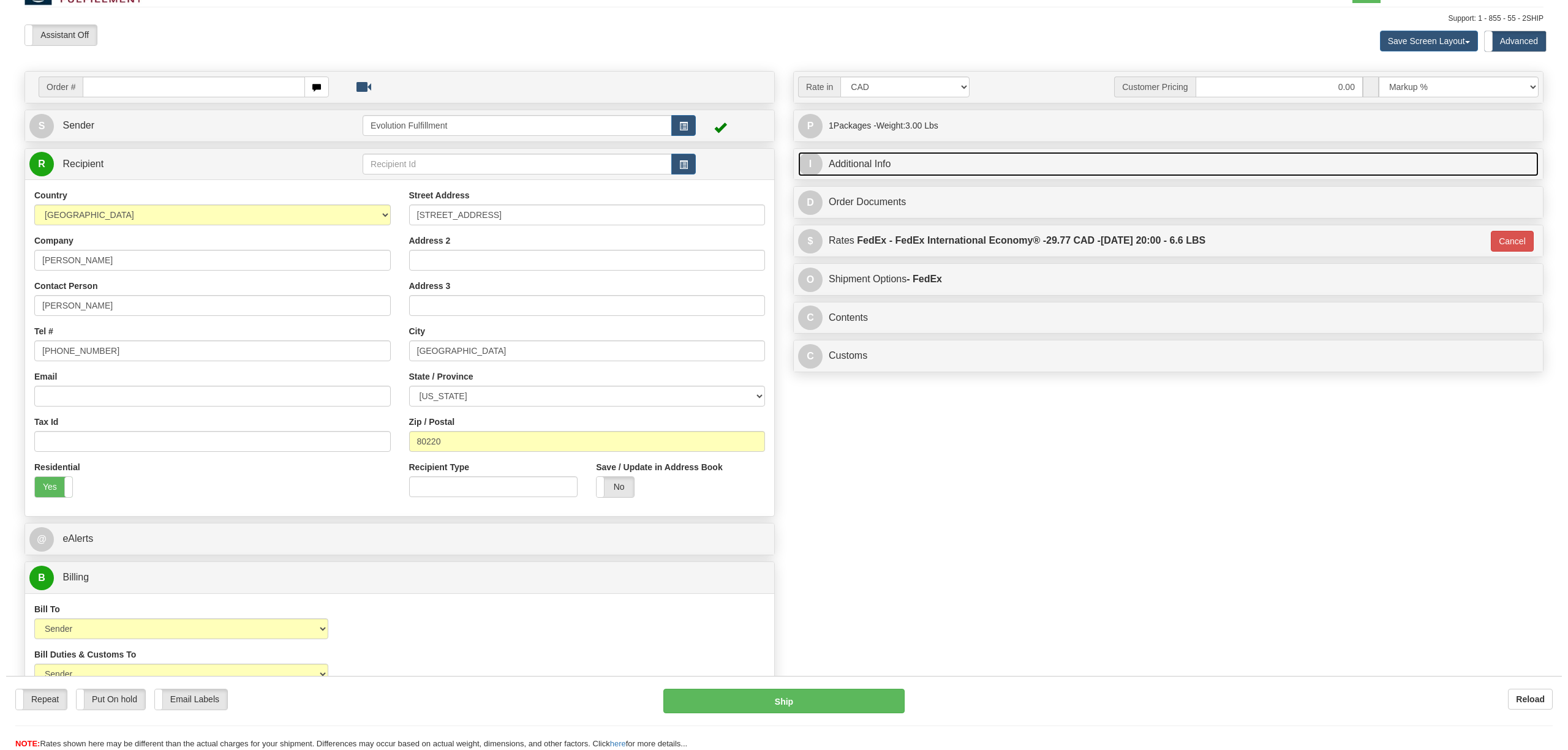
scroll to position [0, 0]
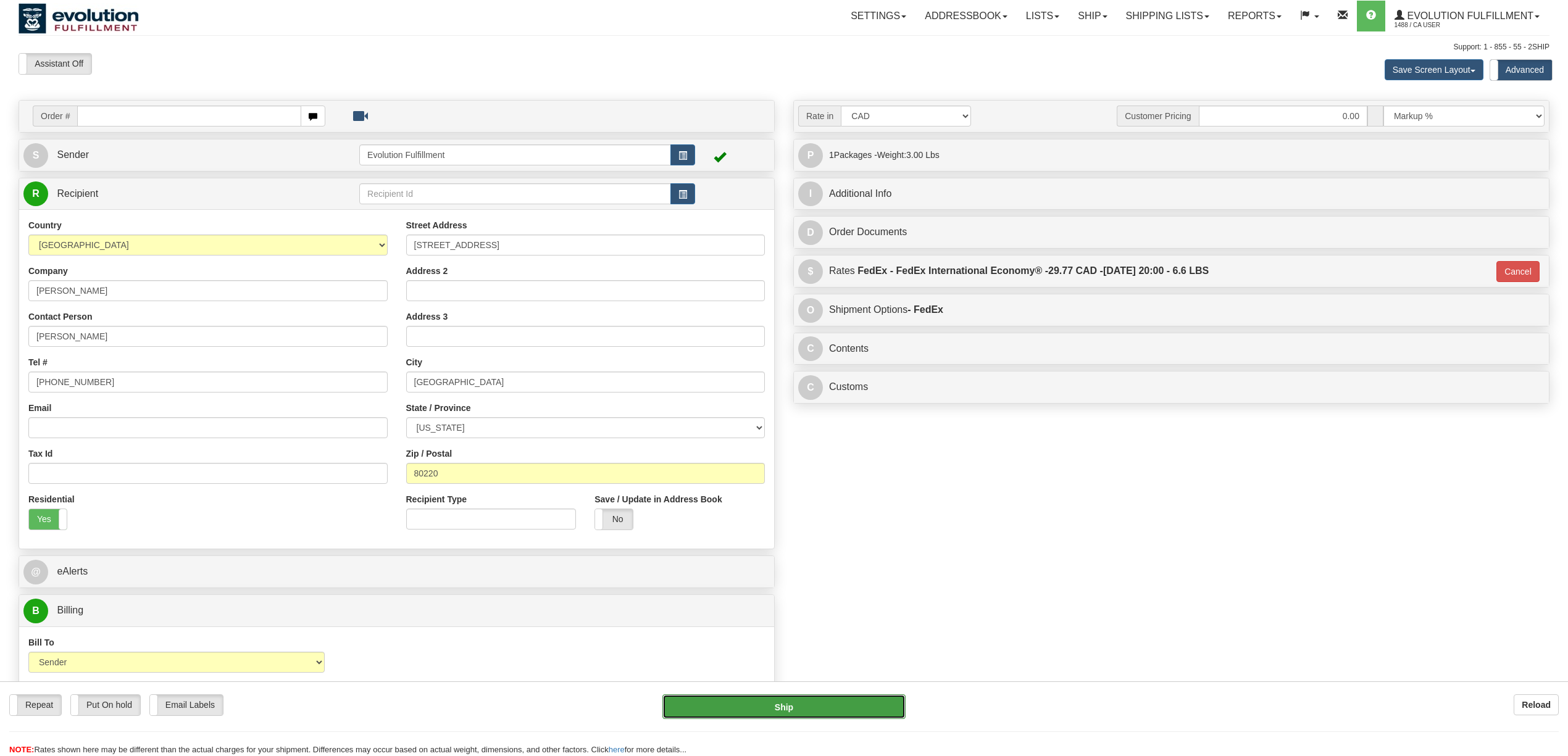
click at [818, 710] on button "Ship" at bounding box center [784, 706] width 243 height 25
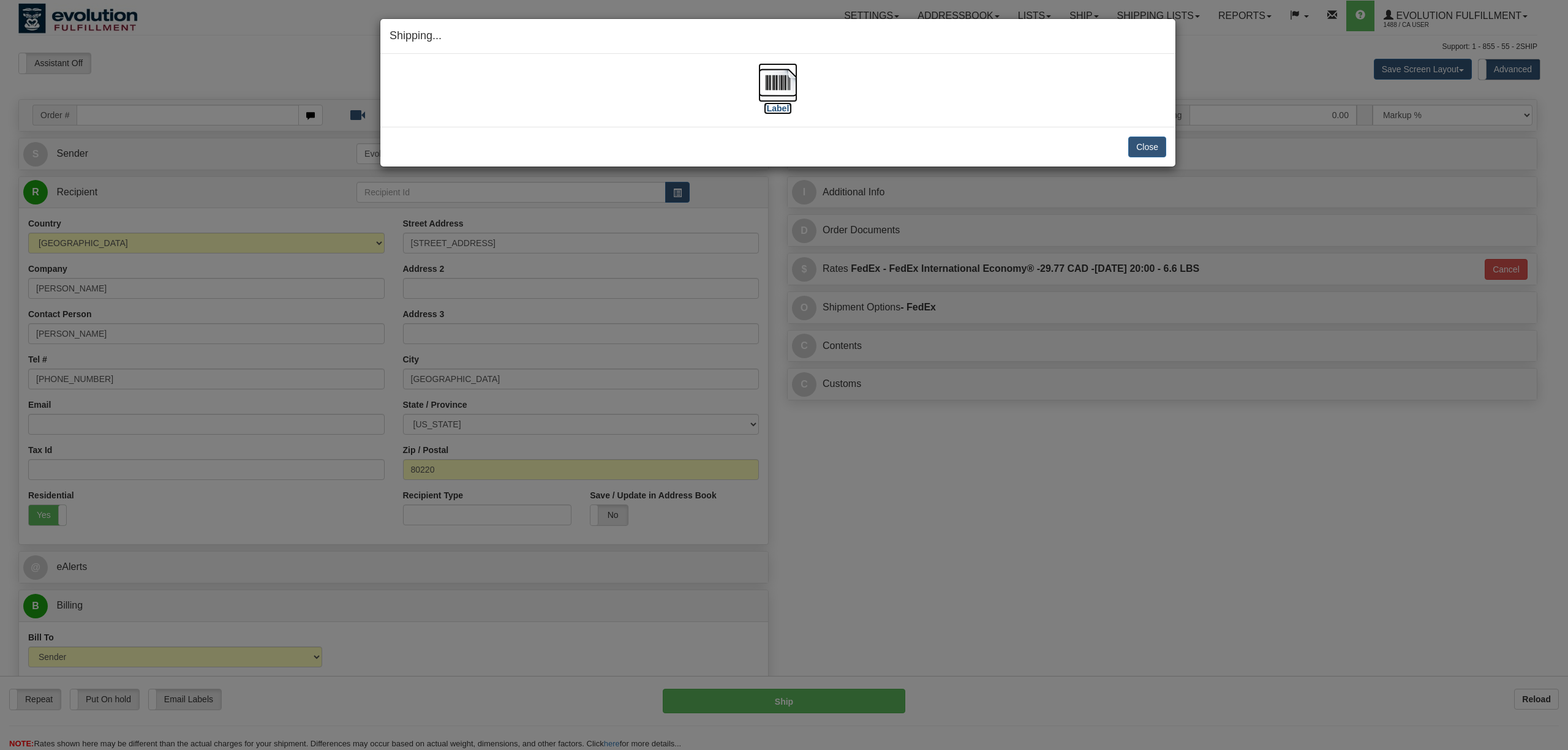
click at [777, 86] on img at bounding box center [778, 83] width 39 height 39
click at [1153, 143] on button "Close" at bounding box center [1147, 147] width 38 height 21
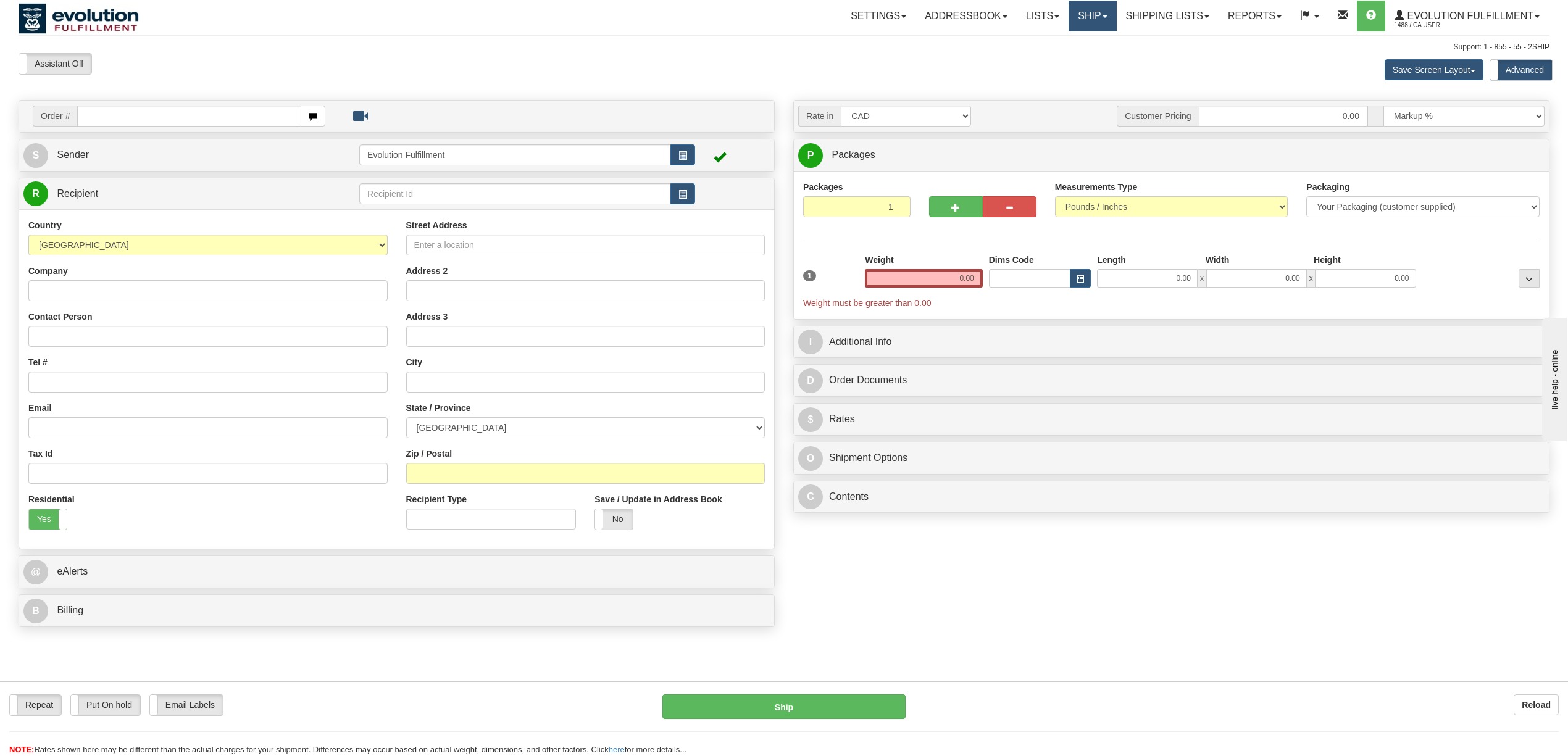
click at [1086, 16] on link "Ship" at bounding box center [1093, 16] width 48 height 31
click at [1076, 53] on link "OnHold / Order Queue" at bounding box center [1060, 59] width 111 height 16
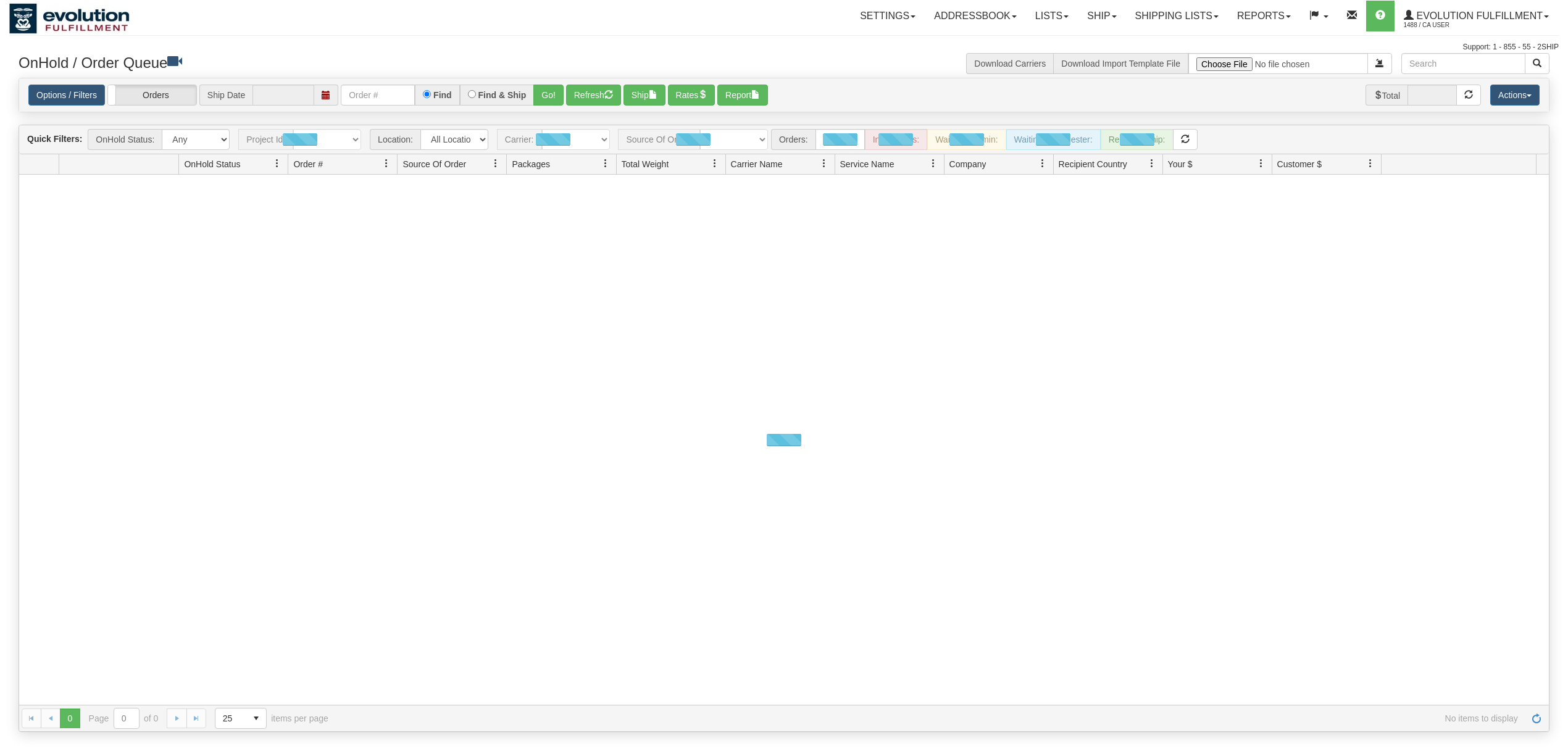
type input "[DATE]"
